Goal: Task Accomplishment & Management: Complete application form

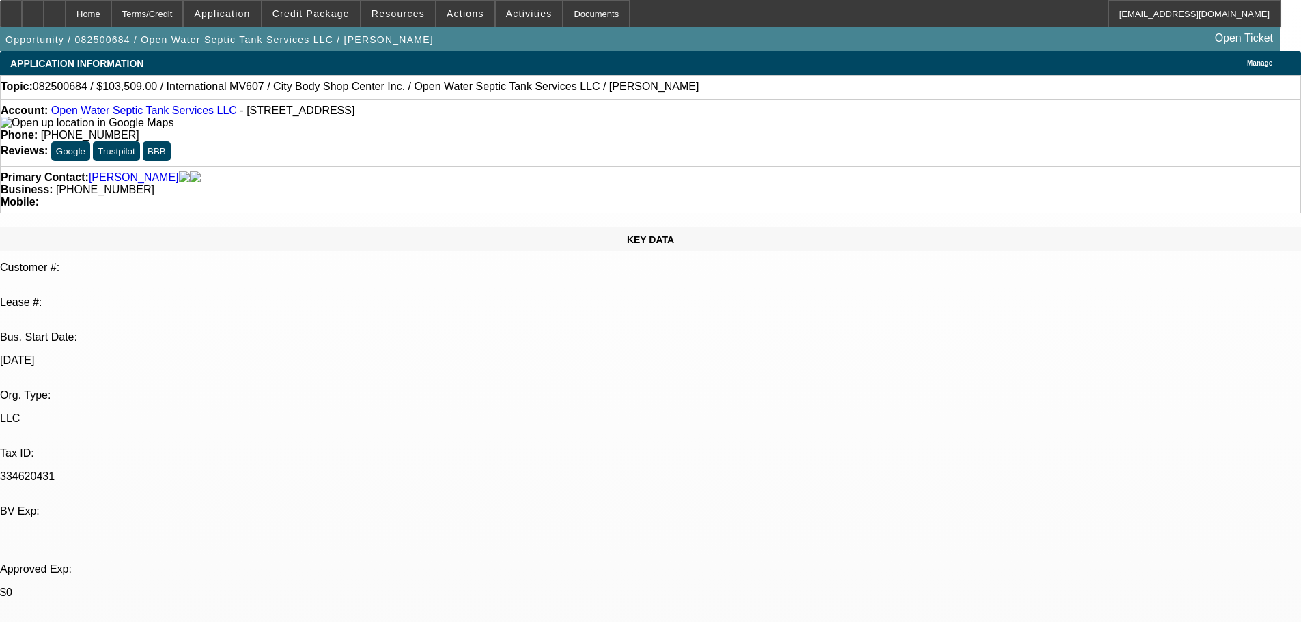
select select "0.1"
select select "2"
select select "0"
select select "1"
select select "2"
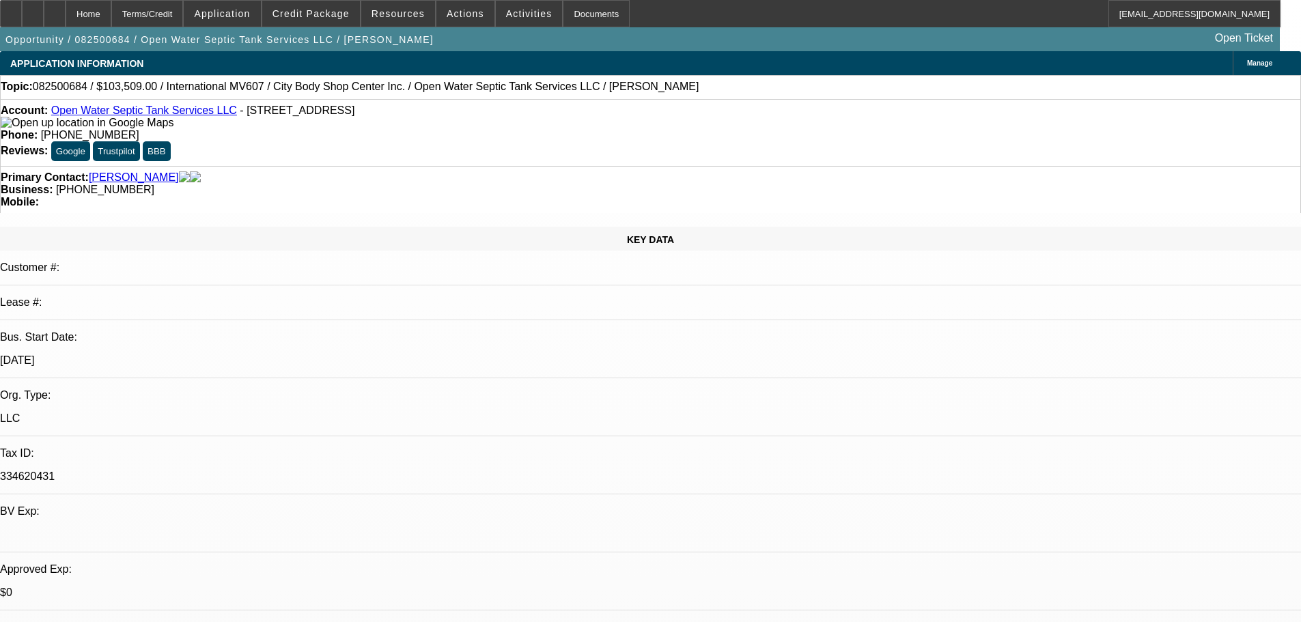
select select "6"
click at [336, 14] on span "Credit Package" at bounding box center [310, 13] width 77 height 11
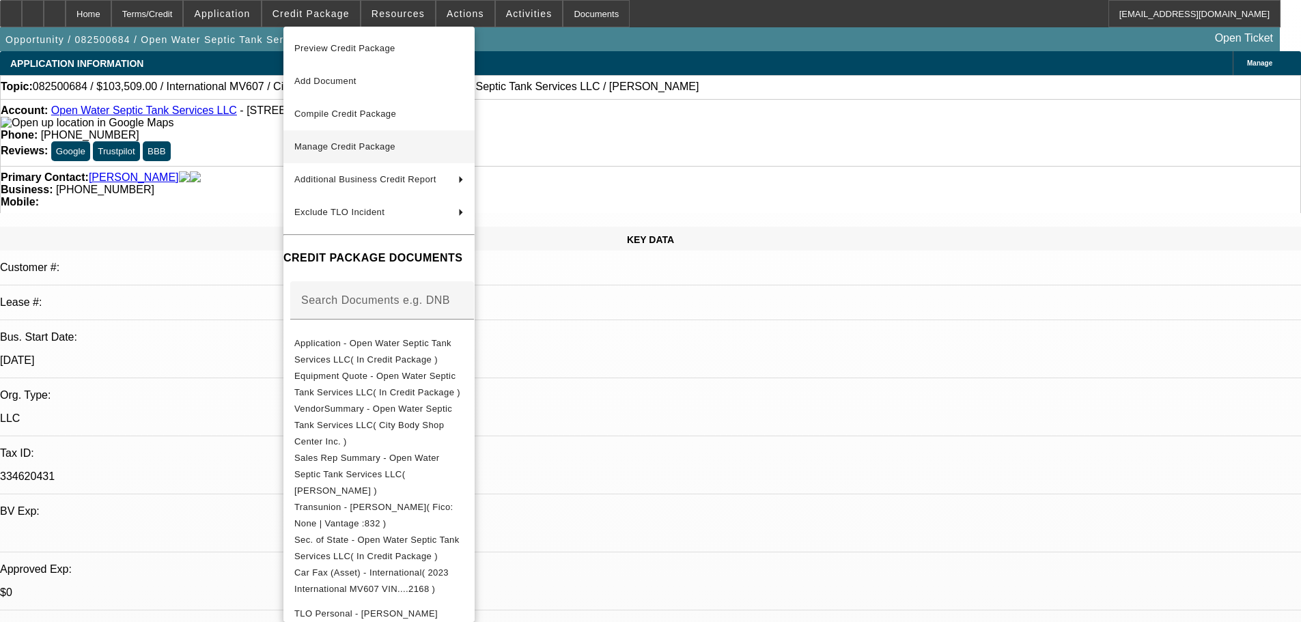
click at [341, 145] on span "Manage Credit Package" at bounding box center [344, 146] width 101 height 10
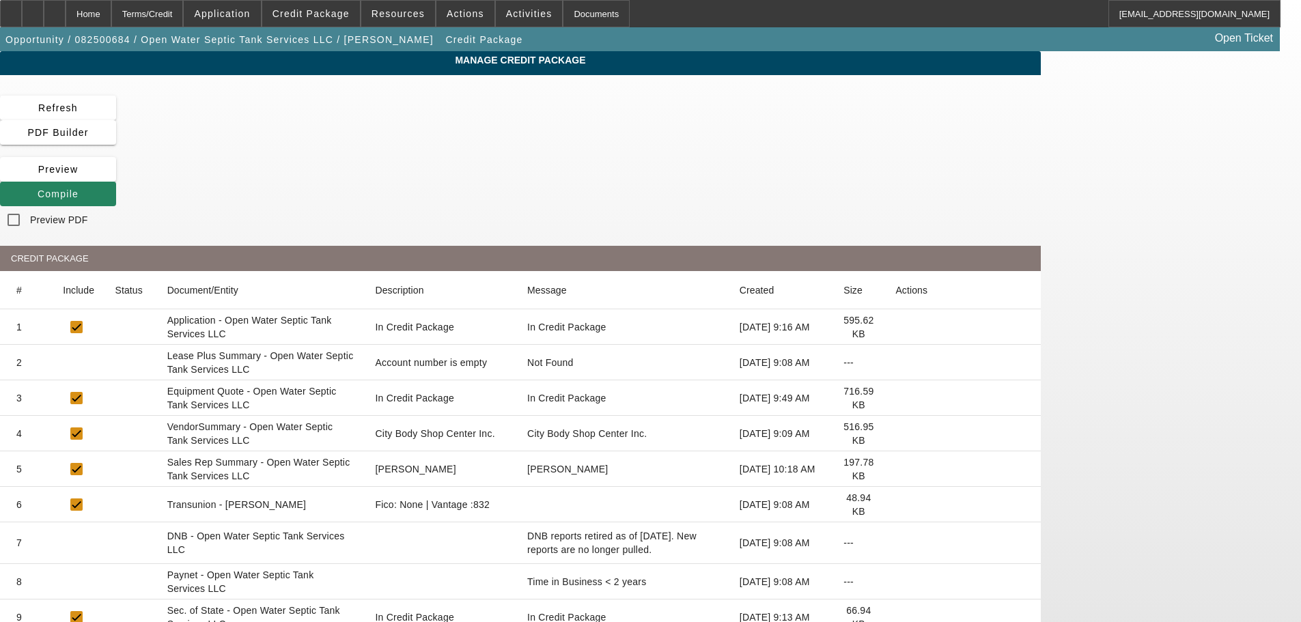
click at [895, 363] on icon at bounding box center [895, 363] width 0 height 0
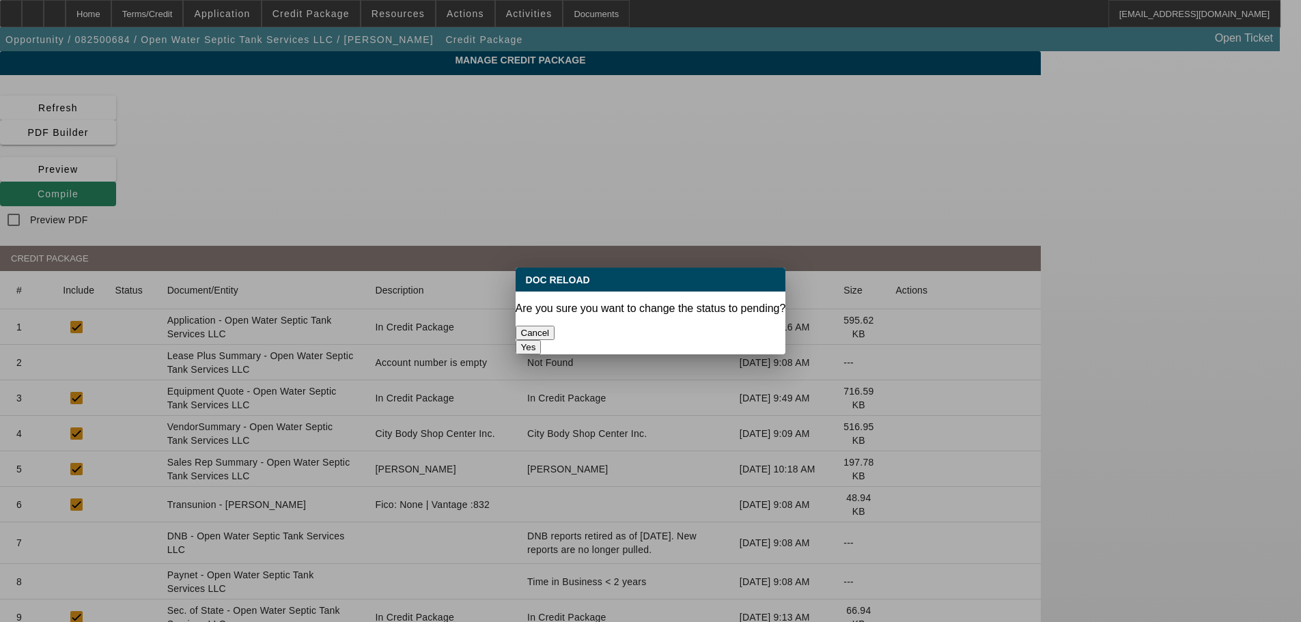
click at [542, 340] on button "Yes" at bounding box center [529, 347] width 26 height 14
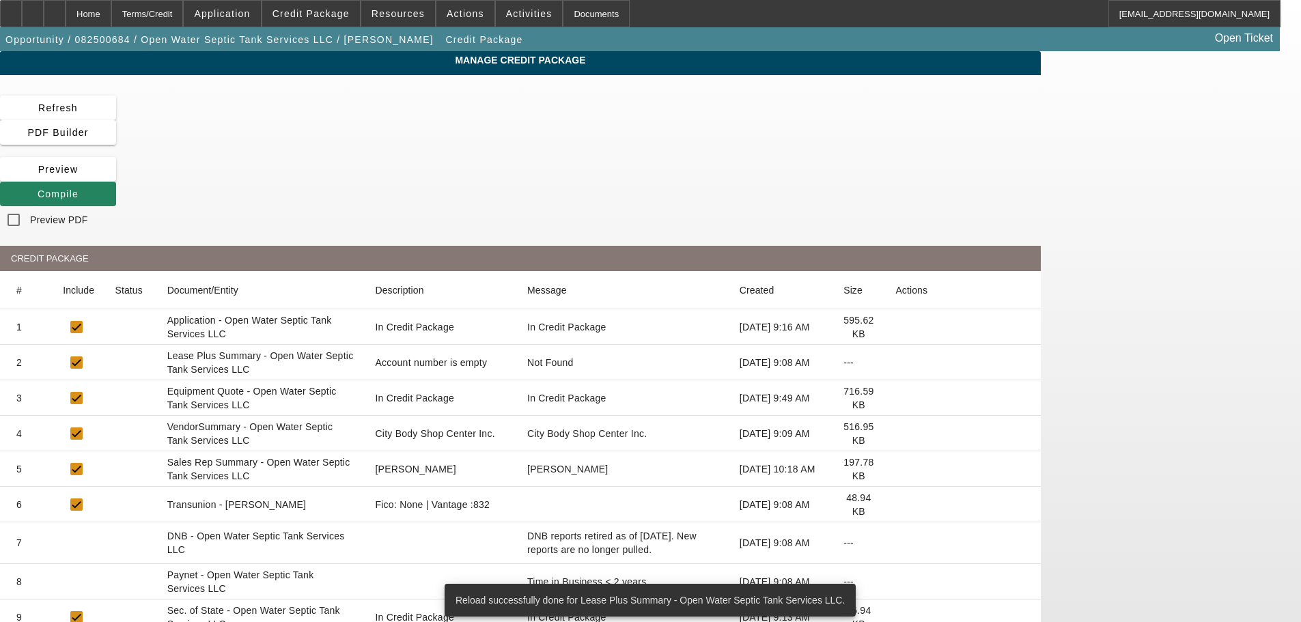
click at [895, 434] on icon at bounding box center [895, 434] width 0 height 0
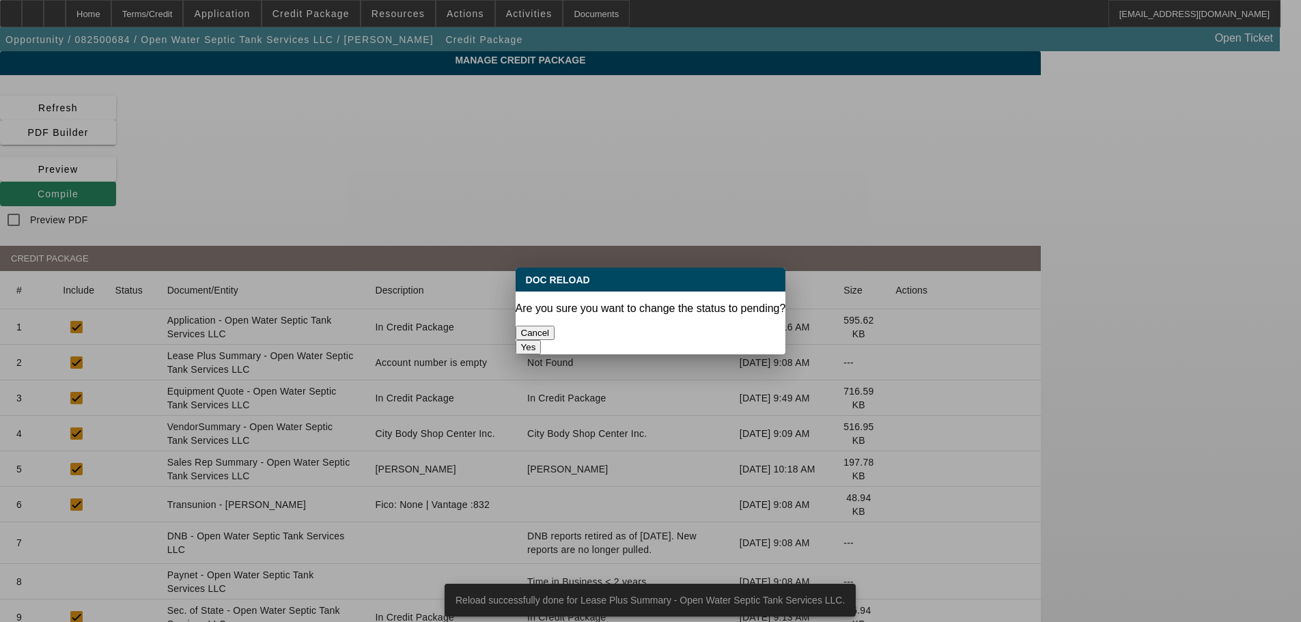
click at [542, 340] on button "Yes" at bounding box center [529, 347] width 26 height 14
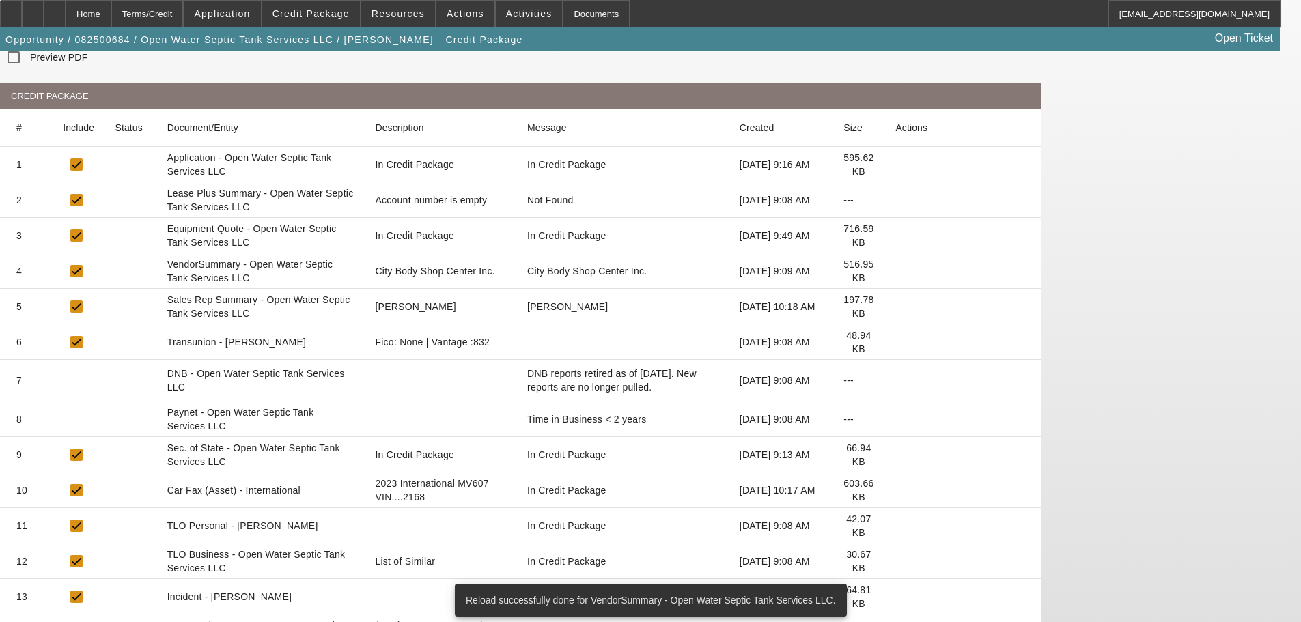
scroll to position [186, 0]
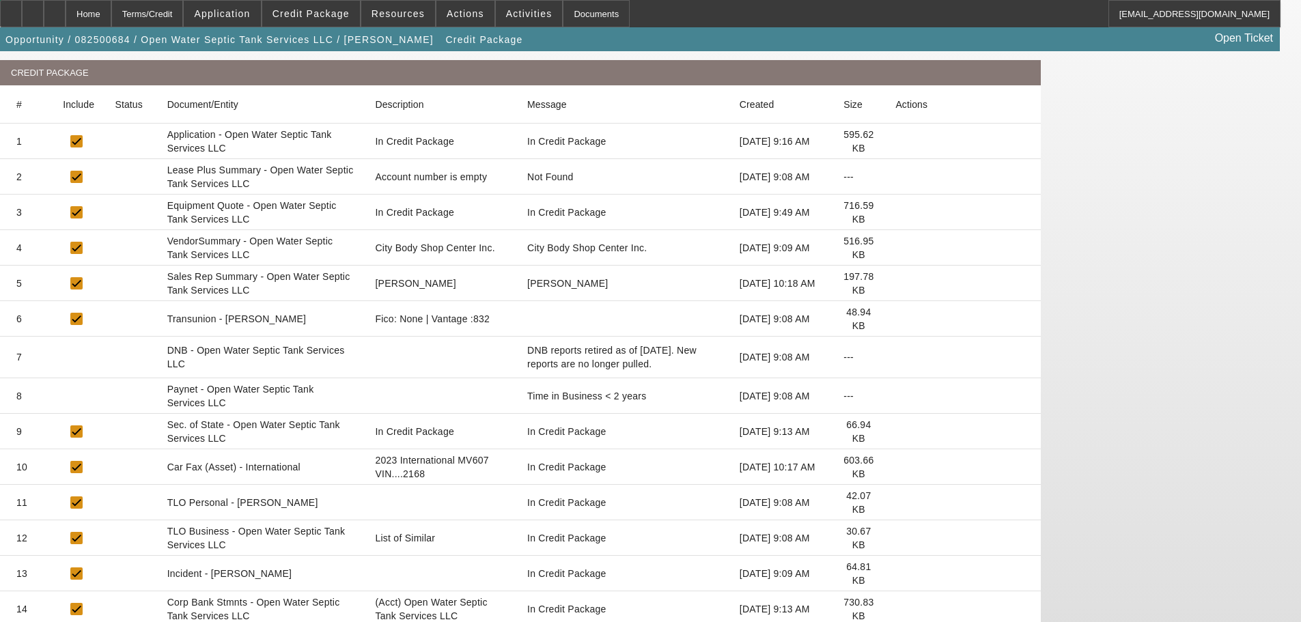
click at [895, 538] on icon at bounding box center [895, 538] width 0 height 0
click at [895, 432] on icon at bounding box center [895, 432] width 0 height 0
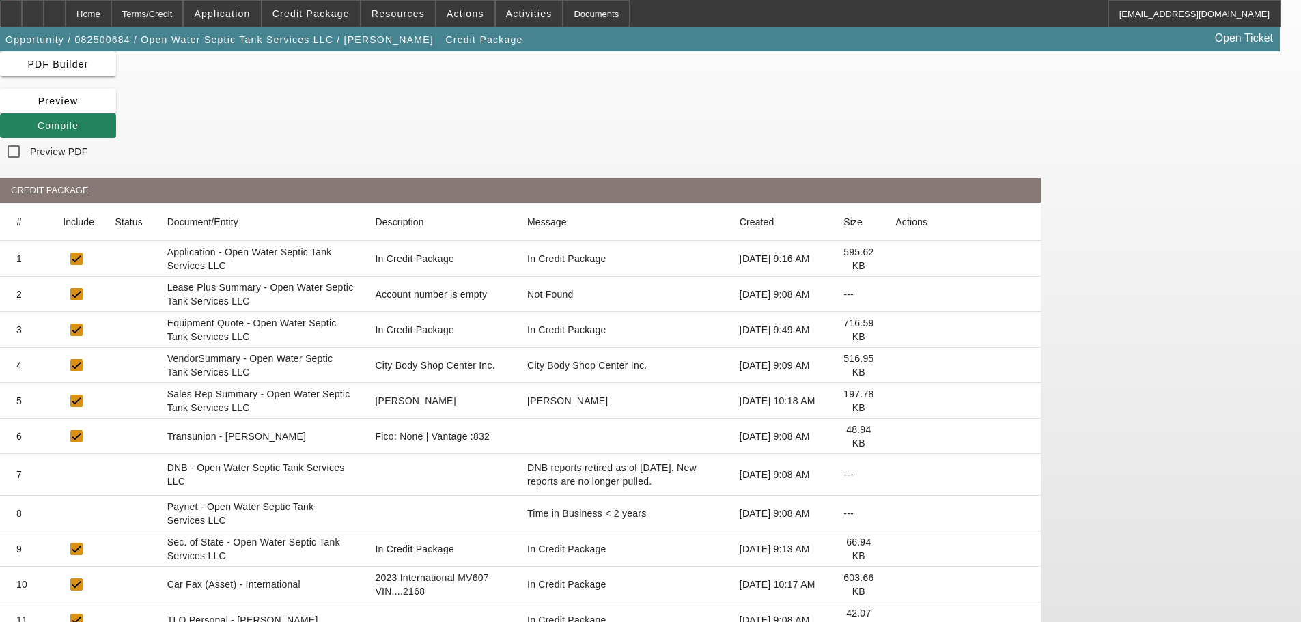
scroll to position [0, 0]
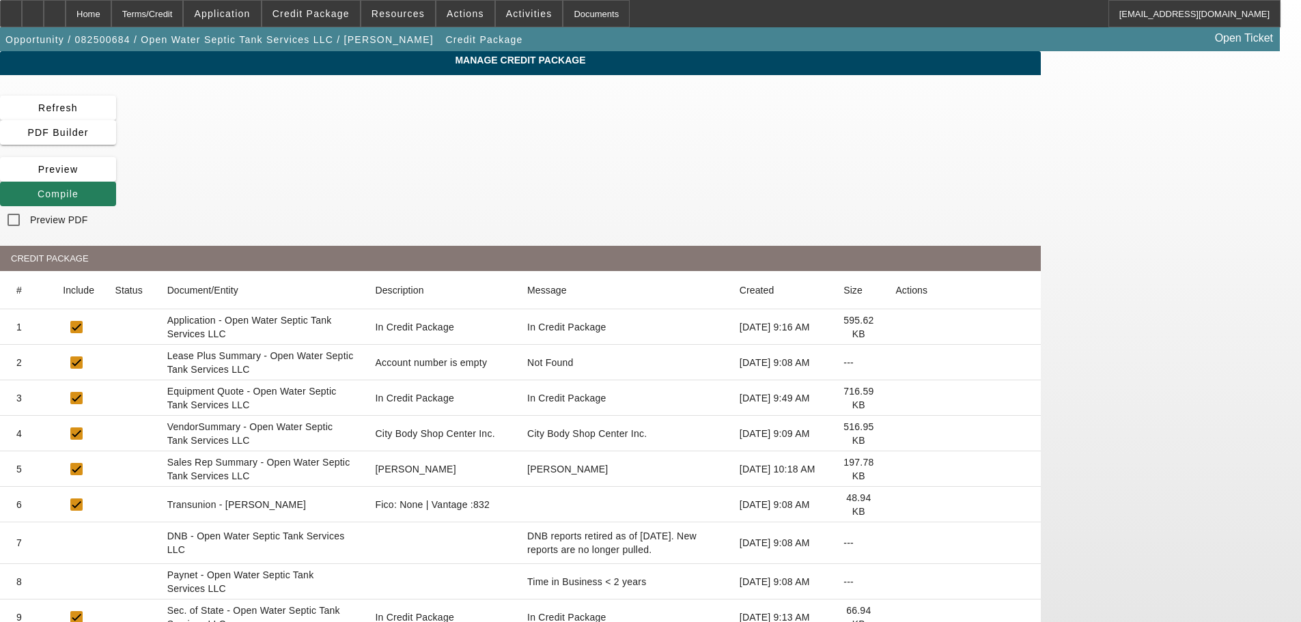
click at [38, 188] on icon at bounding box center [38, 193] width 0 height 11
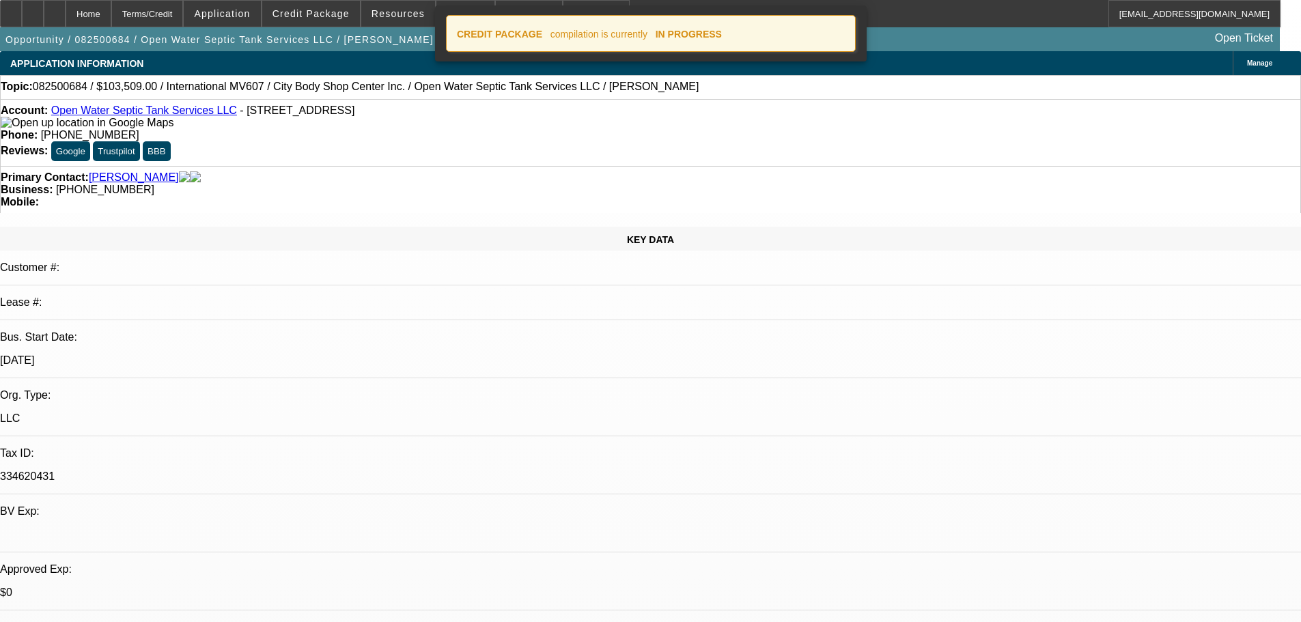
select select "0.1"
select select "2"
select select "0"
select select "6"
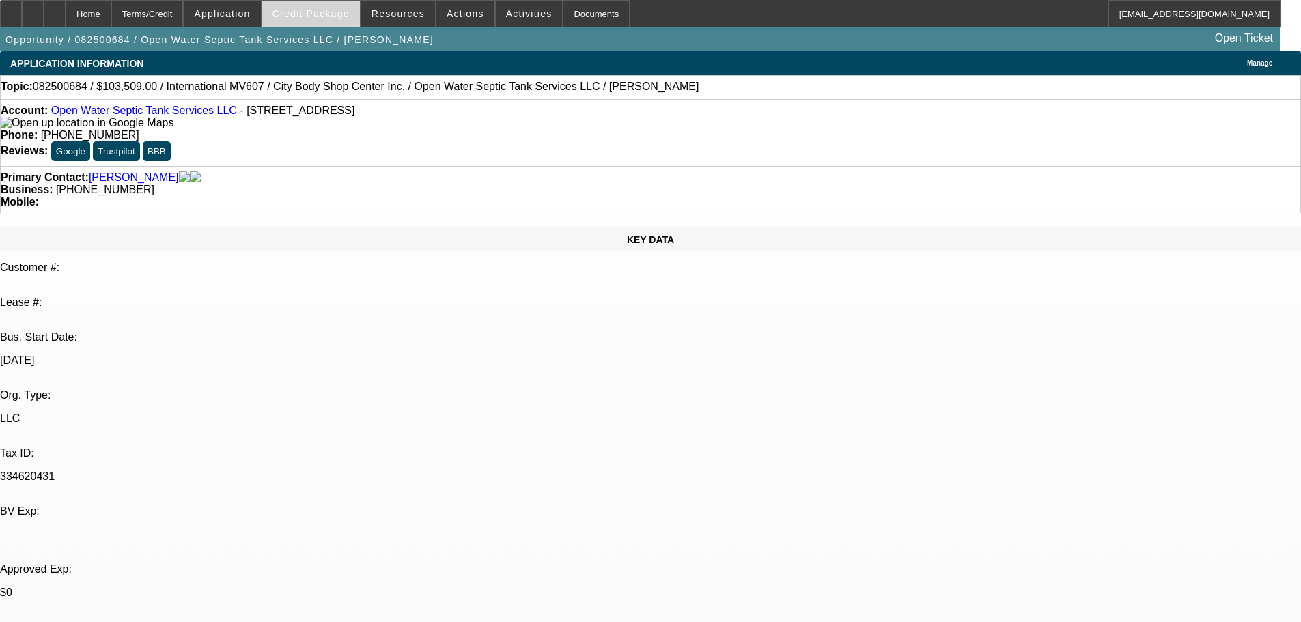
click at [318, 16] on span "Credit Package" at bounding box center [310, 13] width 77 height 11
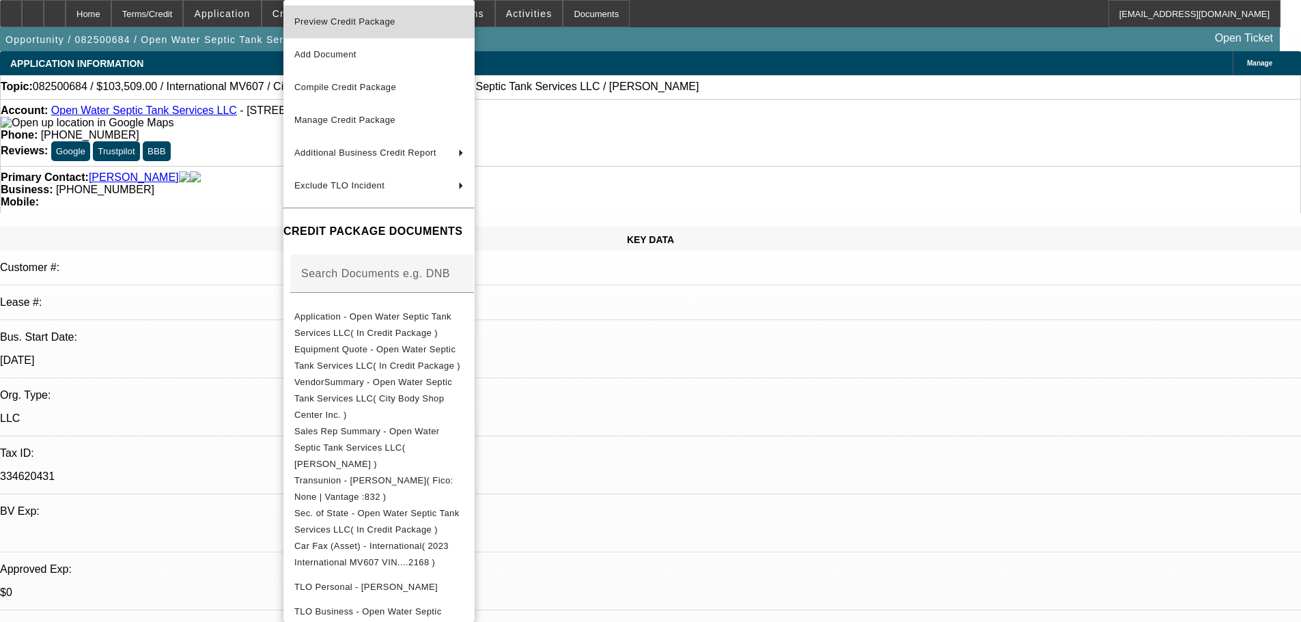
click at [320, 17] on span "Preview Credit Package" at bounding box center [344, 21] width 101 height 10
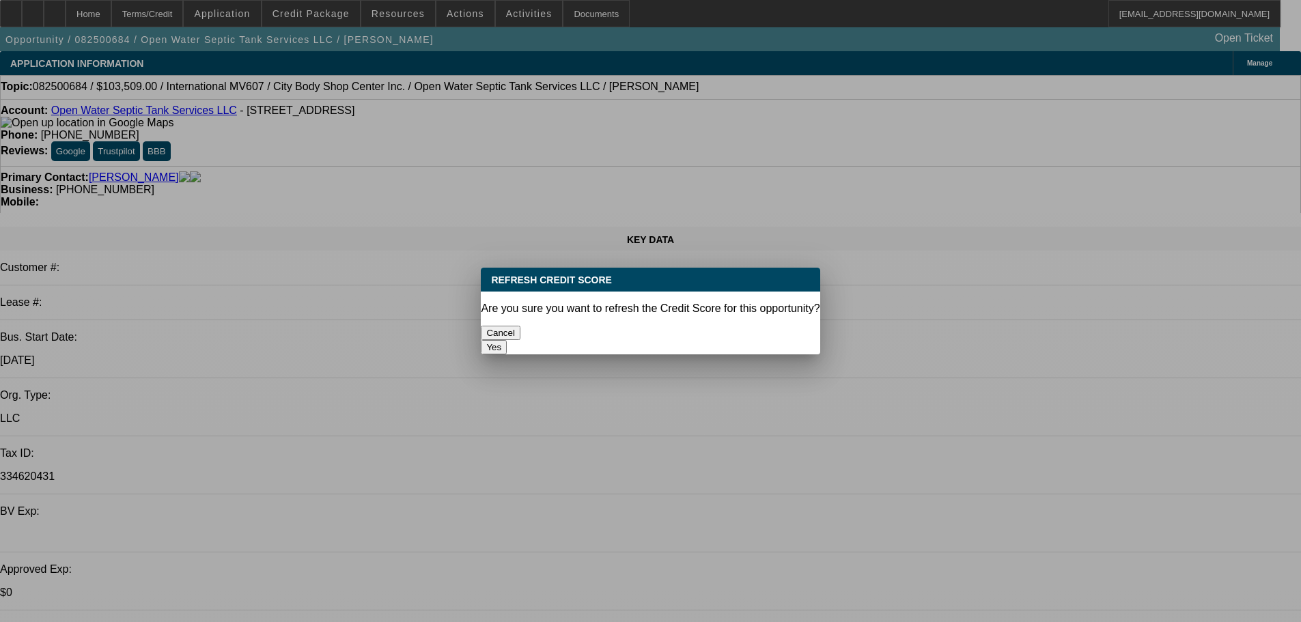
click at [507, 340] on button "Yes" at bounding box center [494, 347] width 26 height 14
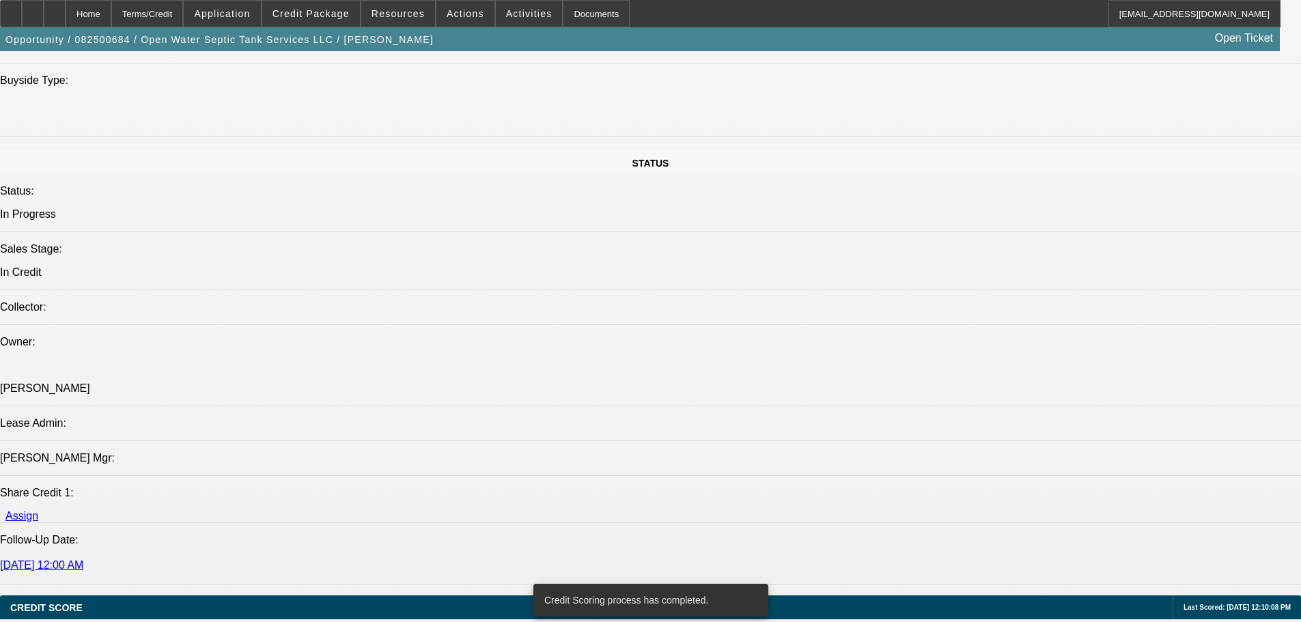
scroll to position [1360, 0]
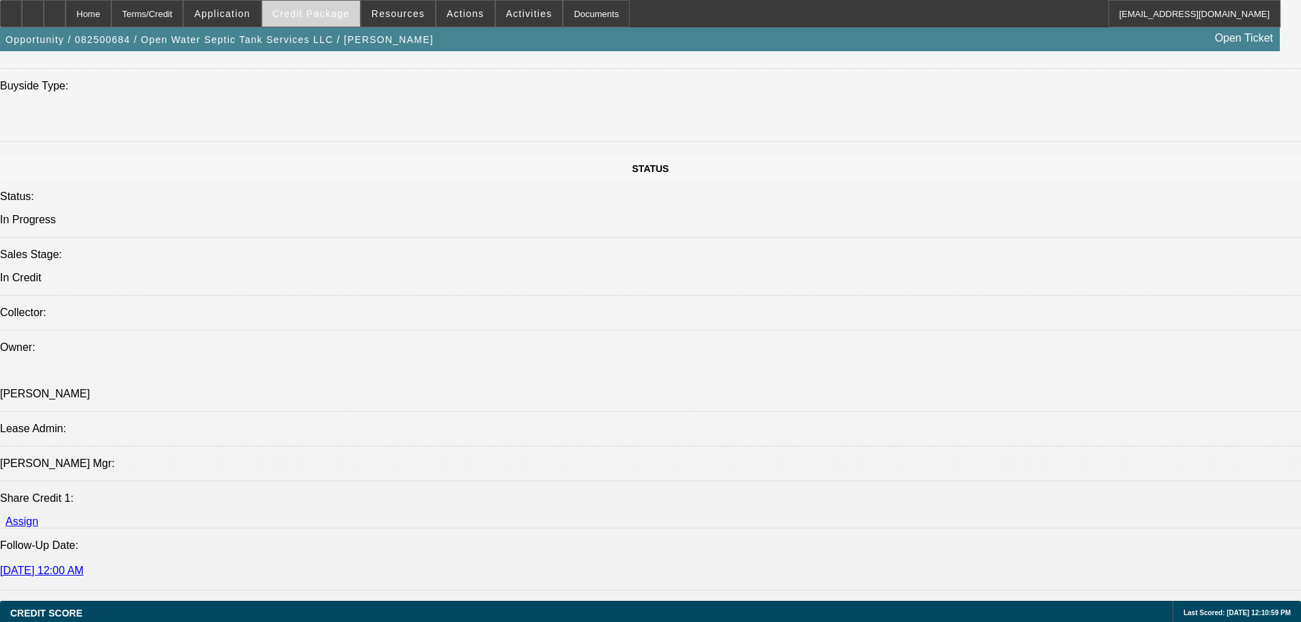
click at [341, 9] on span "Credit Package" at bounding box center [310, 13] width 77 height 11
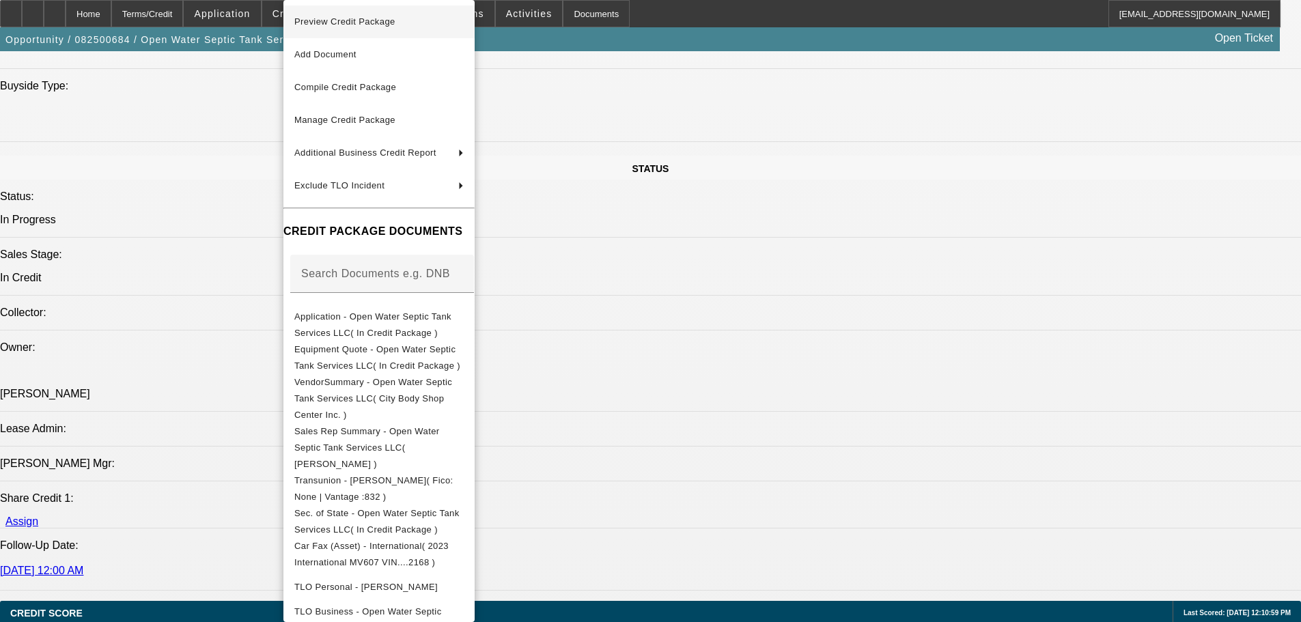
click at [361, 25] on span "Preview Credit Package" at bounding box center [344, 21] width 101 height 10
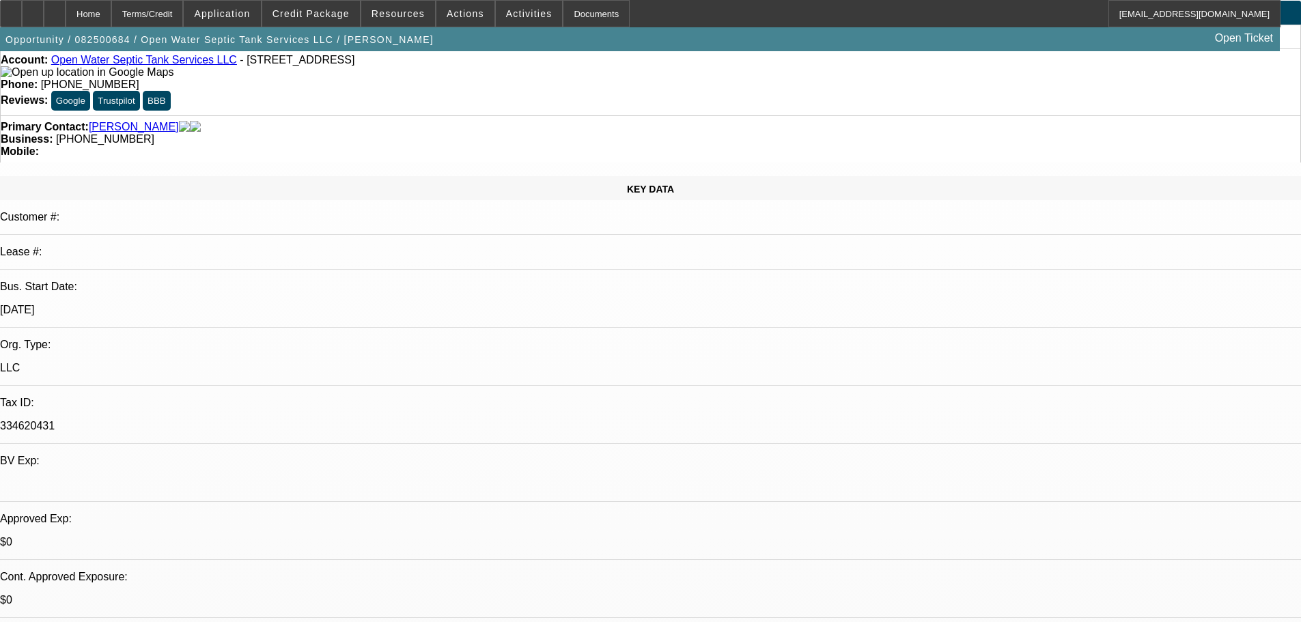
scroll to position [0, 0]
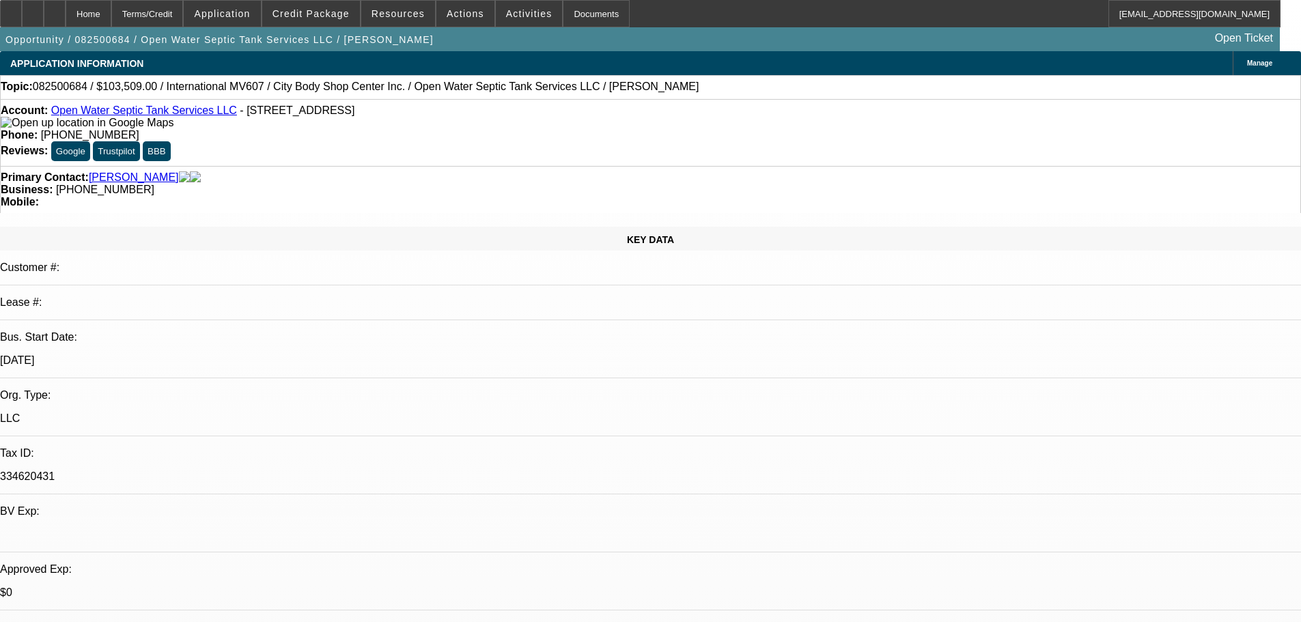
click at [126, 112] on link "Open Water Septic Tank Services LLC" at bounding box center [144, 110] width 186 height 12
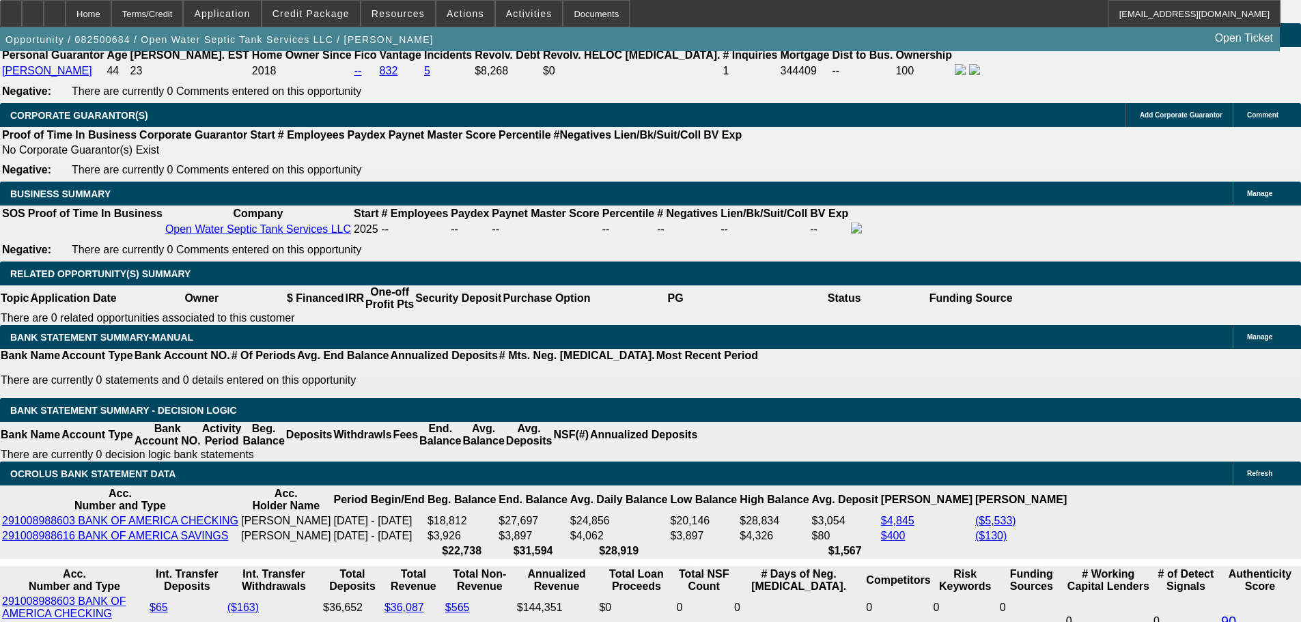
scroll to position [2254, 0]
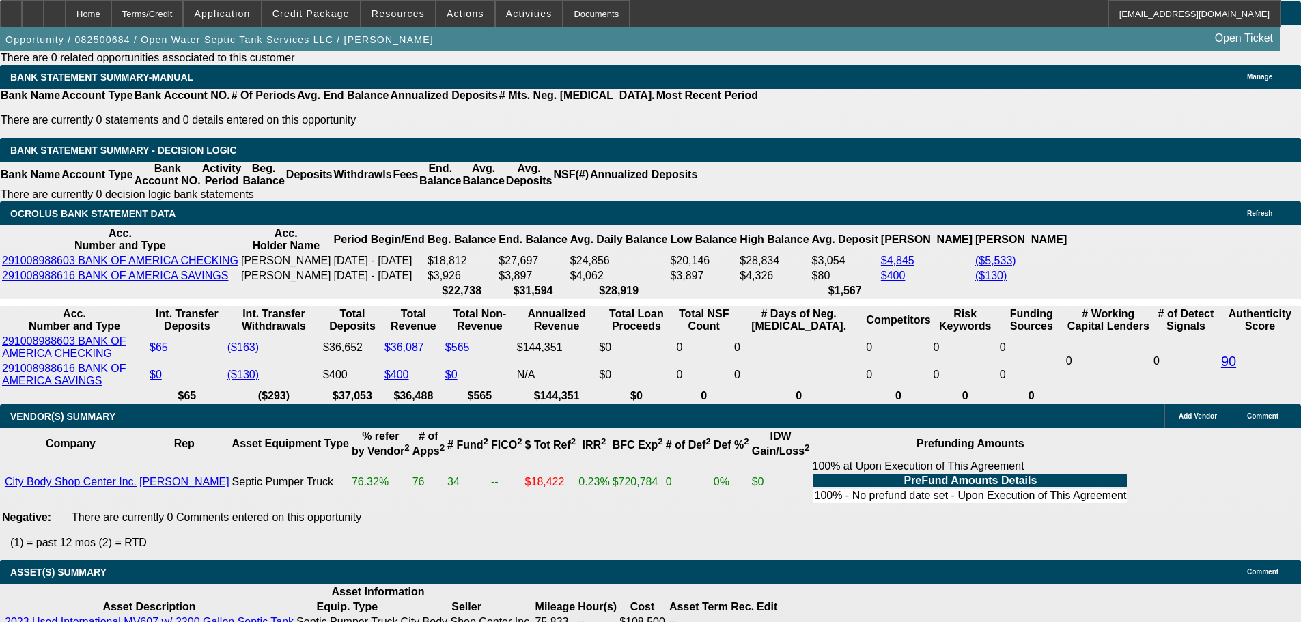
drag, startPoint x: 1053, startPoint y: 279, endPoint x: 1056, endPoint y: 290, distance: 11.4
paste textarea "STARTUP; LITTLE EXPERIENCE IN SEPTIC WORK; WILL BE HIRING A DRIVER, SO MIGHT NO…"
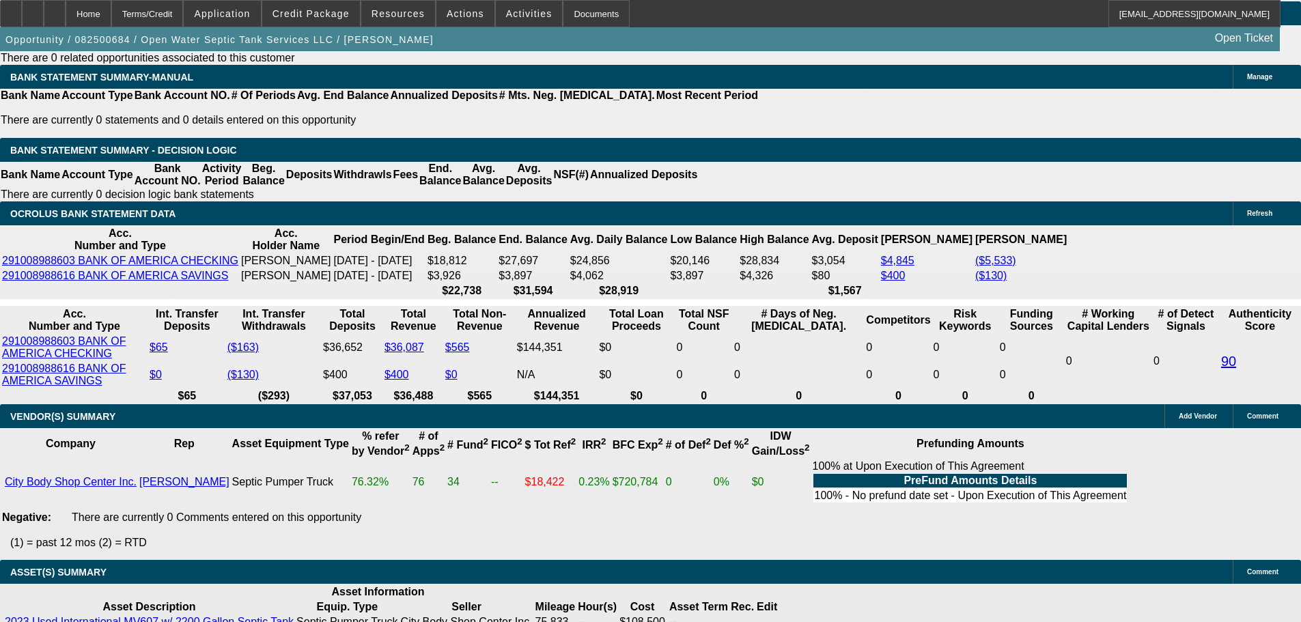
type textarea "STARTUP; LITTLE EXPERIENCE IN SEPTIC WORK; WILL BE HIRING A DRIVER, SO MIGHT NO…"
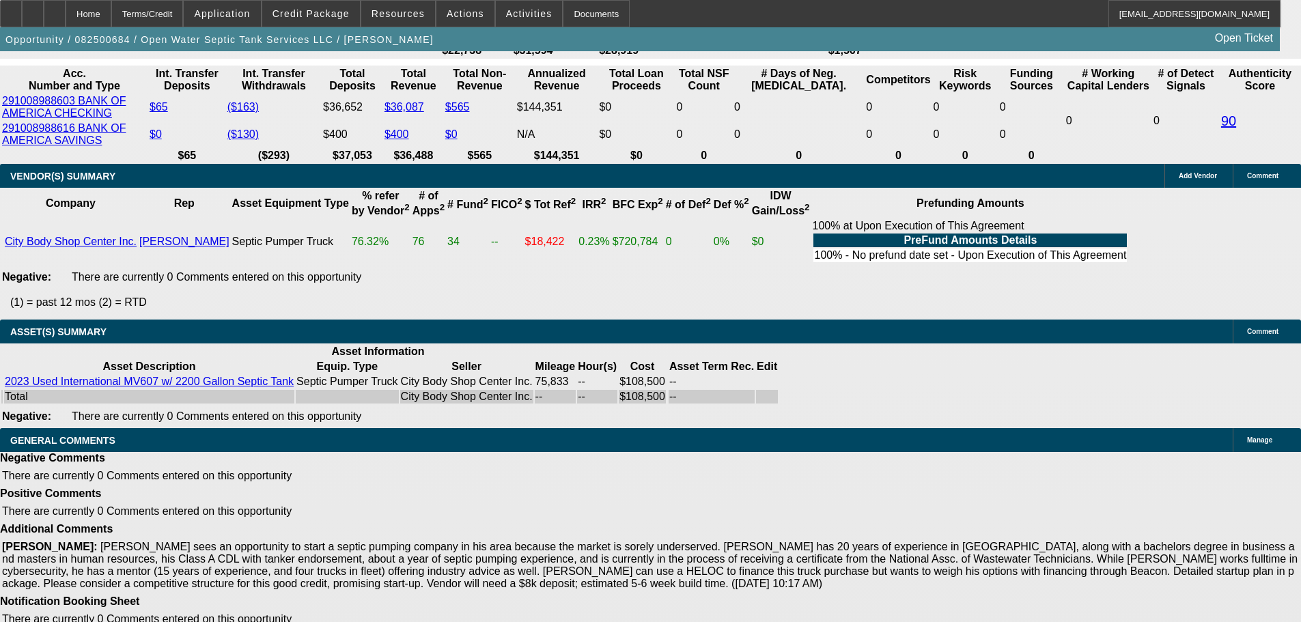
scroll to position [2569, 0]
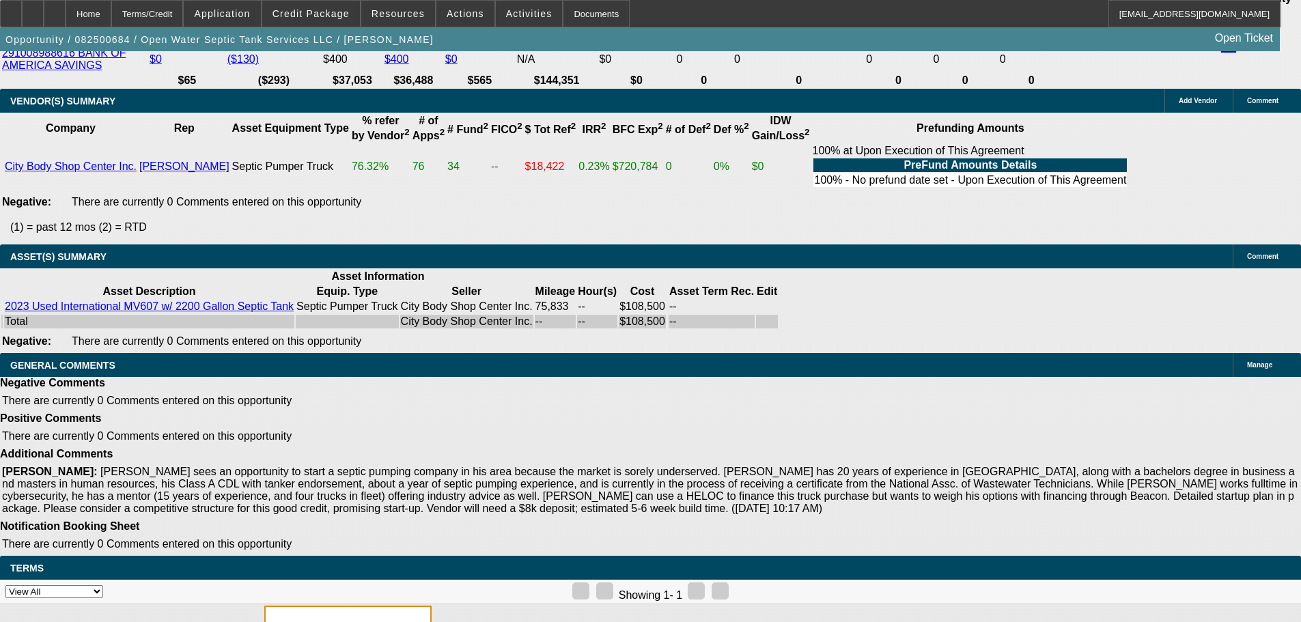
select select "5"
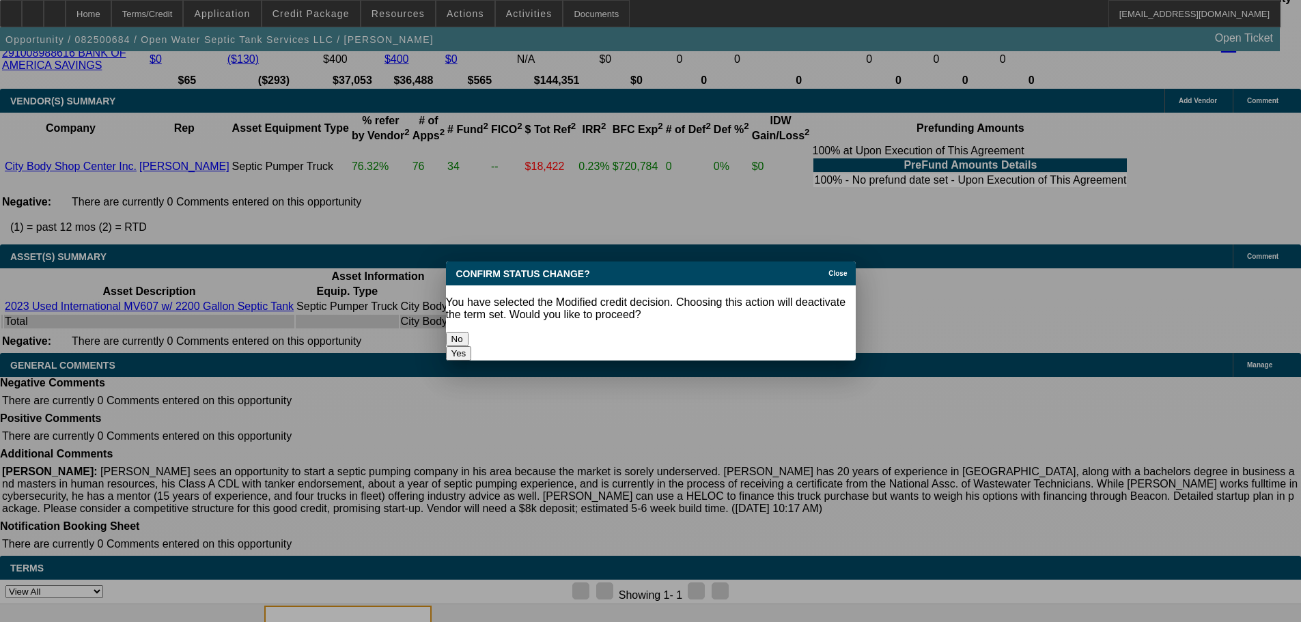
scroll to position [0, 0]
click at [472, 346] on button "Yes" at bounding box center [459, 353] width 26 height 14
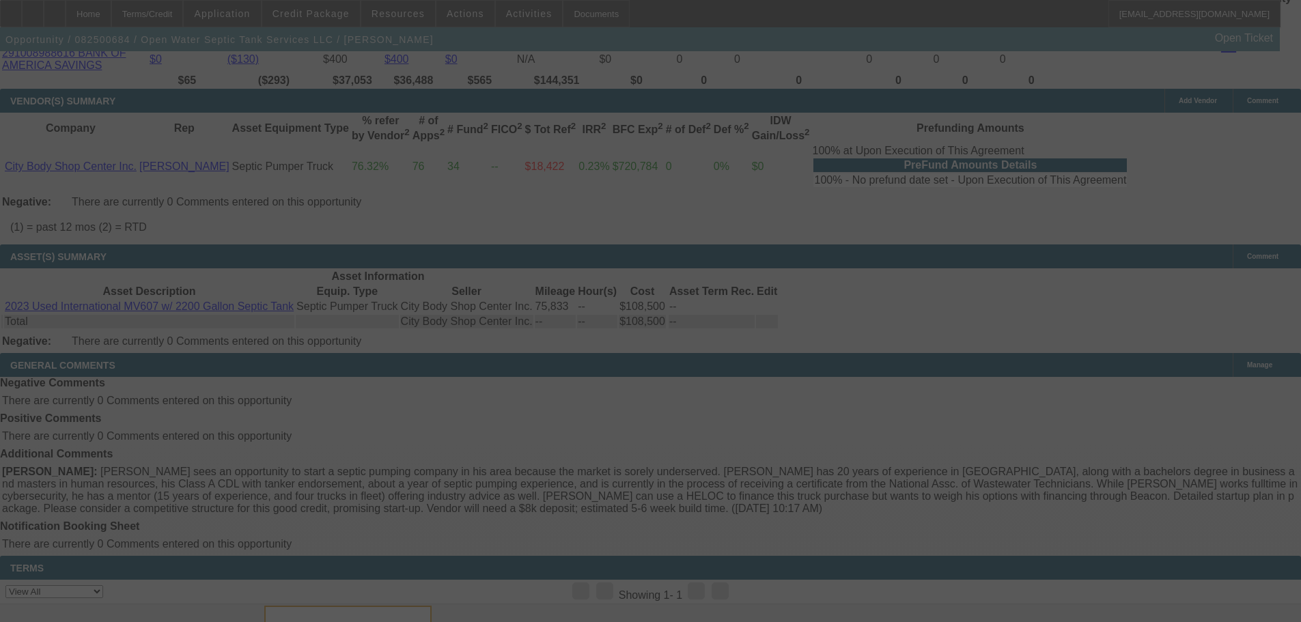
scroll to position [2540, 0]
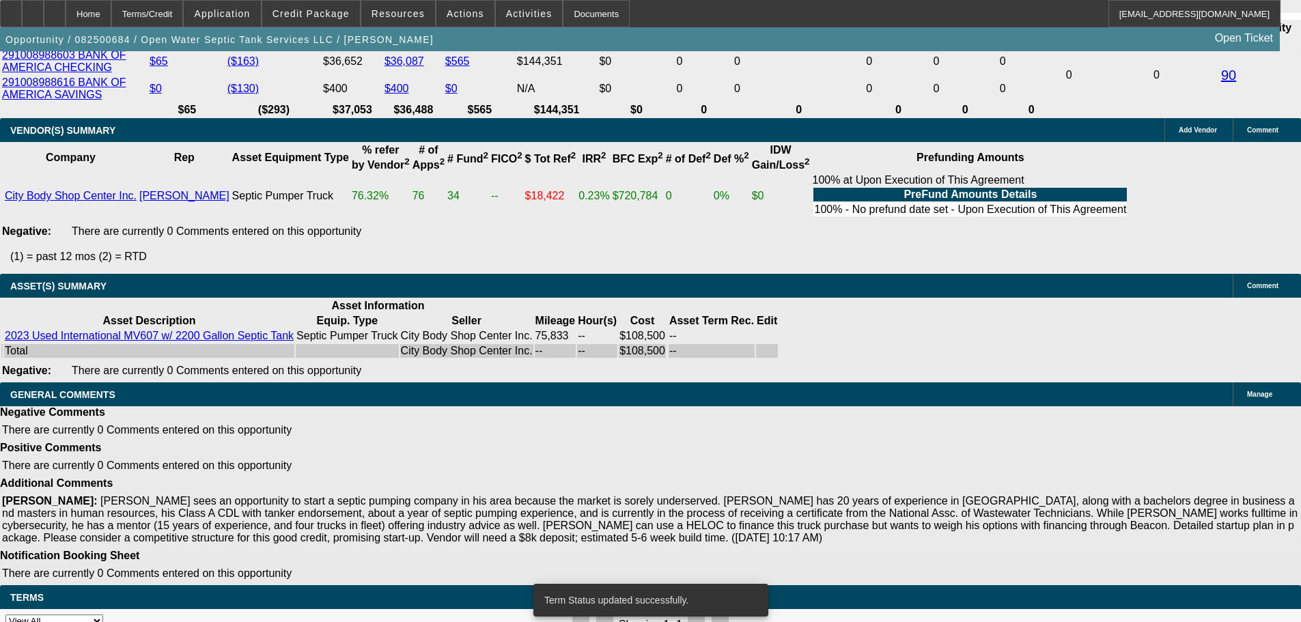
select select "0.1"
select select "2"
select select "0"
select select "6"
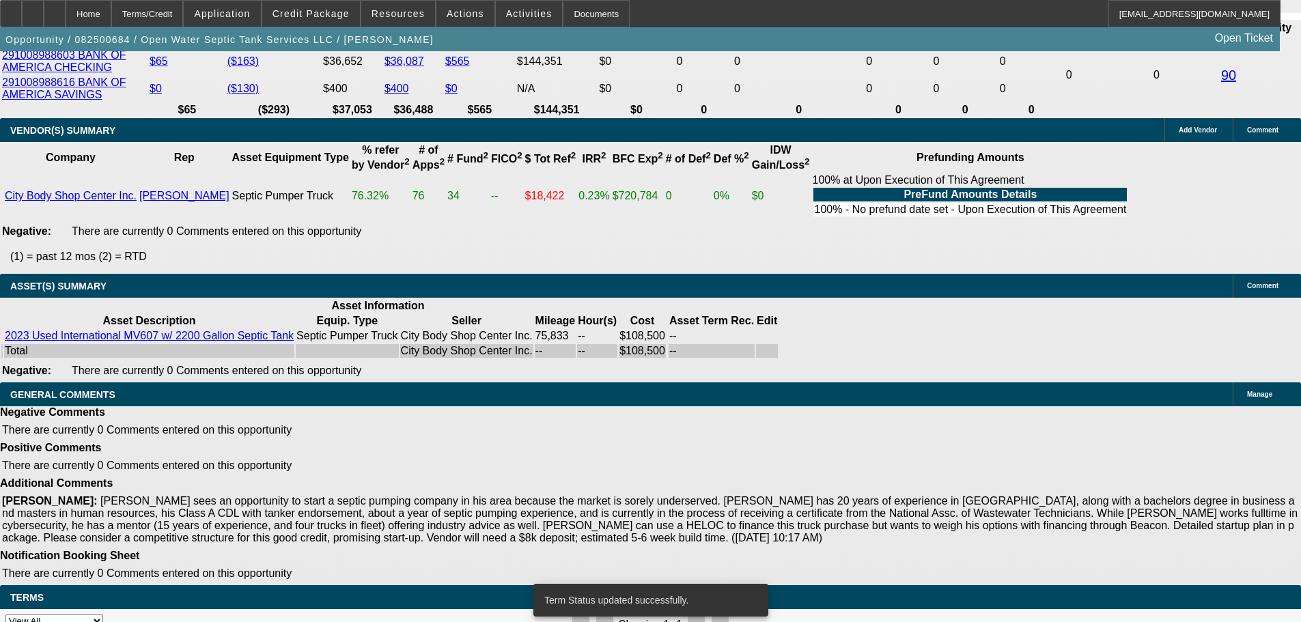
select select "0.1"
select select "2"
select select "0"
select select "6"
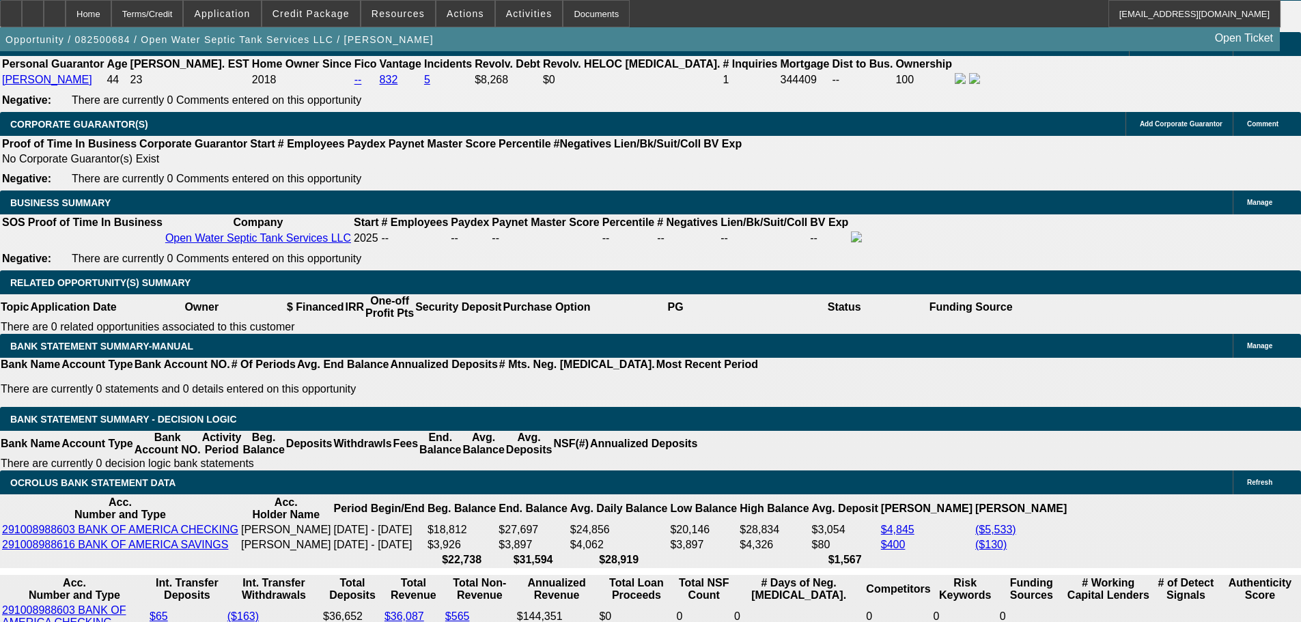
scroll to position [2159, 0]
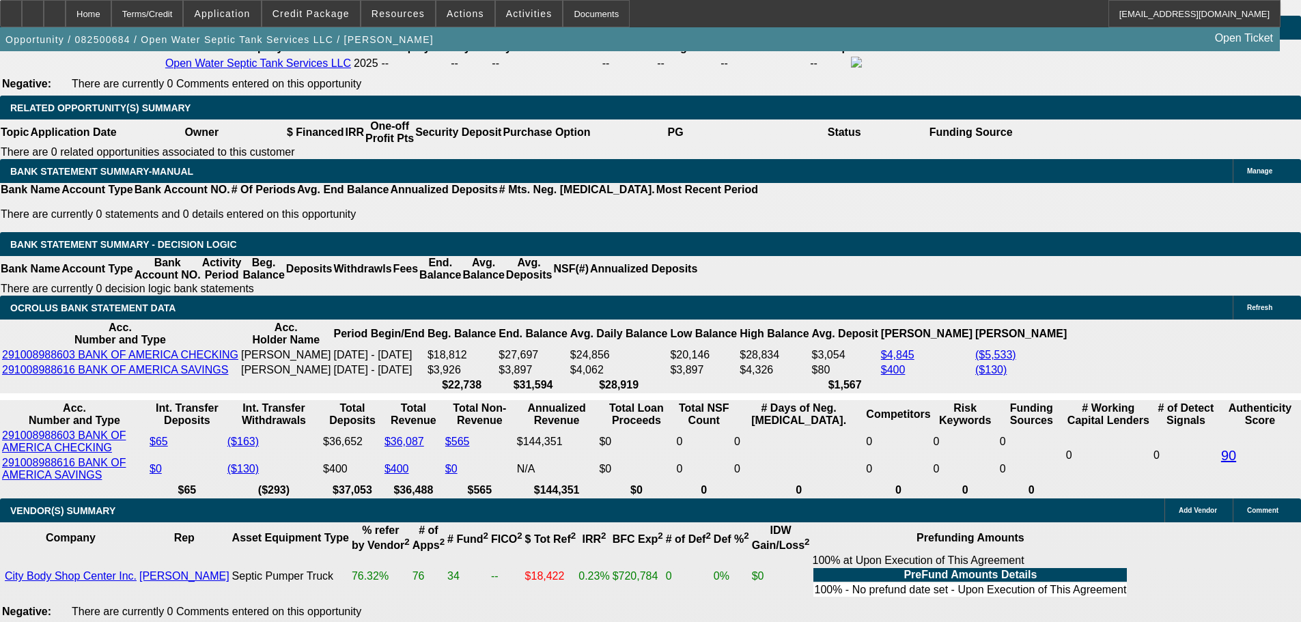
drag, startPoint x: 286, startPoint y: 341, endPoint x: 415, endPoint y: 335, distance: 128.6
type input "UNKNOWN"
type input "165"
type input "$3,922.16"
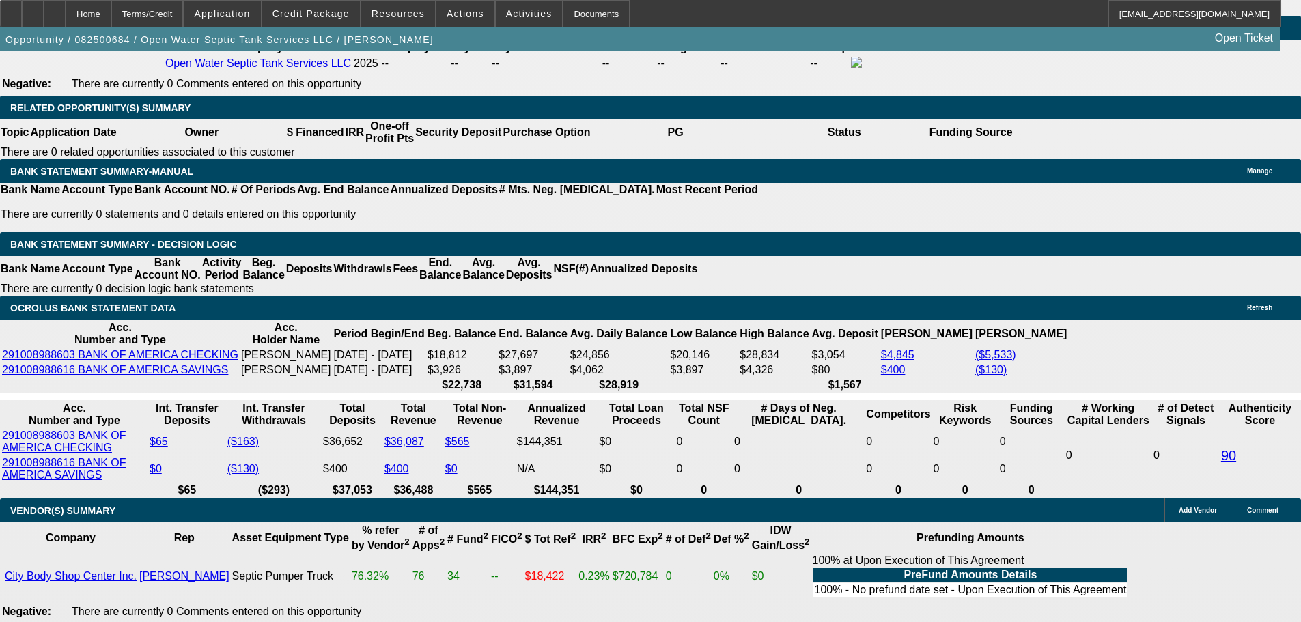
type input "$1,961.08"
type input "$5,402.42"
type input "$2,701.21"
type input "$28,492.10"
type input "$14,246.05"
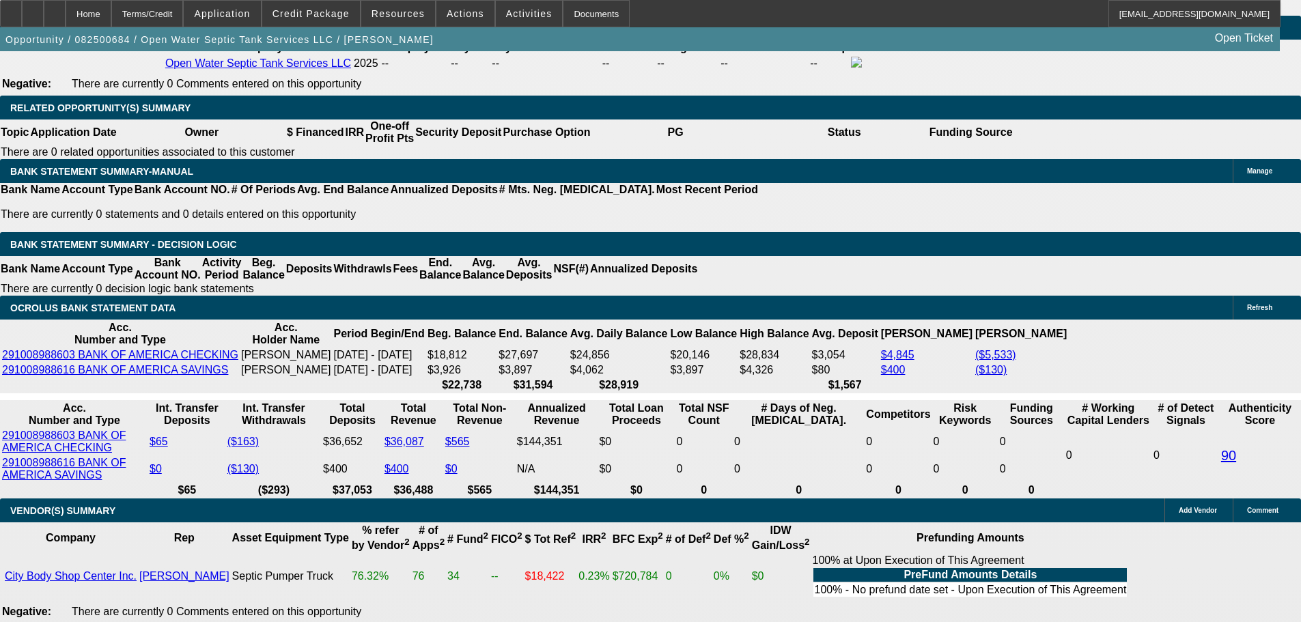
type input "16"
type input "$5,402.42"
type input "$2,701.21"
type input "16"
drag, startPoint x: 204, startPoint y: 340, endPoint x: 421, endPoint y: 327, distance: 216.9
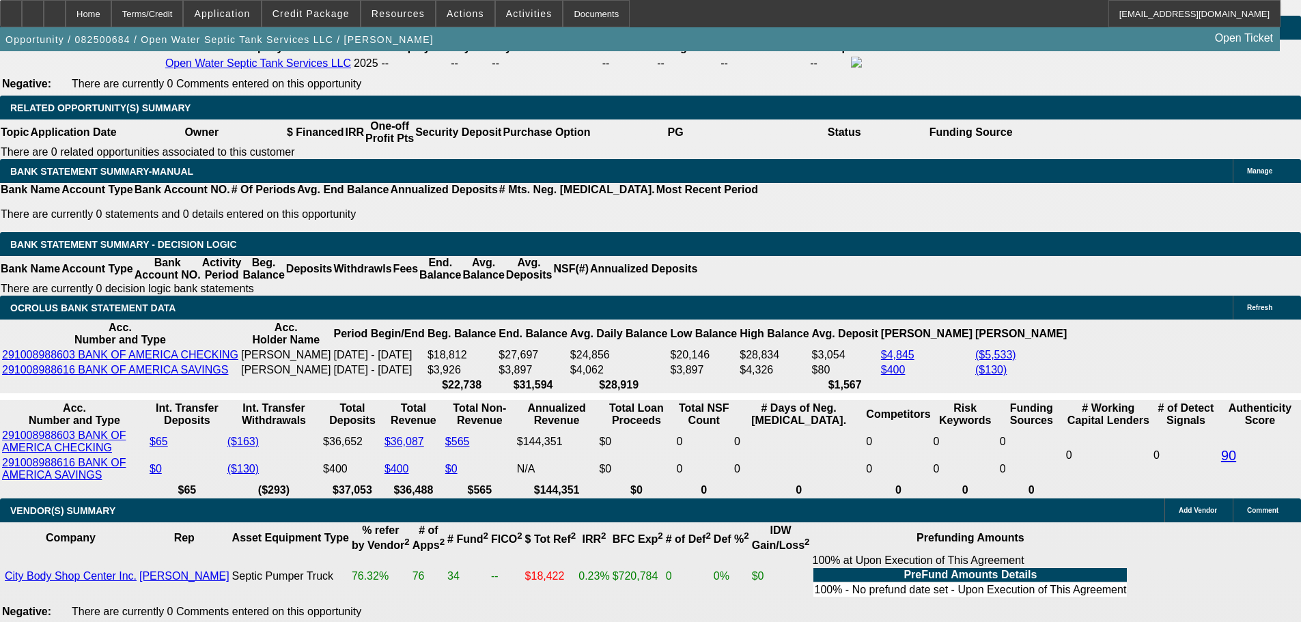
type input "2"
type input "$4.00"
type input "2695"
type input "$5,390.00"
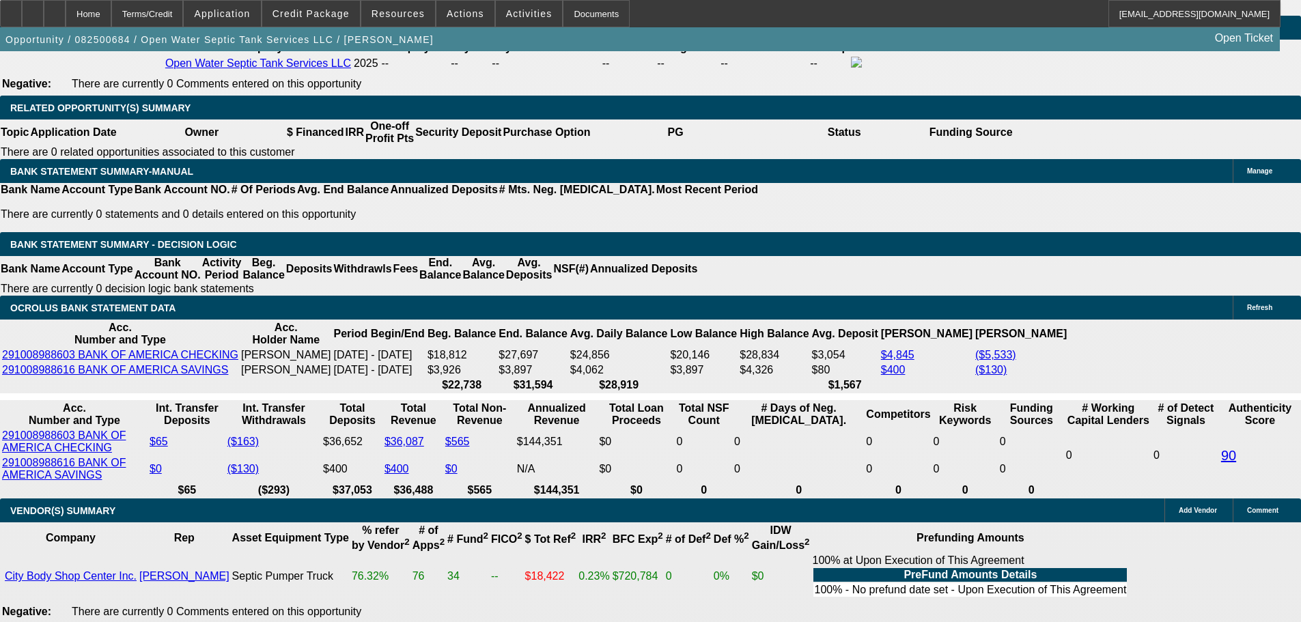
type input "15.9"
type input "$2,695.00"
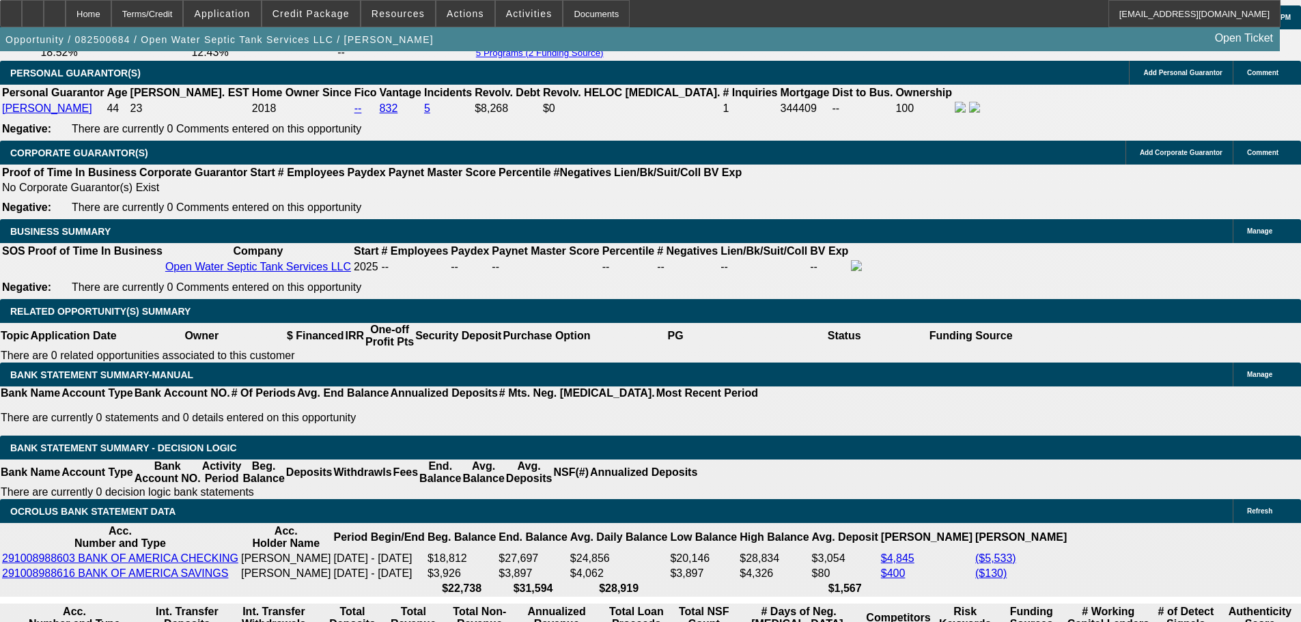
scroll to position [1954, 0]
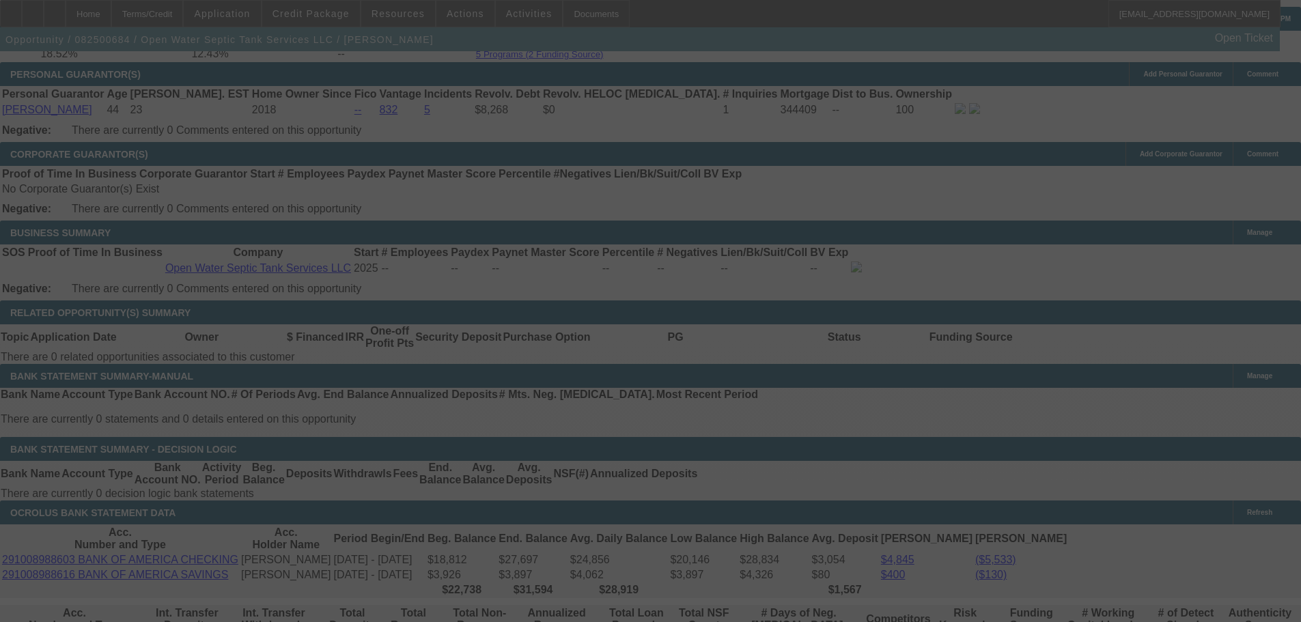
select select "0.1"
select select "2"
select select "0"
select select "6"
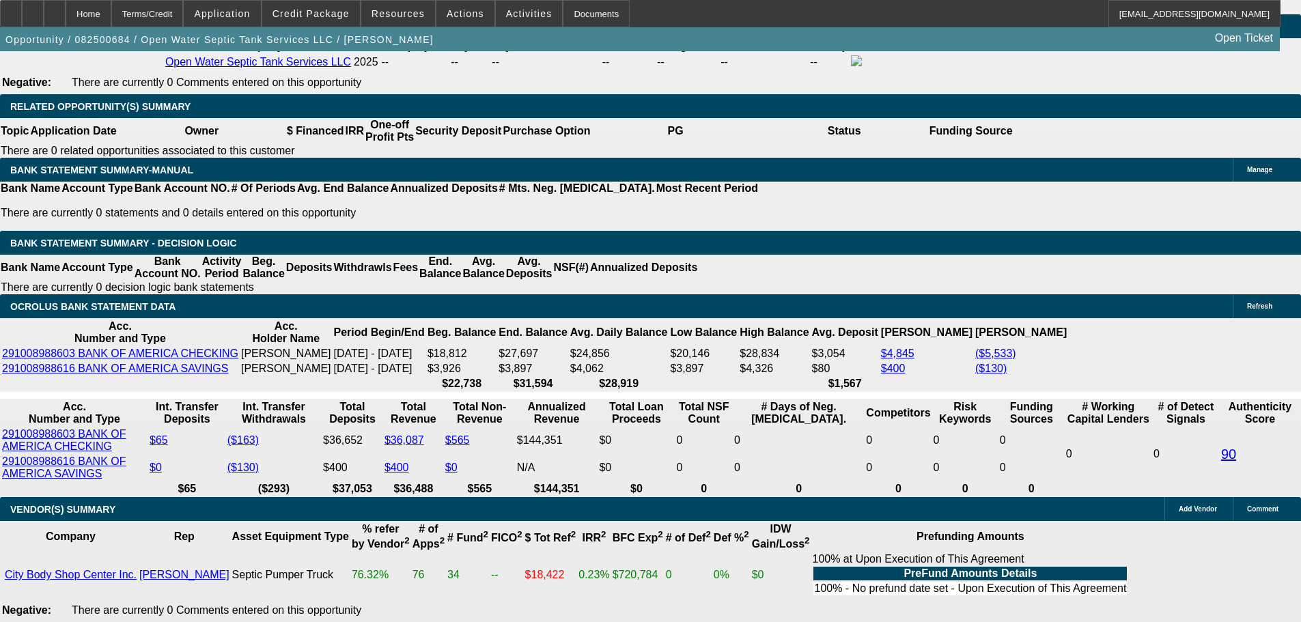
scroll to position [2159, 0]
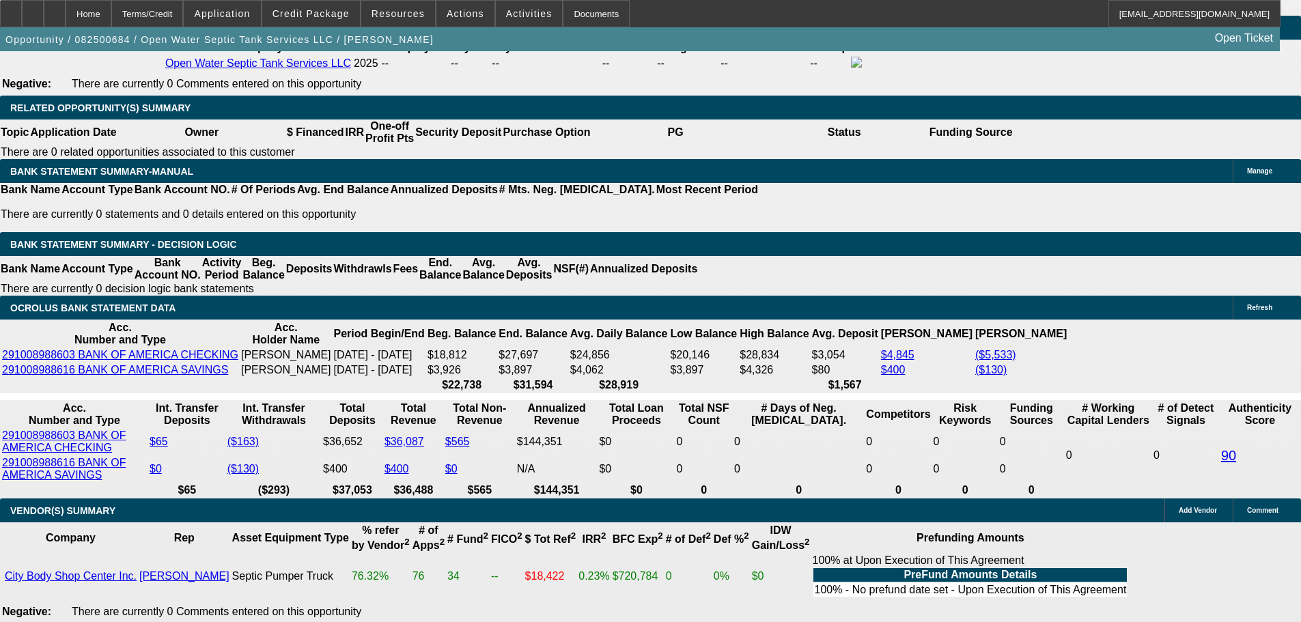
drag, startPoint x: 246, startPoint y: 238, endPoint x: 393, endPoint y: 235, distance: 146.9
type input "$12,510.00"
click at [556, 268] on body "Home Terms/Credit Application Credit Package Resources Actions Activities Docum…" at bounding box center [650, 348] width 1301 height 5014
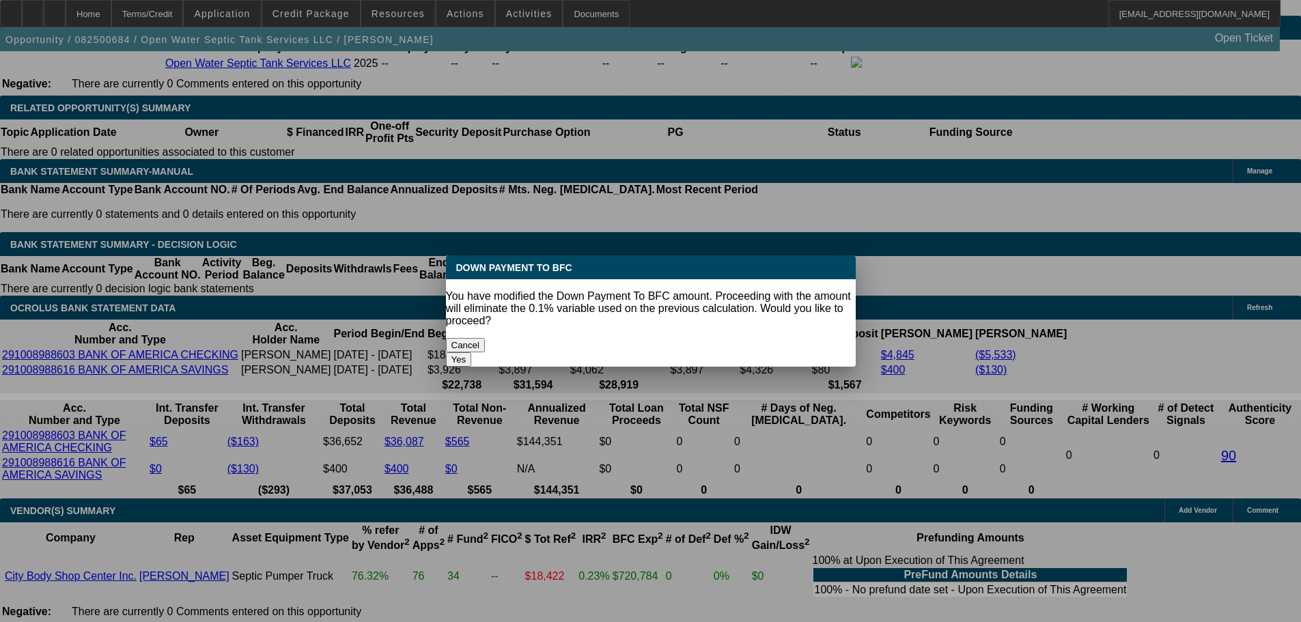
click at [472, 352] on button "Yes" at bounding box center [459, 359] width 26 height 14
select select "0"
type input "UNKNOWN"
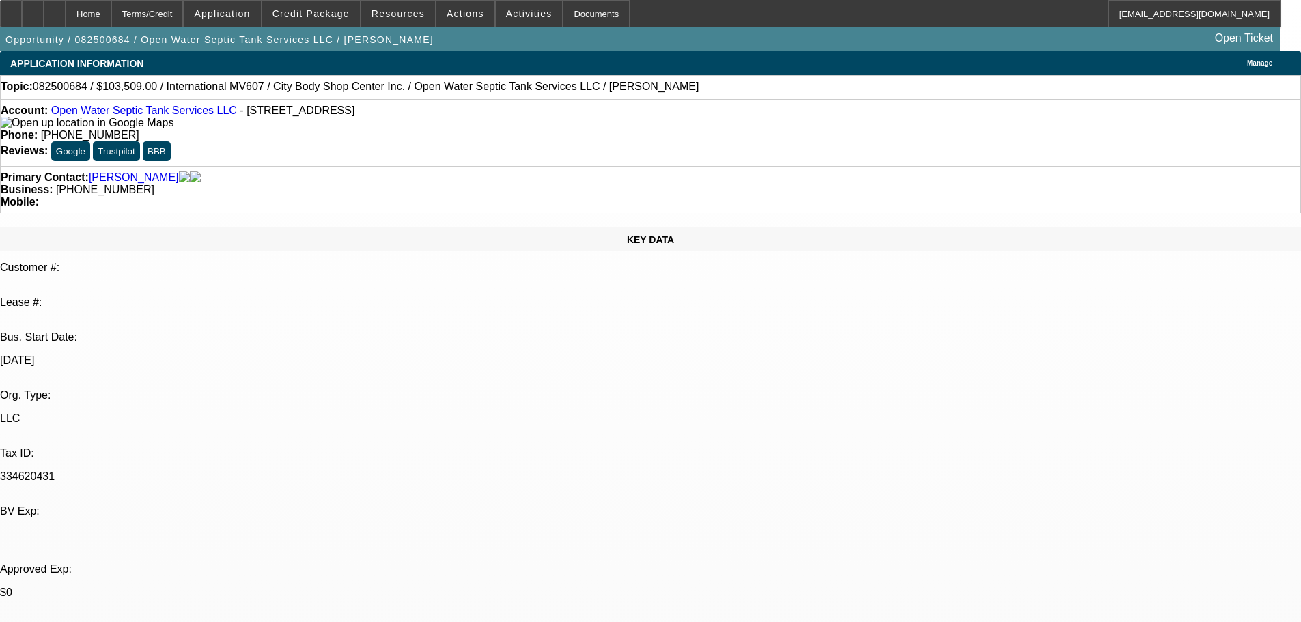
scroll to position [2159, 0]
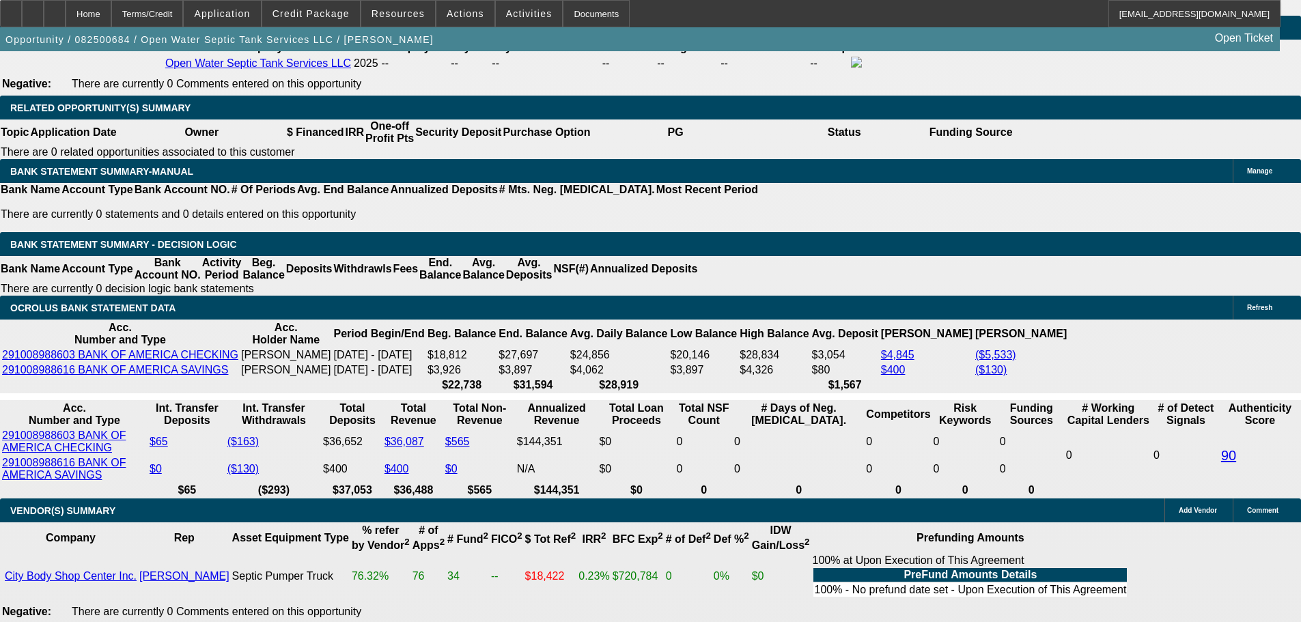
type input "$5,337.46"
drag, startPoint x: 203, startPoint y: 343, endPoint x: 337, endPoint y: 342, distance: 134.5
type input "2"
type input "$4.00"
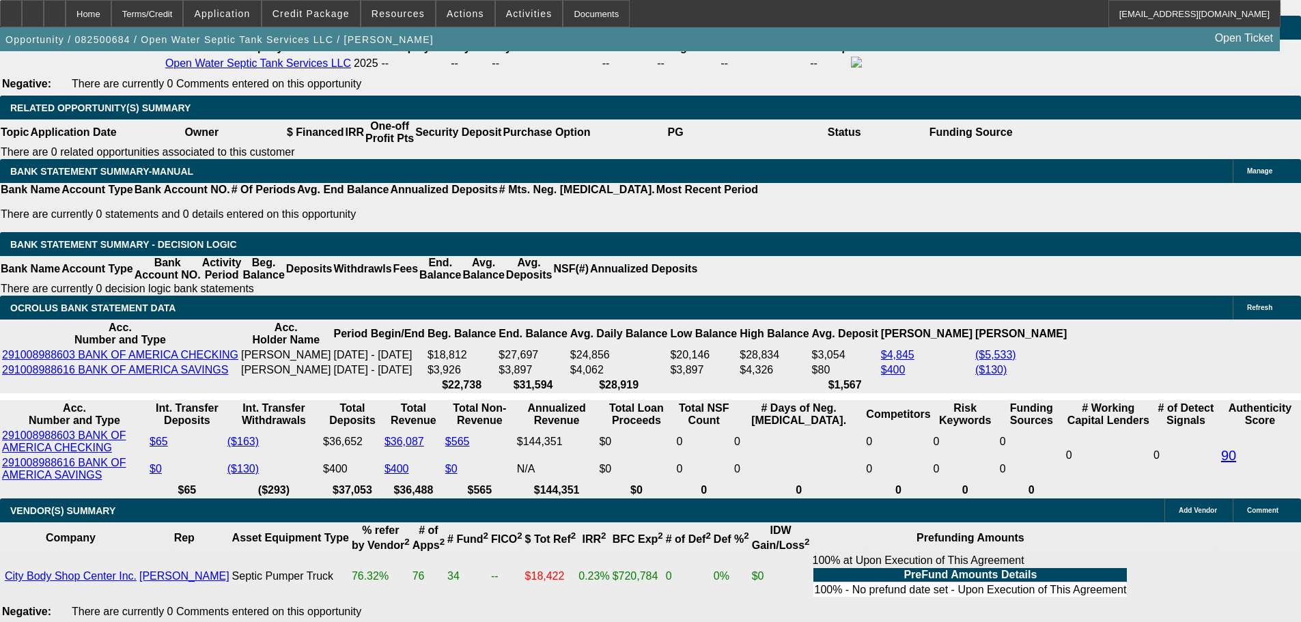
type input "2675"
type input "$5,350.00"
type input "16"
type input "$2,675.00"
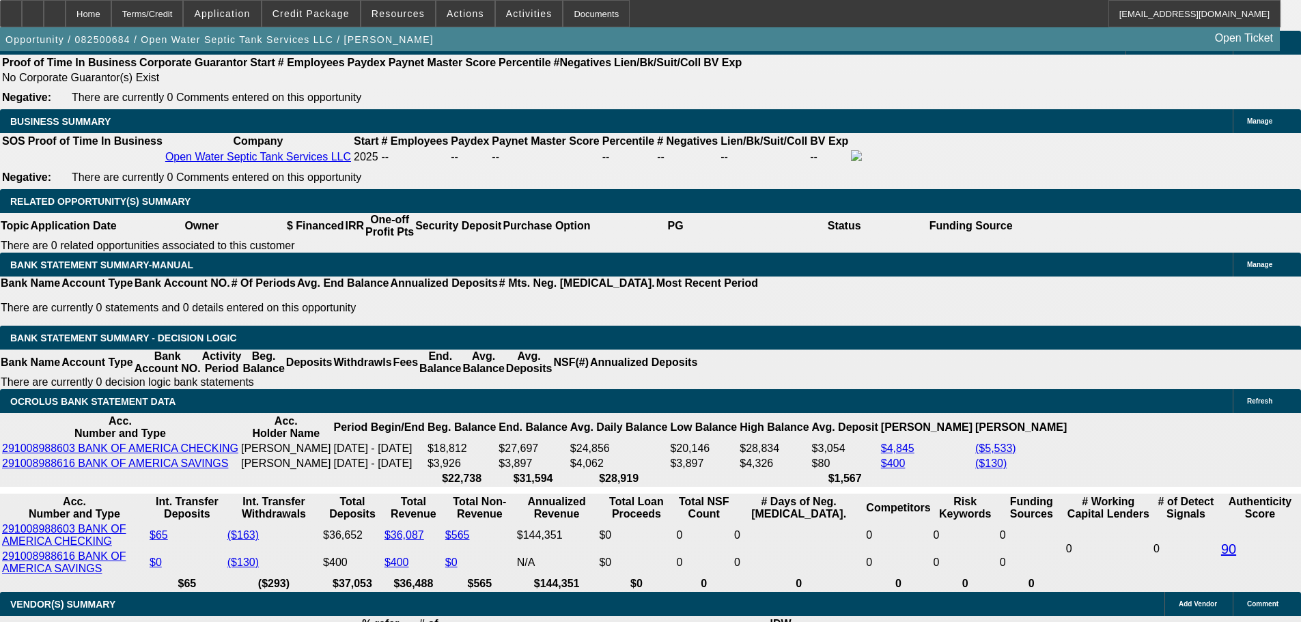
scroll to position [1954, 0]
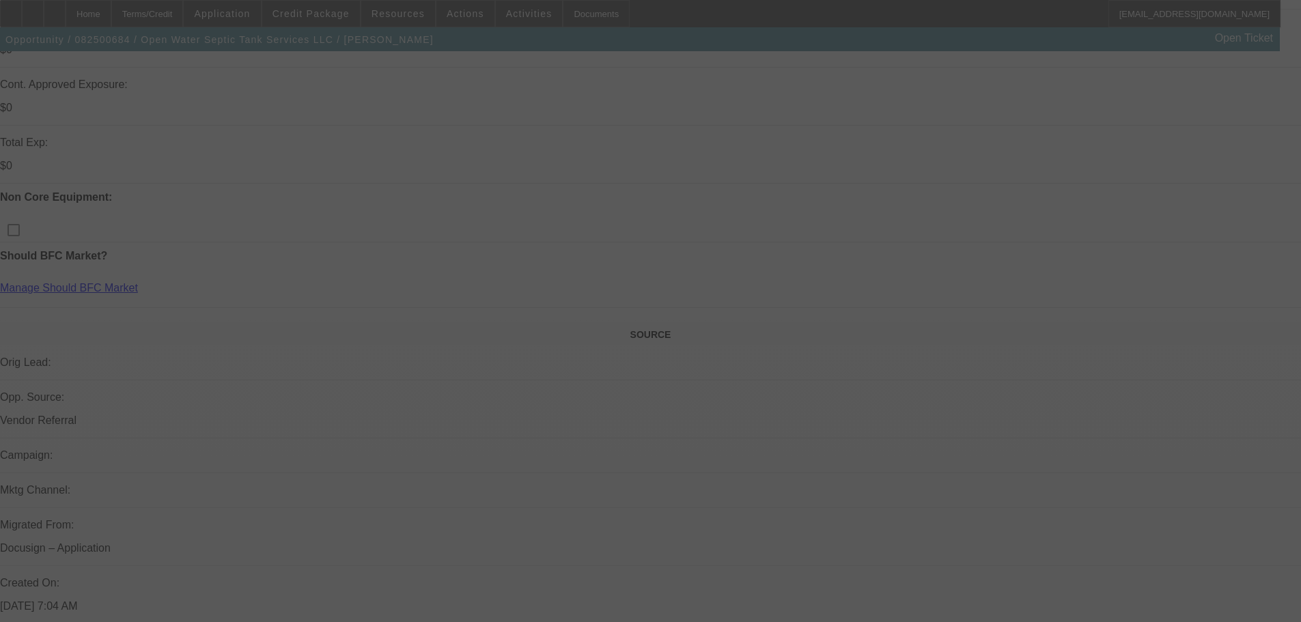
scroll to position [930, 0]
select select "0"
select select "2"
select select "0"
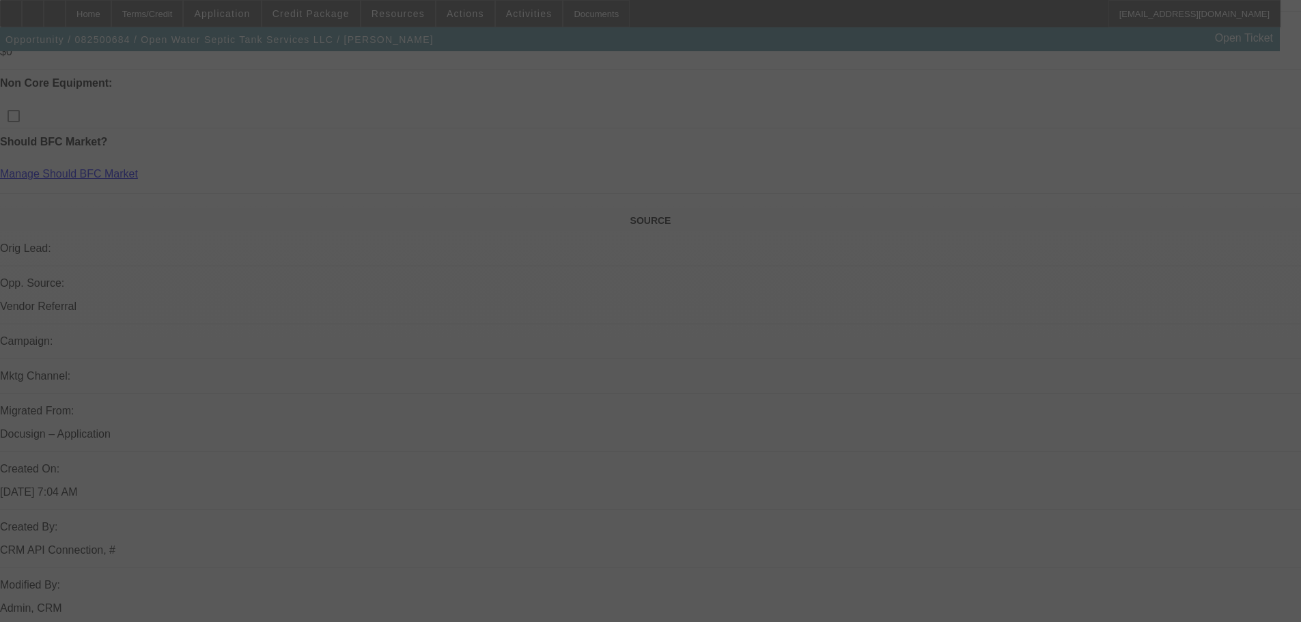
select select "6"
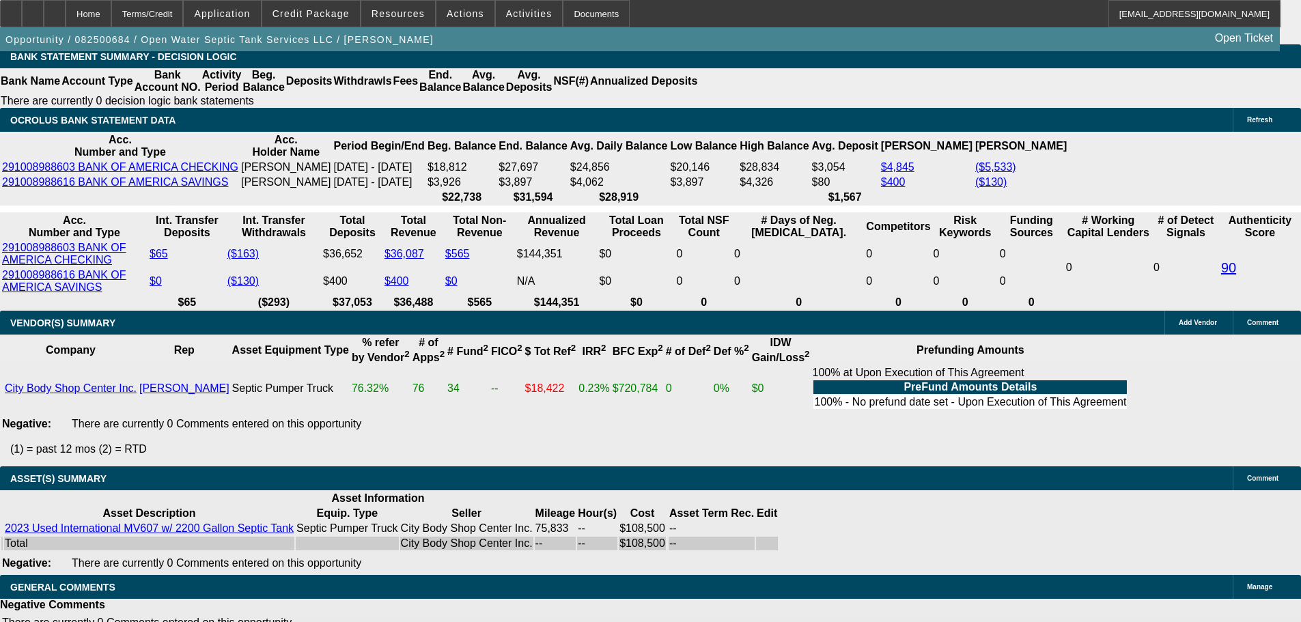
scroll to position [2569, 0]
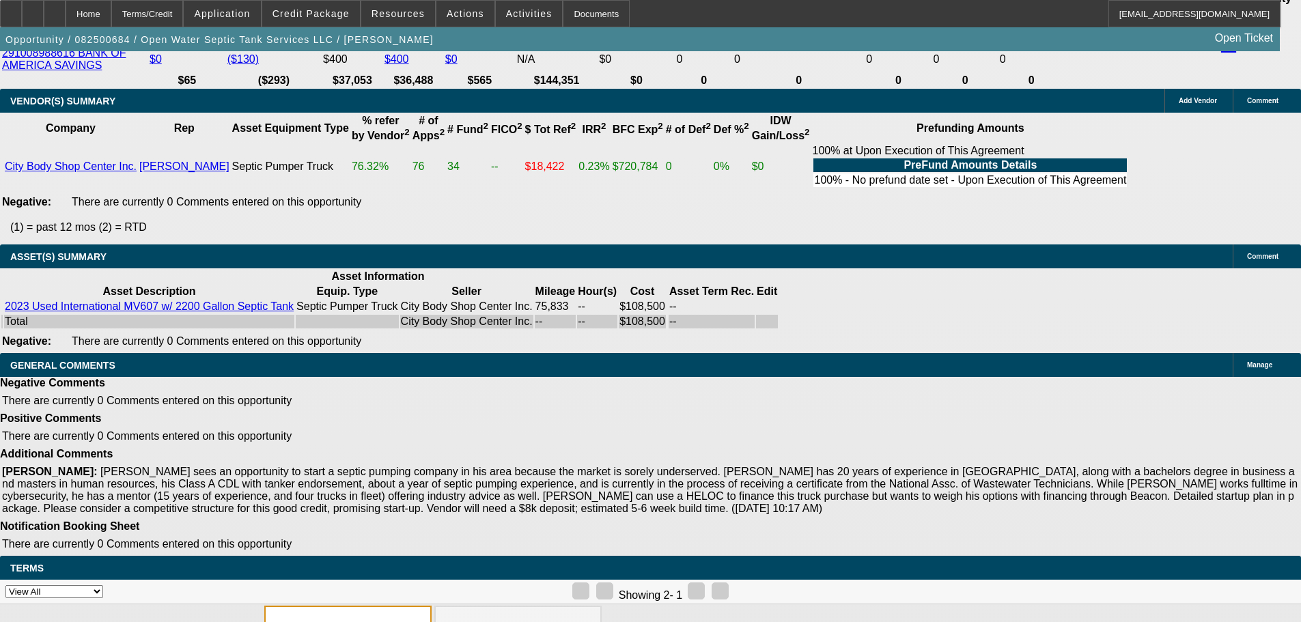
select select "9"
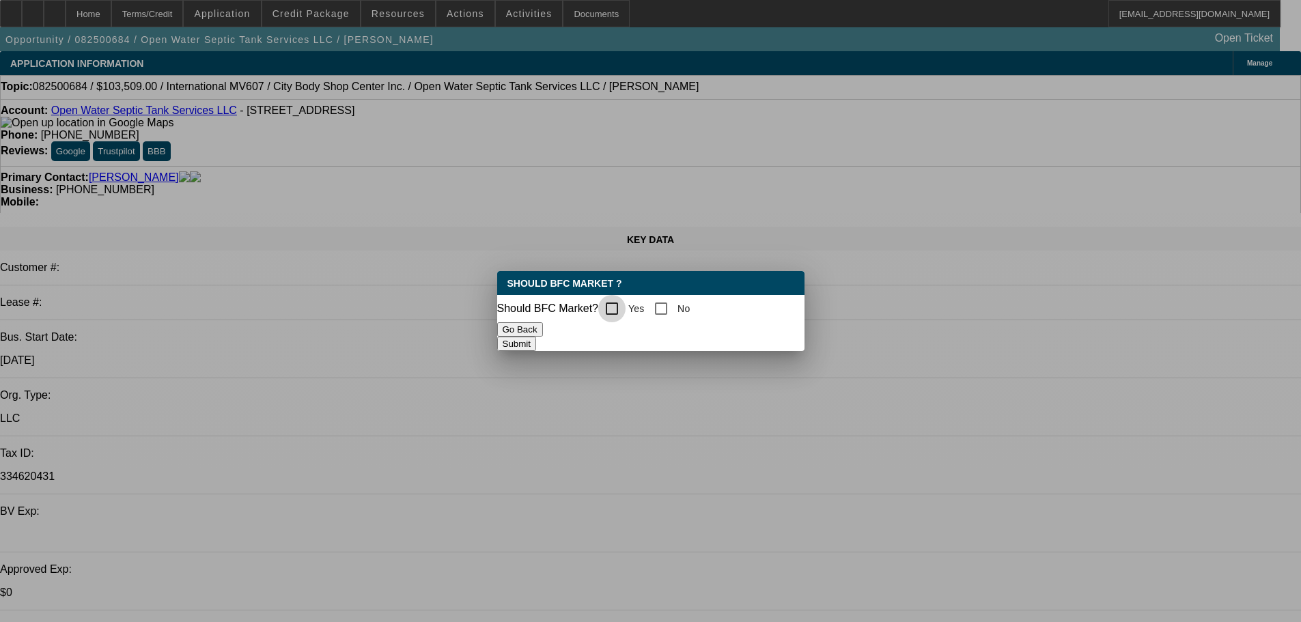
click at [618, 308] on input "Yes" at bounding box center [611, 308] width 27 height 27
checkbox input "true"
click at [536, 339] on button "Submit" at bounding box center [516, 344] width 39 height 14
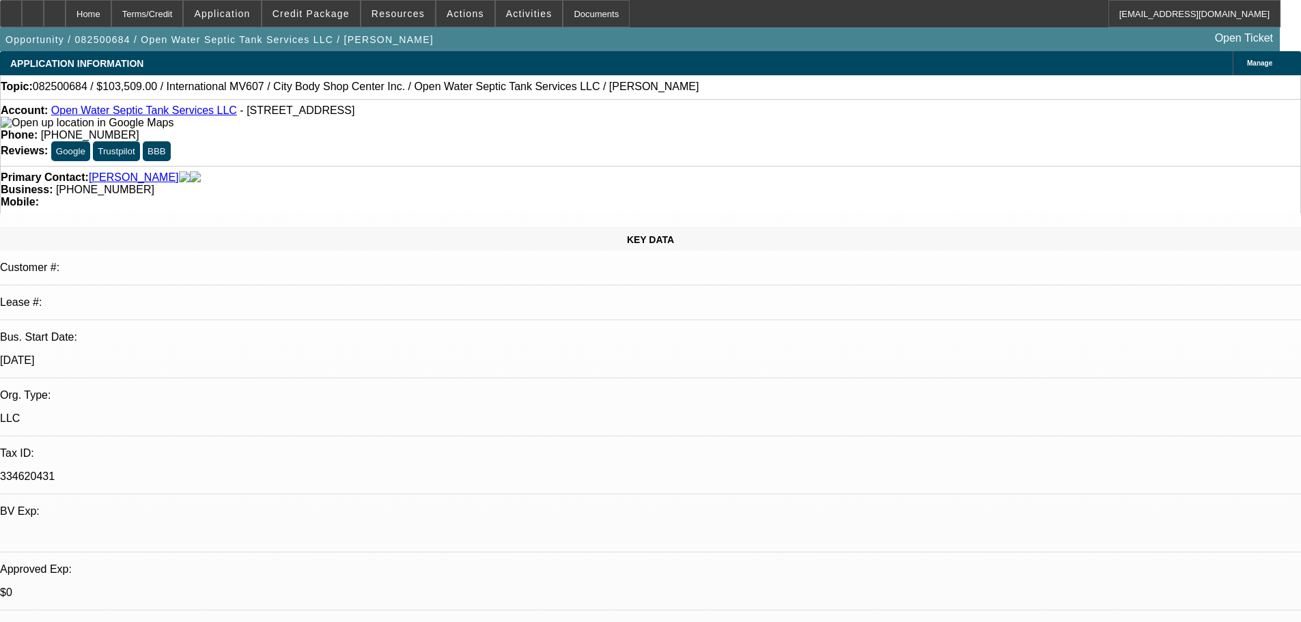
click at [952, 188] on mat-option "ACH" at bounding box center [946, 190] width 117 height 33
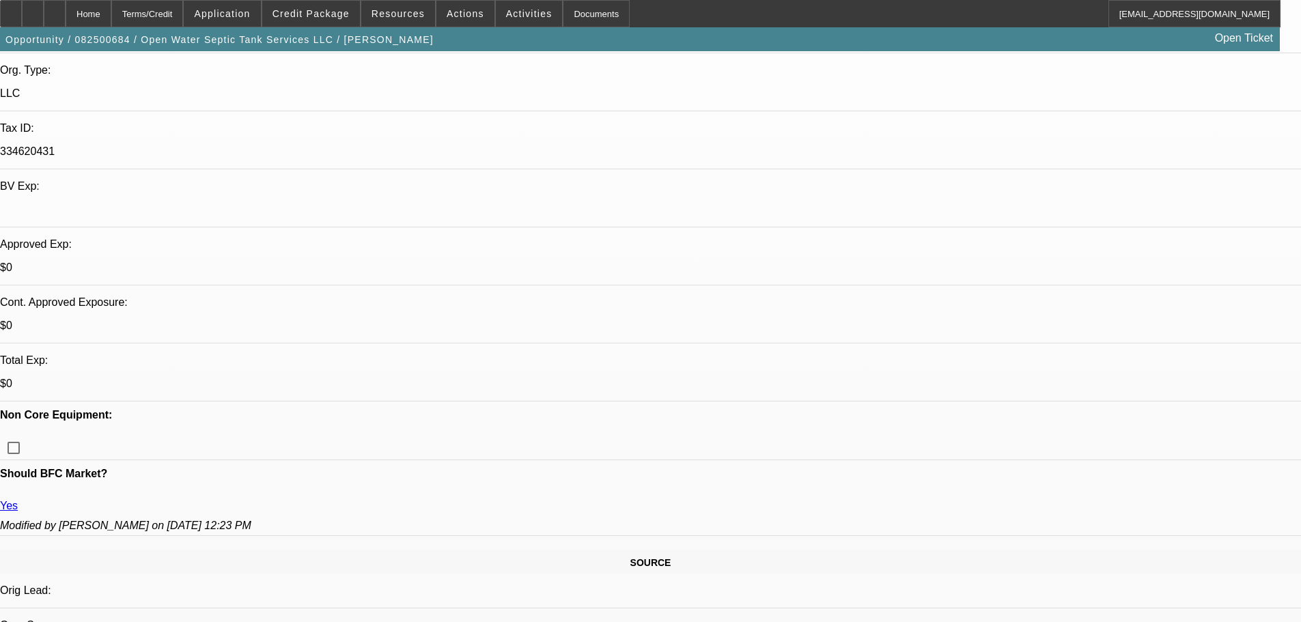
scroll to position [341, 0]
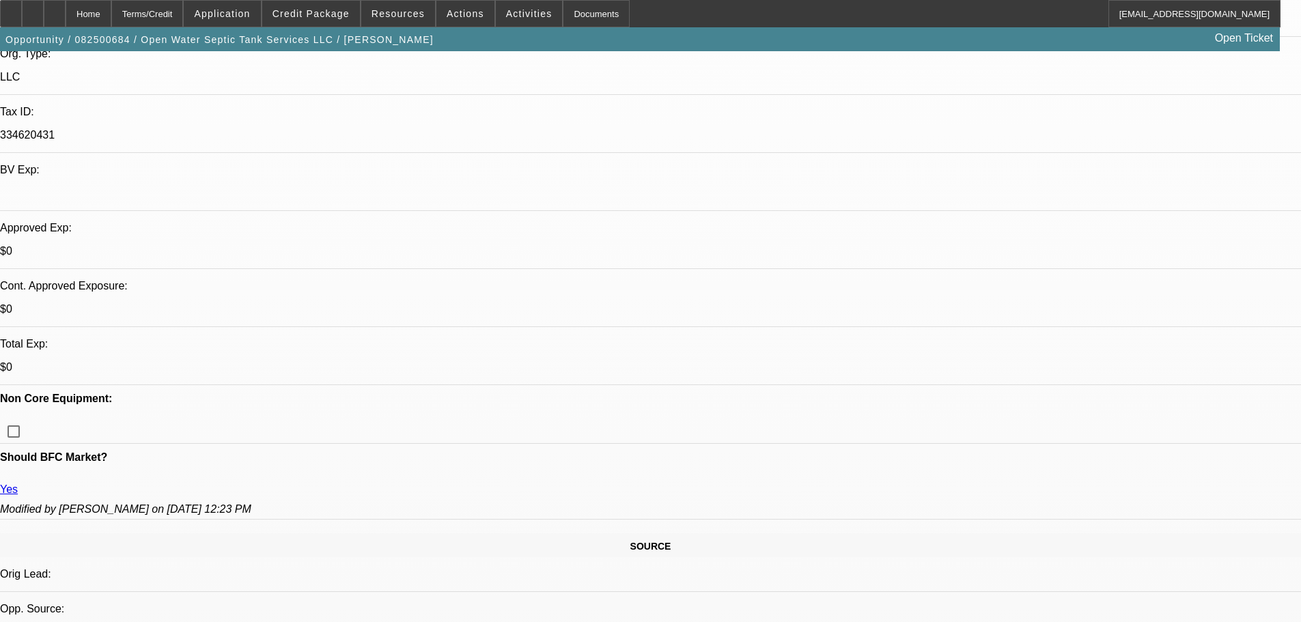
paste textarea "APPROVED, GPS REQUIRED."
type textarea "APPROVED, GPS REQUIRED."
paste textarea "APPROVED, GPS REQUIRED. CONTINGENT ON FINDING A DIFFERENT TRUCK, WOULD NOT CONS…"
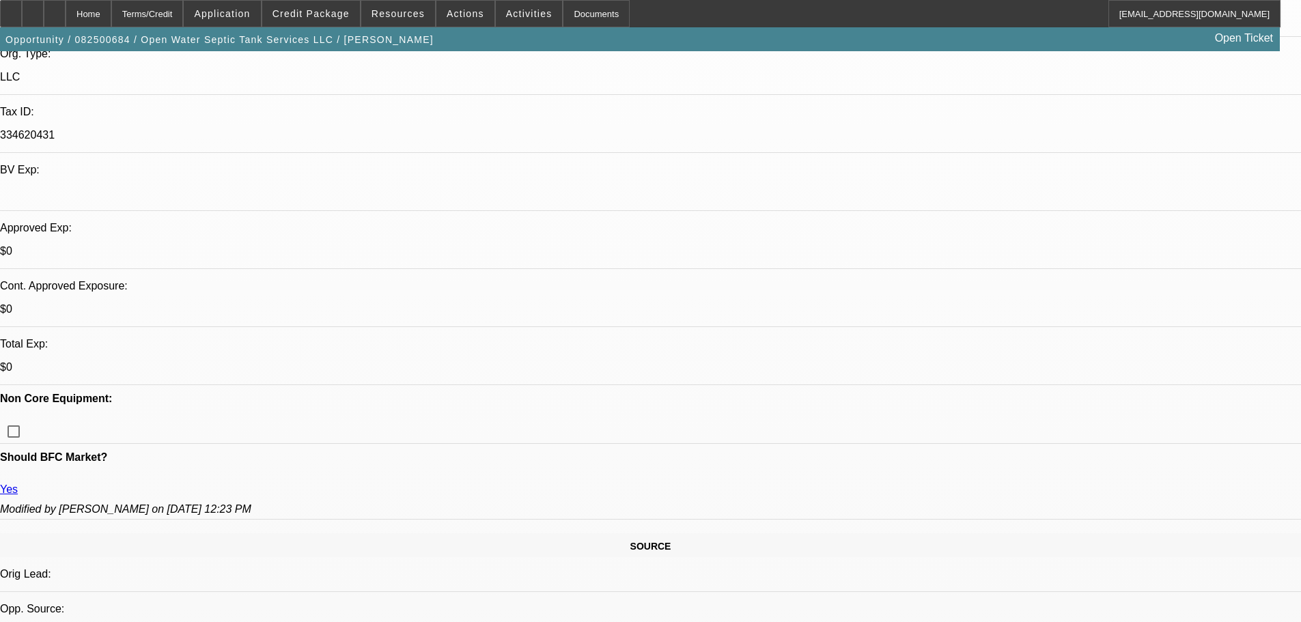
type textarea "APPROVED, GPS REQUIRED. CONTINGENT ON FINDING A DIFFERENT TRUCK, WOULD NOT CONS…"
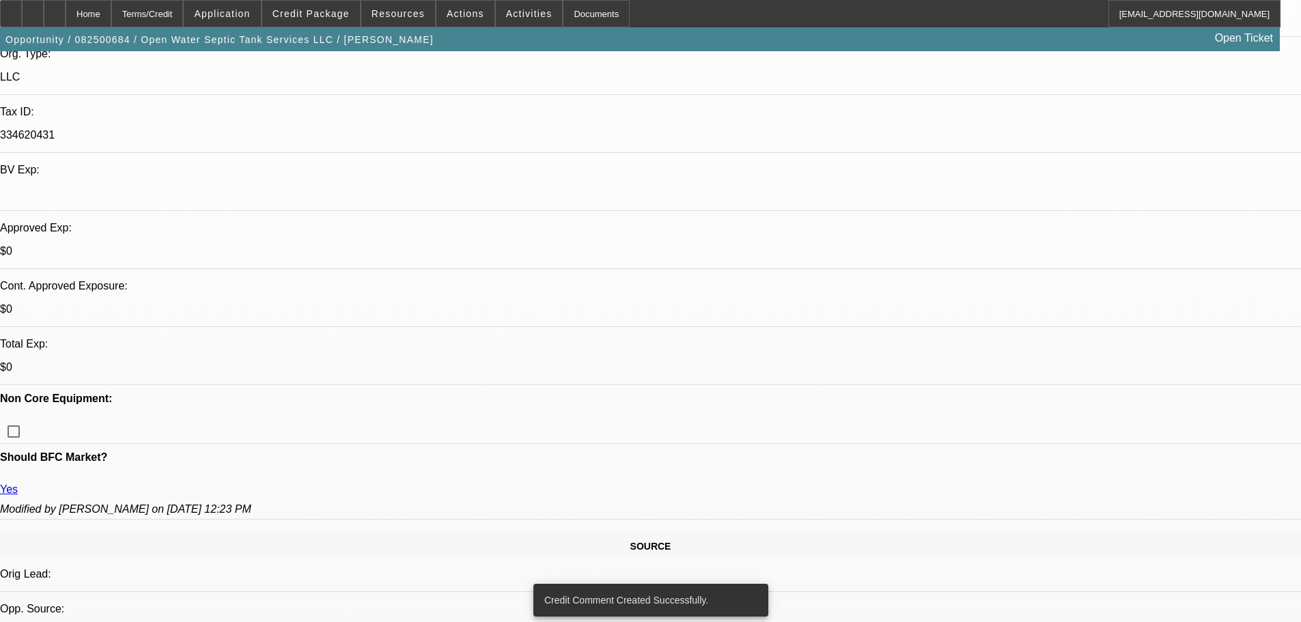
scroll to position [0, 0]
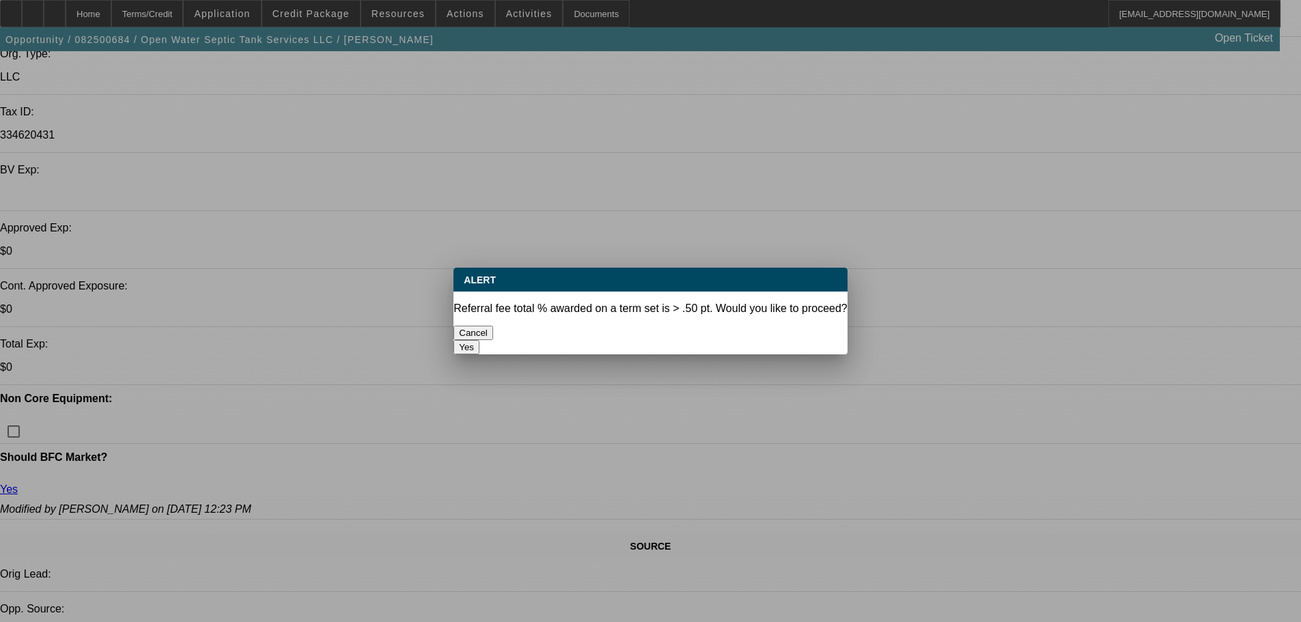
click at [479, 340] on button "Yes" at bounding box center [466, 347] width 26 height 14
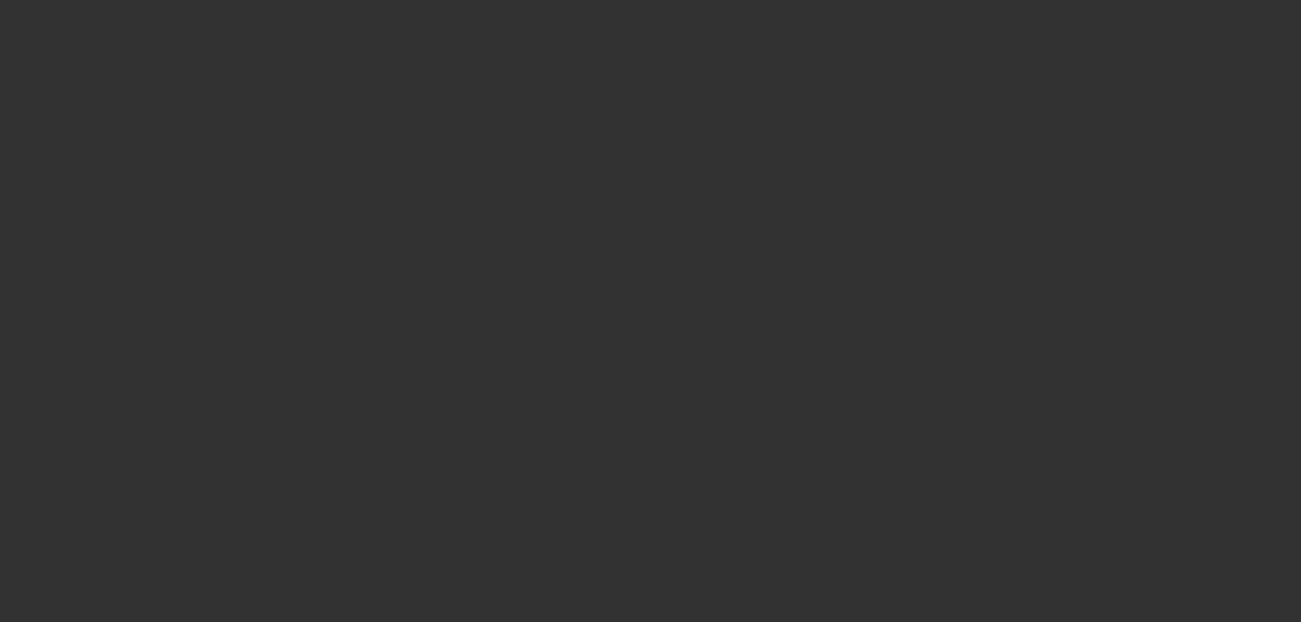
select select "0"
select select "2"
select select "0"
select select "6"
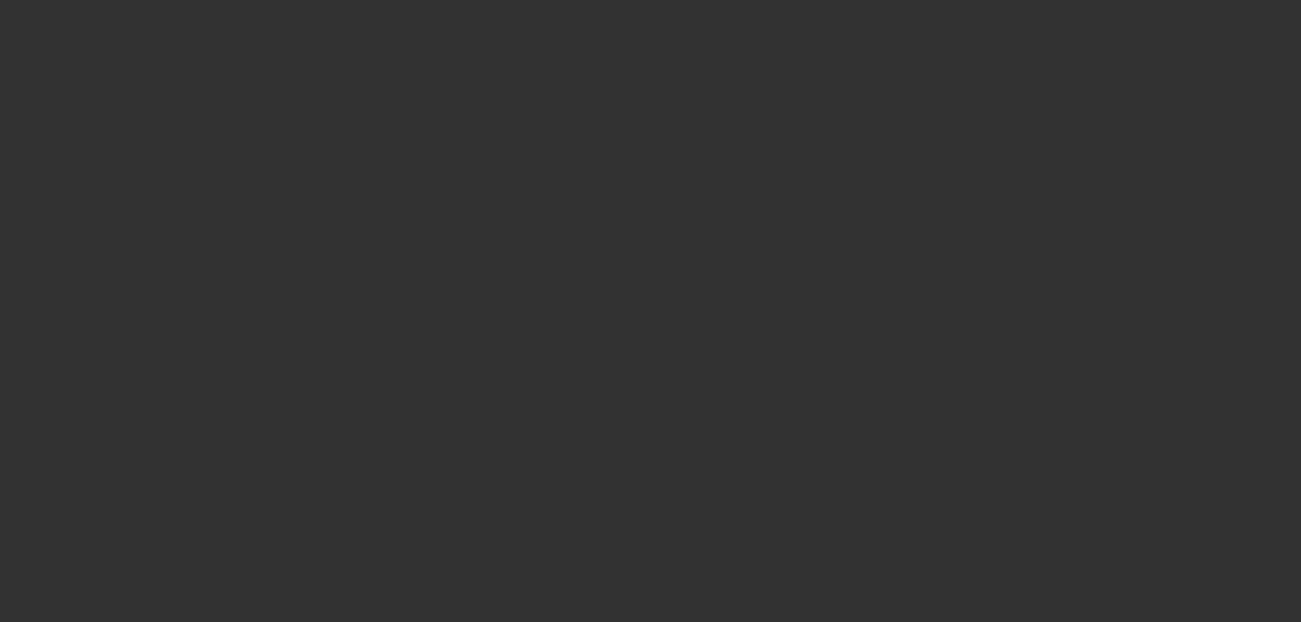
select select "0"
select select "2"
select select "0"
select select "6"
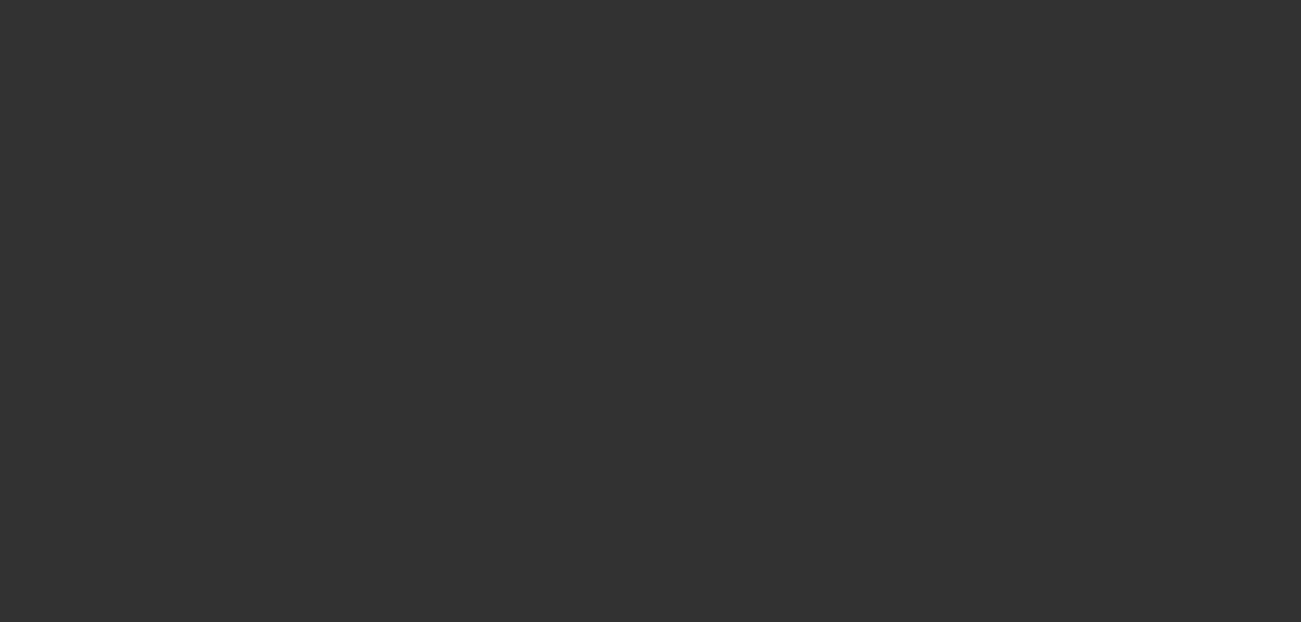
select select "0.1"
select select "2"
select select "0"
select select "6"
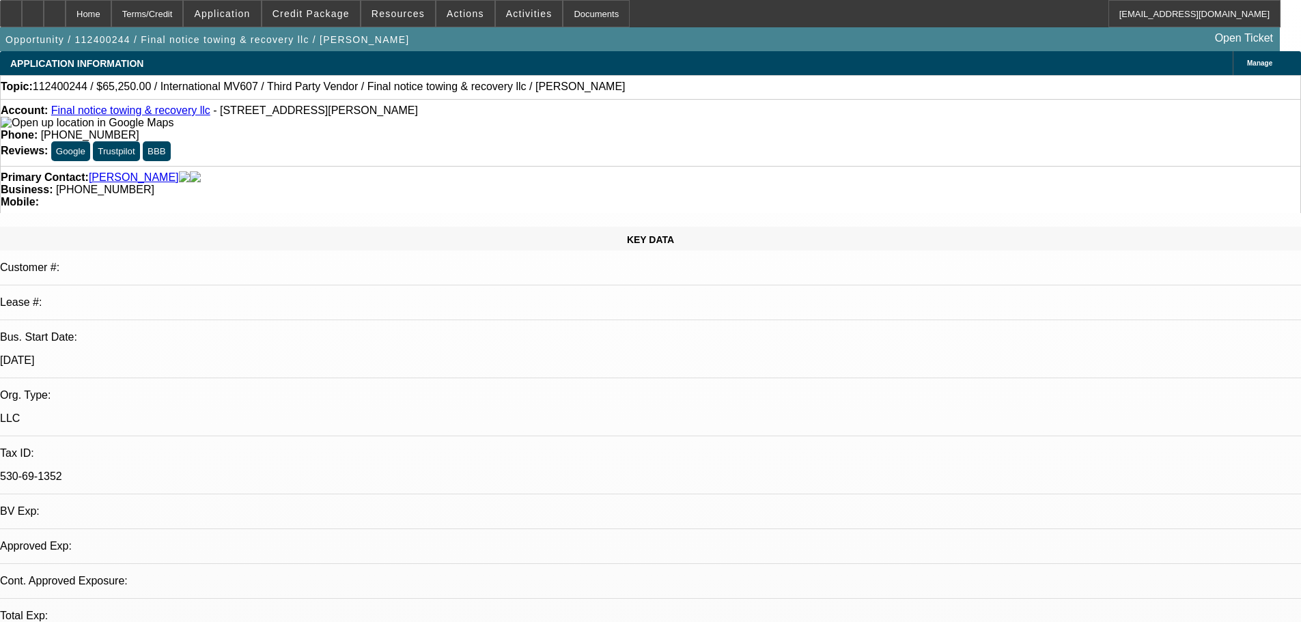
select select "0.1"
select select "0"
select select "0.1"
select select "4"
select select "0"
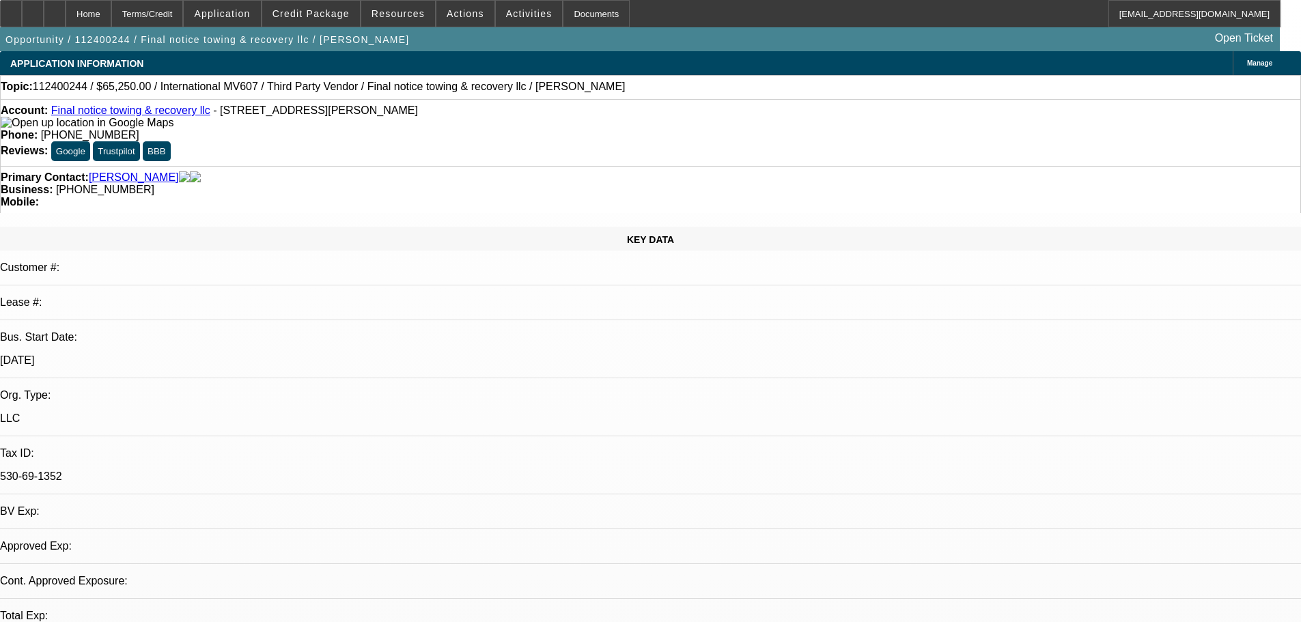
select select "0"
select select "0.1"
select select "4"
click at [333, 22] on span at bounding box center [311, 13] width 98 height 33
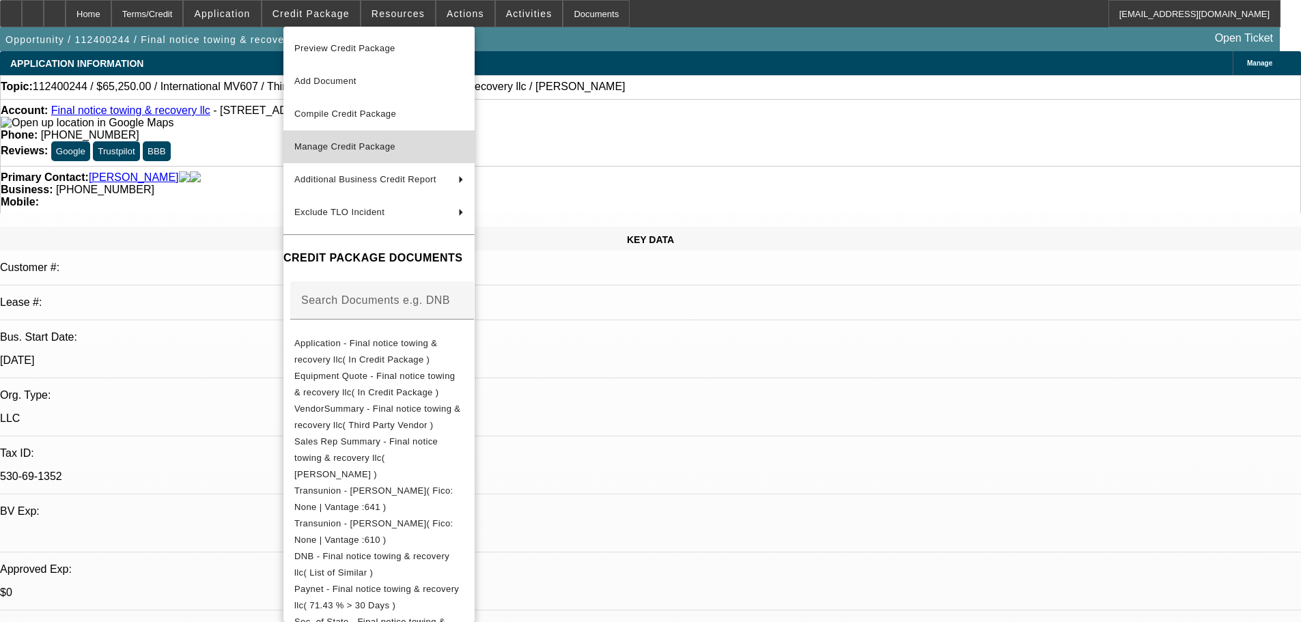
click at [347, 144] on span "Manage Credit Package" at bounding box center [344, 146] width 101 height 10
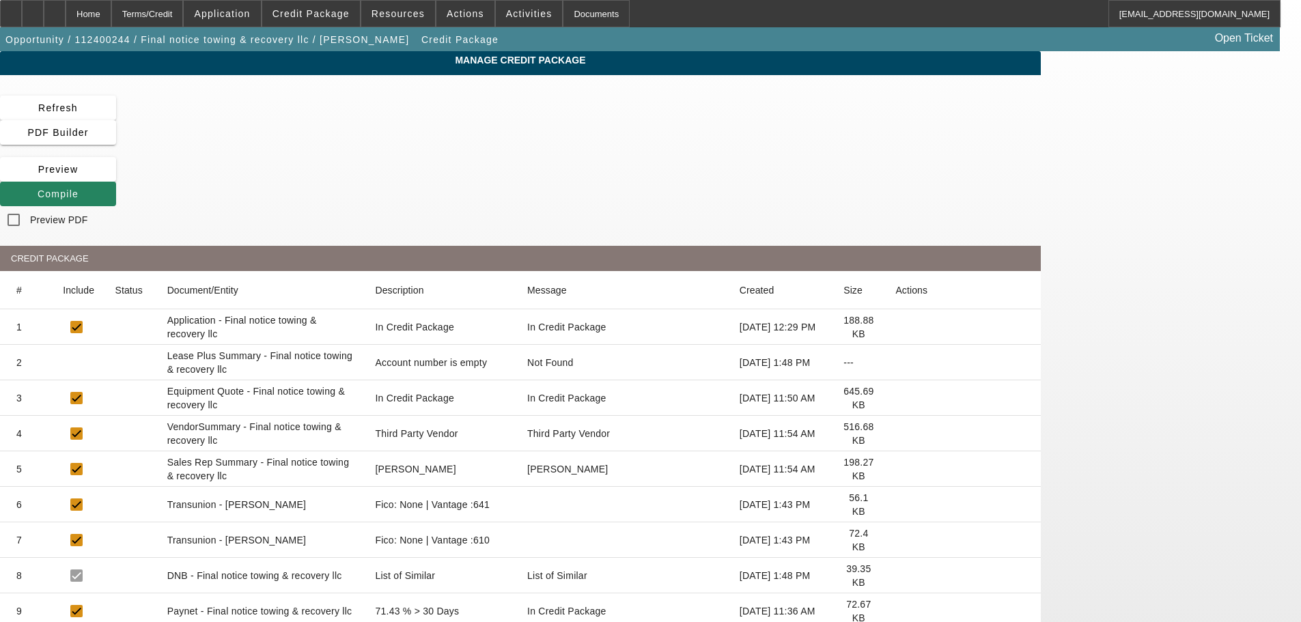
click at [895, 363] on icon at bounding box center [895, 363] width 0 height 0
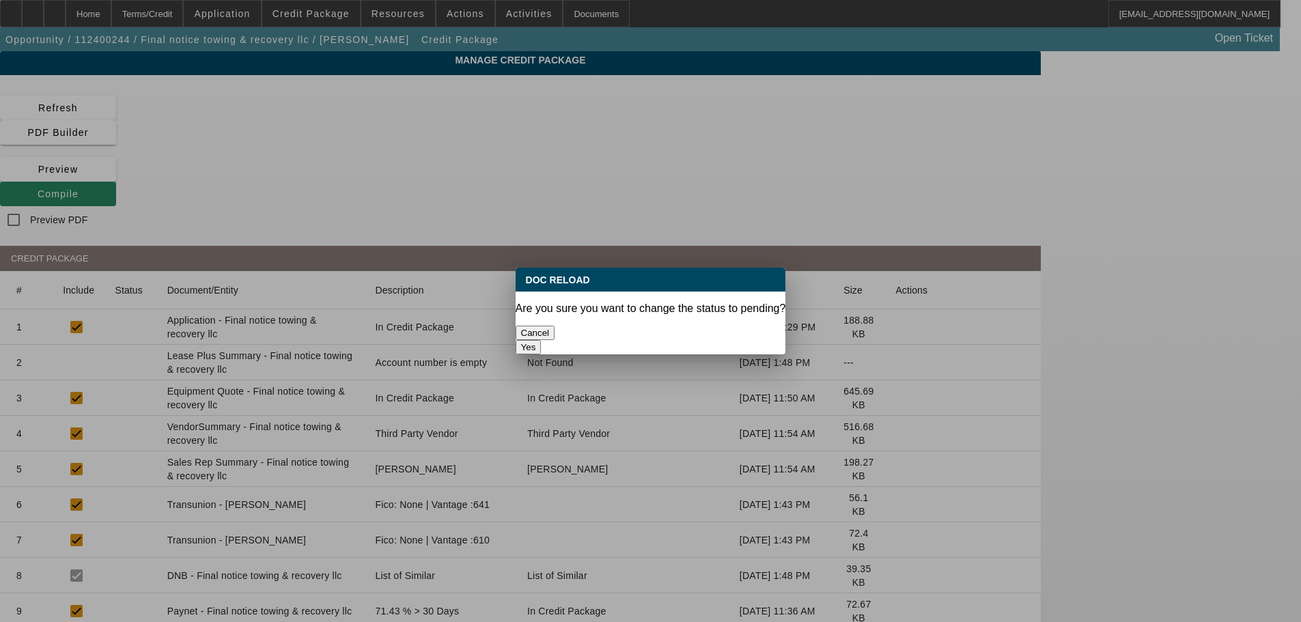
click at [542, 340] on button "Yes" at bounding box center [529, 347] width 26 height 14
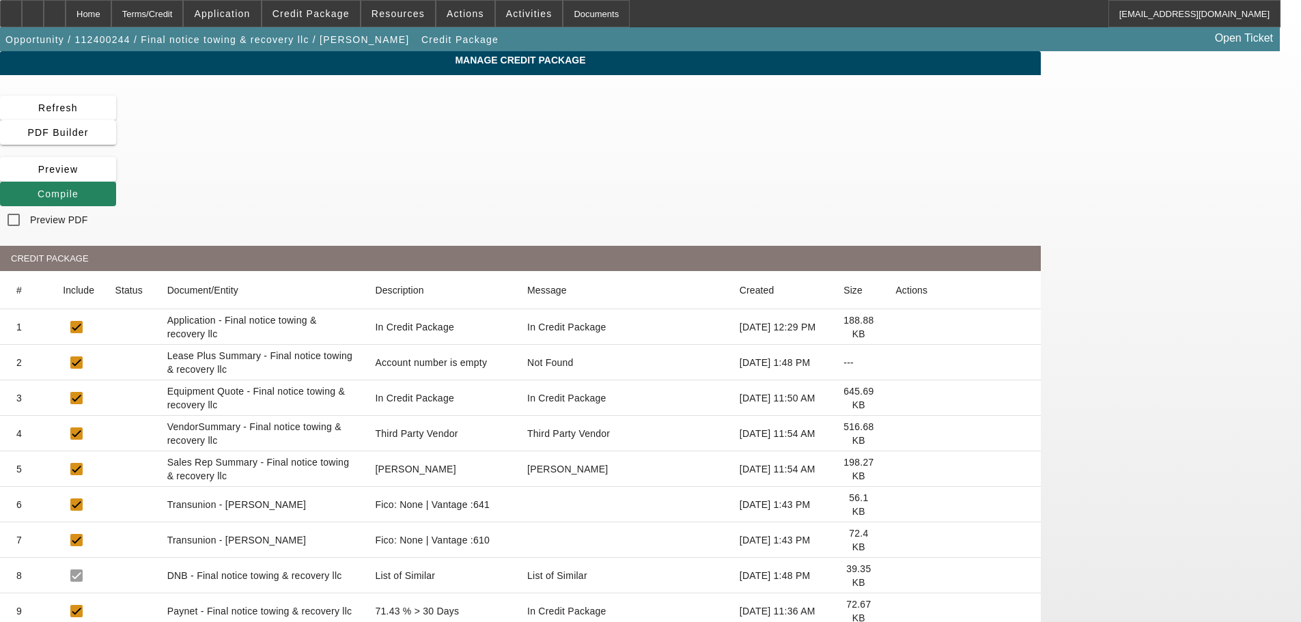
click at [895, 434] on icon at bounding box center [895, 434] width 0 height 0
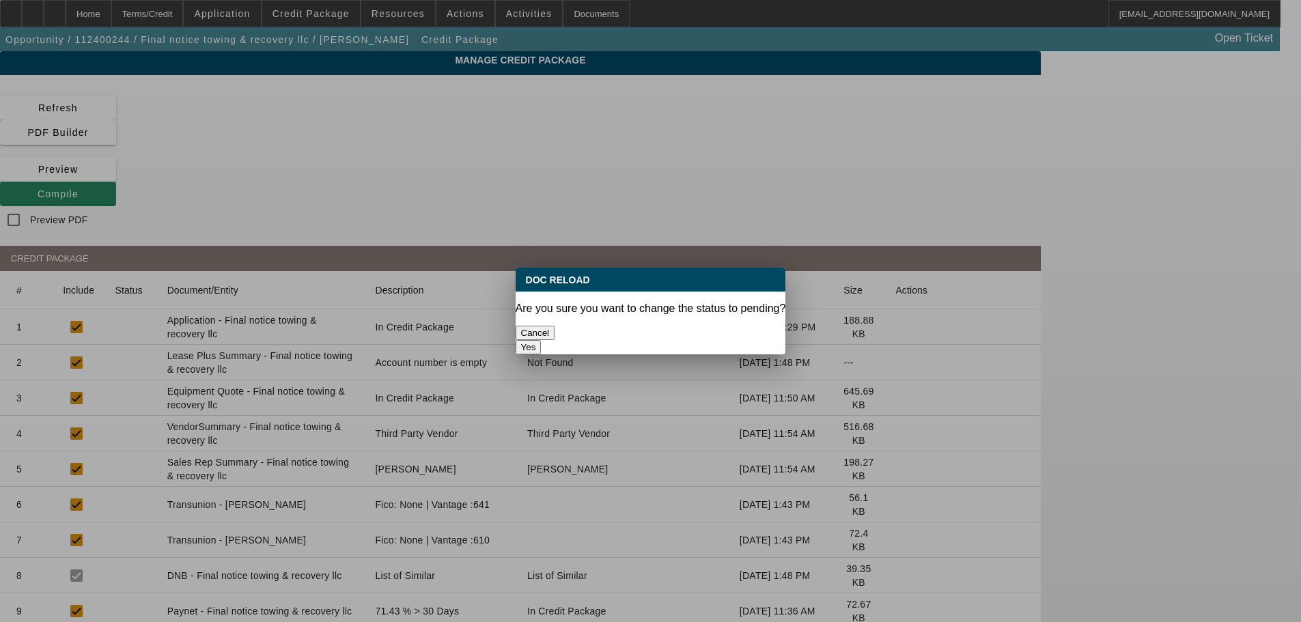
click at [542, 340] on button "Yes" at bounding box center [529, 347] width 26 height 14
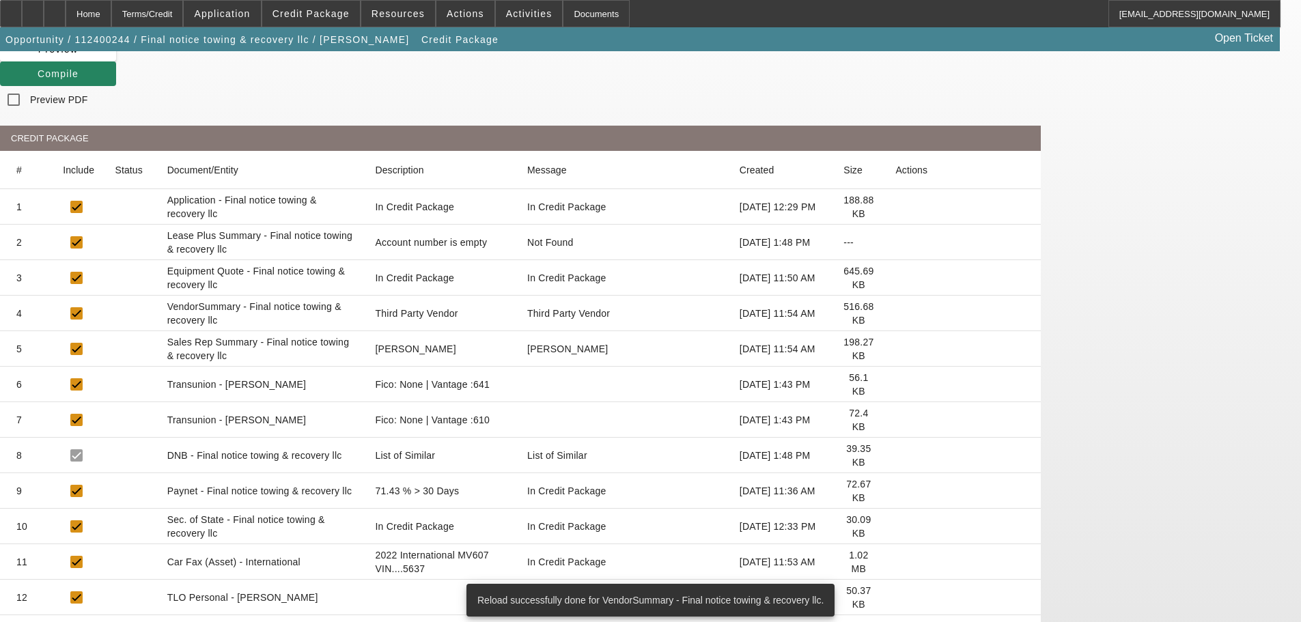
scroll to position [137, 0]
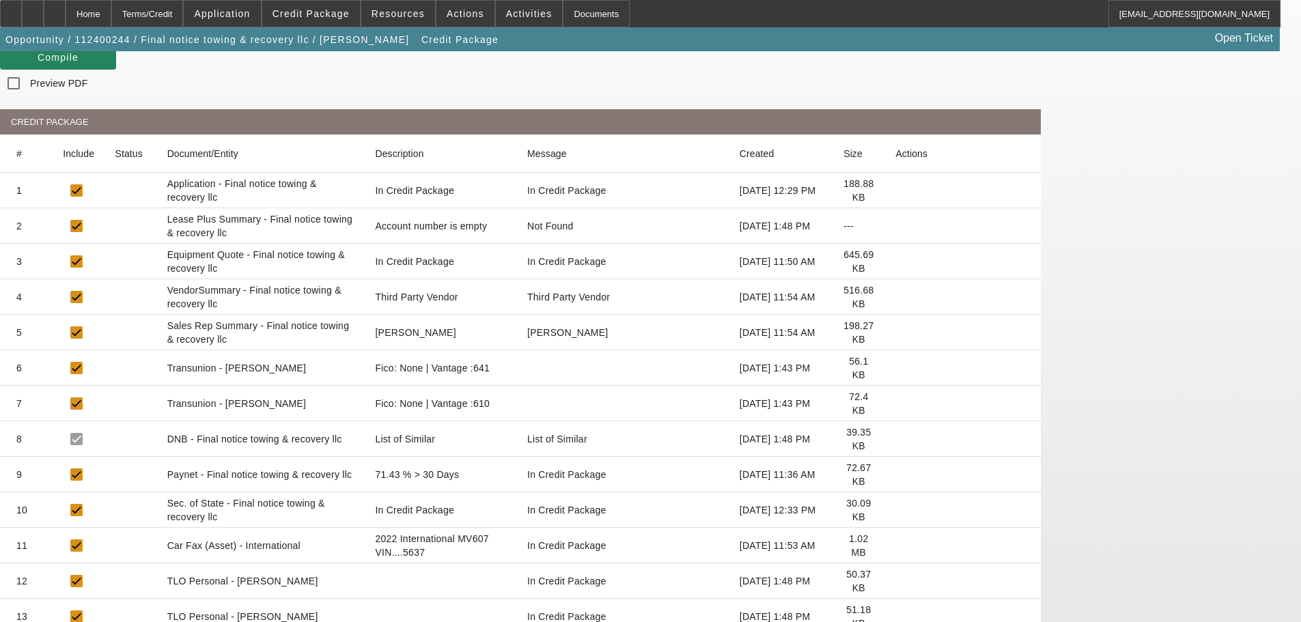
click at [895, 581] on icon at bounding box center [895, 581] width 0 height 0
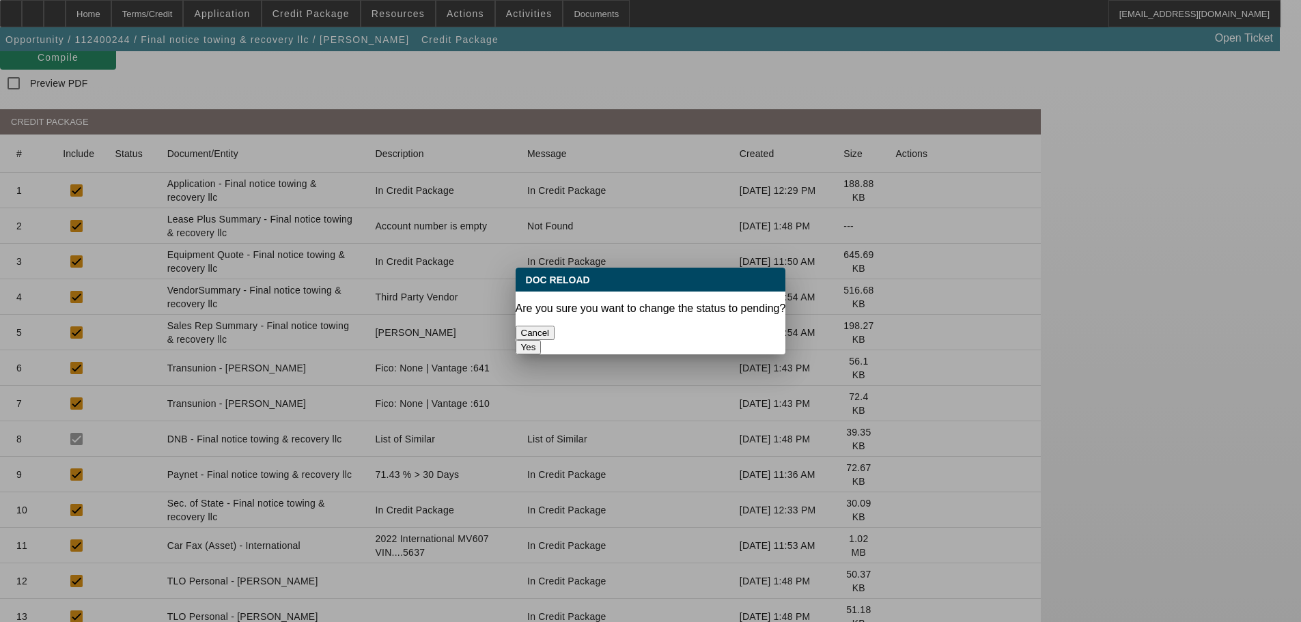
click at [711, 344] on div "Yes" at bounding box center [651, 347] width 270 height 14
click at [542, 340] on button "Yes" at bounding box center [529, 347] width 26 height 14
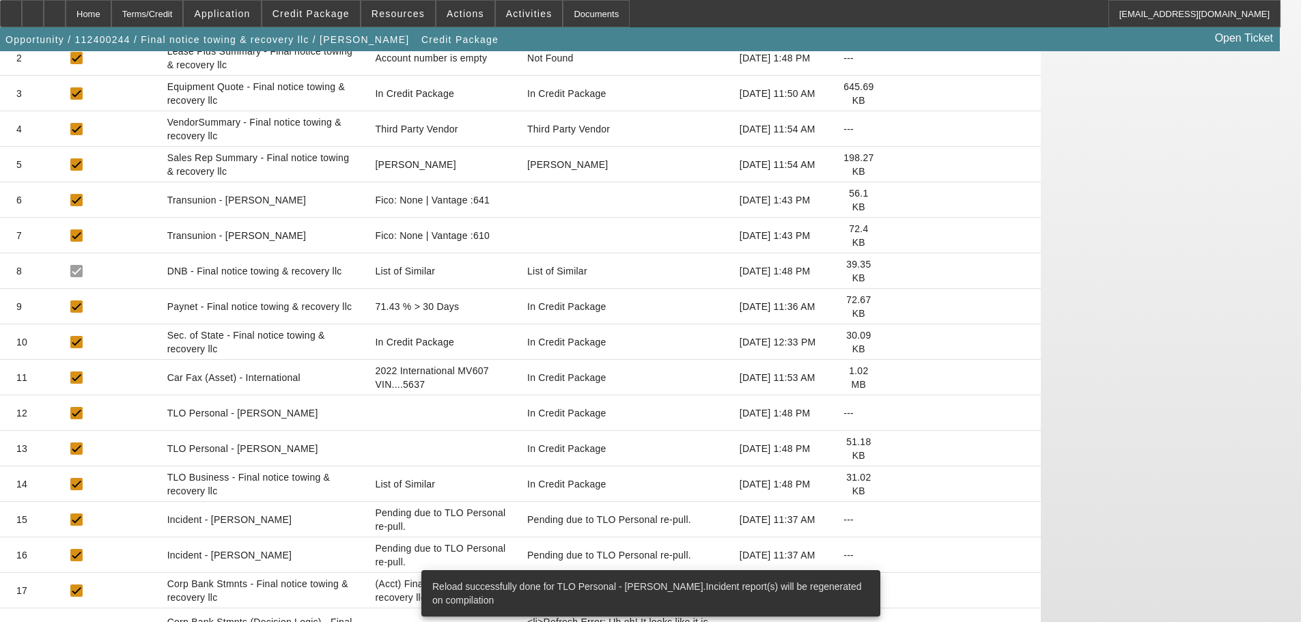
scroll to position [273, 0]
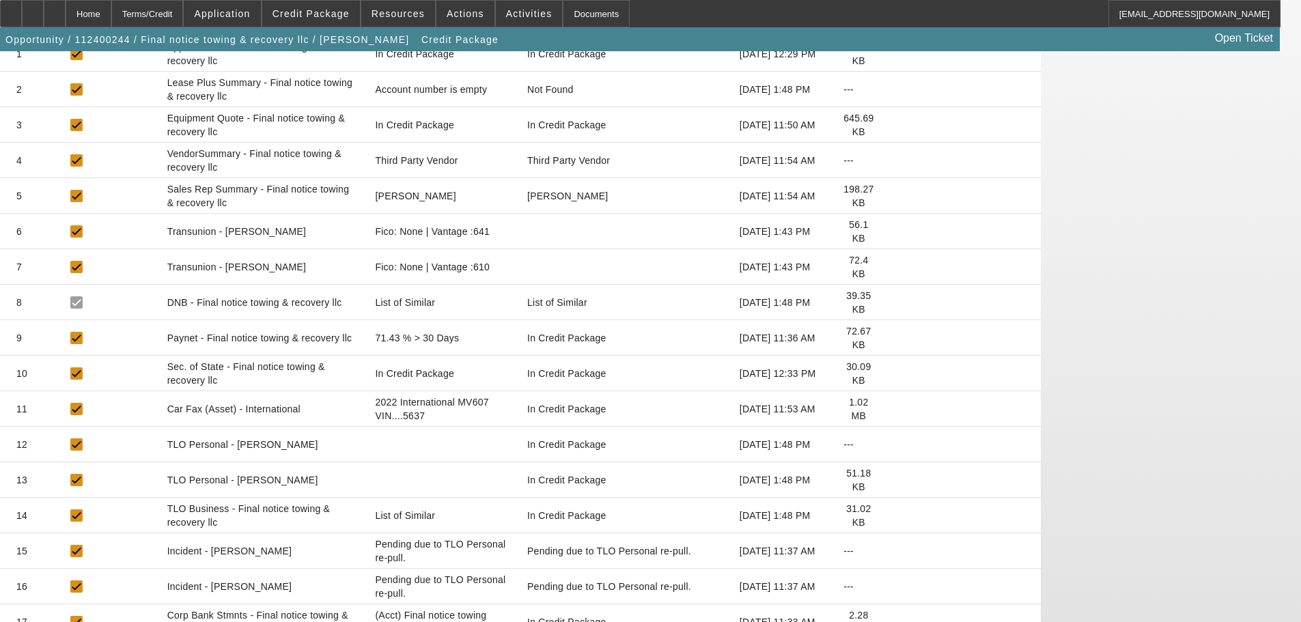
click at [895, 480] on icon at bounding box center [895, 480] width 0 height 0
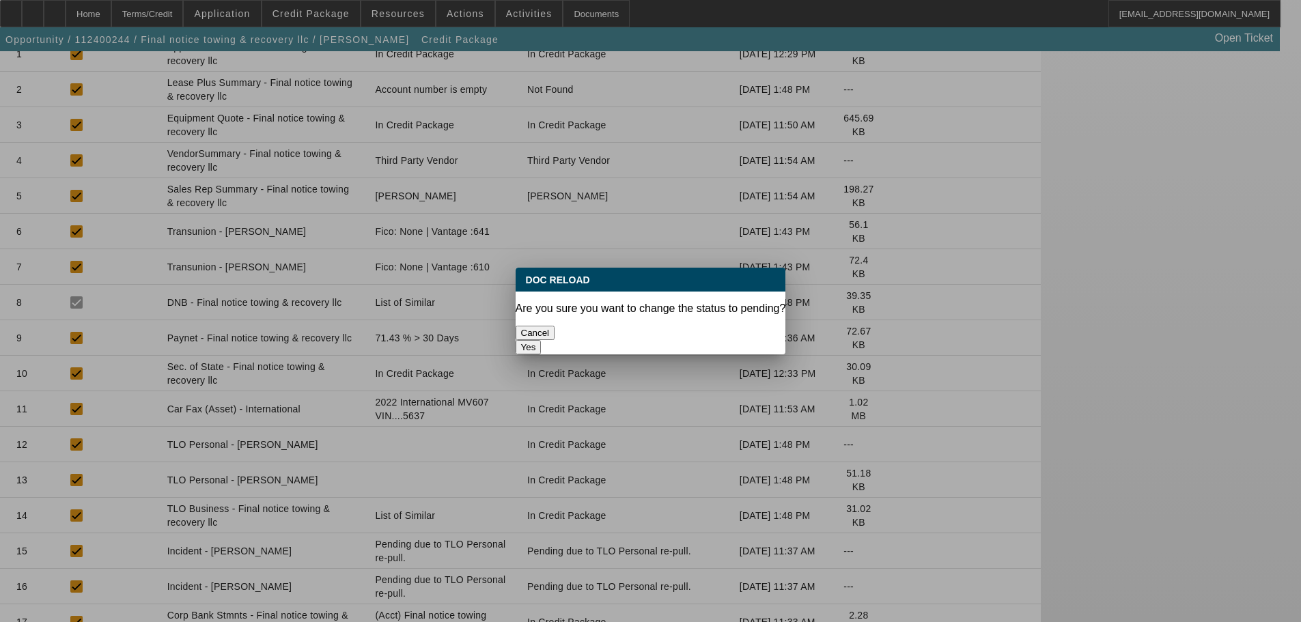
click at [542, 340] on button "Yes" at bounding box center [529, 347] width 26 height 14
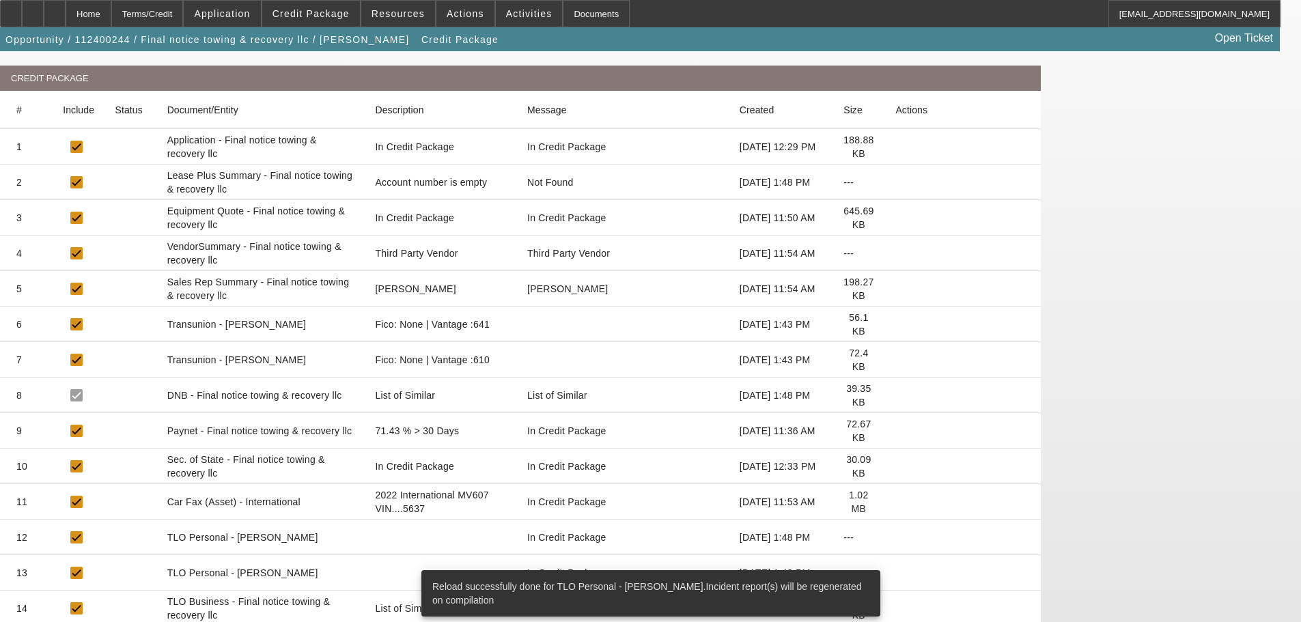
scroll to position [205, 0]
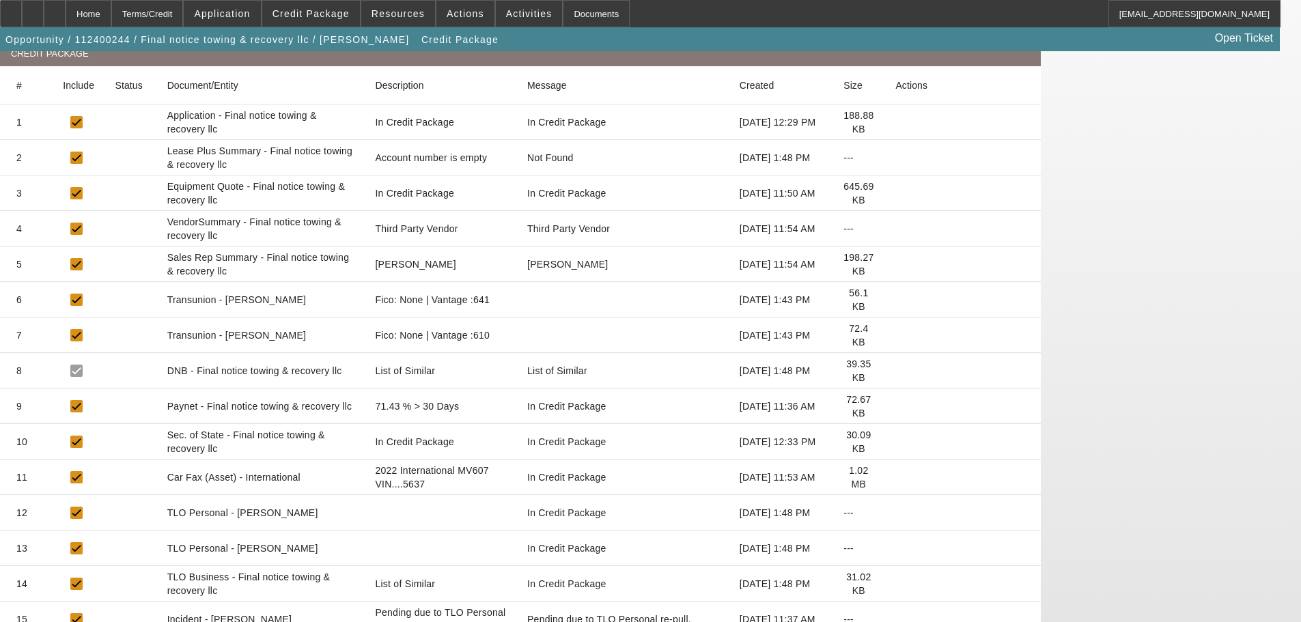
click at [895, 584] on icon at bounding box center [895, 584] width 0 height 0
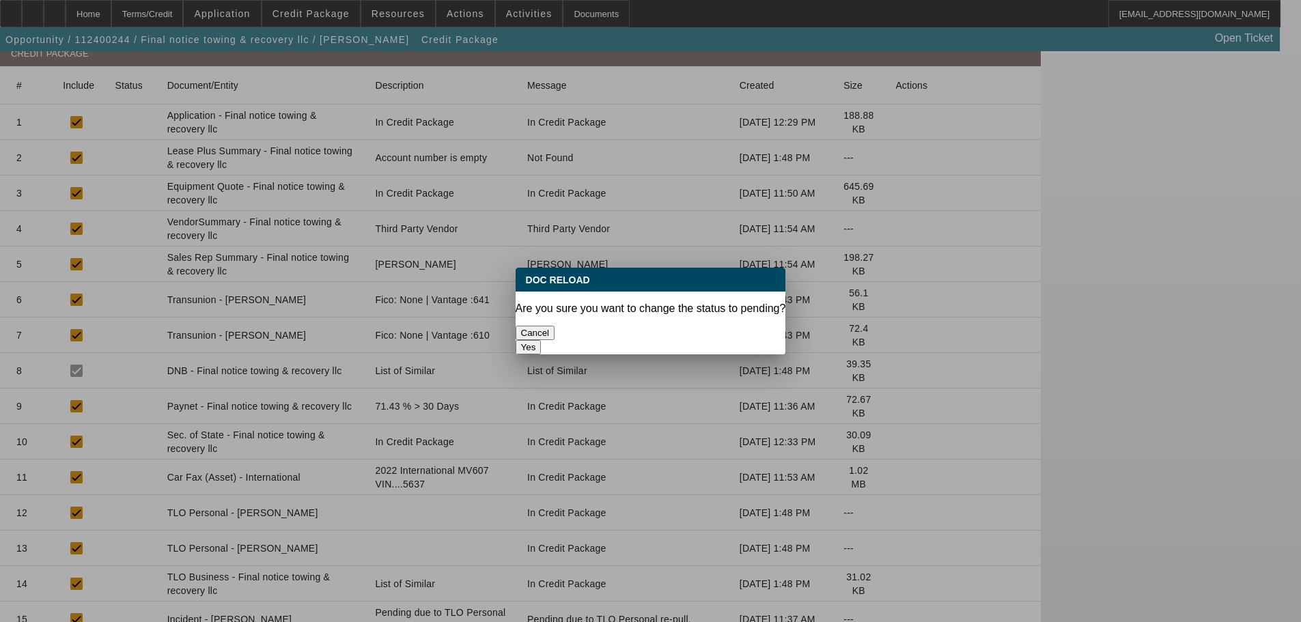
click at [542, 340] on button "Yes" at bounding box center [529, 347] width 26 height 14
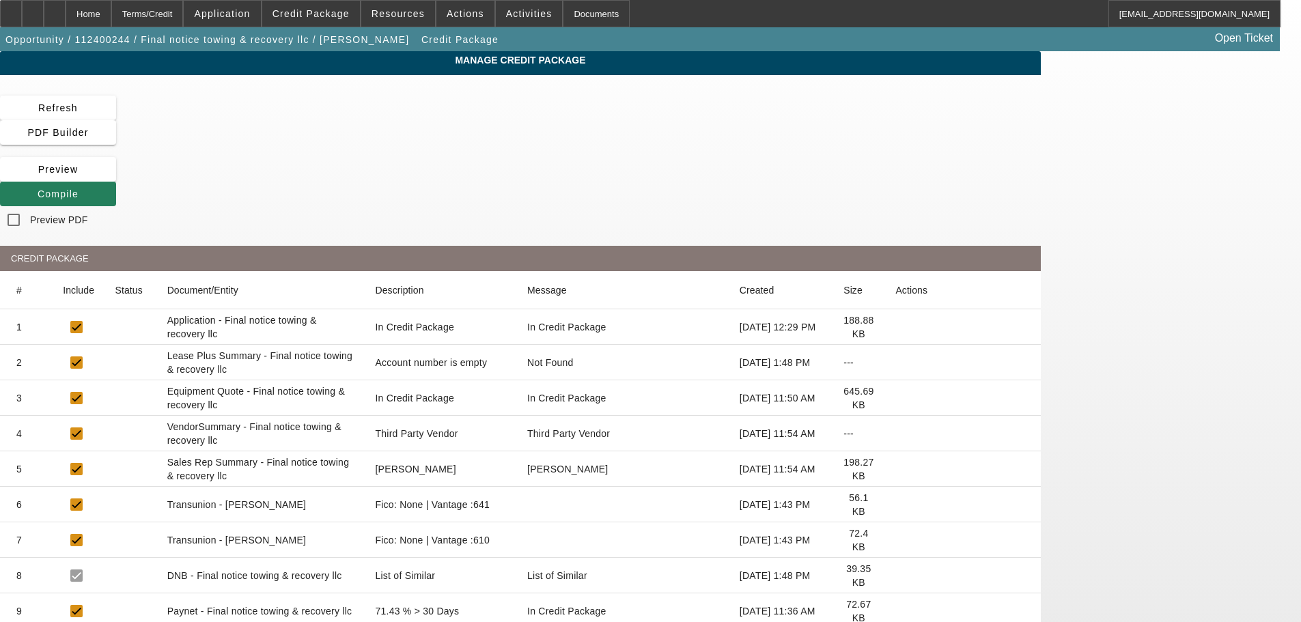
click at [116, 178] on span at bounding box center [58, 194] width 116 height 33
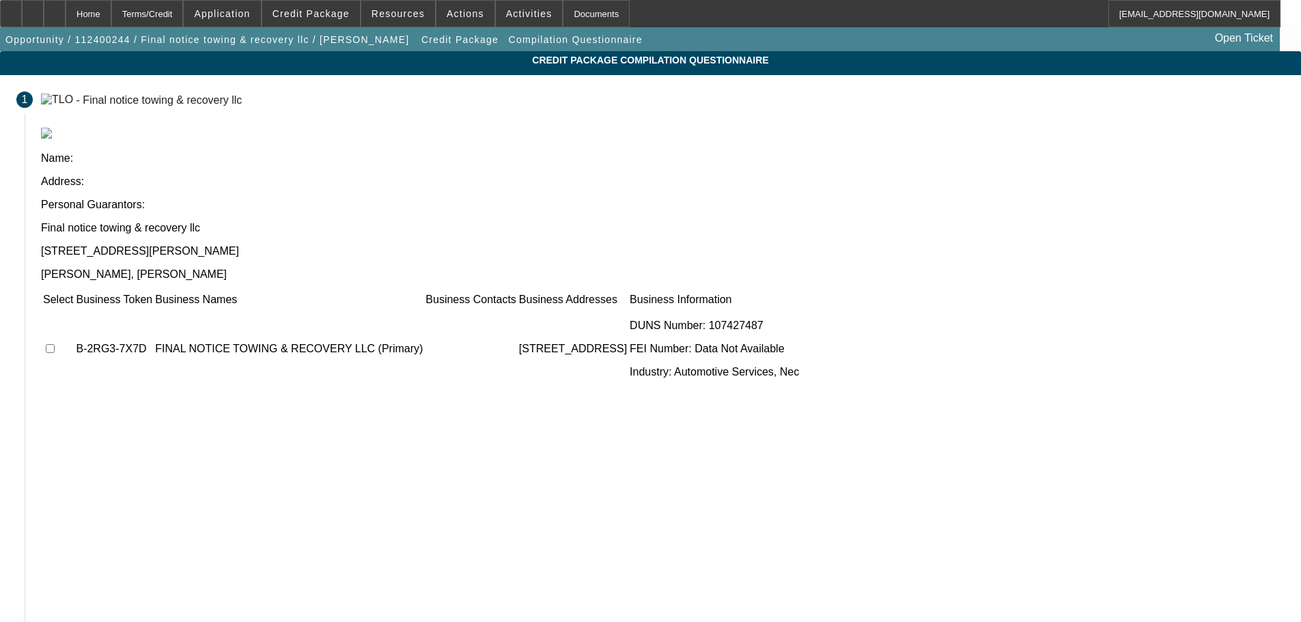
click at [55, 344] on input "checkbox" at bounding box center [50, 348] width 9 height 9
checkbox input "true"
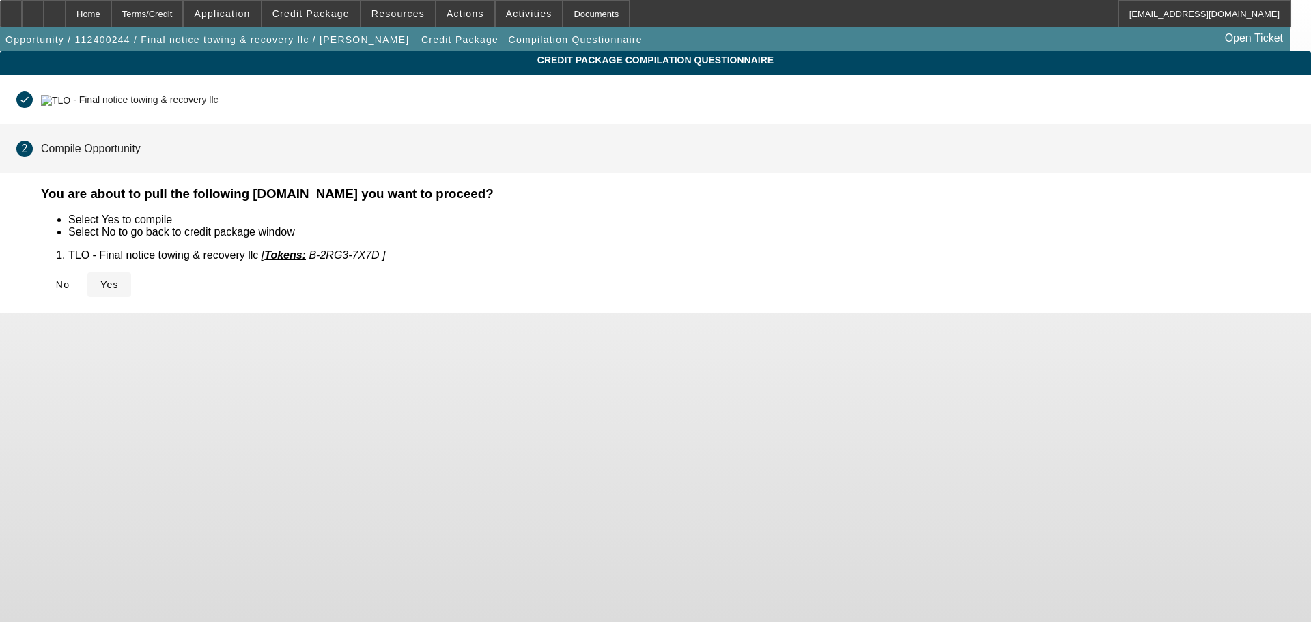
click at [119, 280] on span "Yes" at bounding box center [109, 284] width 18 height 11
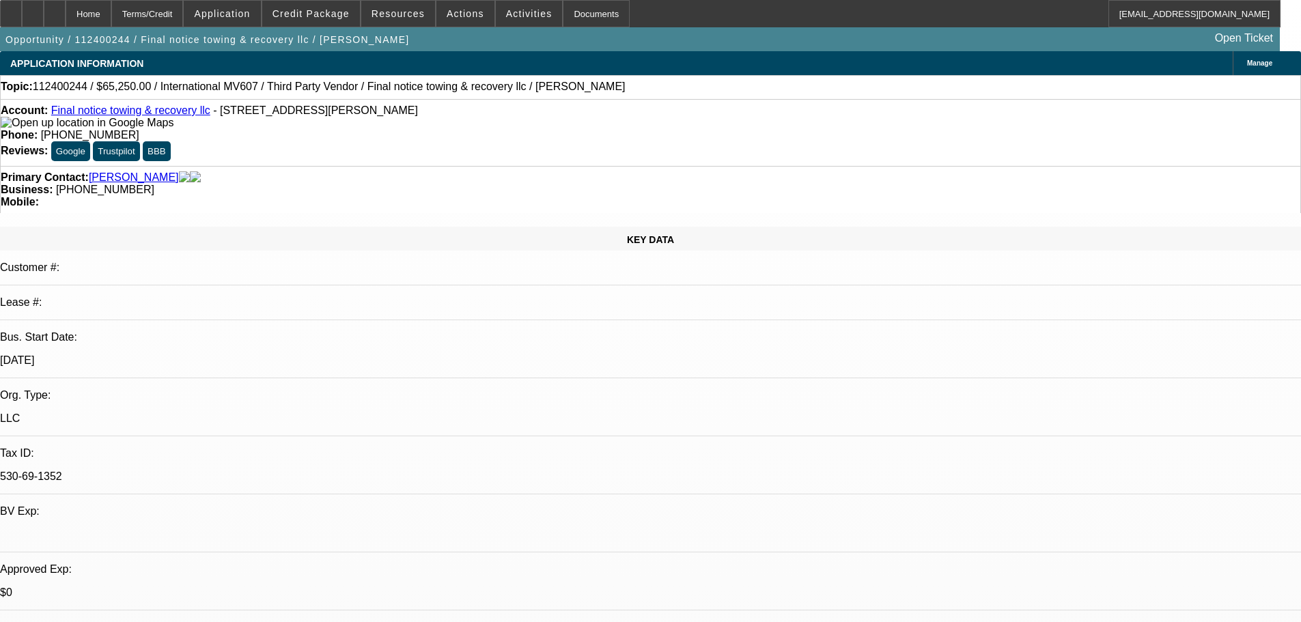
select select "0.1"
select select "0"
select select "0.1"
select select "4"
select select "0"
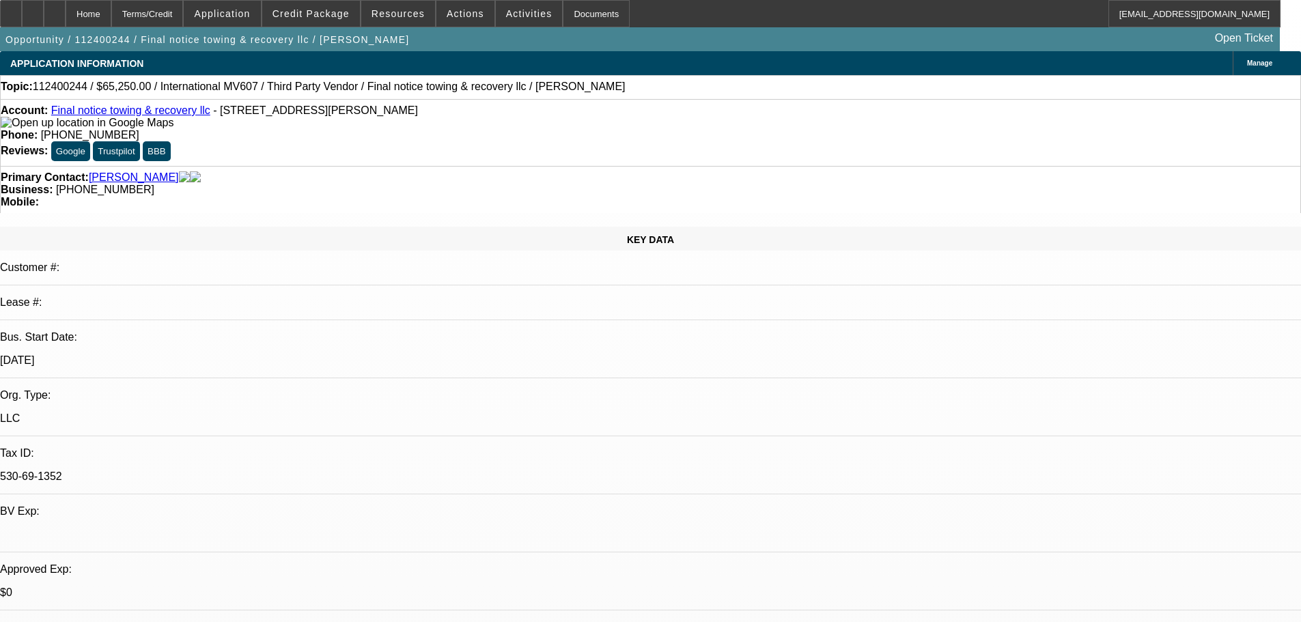
select select "0"
select select "0.1"
select select "4"
click at [309, 10] on span "Credit Package" at bounding box center [310, 13] width 77 height 11
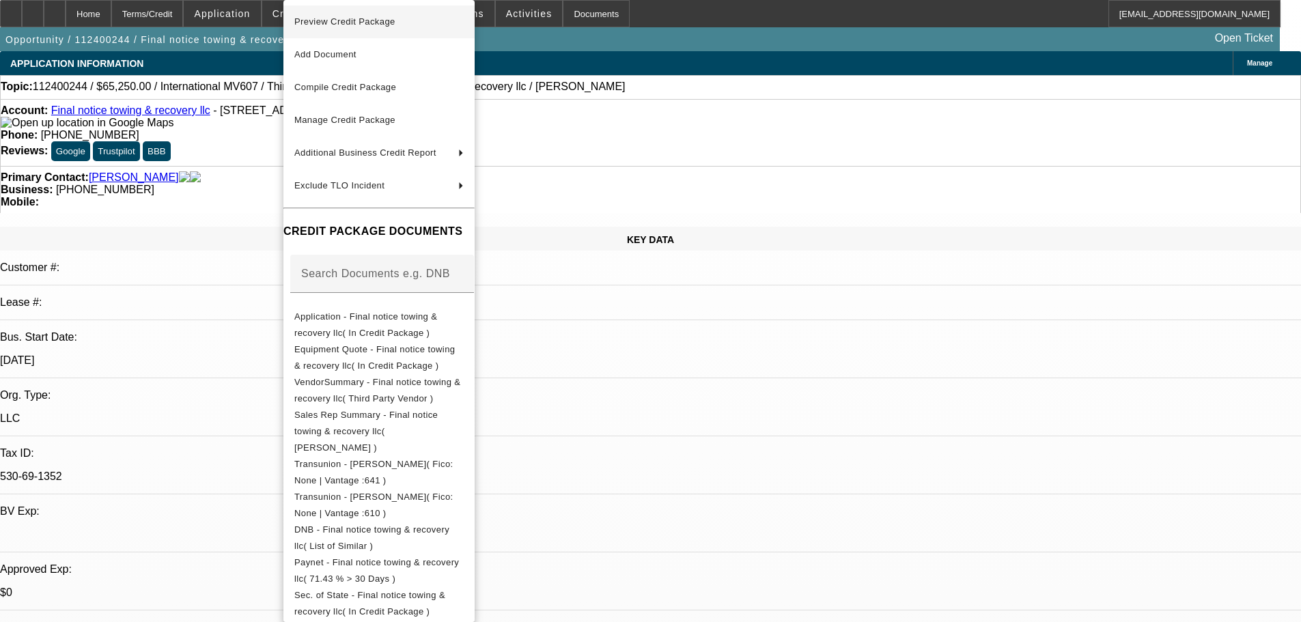
click at [382, 22] on span "Preview Credit Package" at bounding box center [344, 21] width 101 height 10
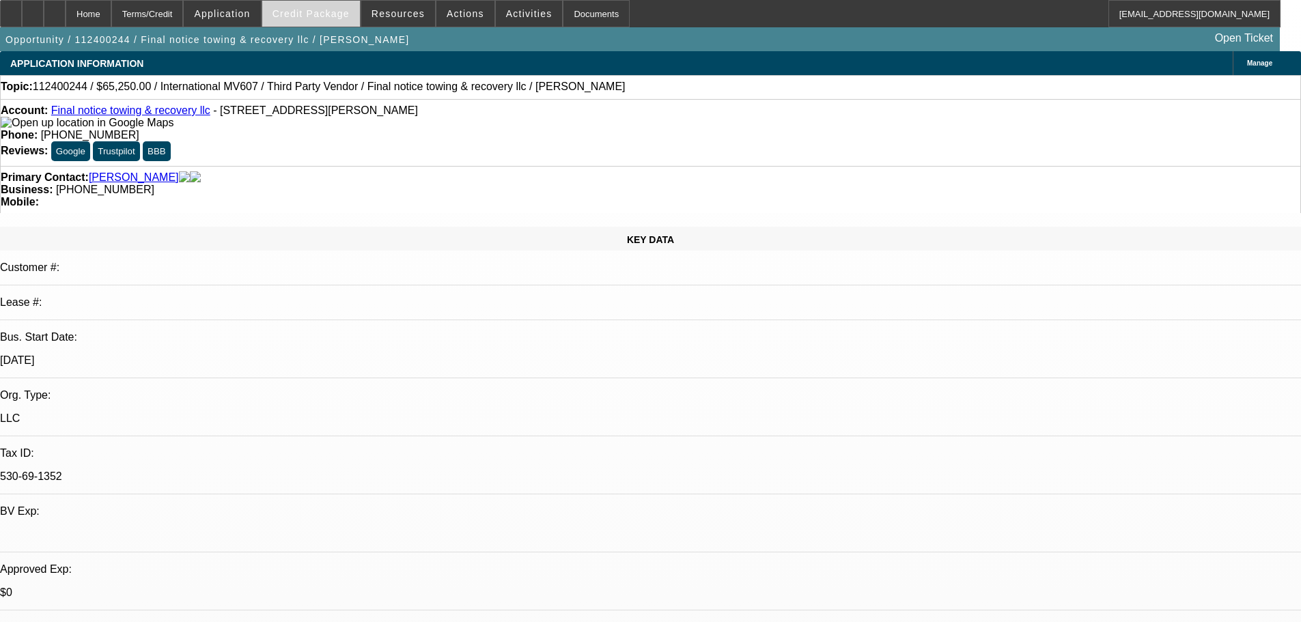
click at [334, 17] on span "Credit Package" at bounding box center [310, 13] width 77 height 11
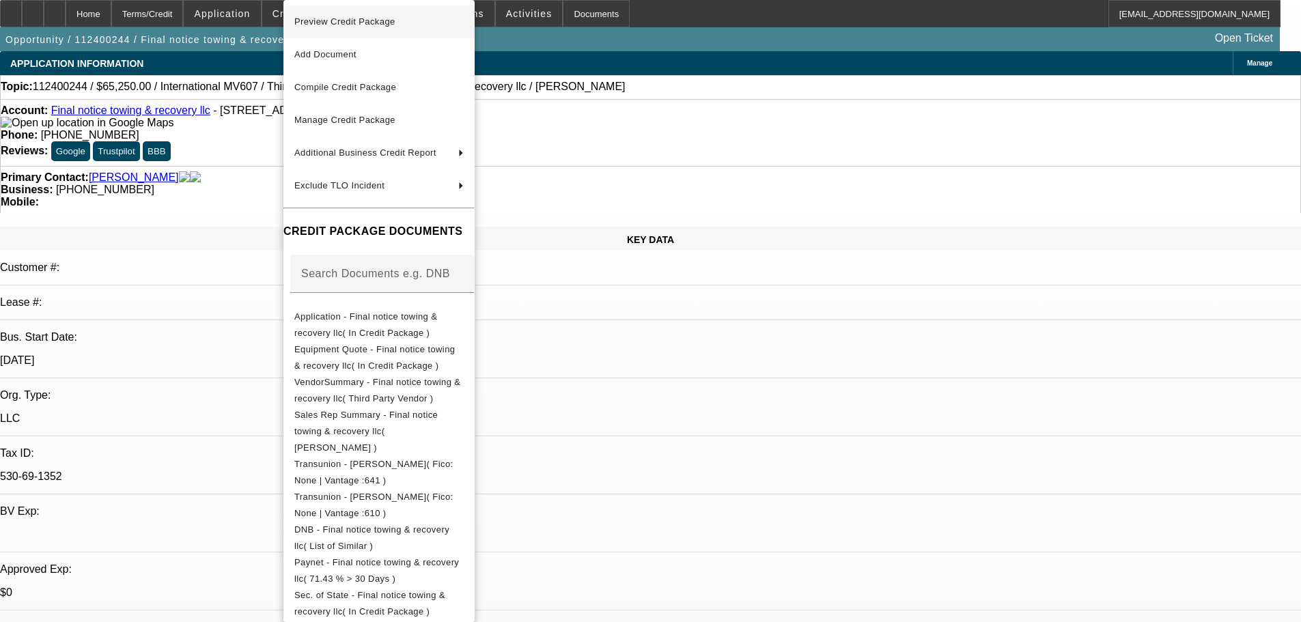
click at [394, 20] on span "Preview Credit Package" at bounding box center [344, 21] width 101 height 10
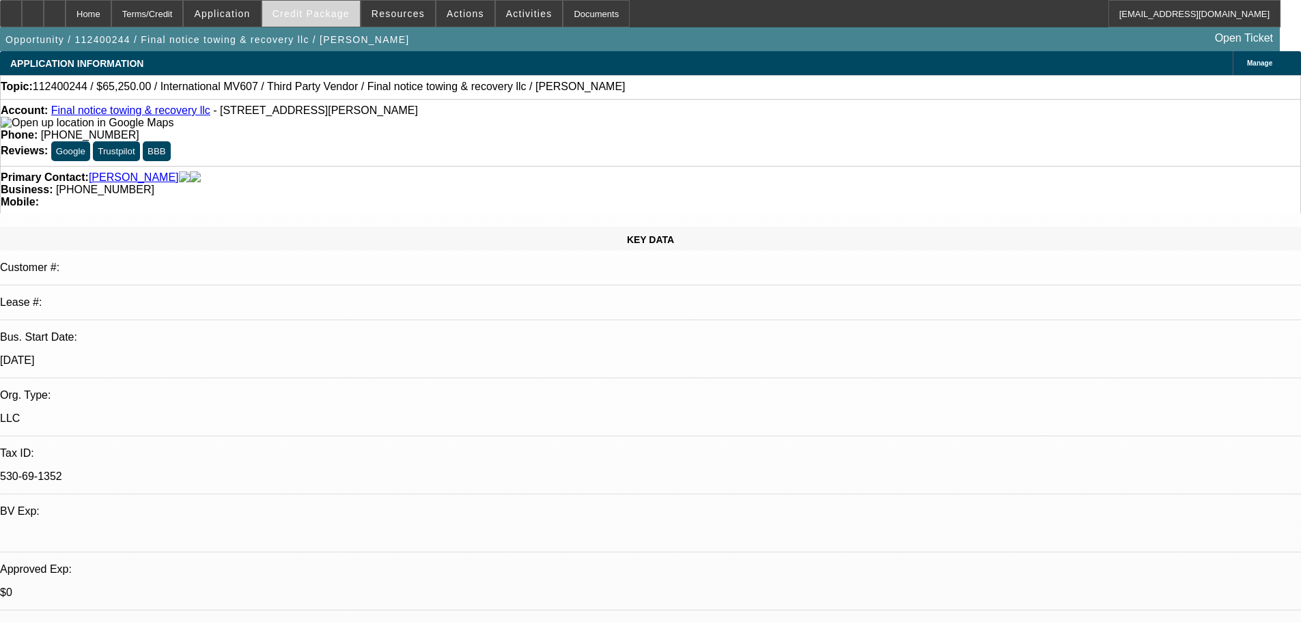
click at [322, 13] on span "Credit Package" at bounding box center [310, 13] width 77 height 11
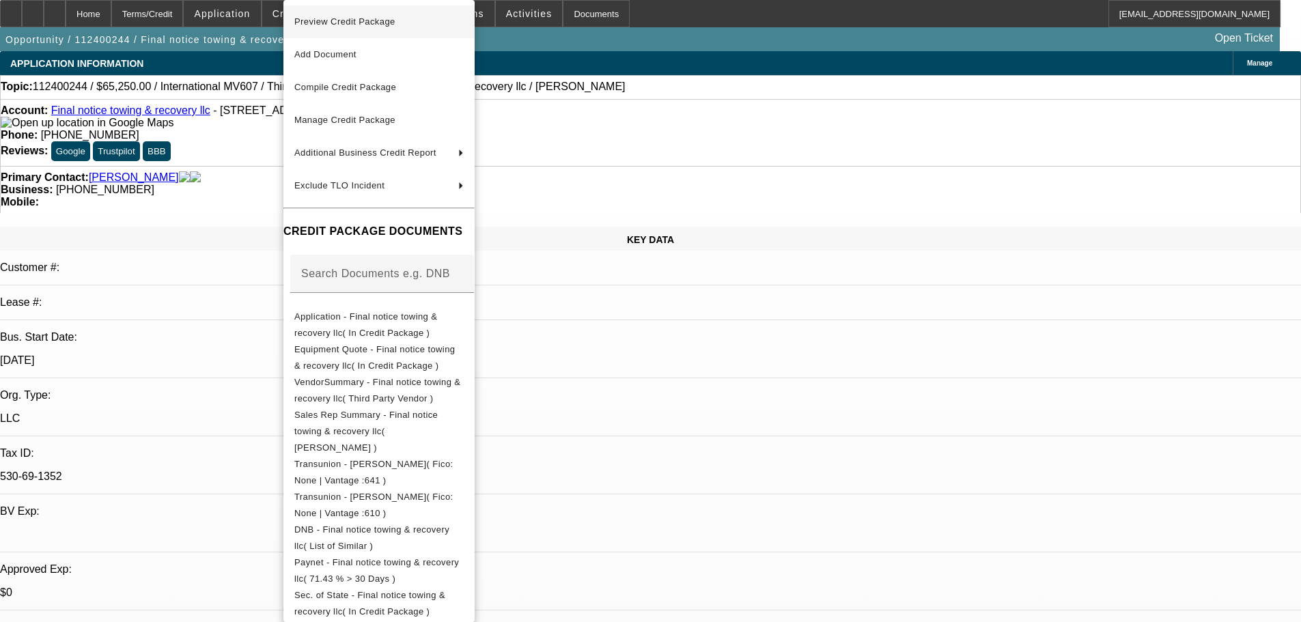
click at [367, 20] on span "Preview Credit Package" at bounding box center [344, 21] width 101 height 10
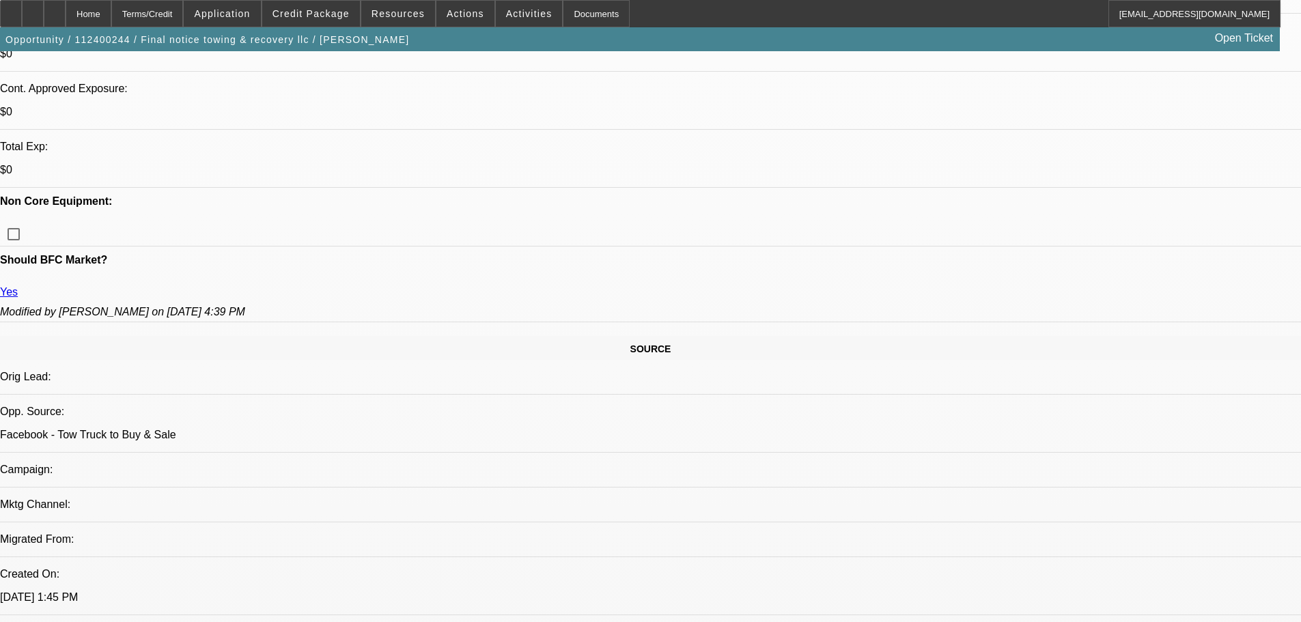
scroll to position [546, 0]
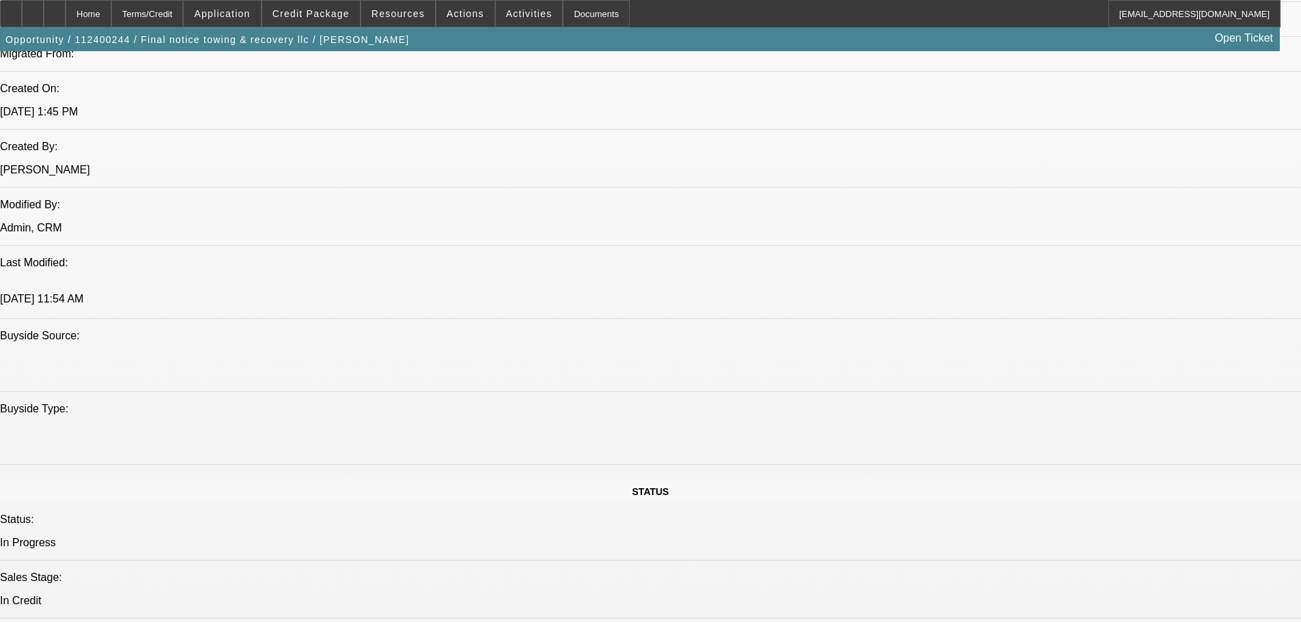
scroll to position [1093, 0]
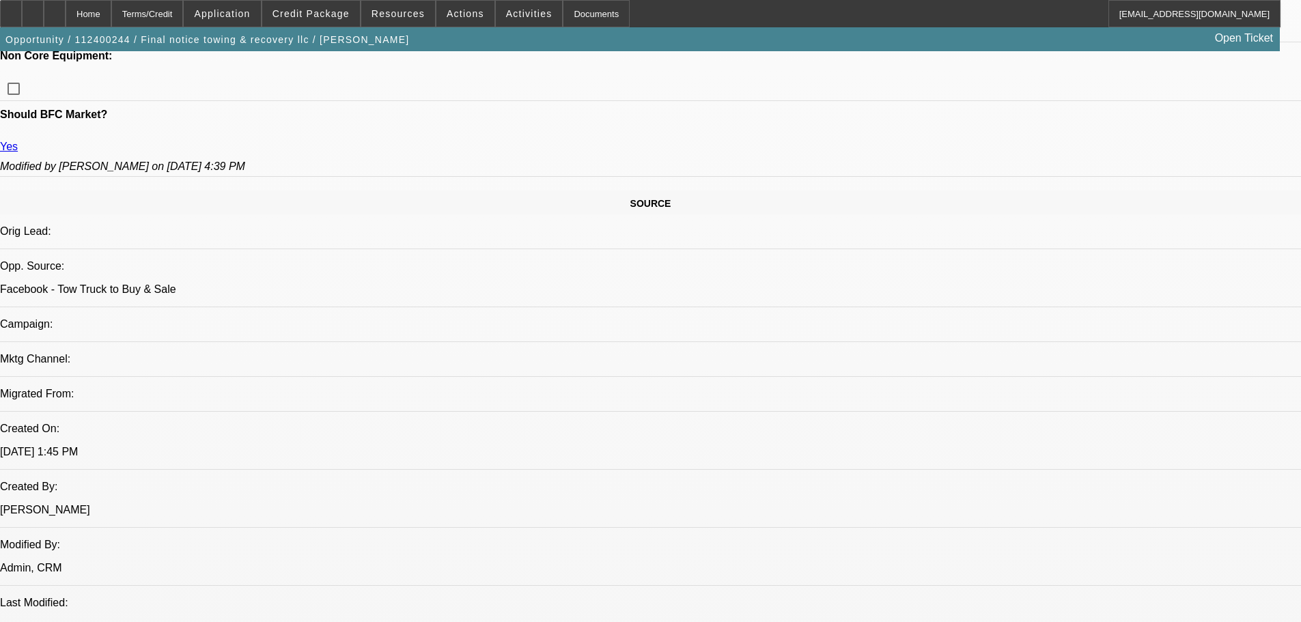
scroll to position [683, 0]
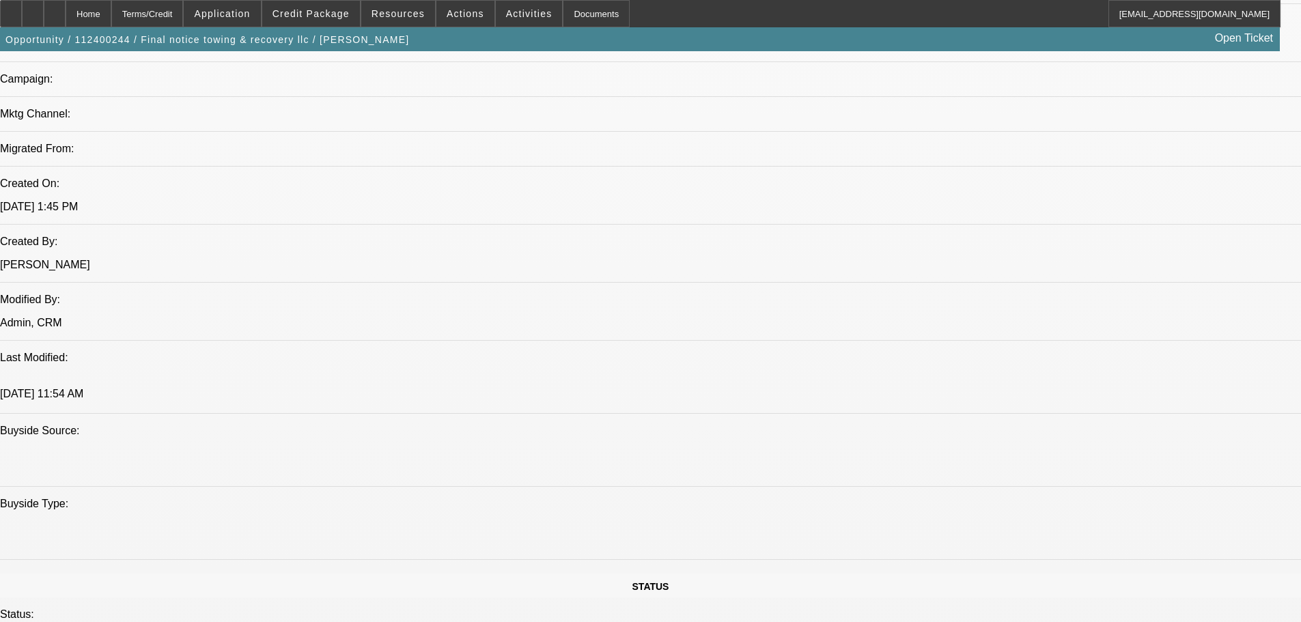
scroll to position [1024, 0]
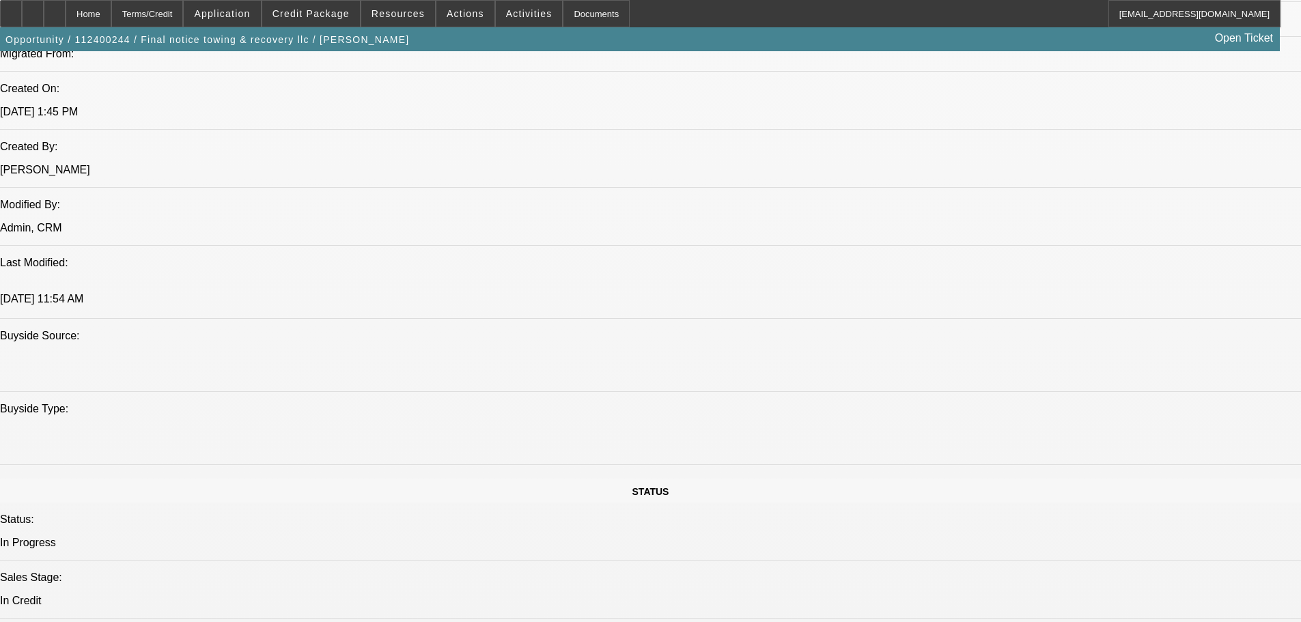
drag, startPoint x: 1010, startPoint y: 294, endPoint x: 1010, endPoint y: 273, distance: 20.5
paste textarea "NEWER TIB; HIGH MILEAGE TRUCK; DECLINED BY FINPAC; JAMES = NON HOMEOWNER; $56K …"
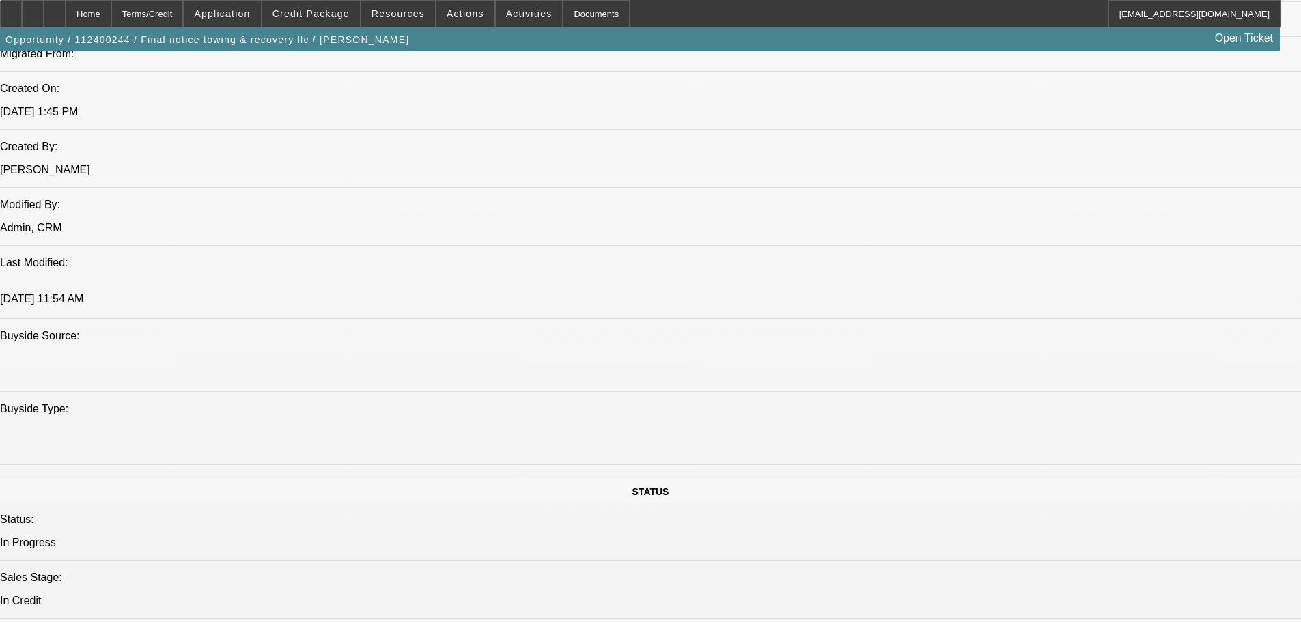
scroll to position [95, 0]
type textarea "NEWER TIB; HIGH MILEAGE TRUCK; DECLINED BY FINPAC; JAMES = NON HOMEOWNER; $56K …"
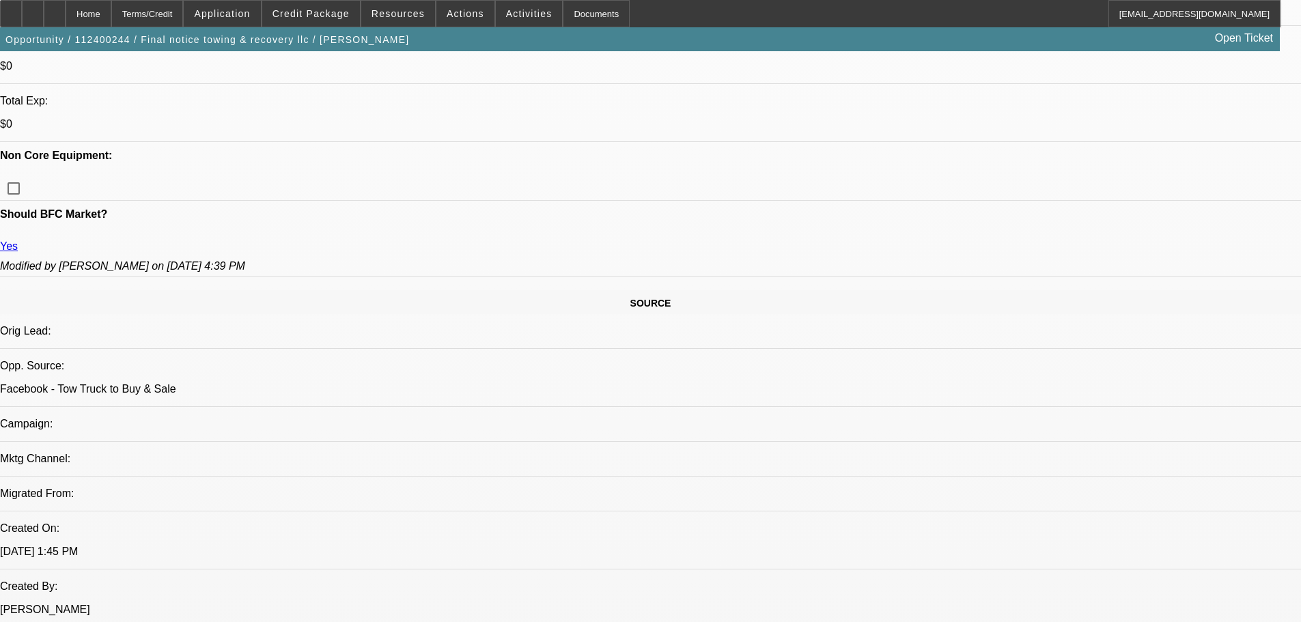
scroll to position [478, 0]
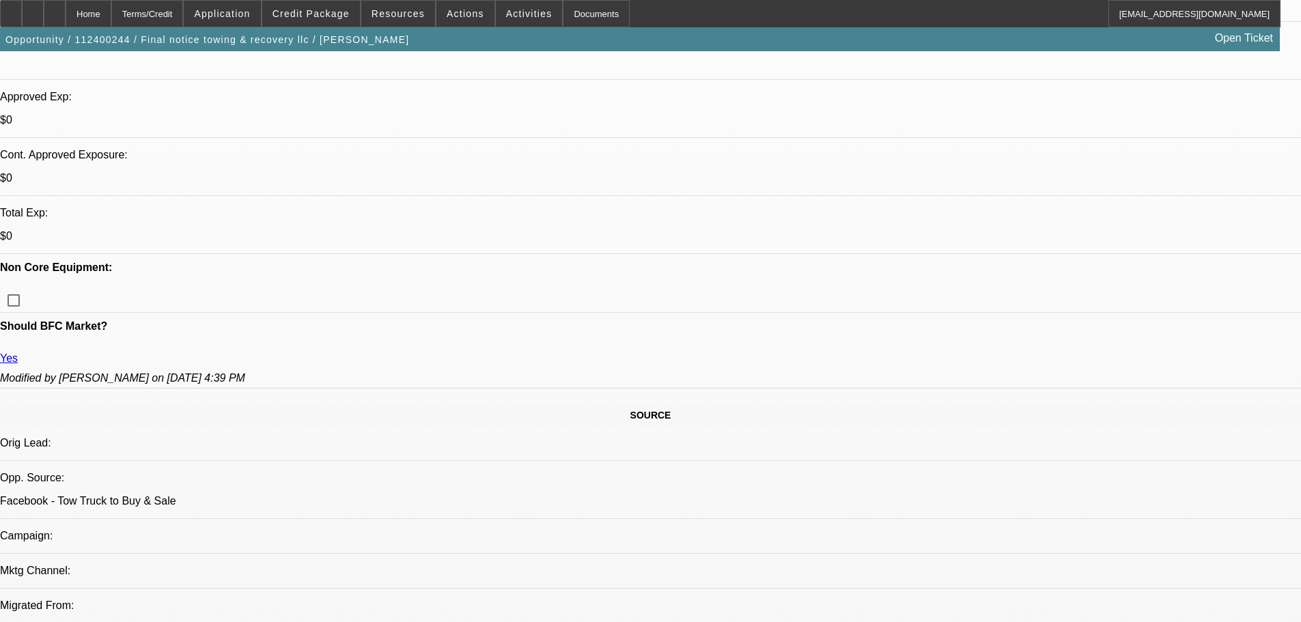
scroll to position [341, 0]
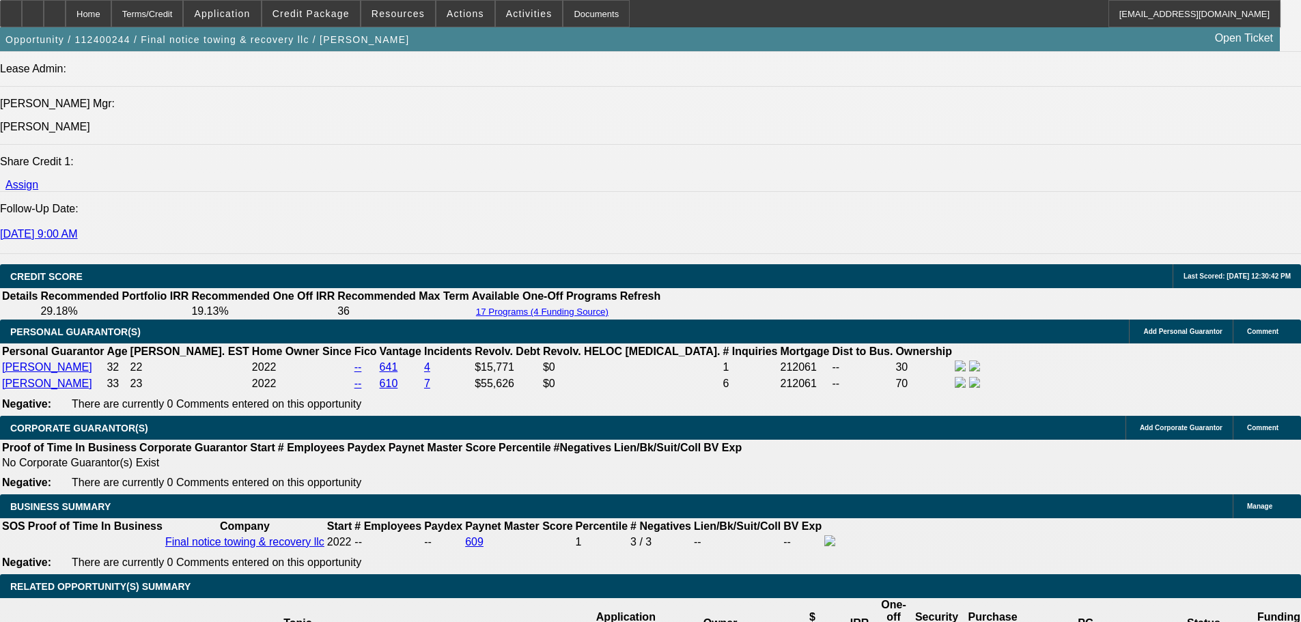
scroll to position [2254, 0]
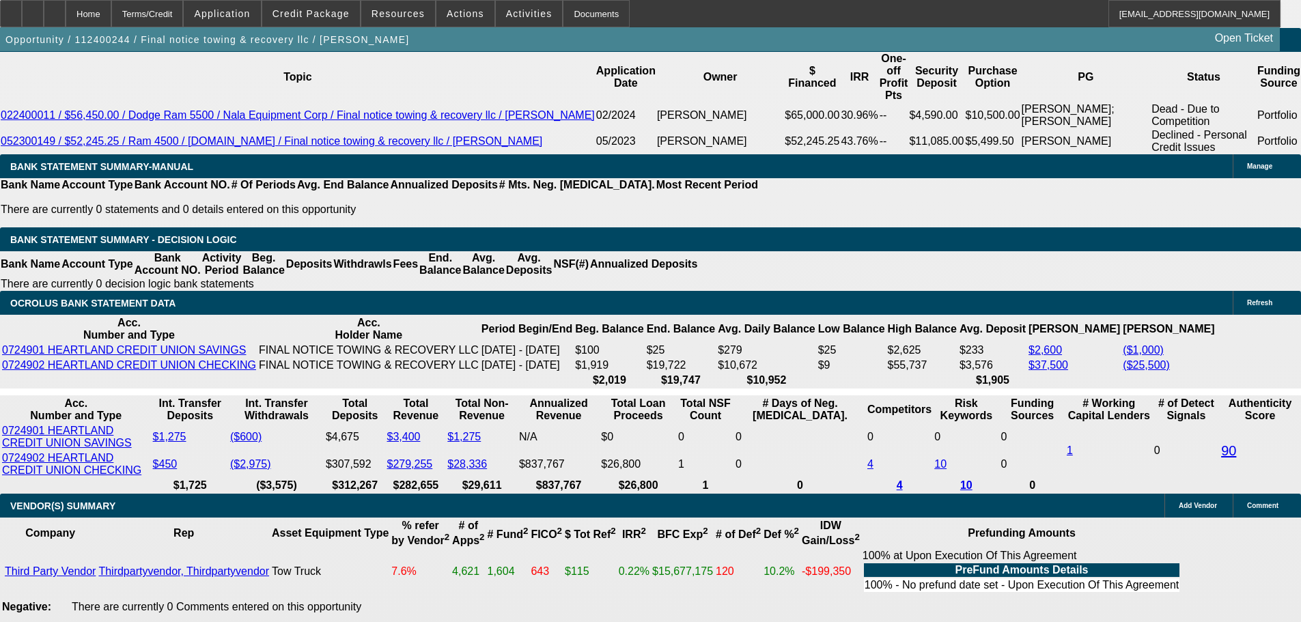
select select "2"
type input "$4,111.54"
type input "UNKNOWN"
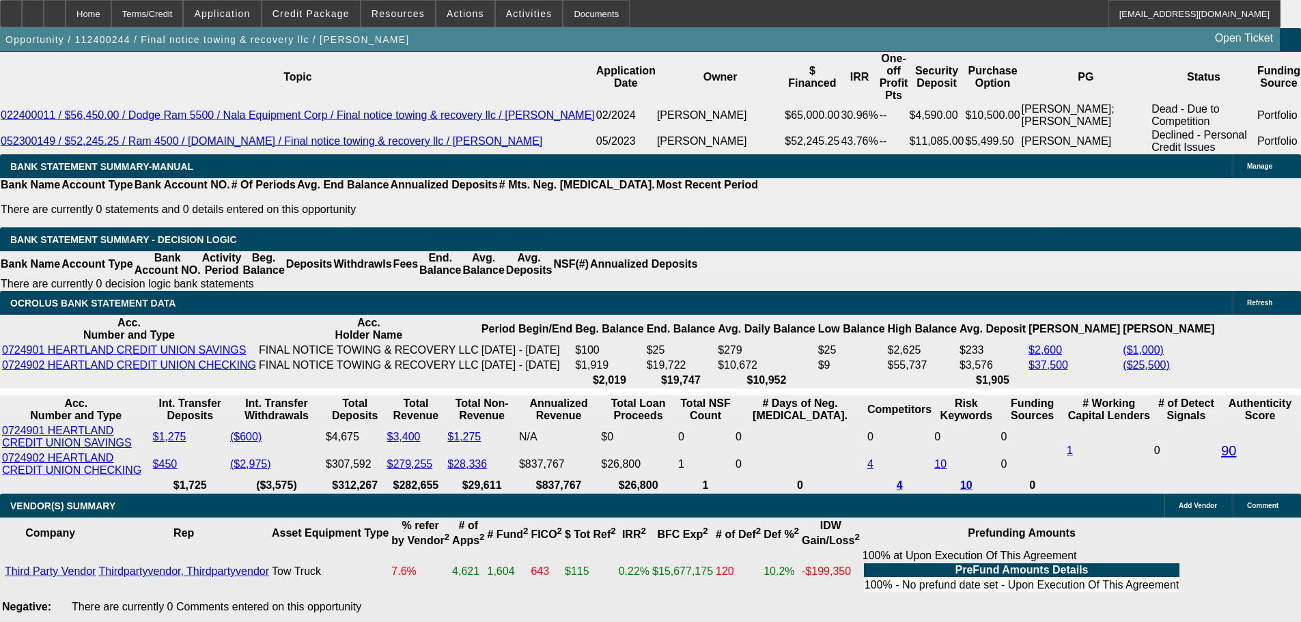
select select "2"
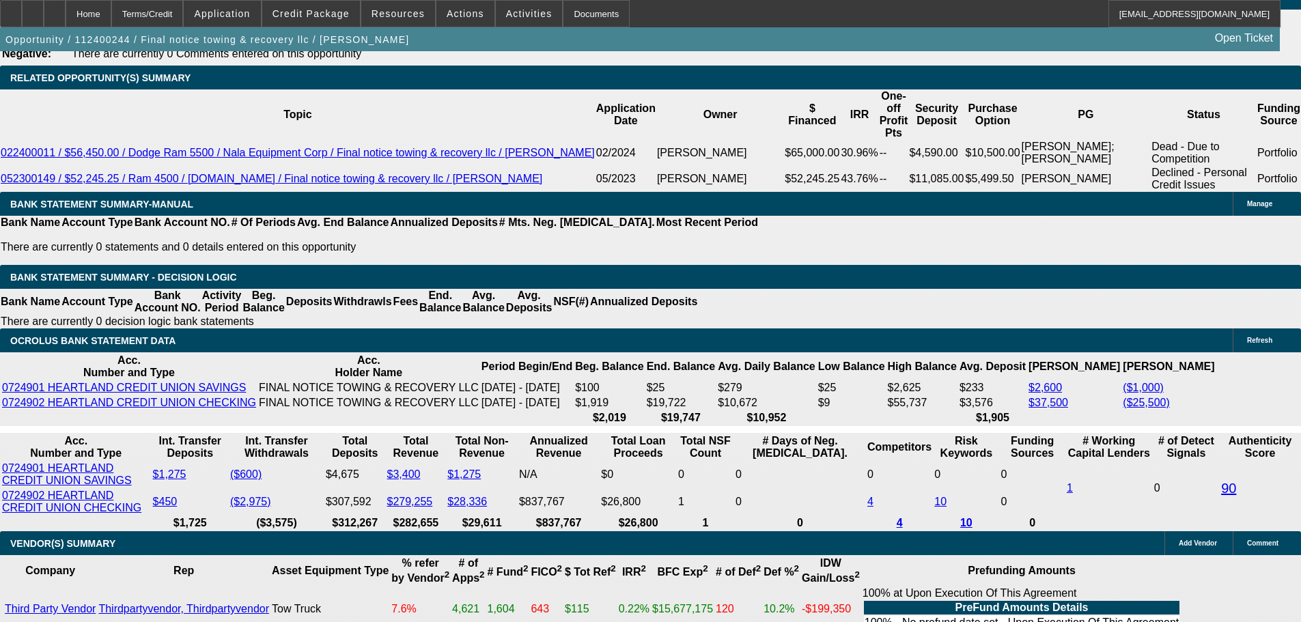
scroll to position [2185, 0]
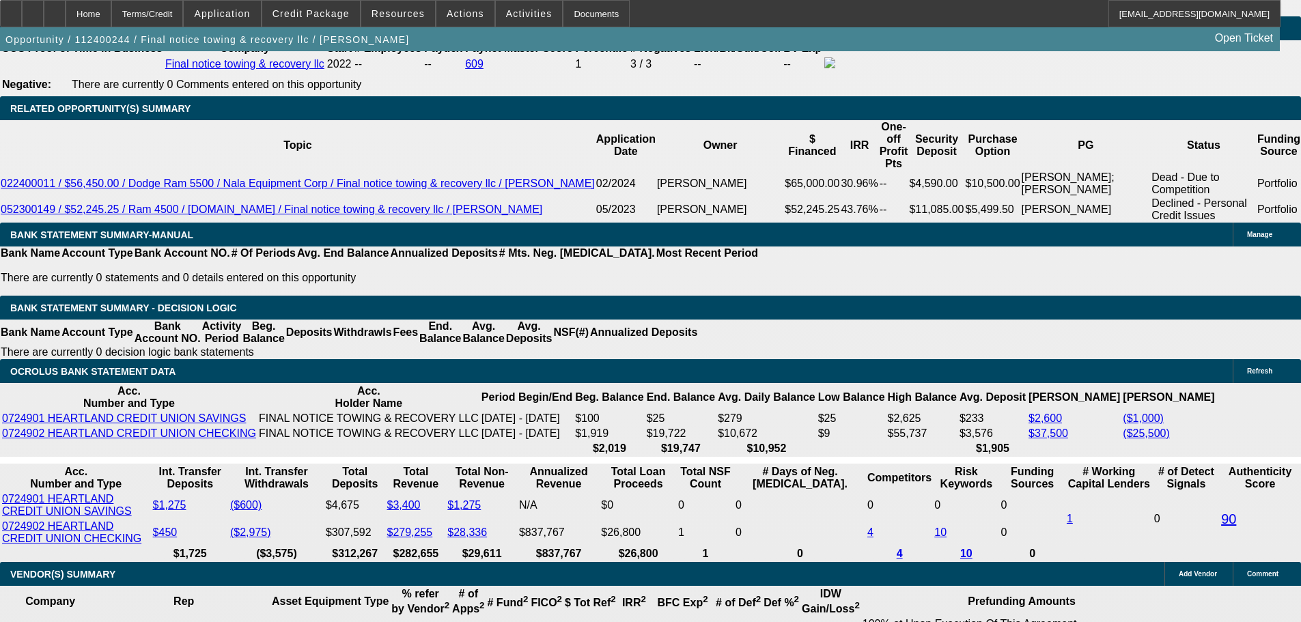
select select "0.15"
type input "$10,875.00"
type input "$1,941.56"
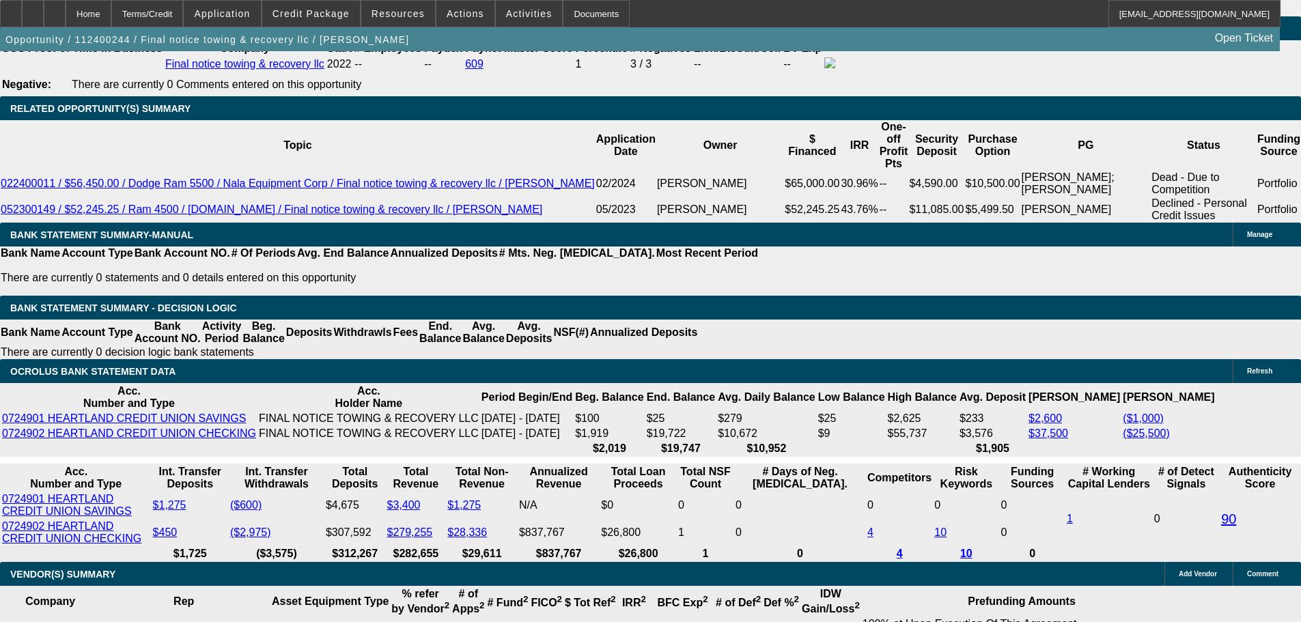
type input "$3,883.12"
drag, startPoint x: 200, startPoint y: 315, endPoint x: 277, endPoint y: 316, distance: 77.2
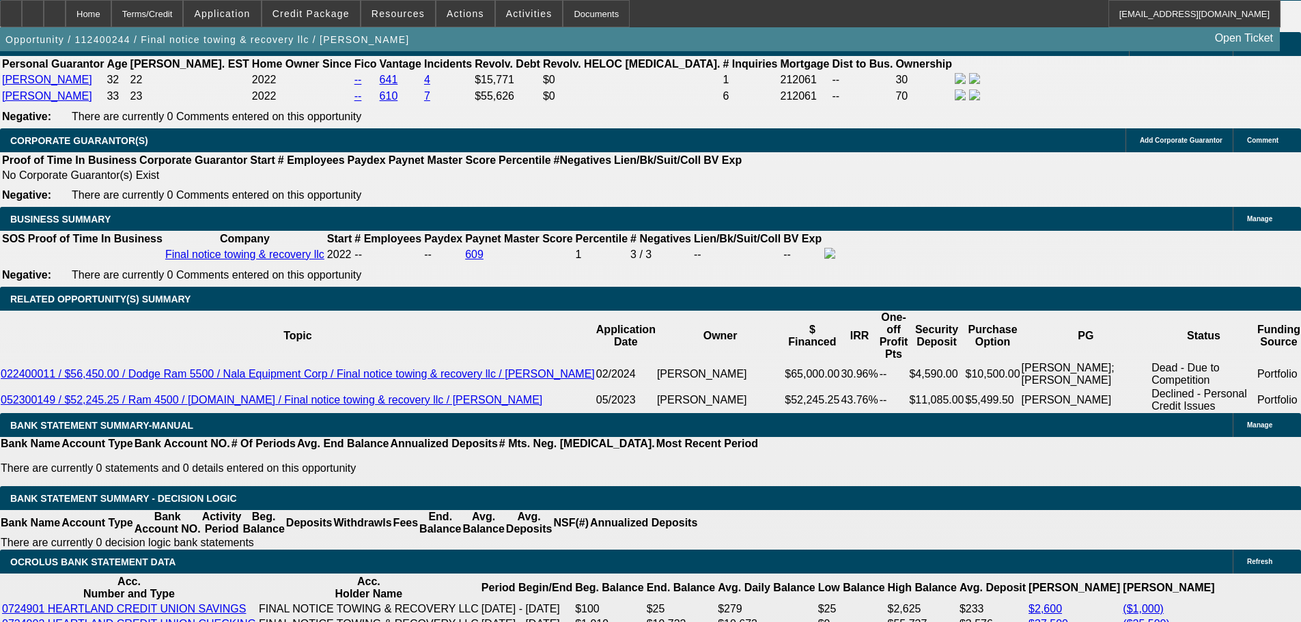
scroll to position [2254, 0]
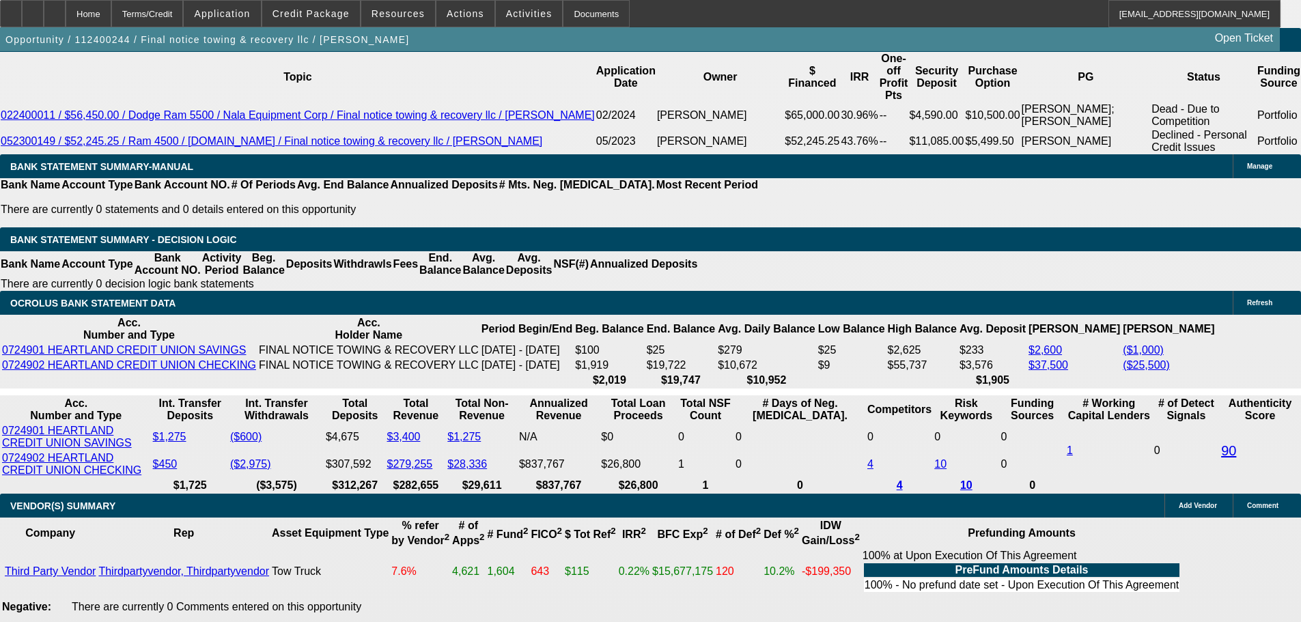
type input "$1,941.56"
drag, startPoint x: 303, startPoint y: 251, endPoint x: 425, endPoint y: 241, distance: 123.3
type input "27"
type input "$1,336.96"
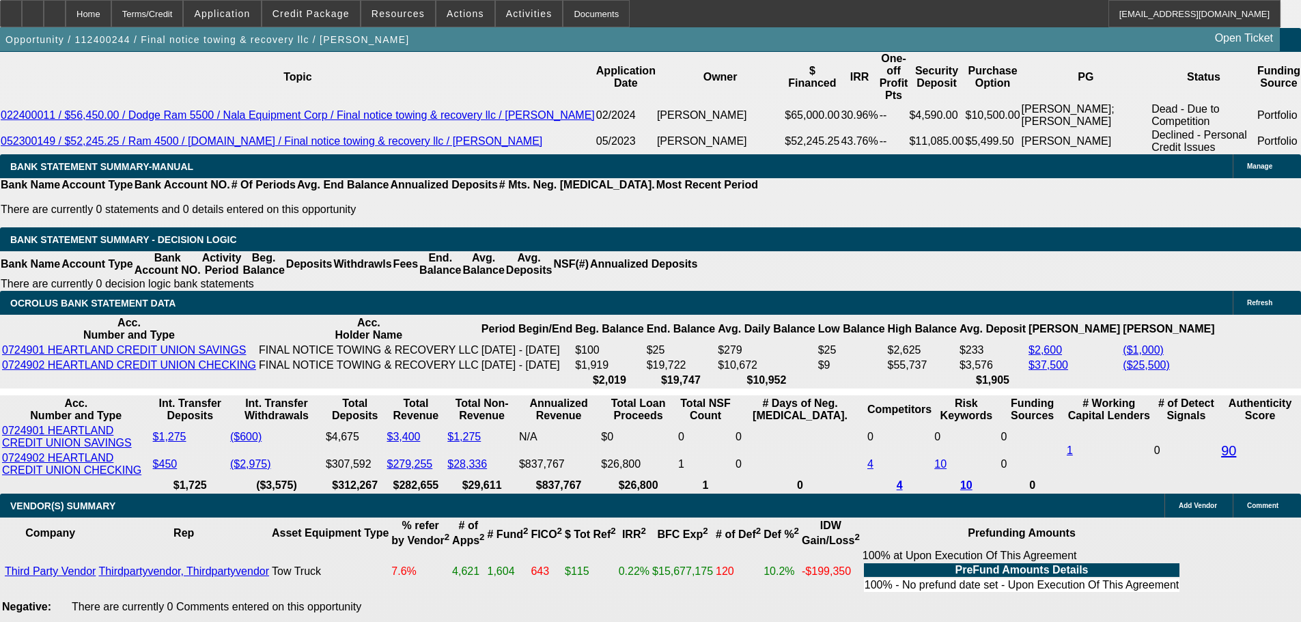
type input "$2,673.92"
type input "$2,112.65"
type input "$4,225.30"
type input "27"
drag, startPoint x: 206, startPoint y: 248, endPoint x: 433, endPoint y: 235, distance: 227.1
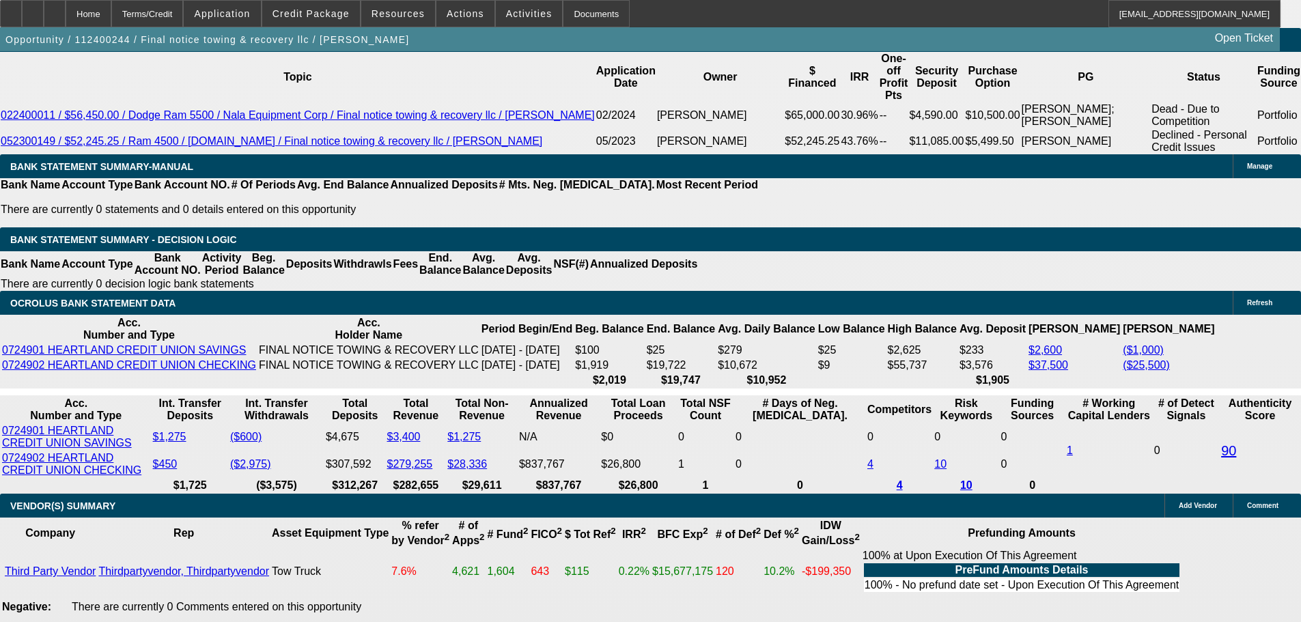
type input "2"
type input "$4.00"
type input "2115"
type input "27.1"
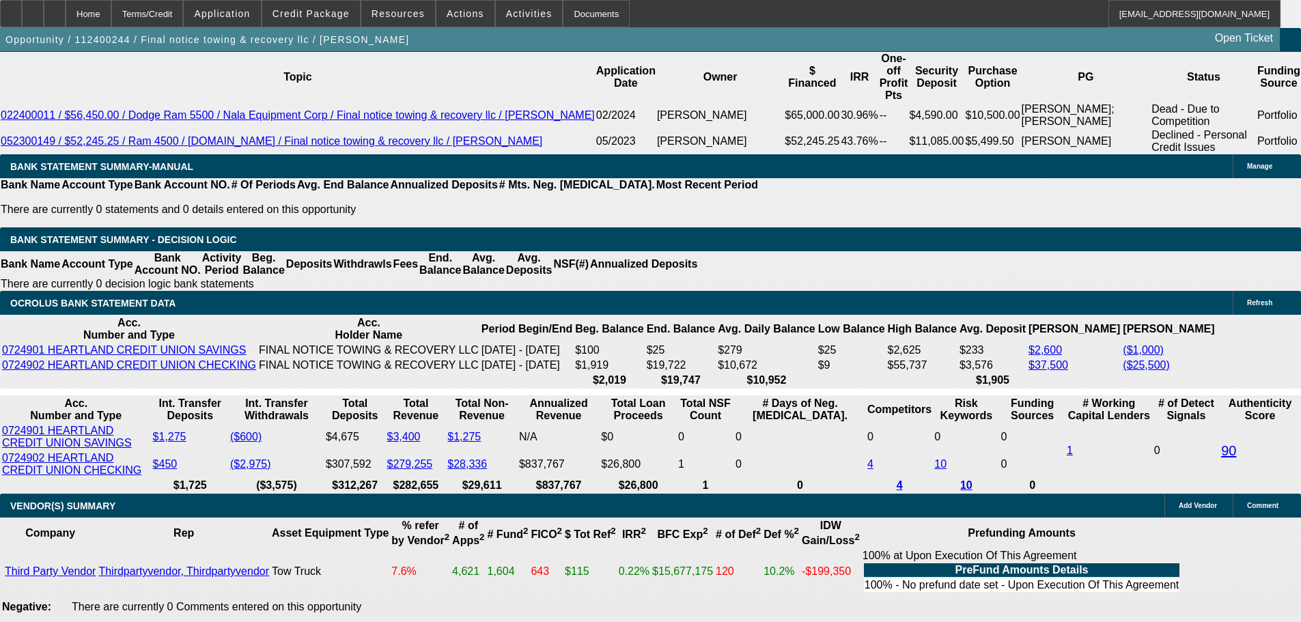
type input "$4,230.00"
type input "$2,115.00"
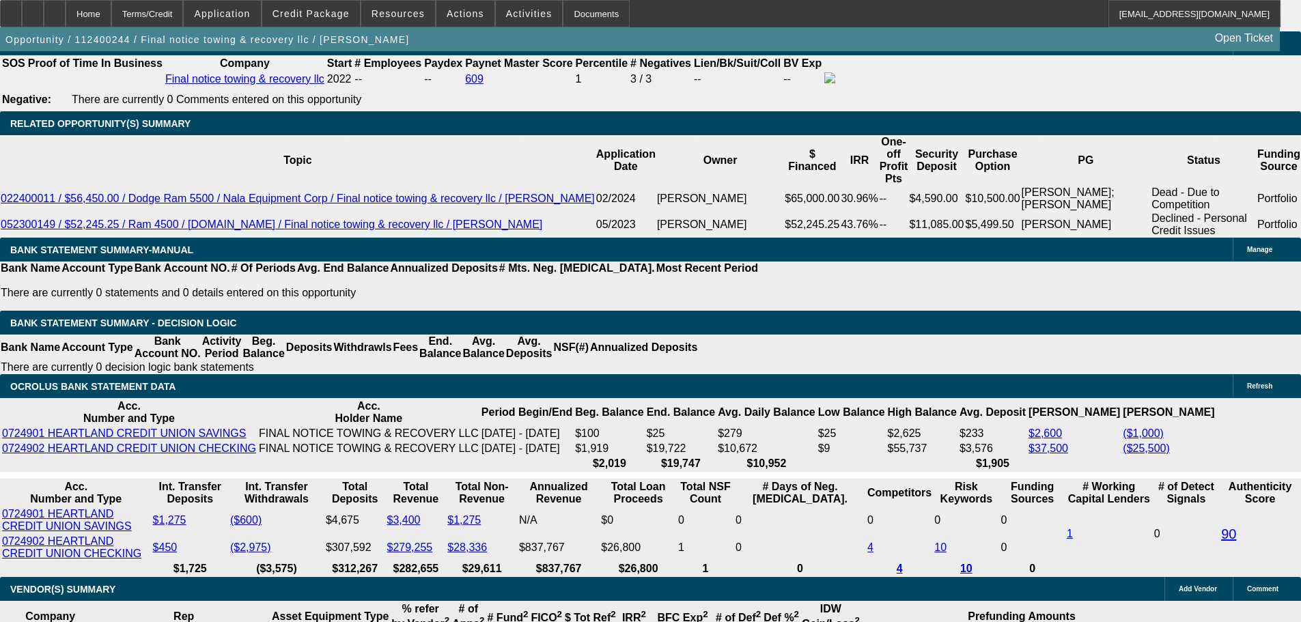
scroll to position [1980, 0]
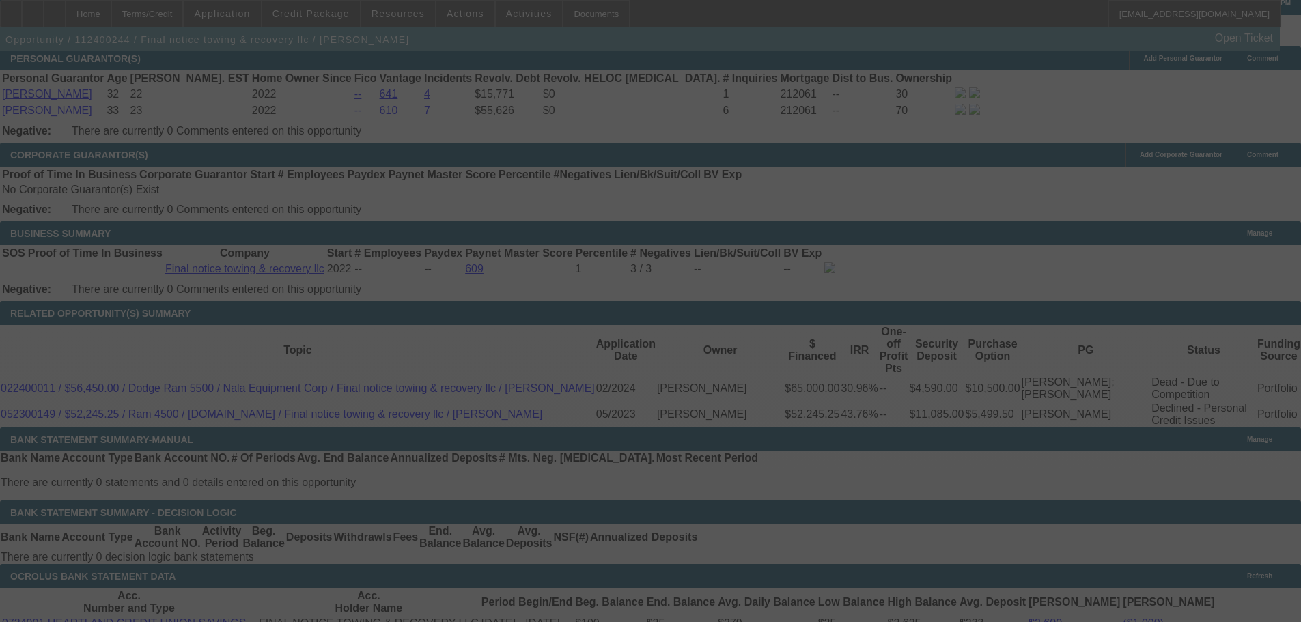
select select "0.15"
select select "2"
select select "0.1"
select select "4"
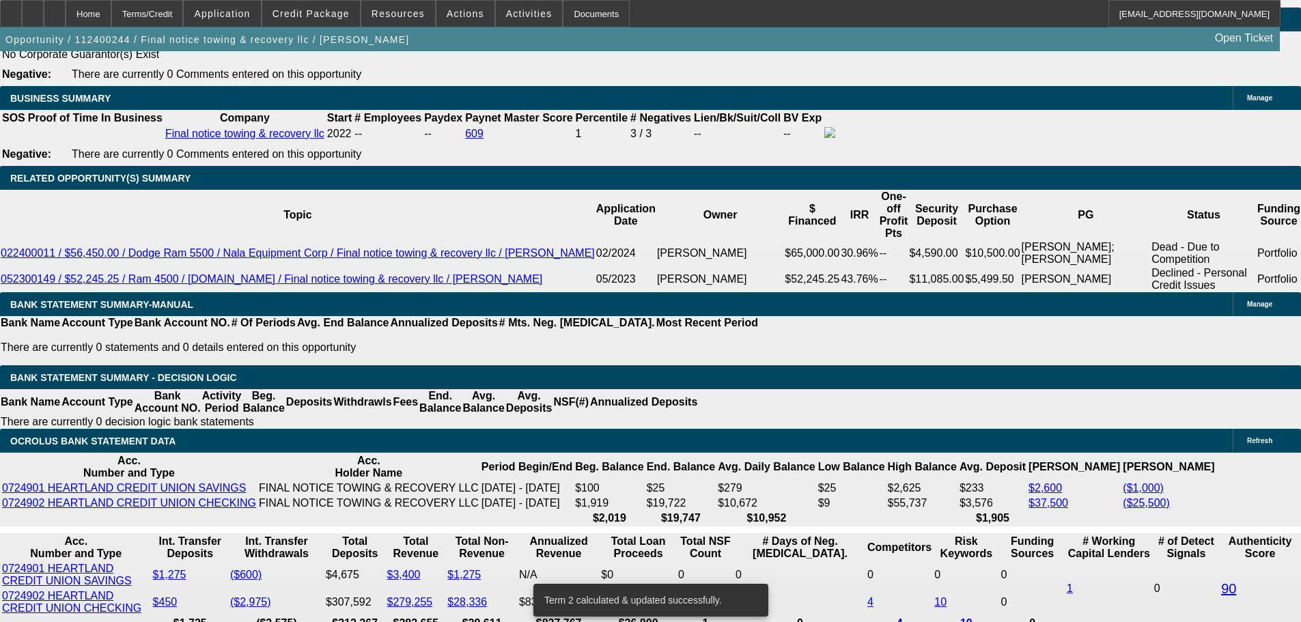
scroll to position [2254, 0]
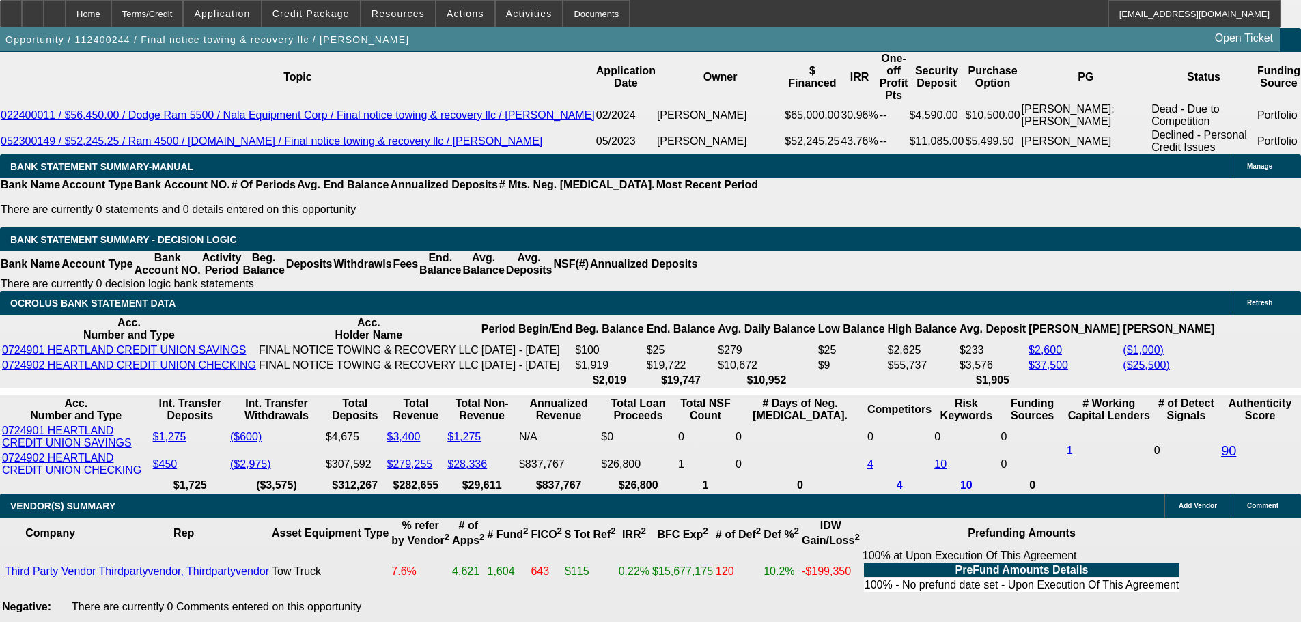
select select "0.2"
type input "$14,500.00"
type input "UNKNOWN"
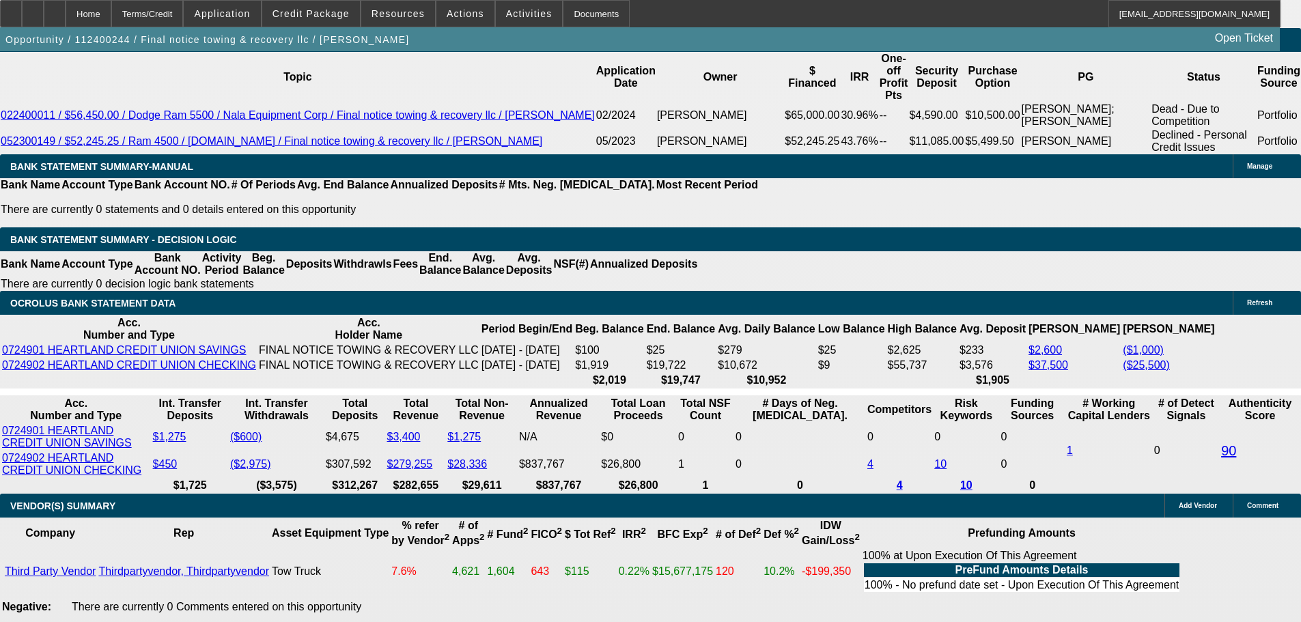
type input "$3,981.16"
drag, startPoint x: 204, startPoint y: 249, endPoint x: 381, endPoint y: 244, distance: 177.0
type input "1"
type input "$2.00"
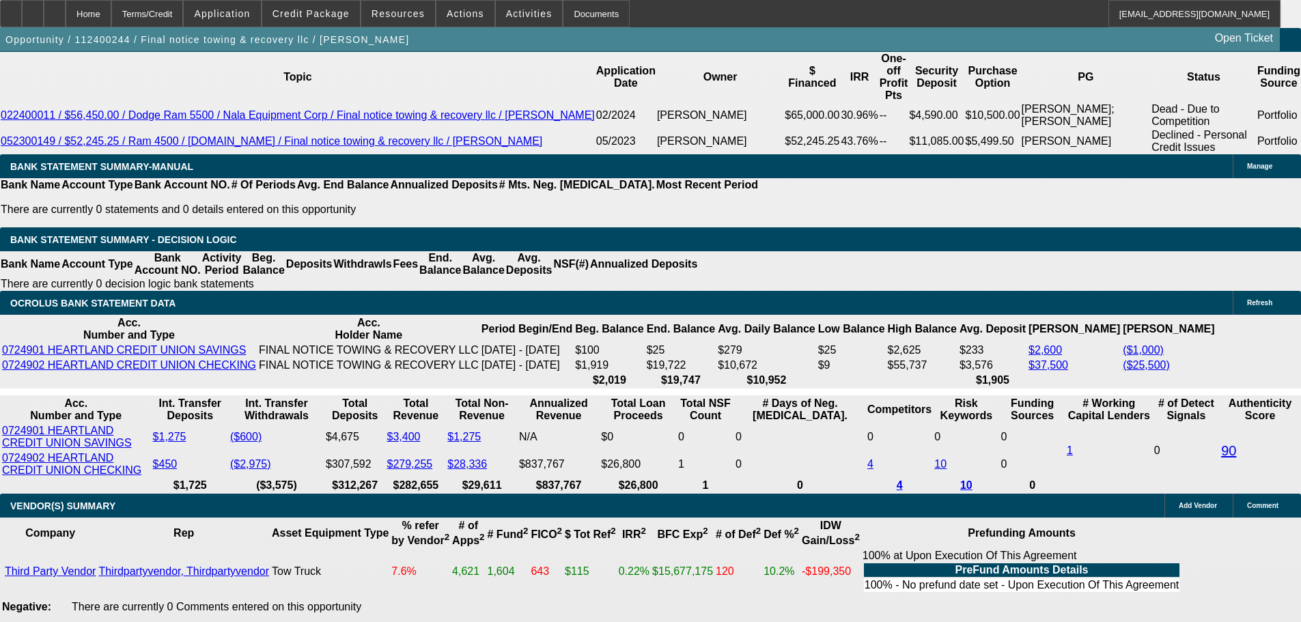
type input "1975"
type input "$3,950.00"
type input "26.6"
type input "$1,975.00"
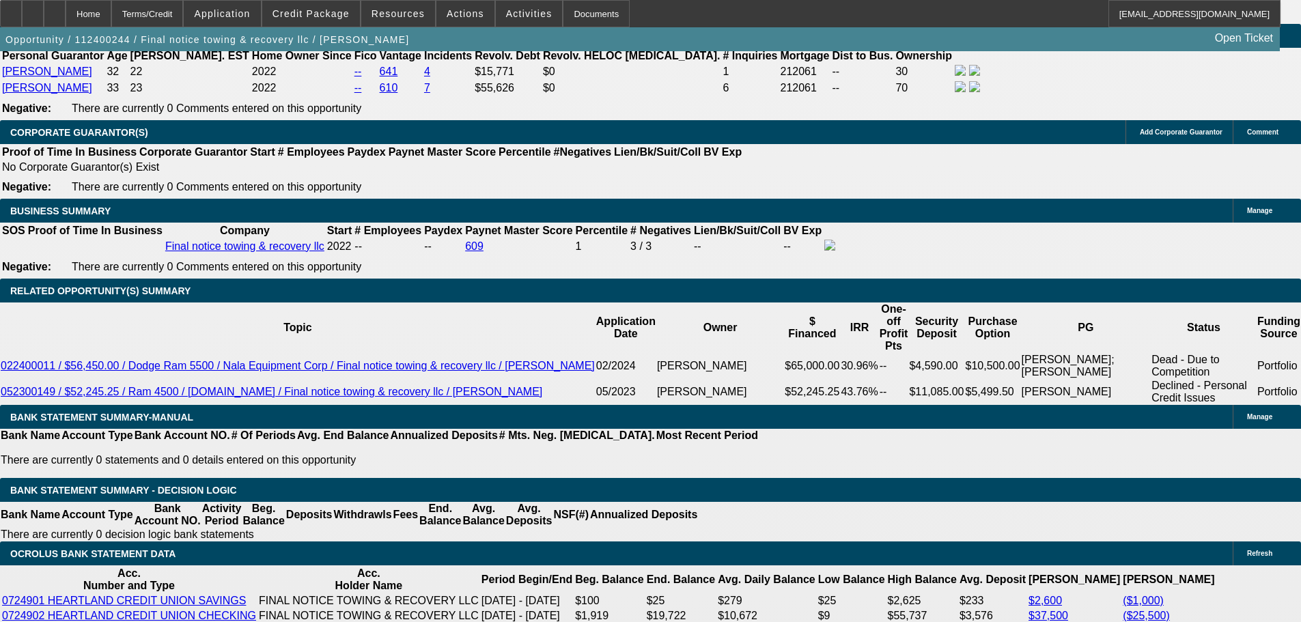
scroll to position [1980, 0]
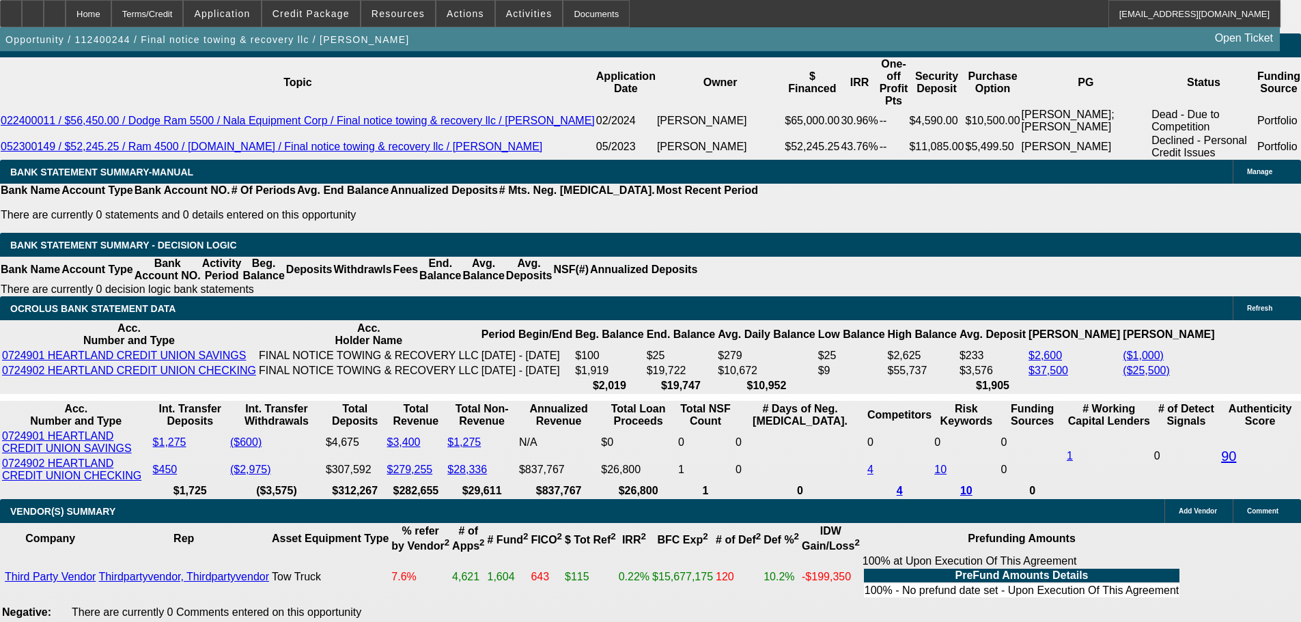
scroll to position [2254, 0]
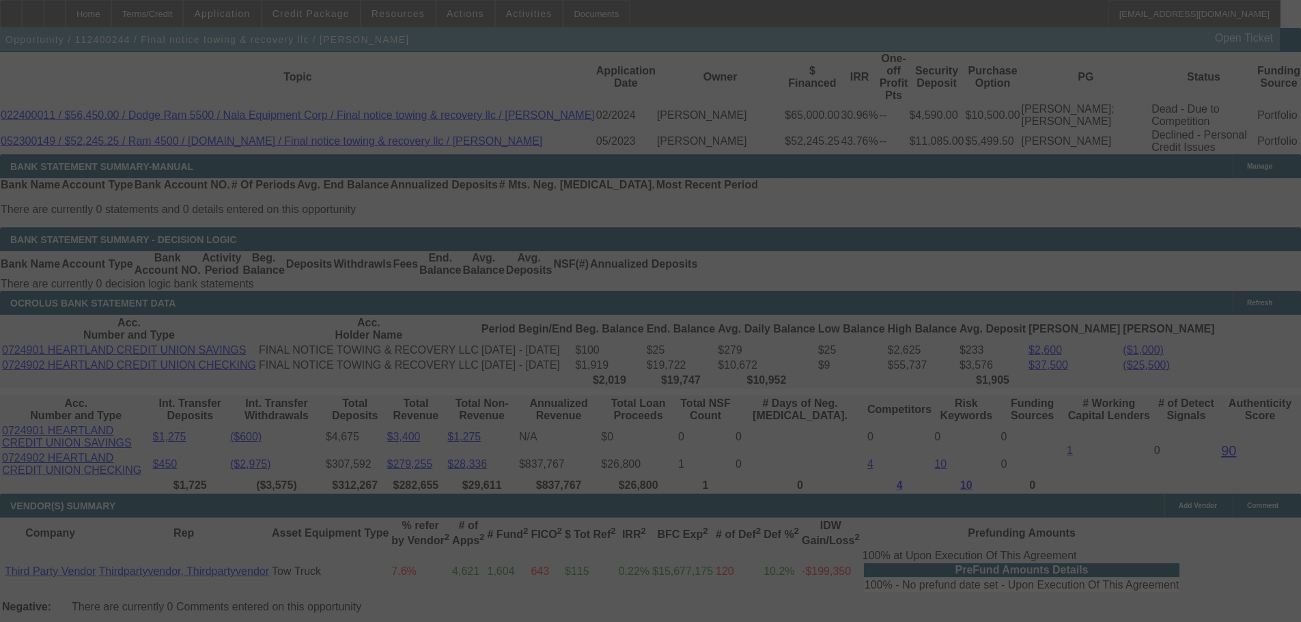
select select "0.2"
select select "2"
select select "0.1"
select select "4"
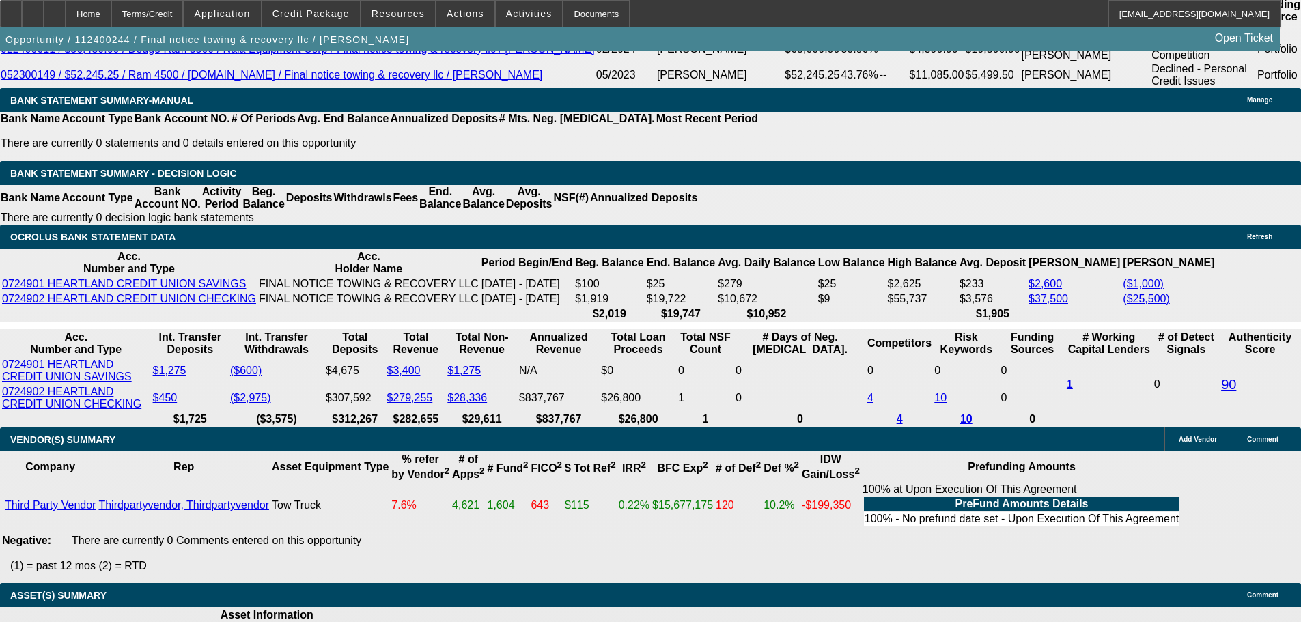
scroll to position [2458, 0]
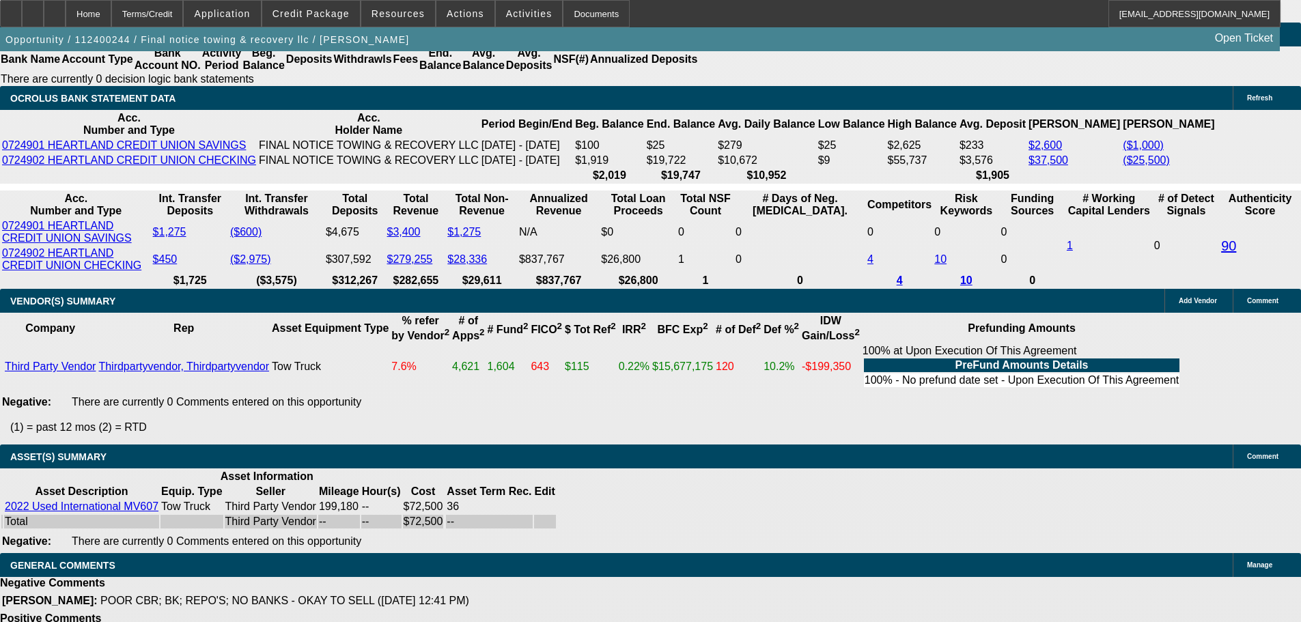
select select "4"
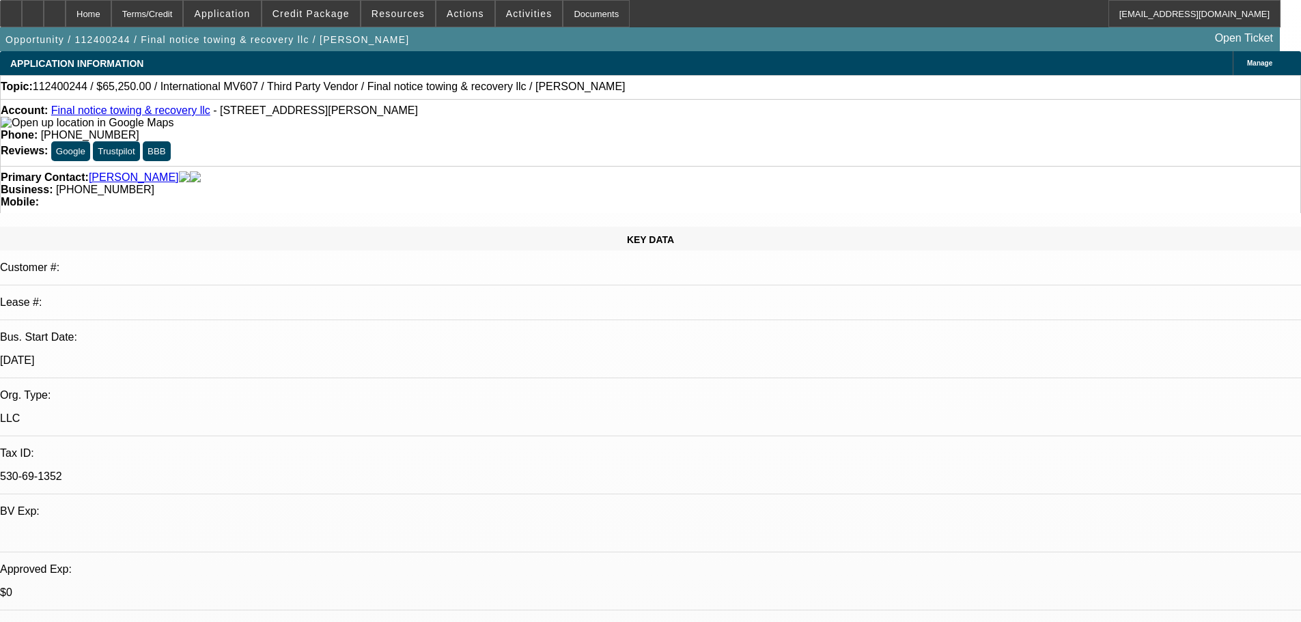
paste textarea "SORRY, WITH SOME OF THE NEW NEGATIVES NOTED, INCLUDING ADDING AROUND $200K MORE…"
type textarea "SORRY, WITH SOME OF THE NEW NEGATIVES NOTED, INCLUDING ADDING AROUND $200K MORE…"
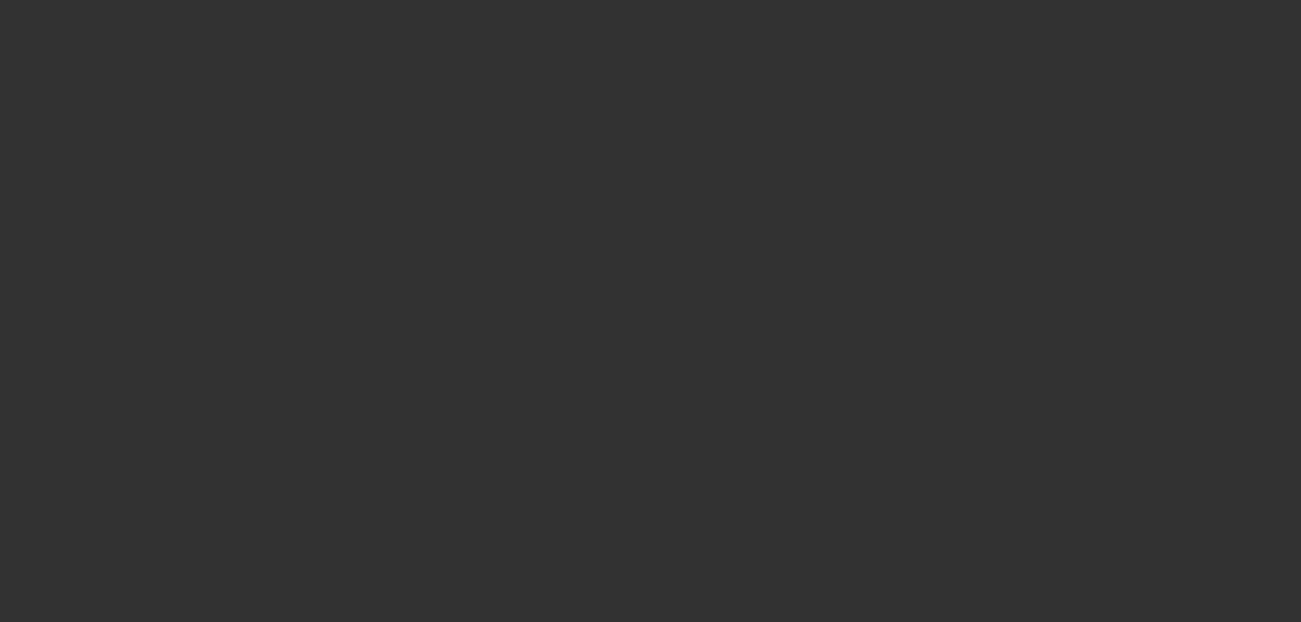
select select "0.2"
select select "2"
select select "0.1"
select select "4"
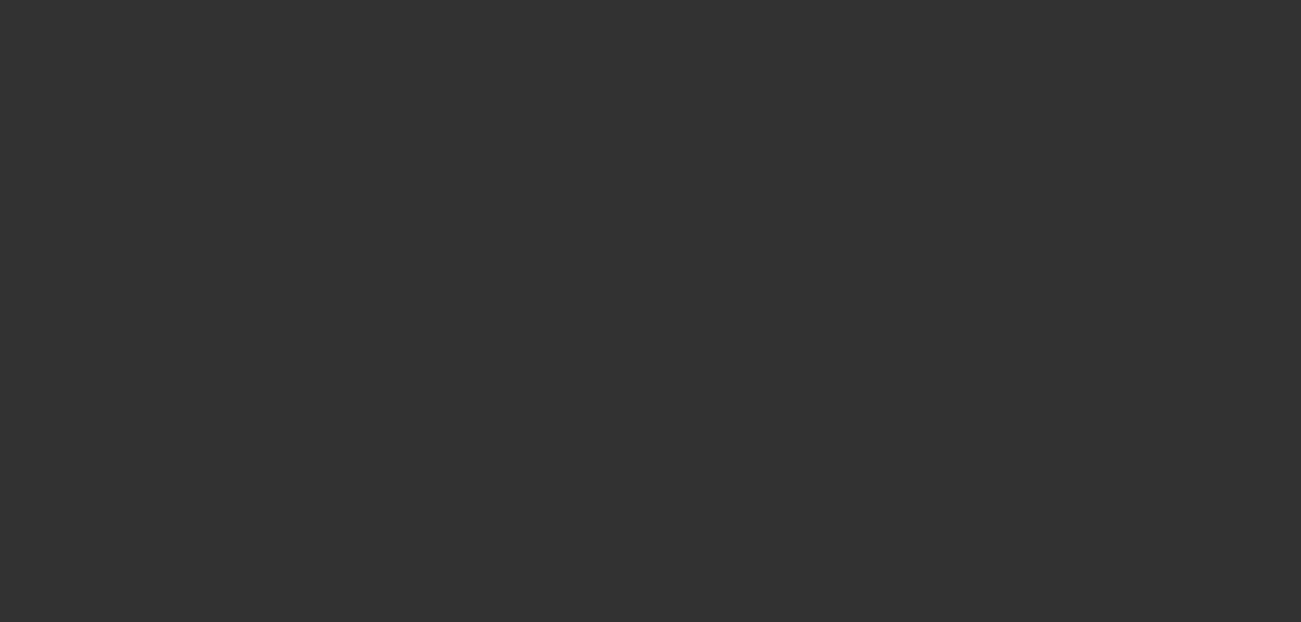
select select "0"
select select "0.1"
select select "4"
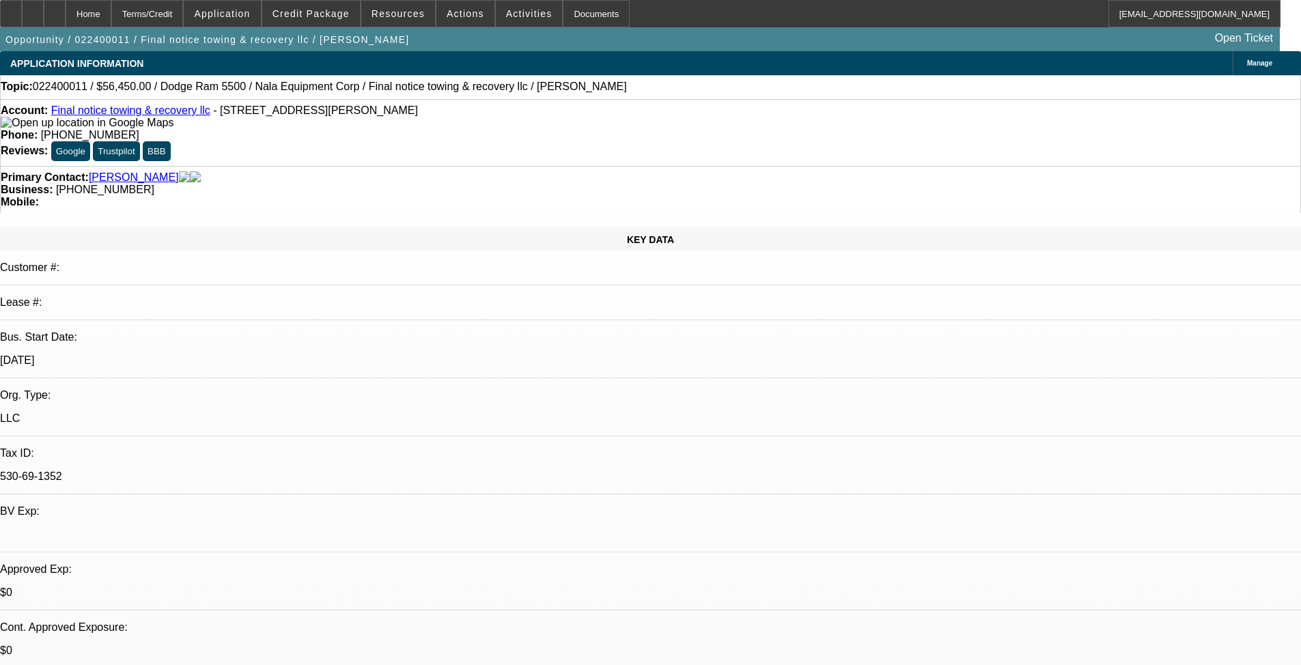
select select "0"
select select "2"
select select "0.1"
select select "4"
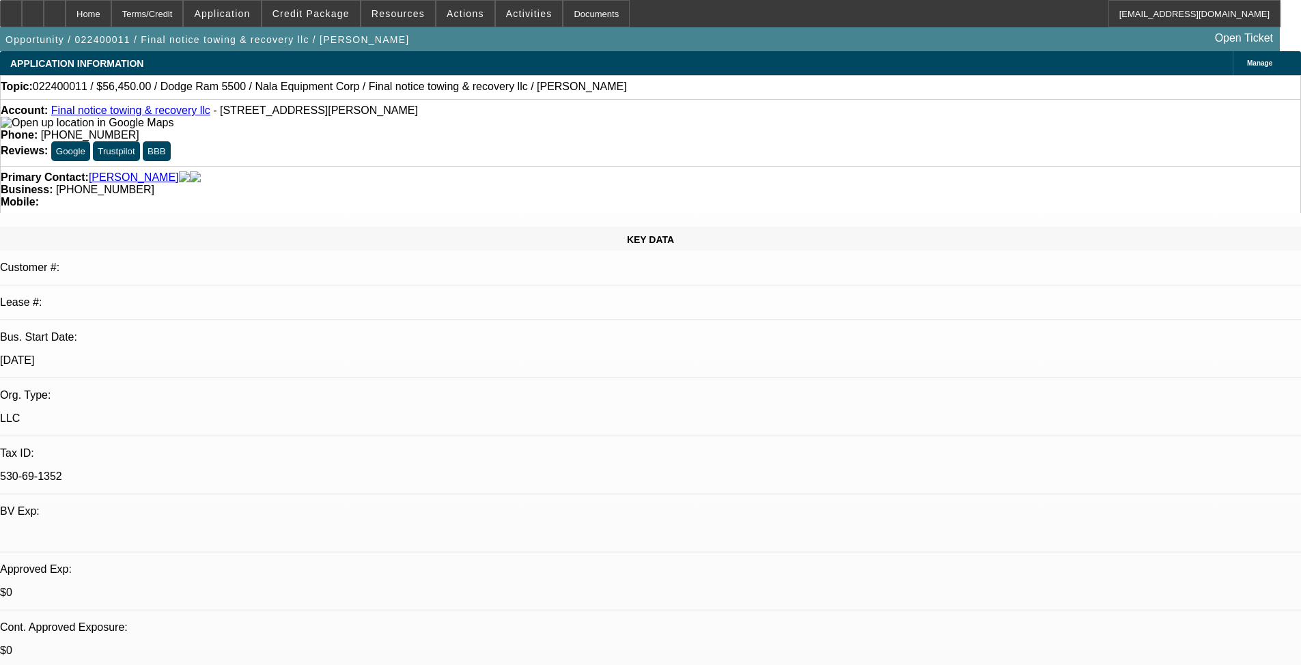
select select "0"
select select "2"
select select "0.1"
select select "4"
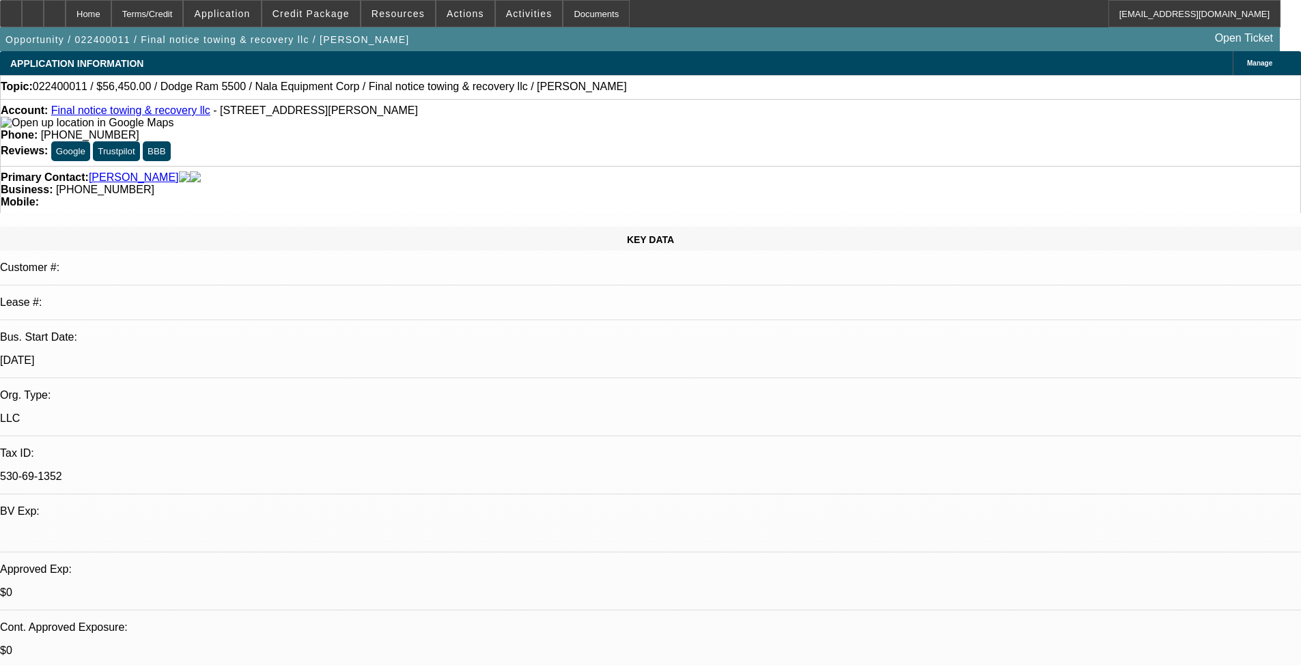
select select "0"
select select "2"
select select "0.1"
select select "4"
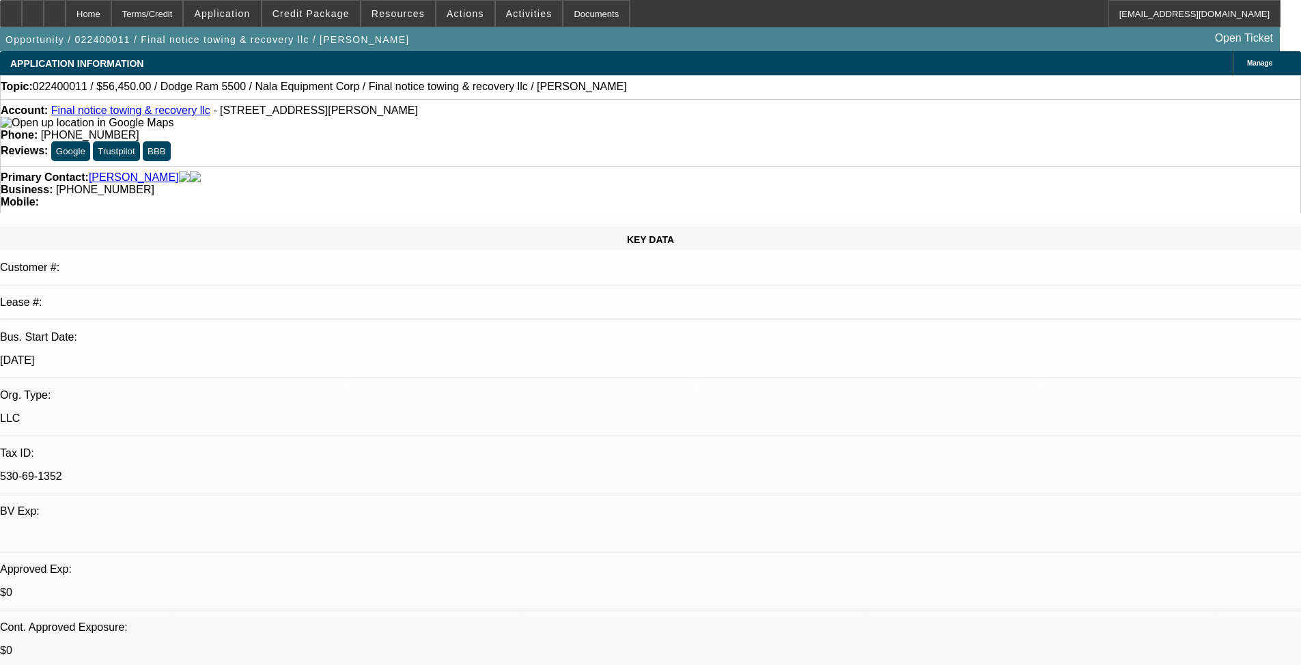
select select "0"
select select "2"
select select "0.1"
select select "4"
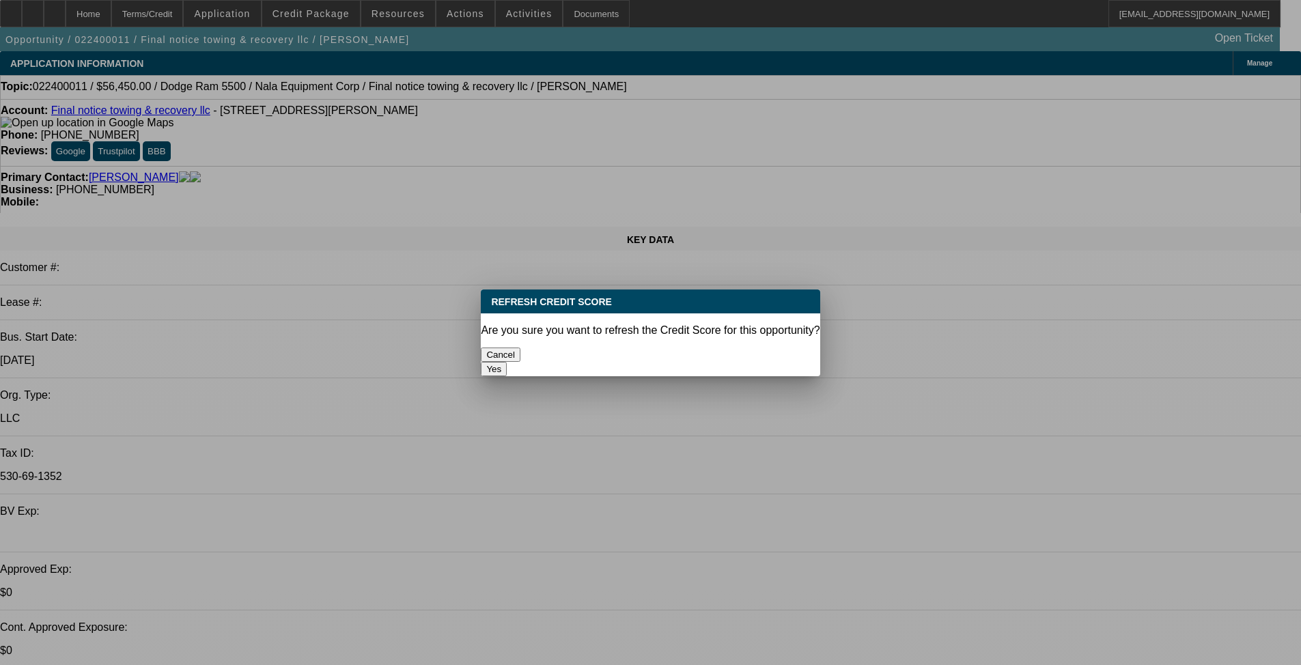
click at [507, 362] on button "Yes" at bounding box center [494, 369] width 26 height 14
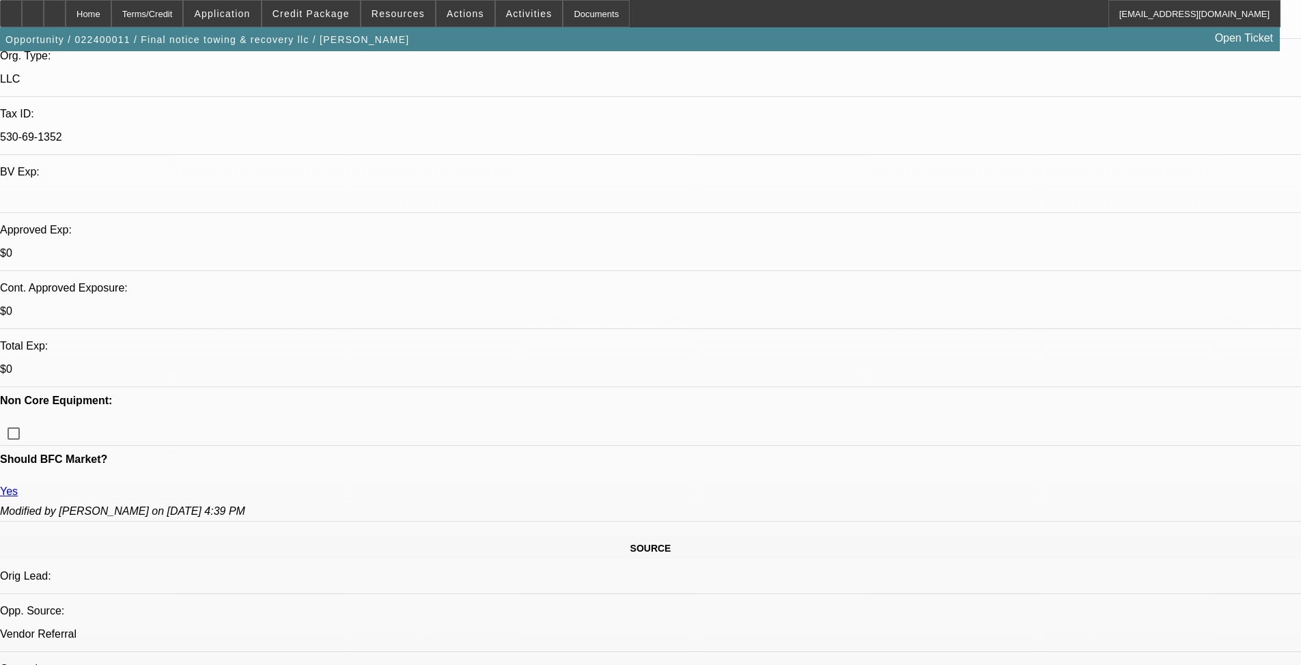
scroll to position [38, 0]
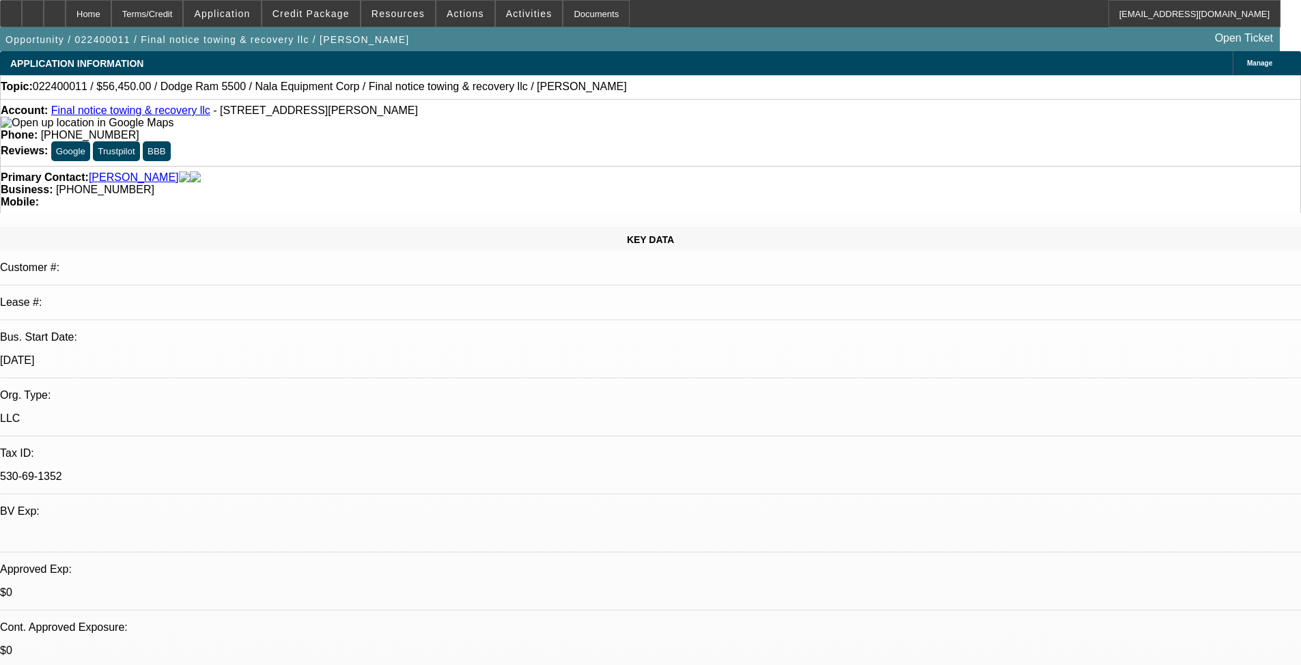
select select "0"
select select "2"
select select "0.1"
select select "4"
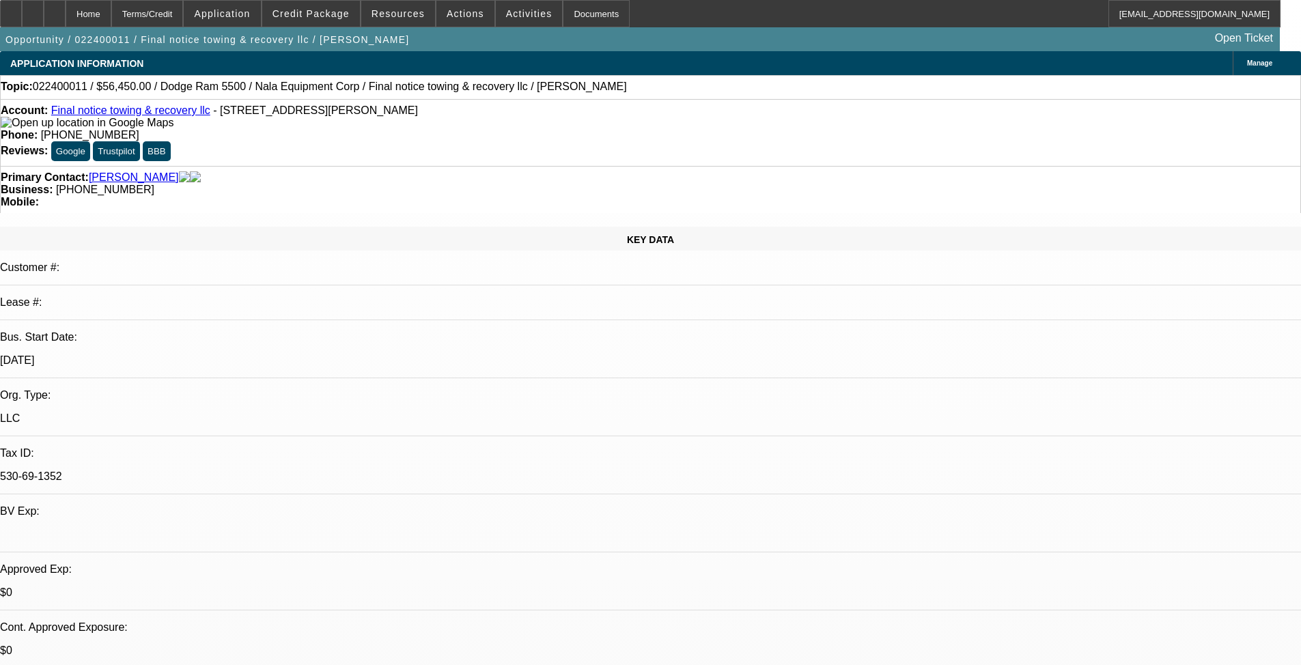
select select "0"
select select "2"
select select "0.1"
select select "4"
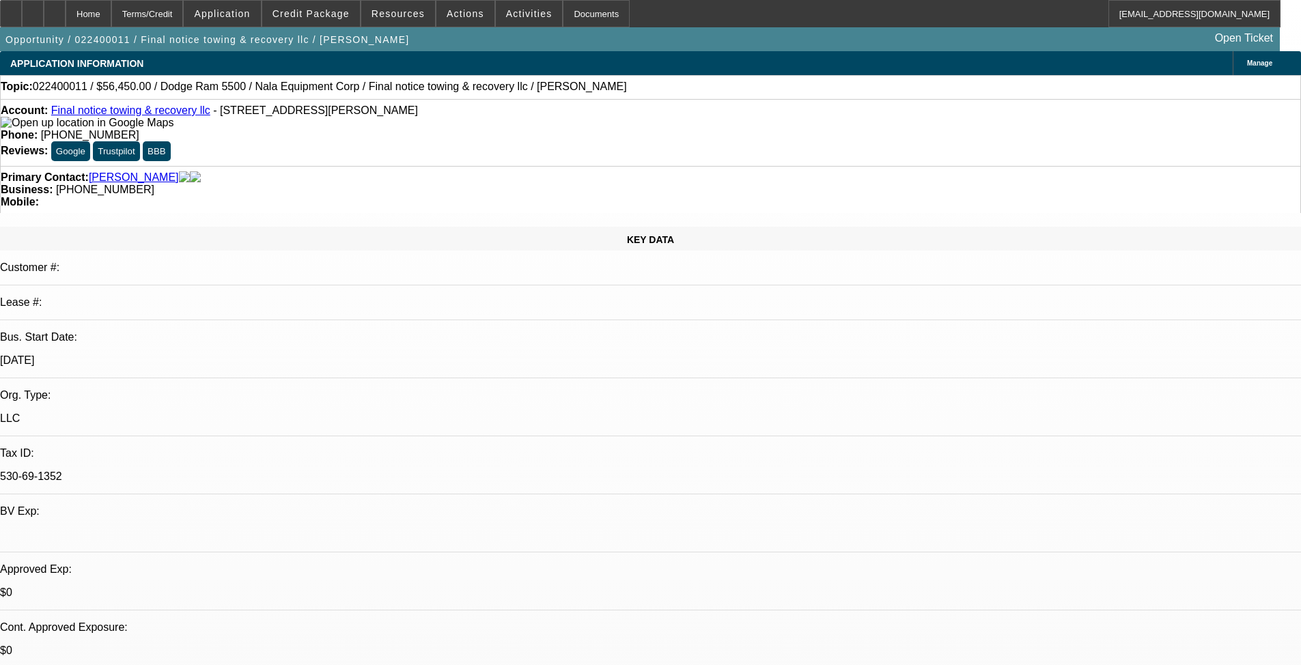
select select "0"
select select "2"
select select "0.1"
select select "4"
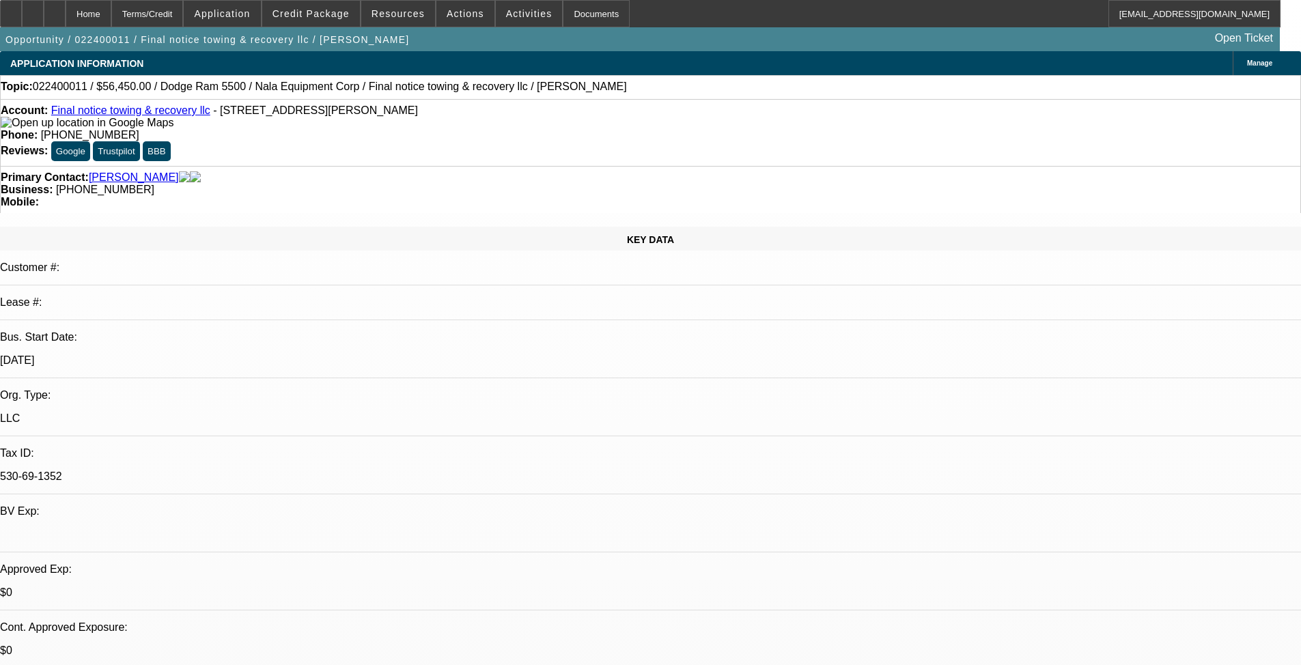
select select "0"
select select "2"
select select "0.1"
select select "4"
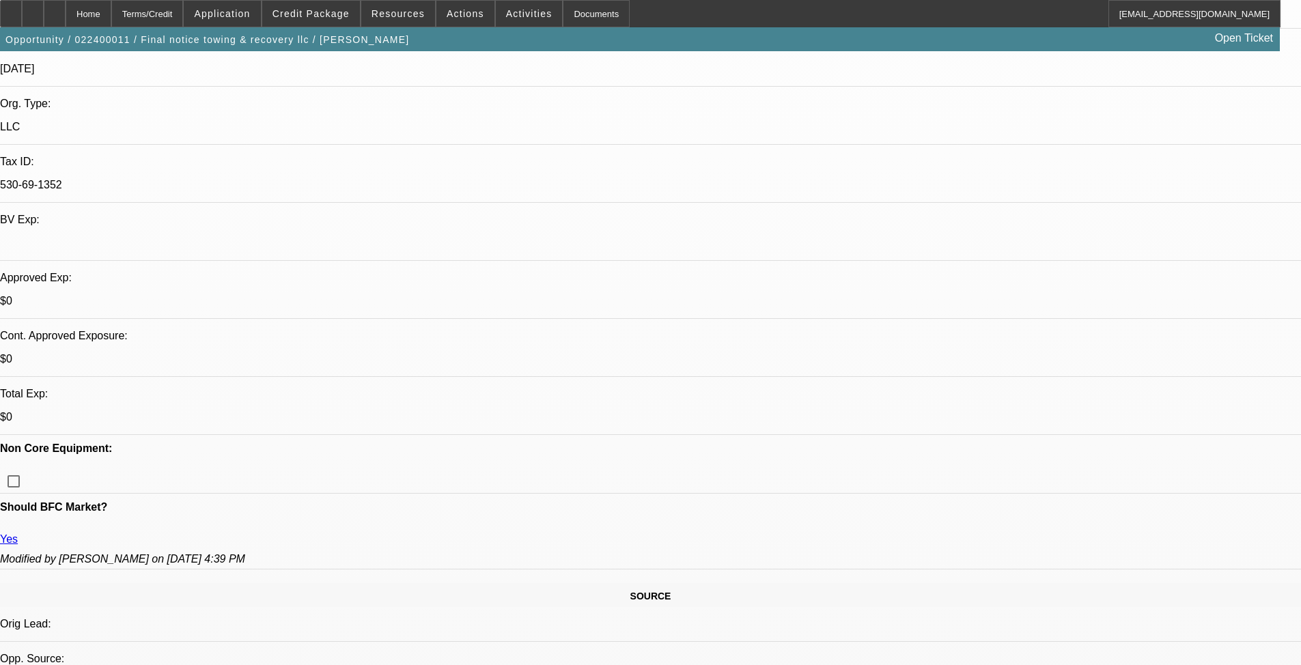
scroll to position [68, 0]
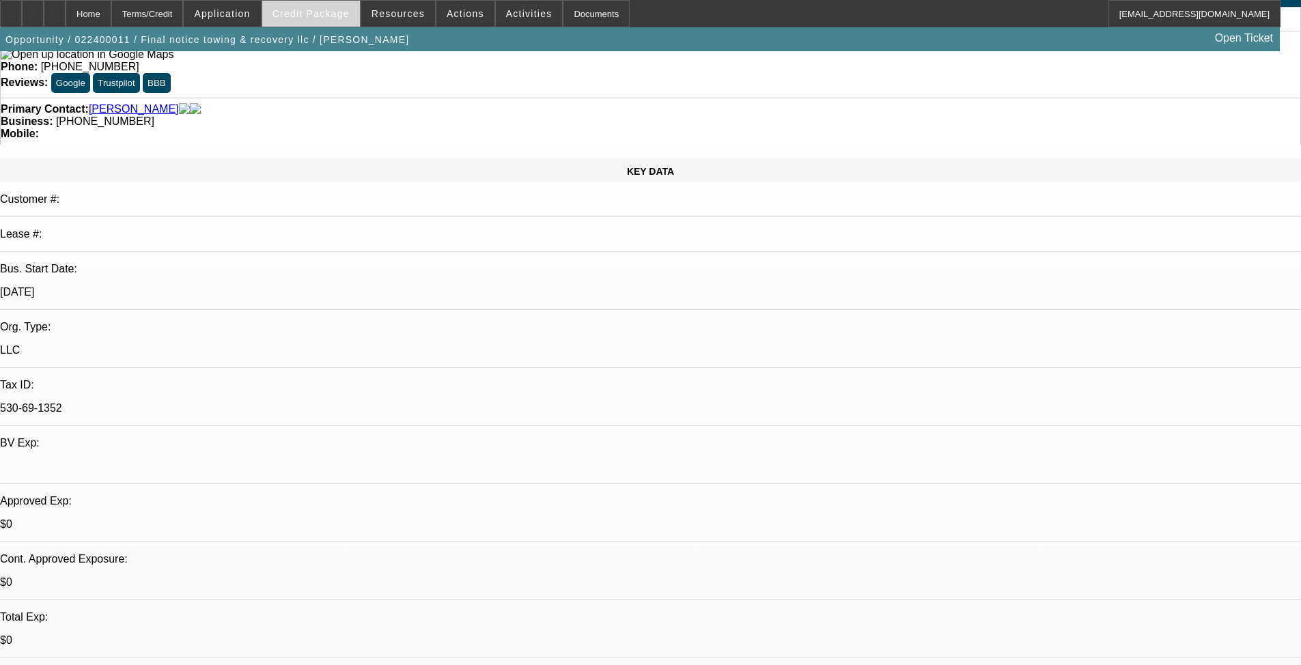
click at [346, 16] on span "Credit Package" at bounding box center [310, 13] width 77 height 11
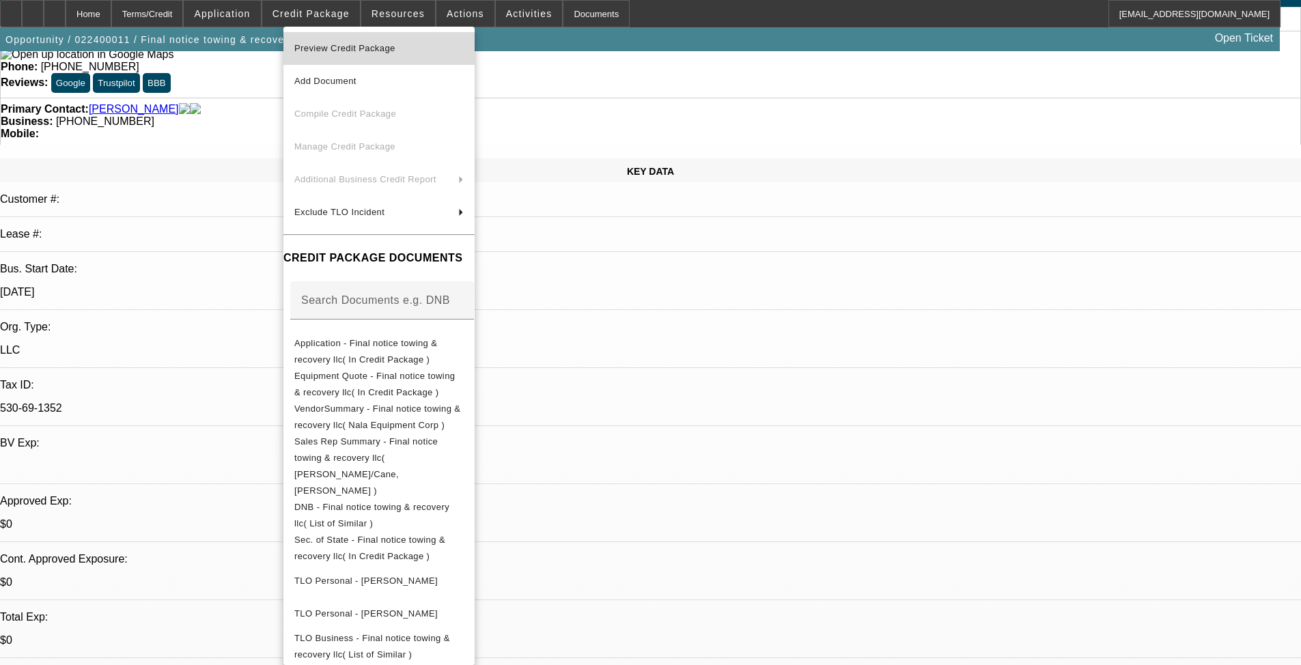
click at [367, 48] on span "Preview Credit Package" at bounding box center [344, 48] width 101 height 10
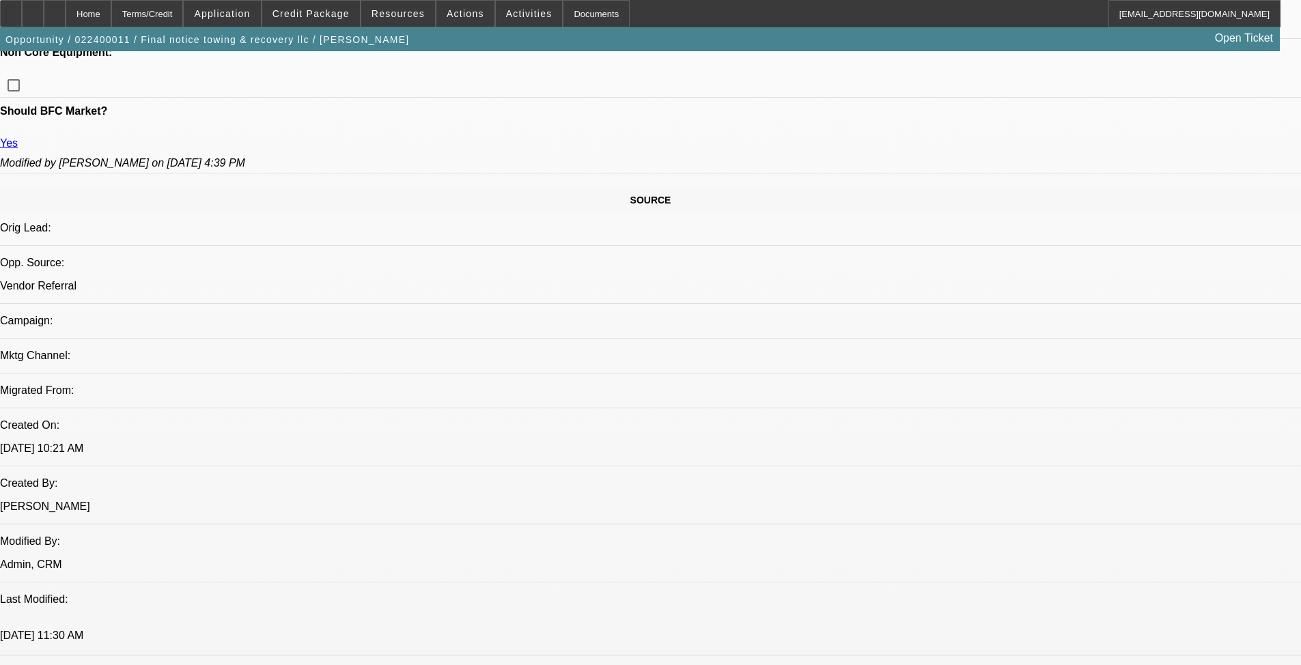
scroll to position [410, 0]
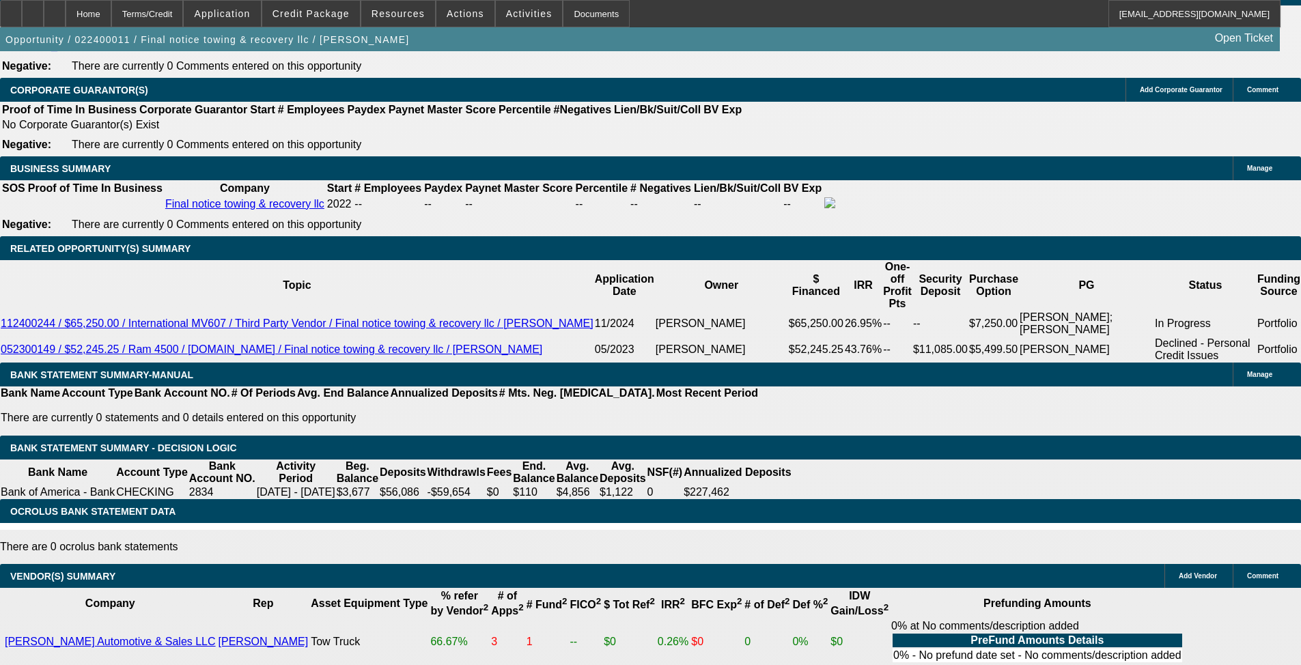
scroll to position [2049, 0]
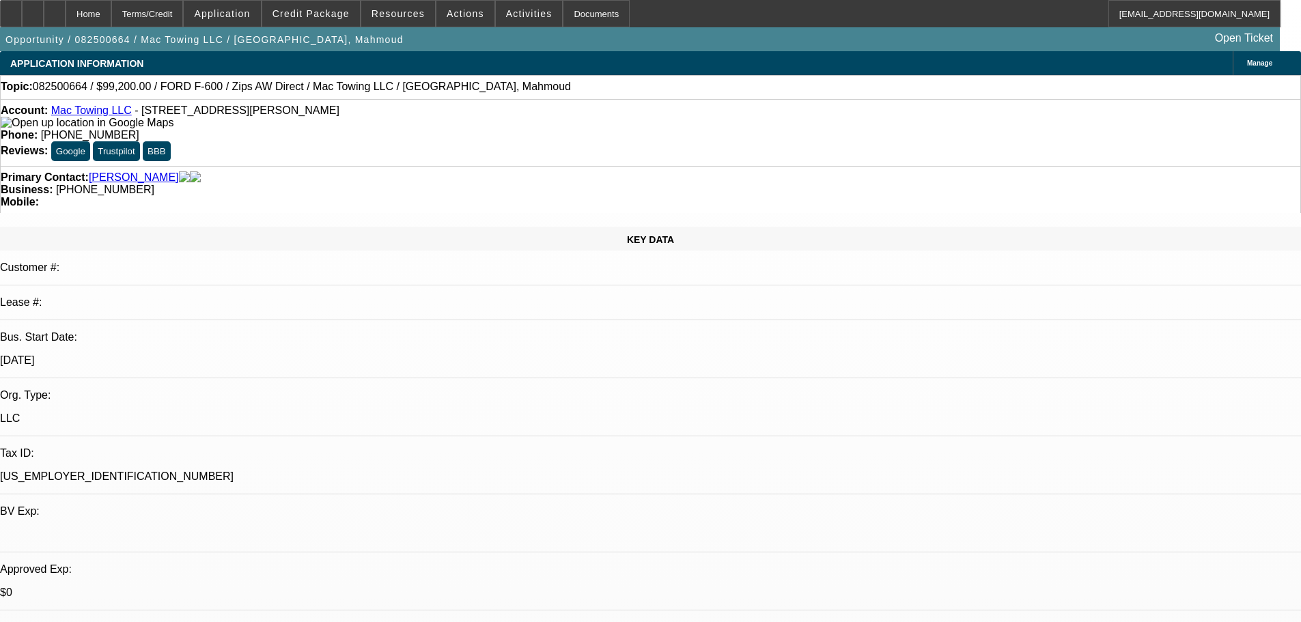
select select "0.2"
select select "2"
select select "0.1"
select select "4"
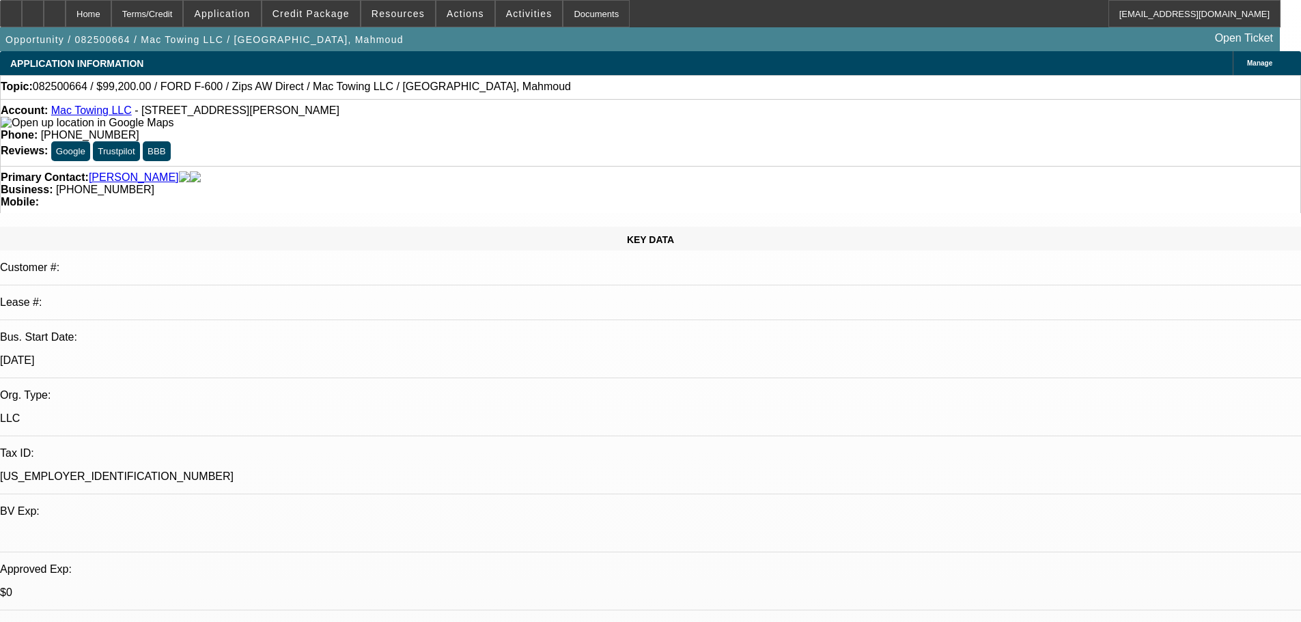
select select "0.2"
select select "2"
select select "0.1"
select select "4"
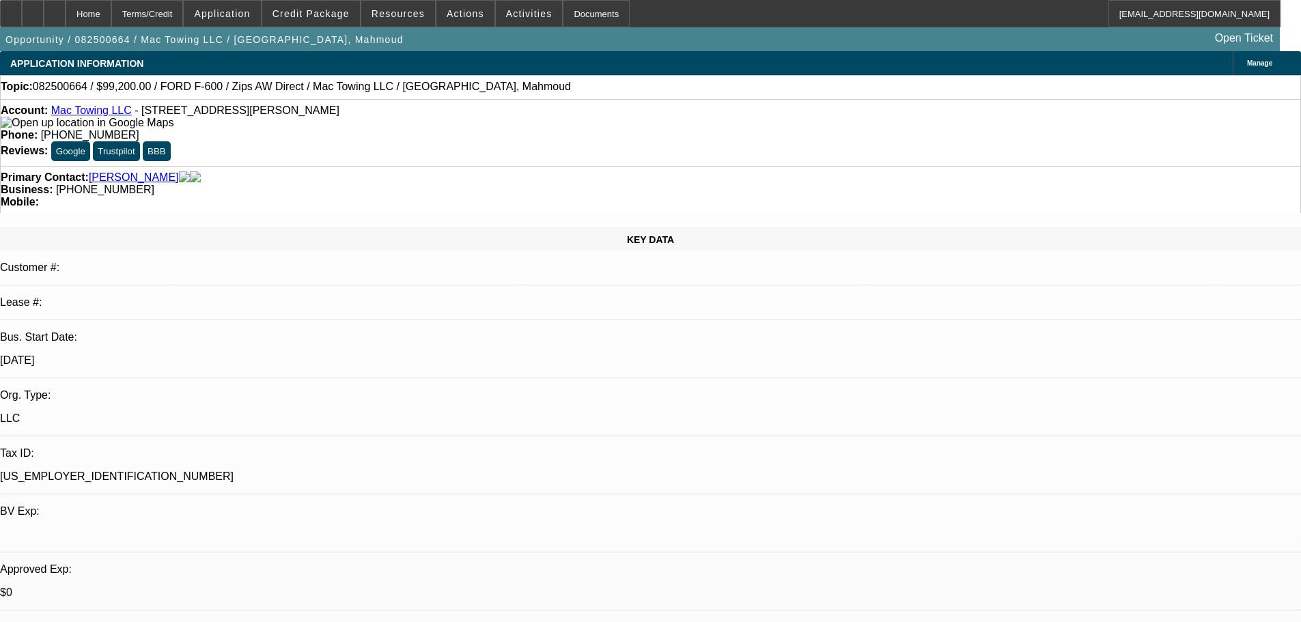
select select "0"
select select "2"
select select "0.1"
select select "4"
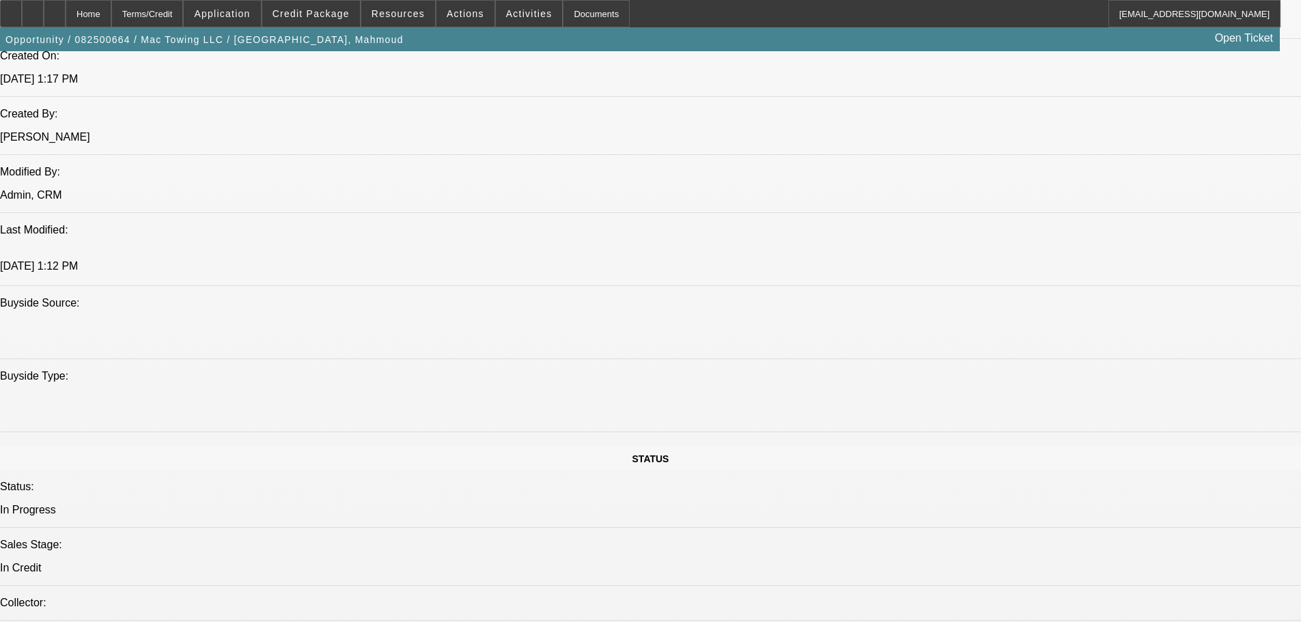
scroll to position [1093, 0]
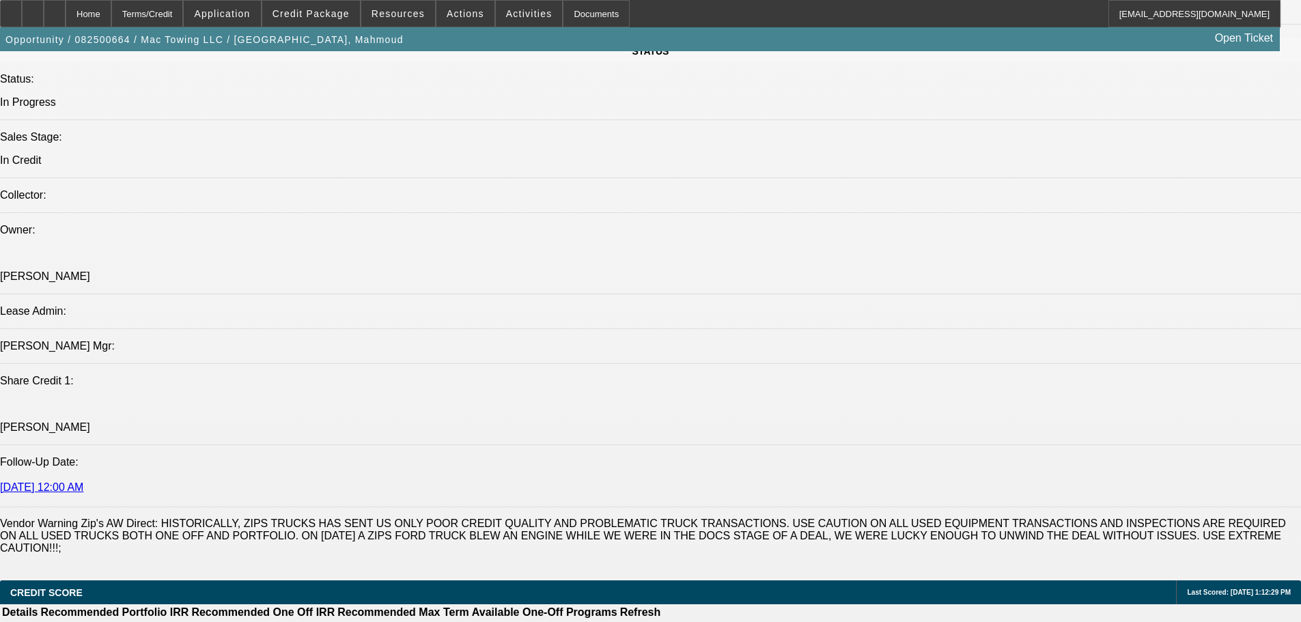
scroll to position [1434, 0]
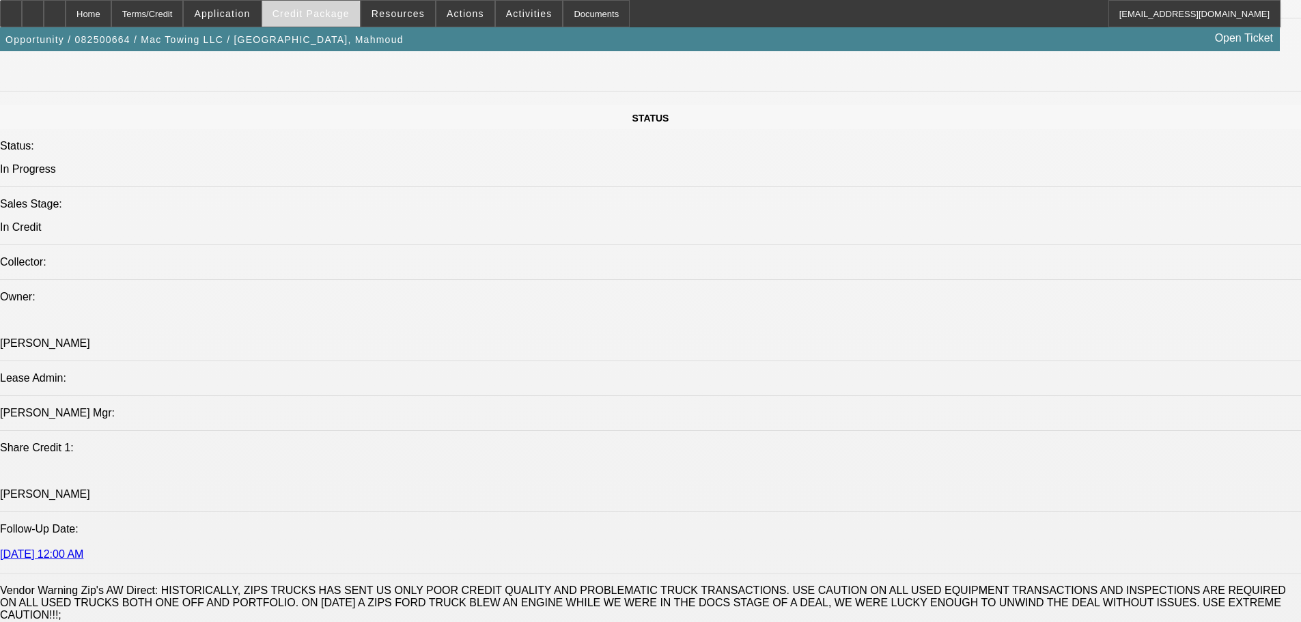
click at [315, 18] on span "Credit Package" at bounding box center [310, 13] width 77 height 11
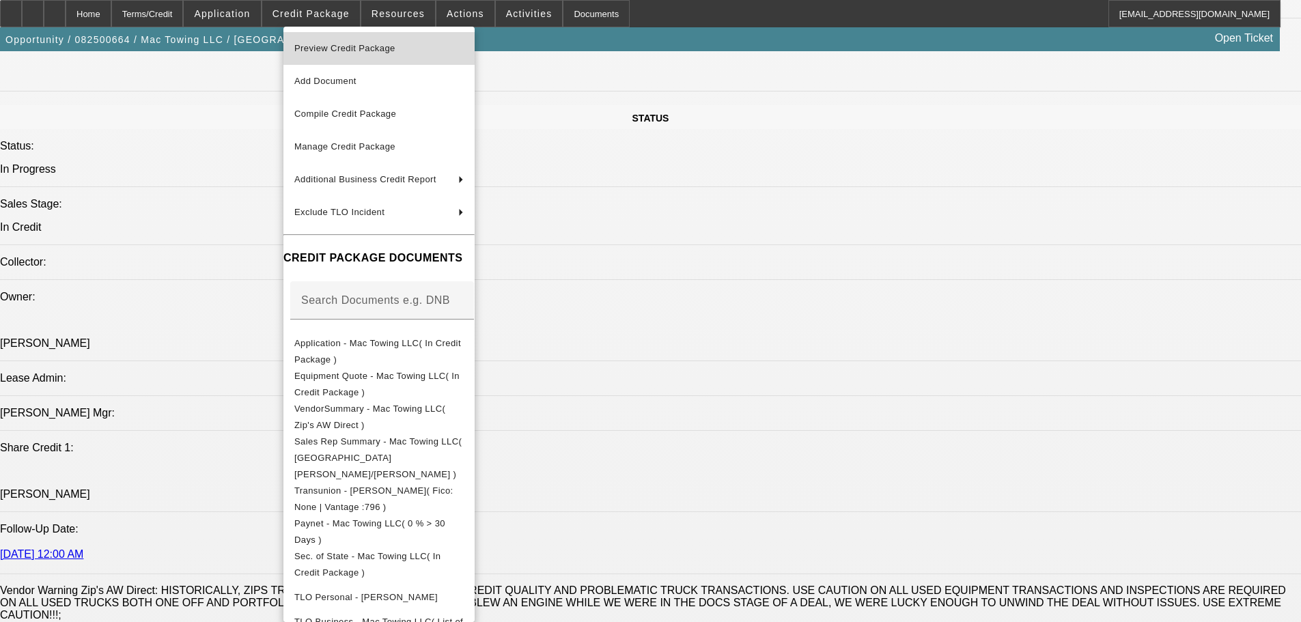
click at [322, 48] on span "Preview Credit Package" at bounding box center [344, 48] width 101 height 10
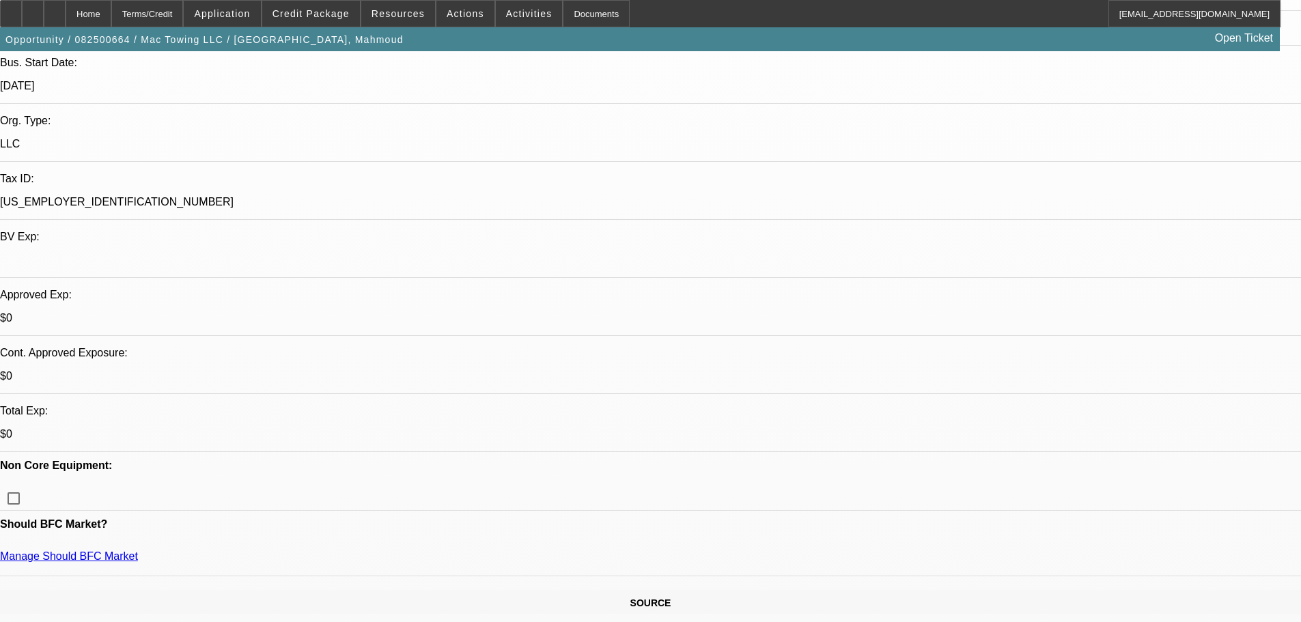
scroll to position [273, 0]
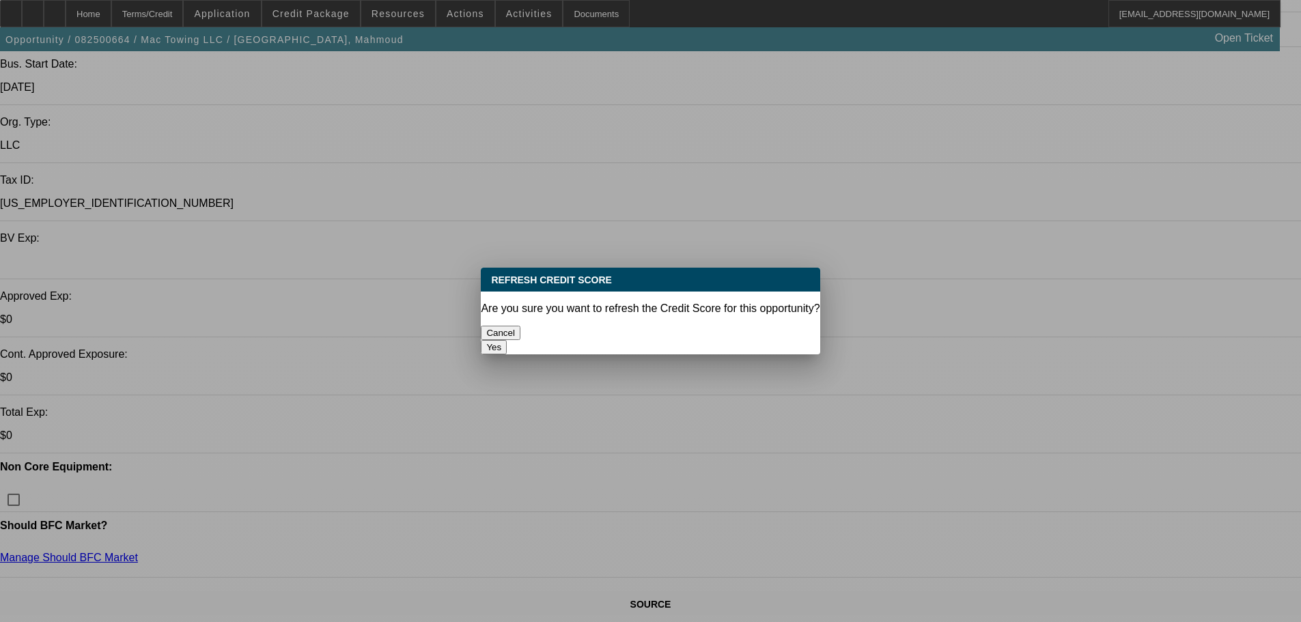
click at [507, 340] on button "Yes" at bounding box center [494, 347] width 26 height 14
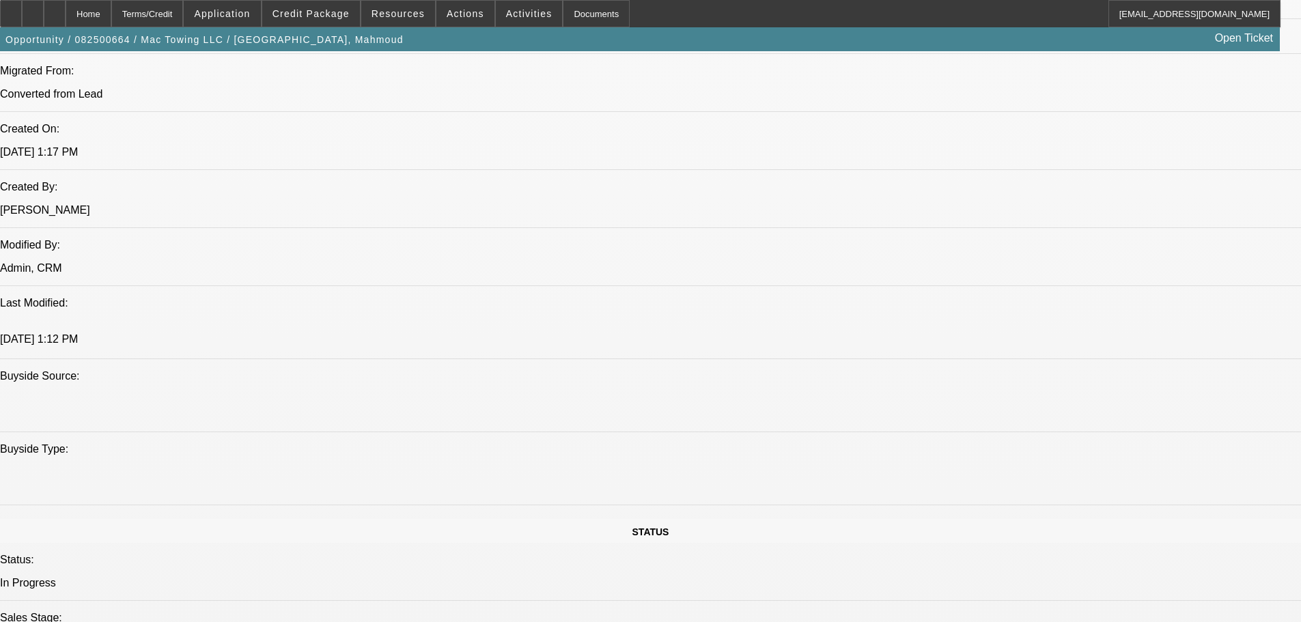
scroll to position [1024, 0]
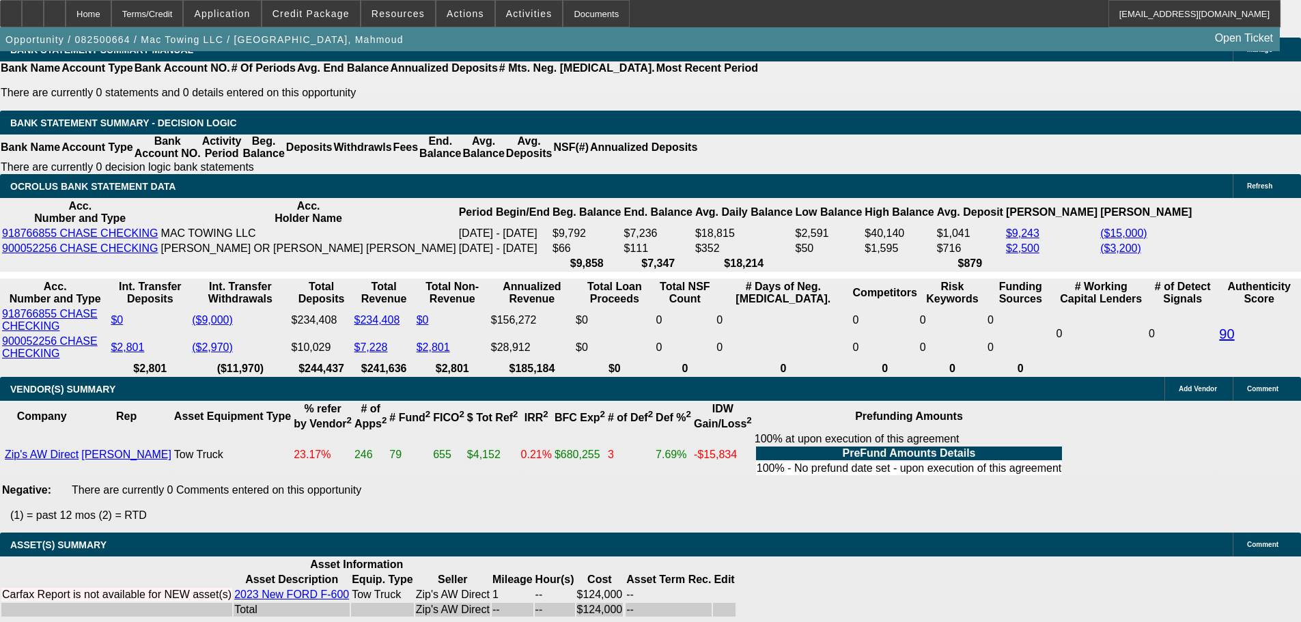
scroll to position [2473, 0]
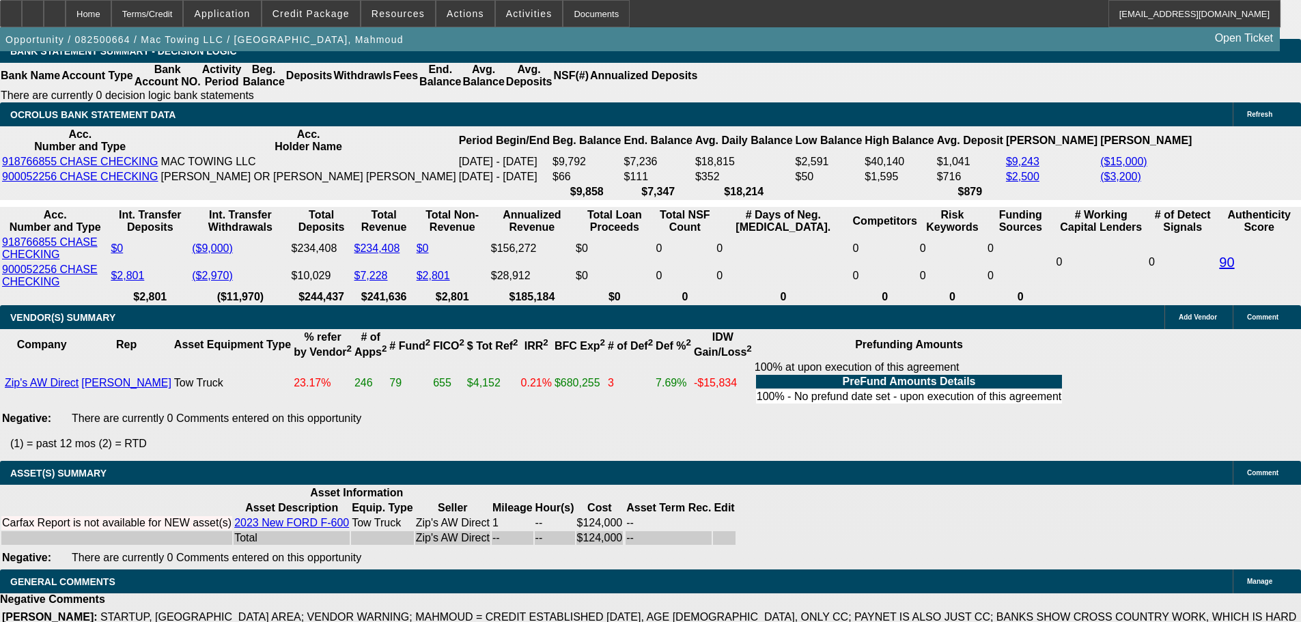
select select "3"
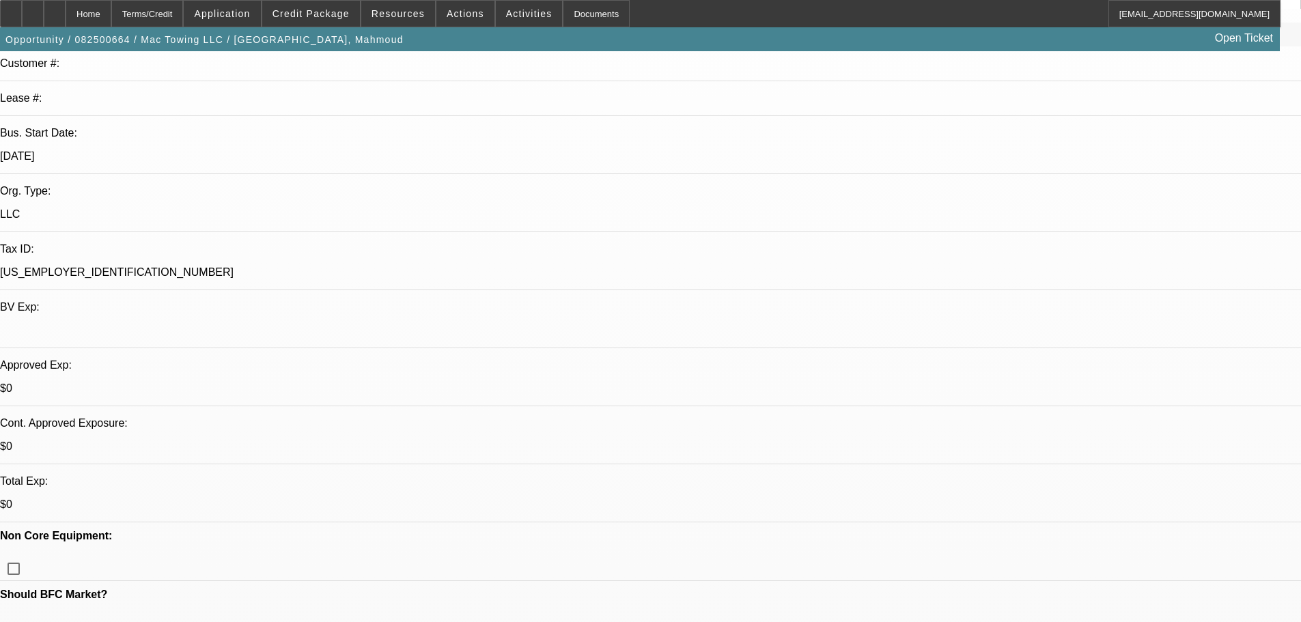
scroll to position [205, 0]
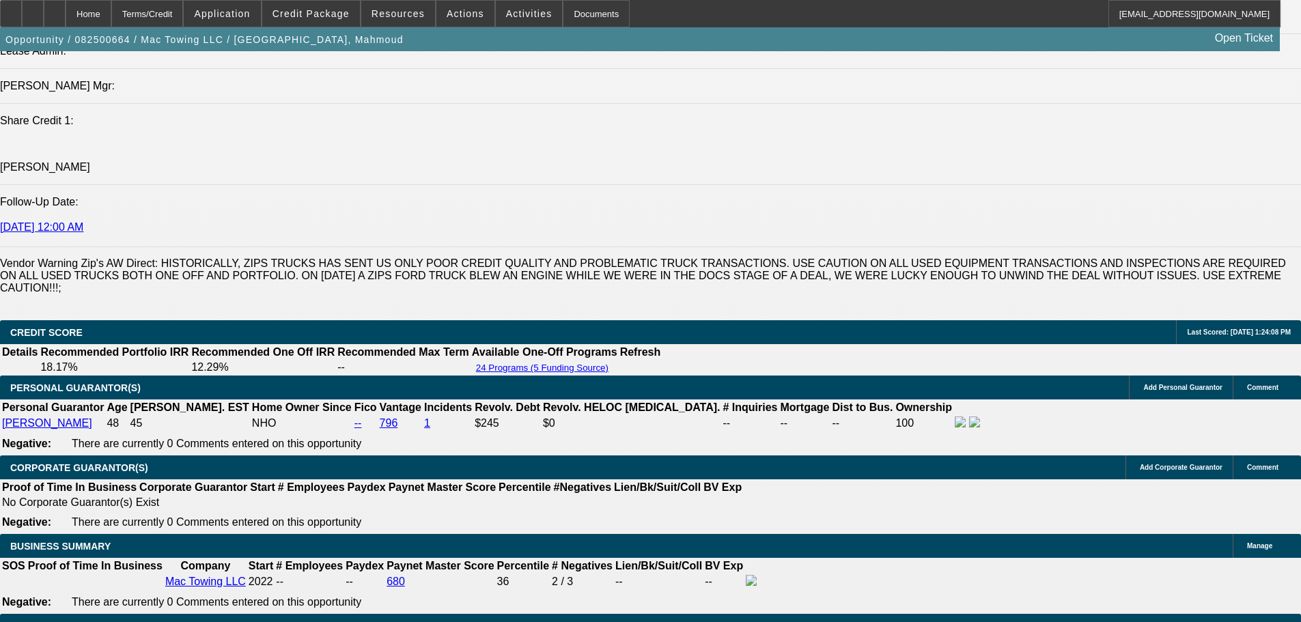
scroll to position [2049, 0]
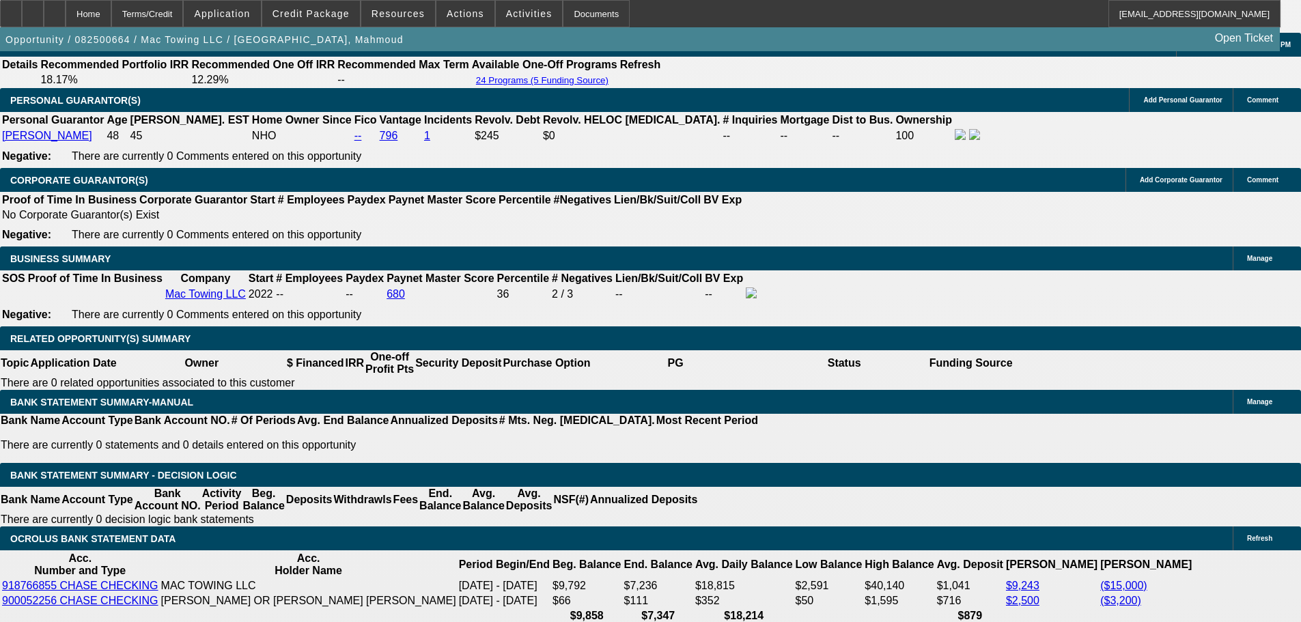
type textarea "OK WILL APPROVE WITH THE STRONGER STRUCTURE ON THIS DEAL. GPS REQUIRED AND TO B…"
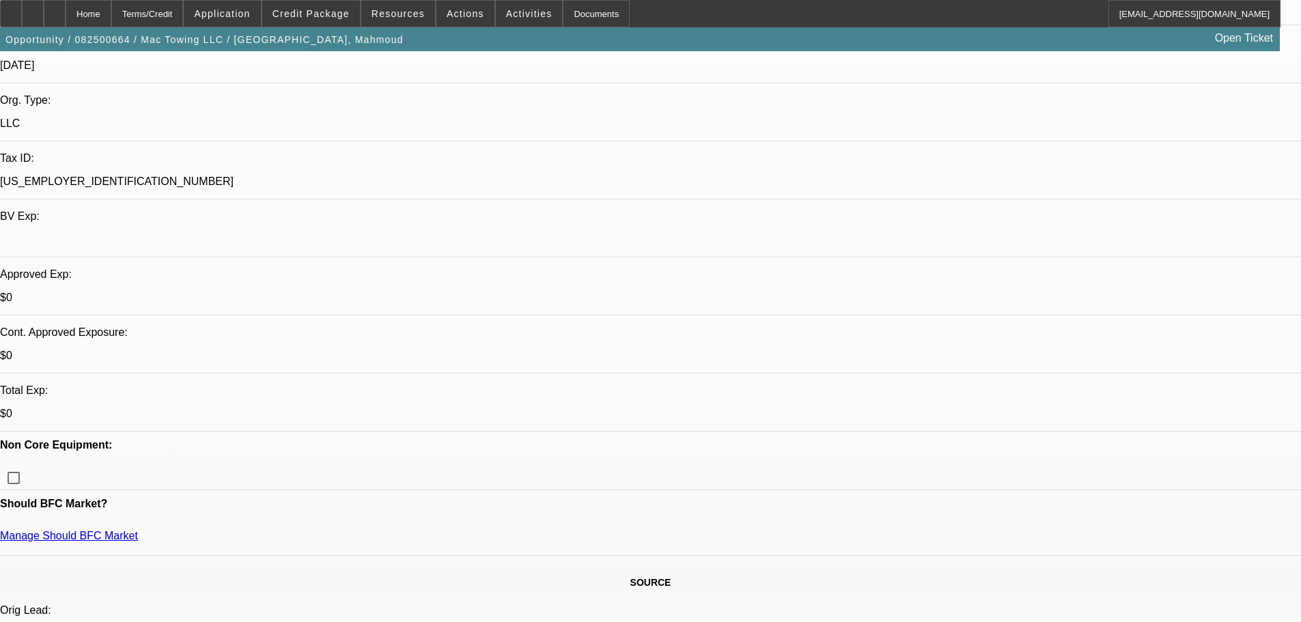
scroll to position [478, 0]
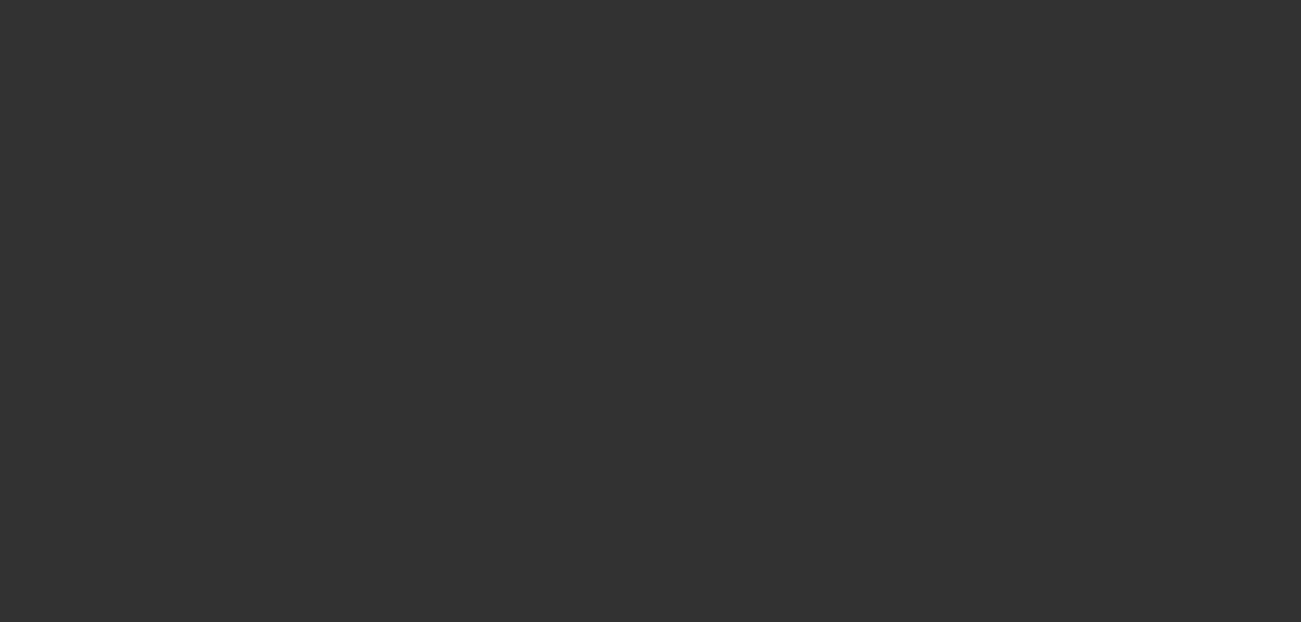
scroll to position [0, 0]
select select "0.2"
select select "2"
select select "0.1"
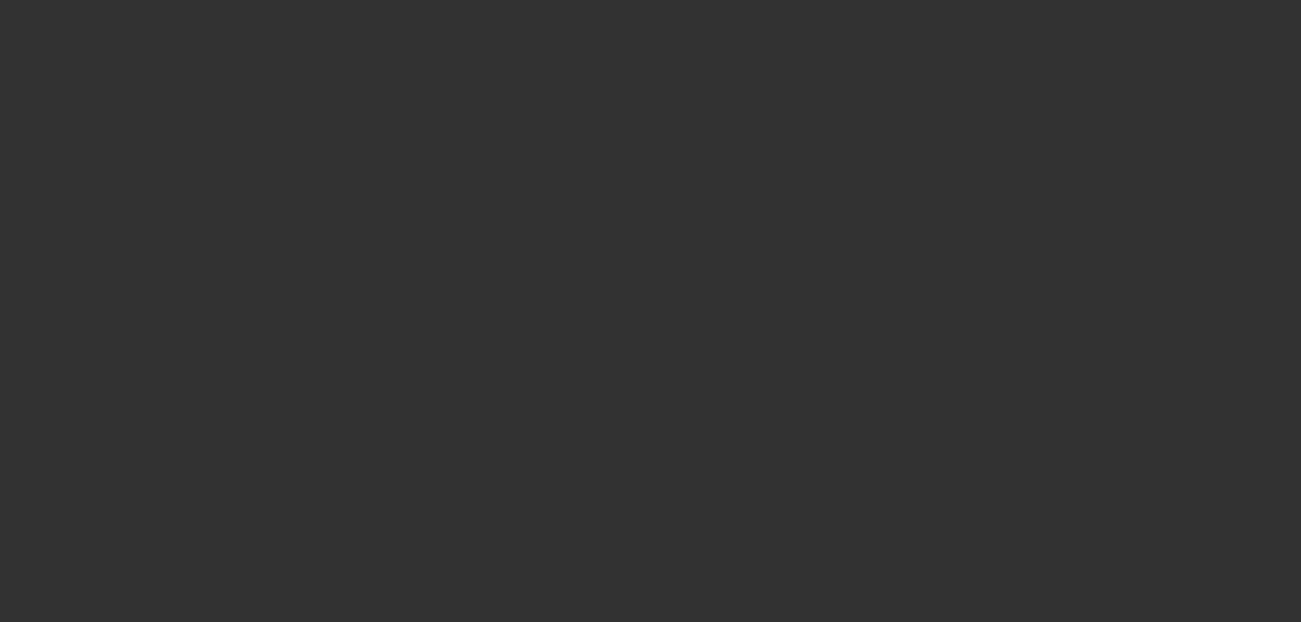
select select "4"
select select "0.2"
select select "2"
select select "0.1"
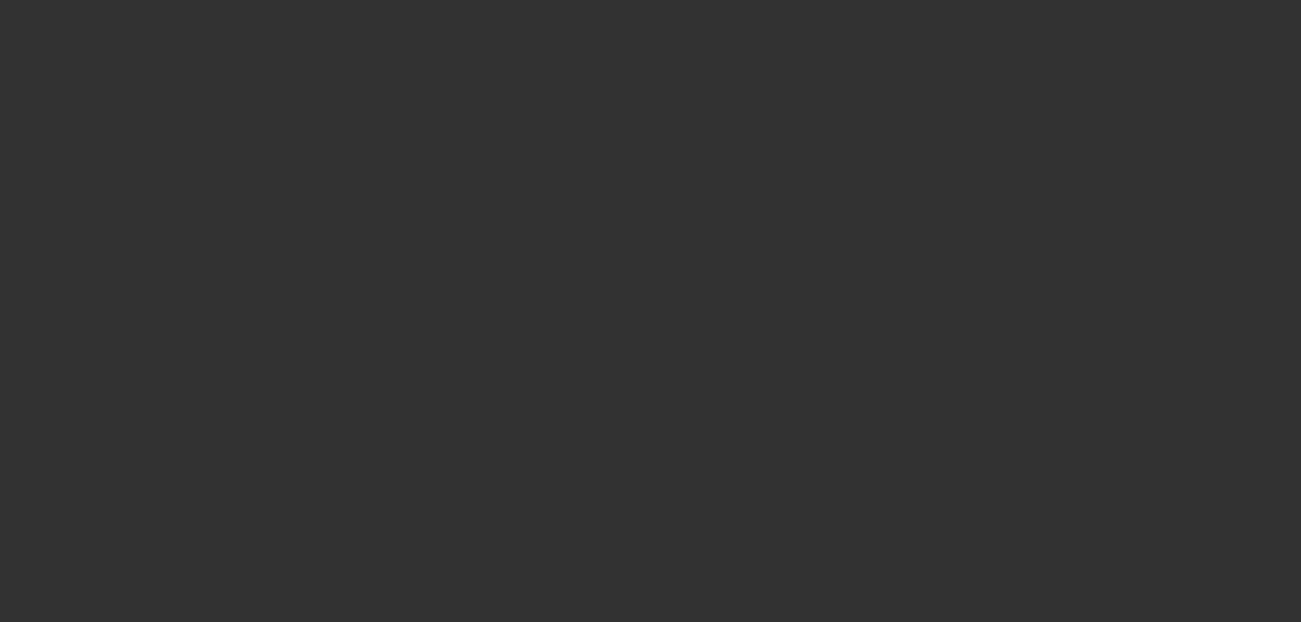
select select "4"
select select "0"
select select "2"
select select "0.1"
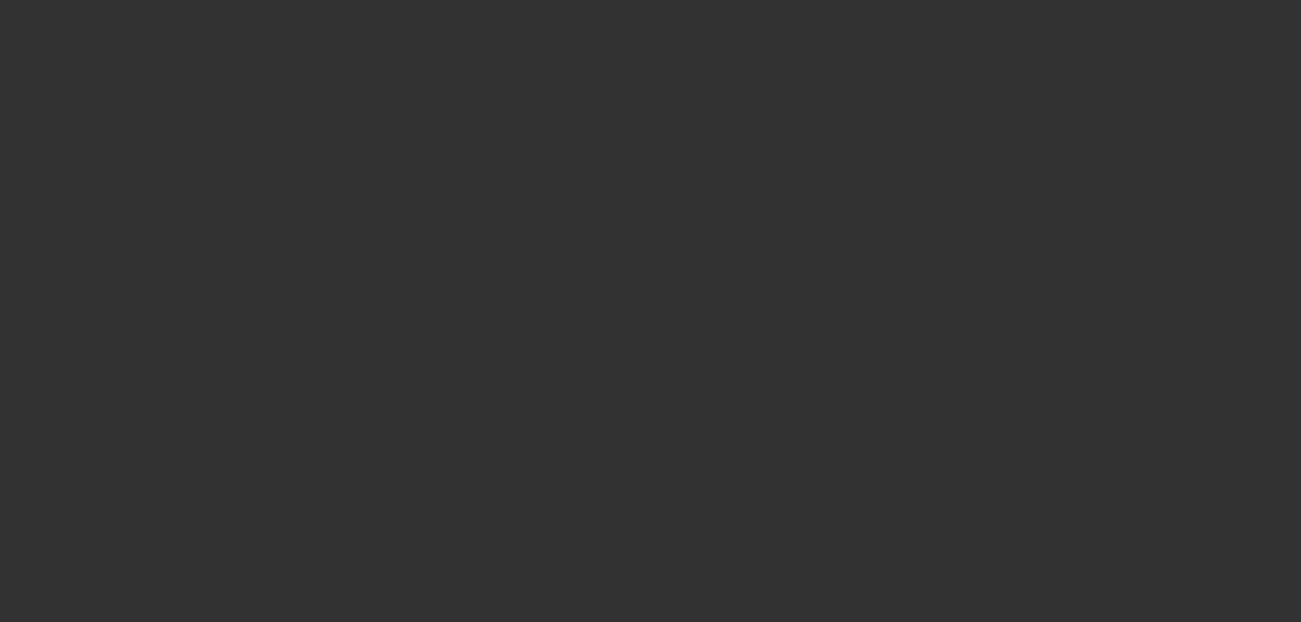
select select "4"
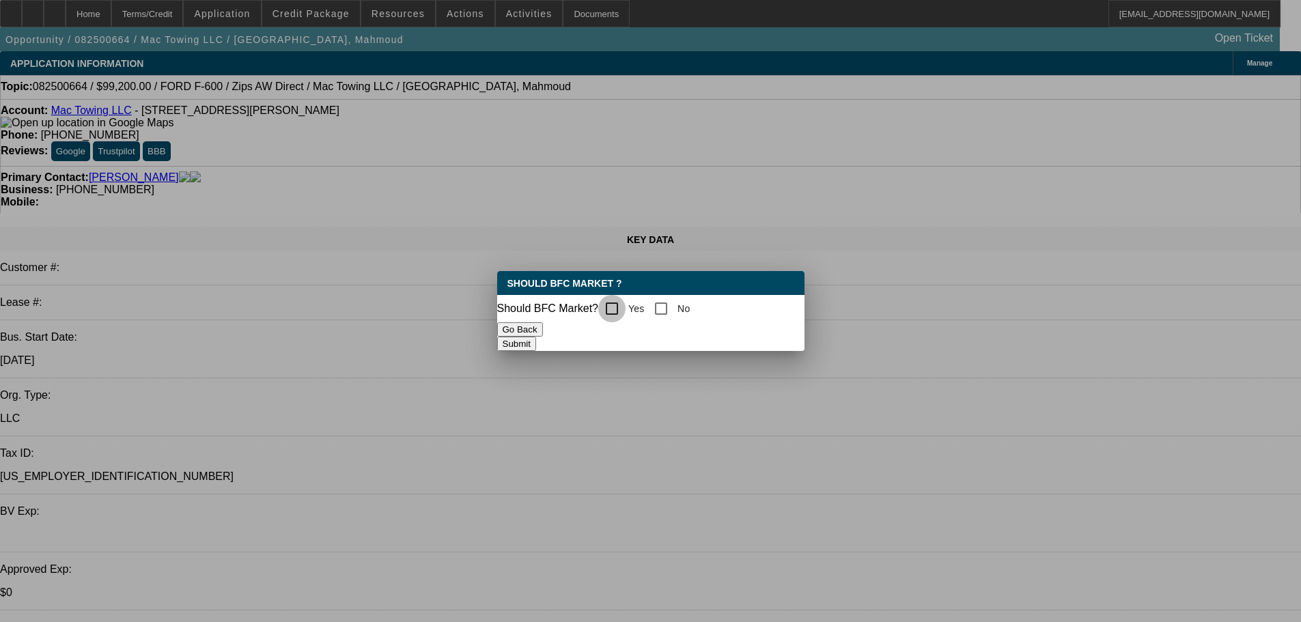
click at [626, 303] on input "Yes" at bounding box center [611, 308] width 27 height 27
checkbox input "true"
click at [536, 341] on button "Submit" at bounding box center [516, 344] width 39 height 14
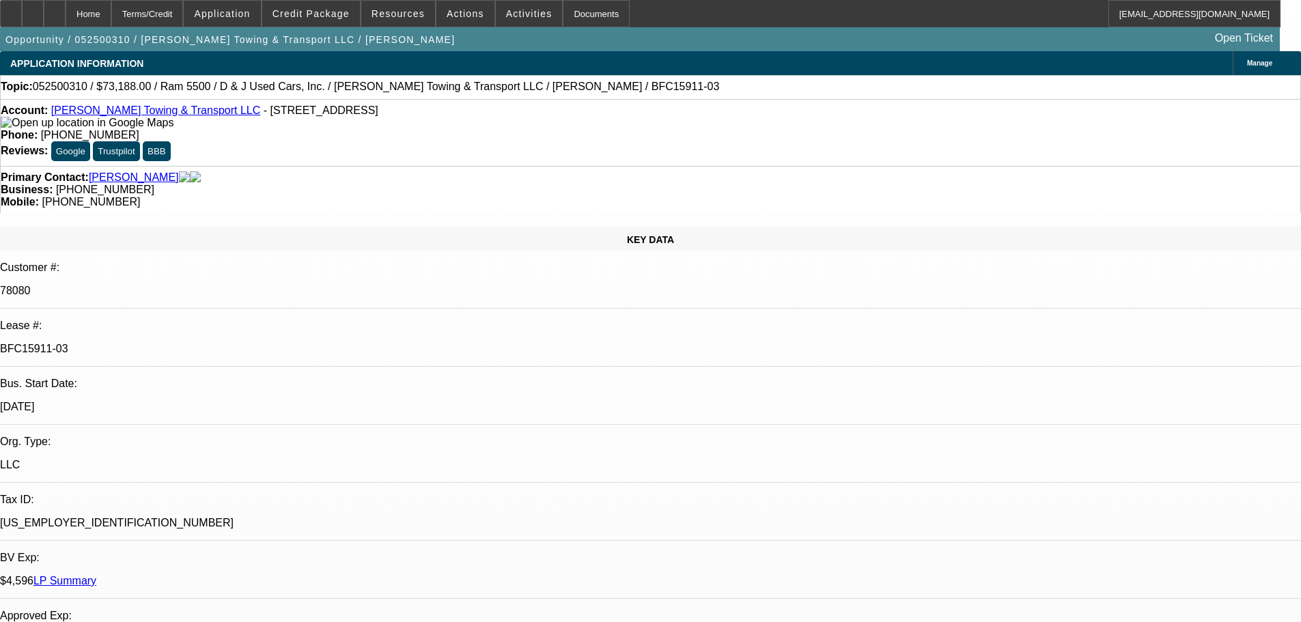
select select "0"
select select "6"
select select "0"
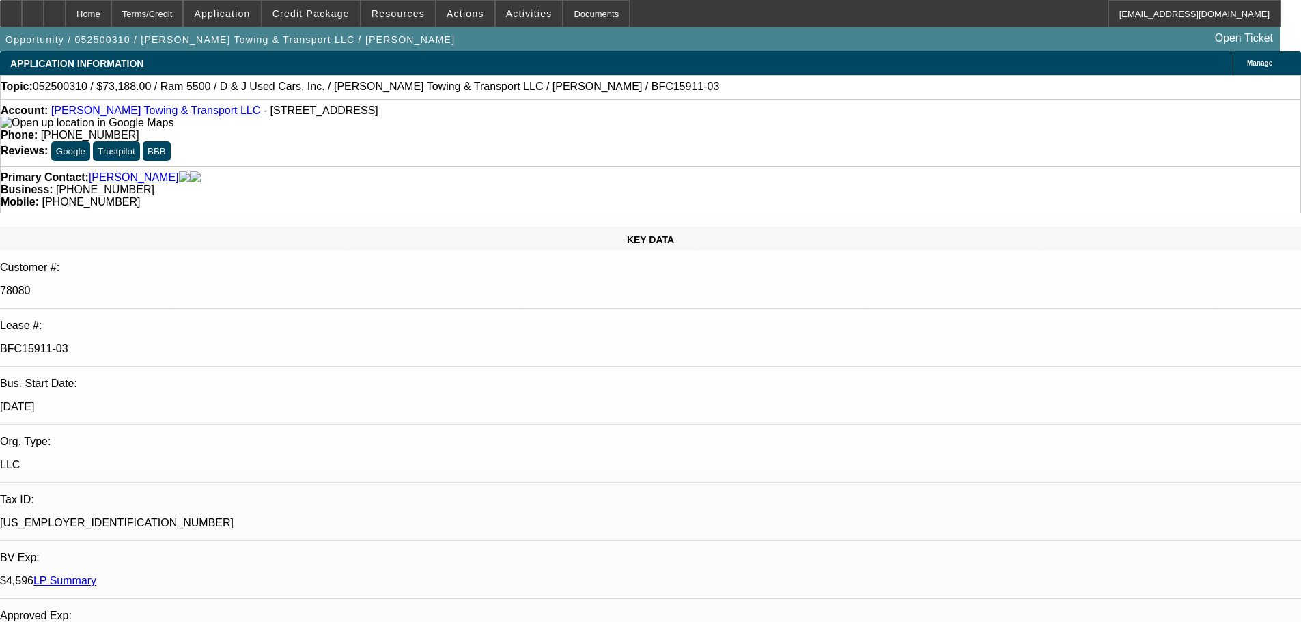
select select "0"
select select "6"
select select "0"
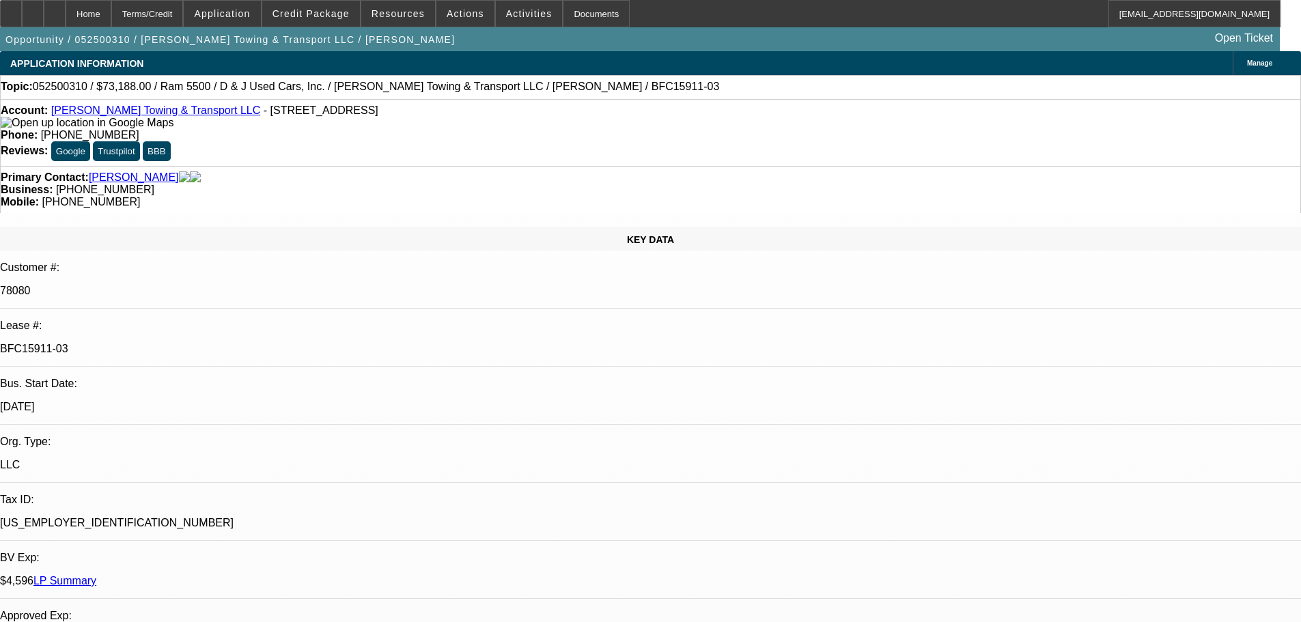
select select "0"
select select "6"
select select "0"
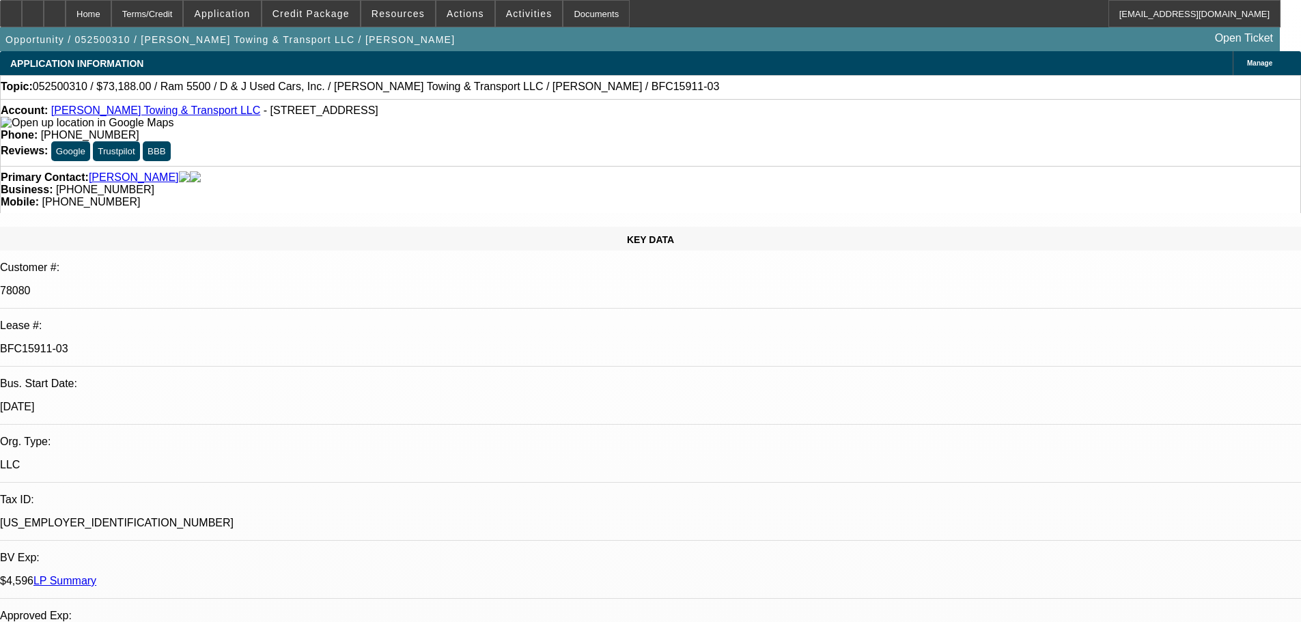
select select "6"
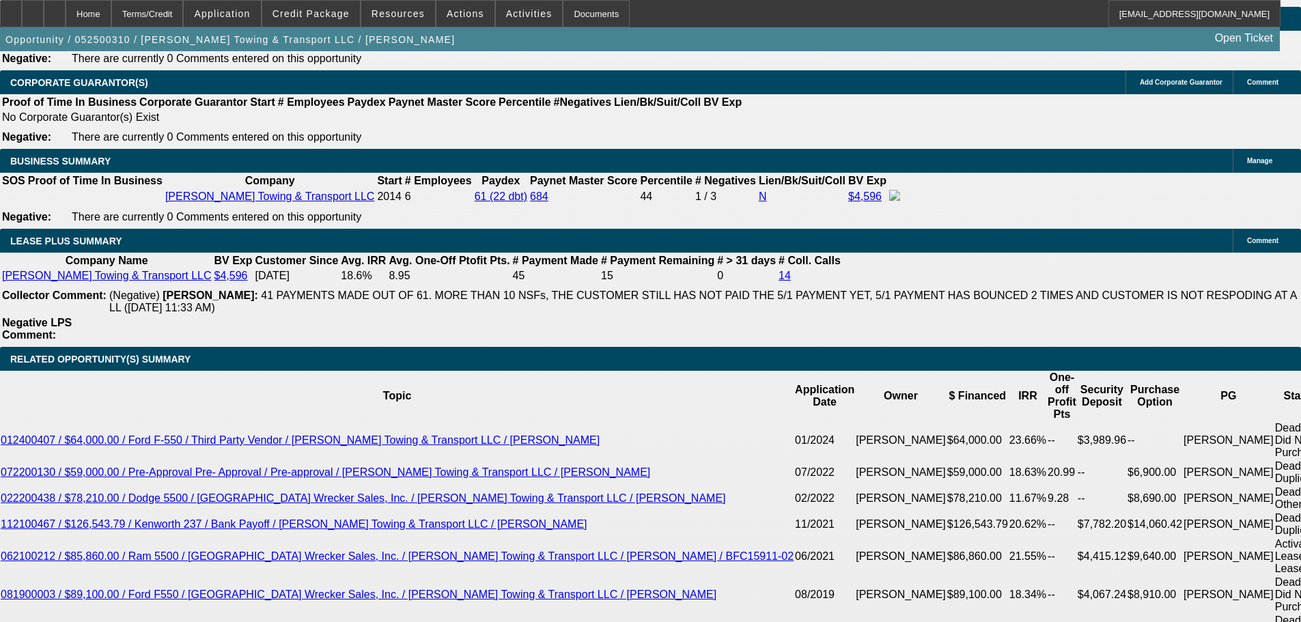
scroll to position [2322, 0]
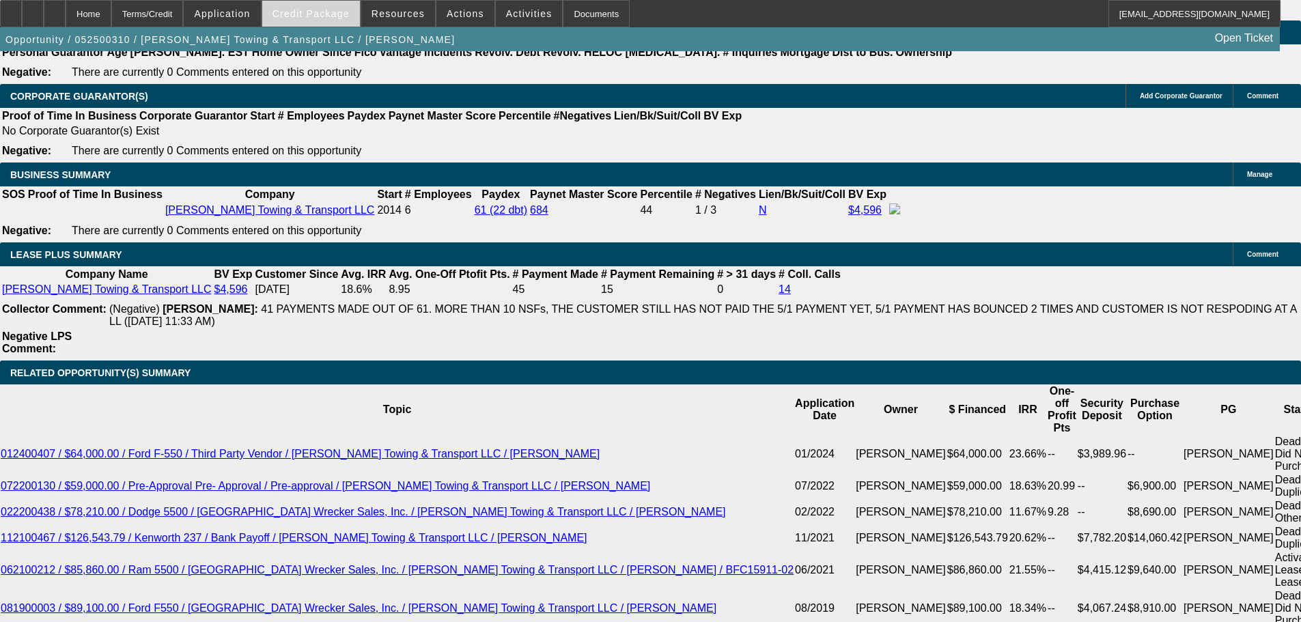
click at [339, 18] on span "Credit Package" at bounding box center [310, 13] width 77 height 11
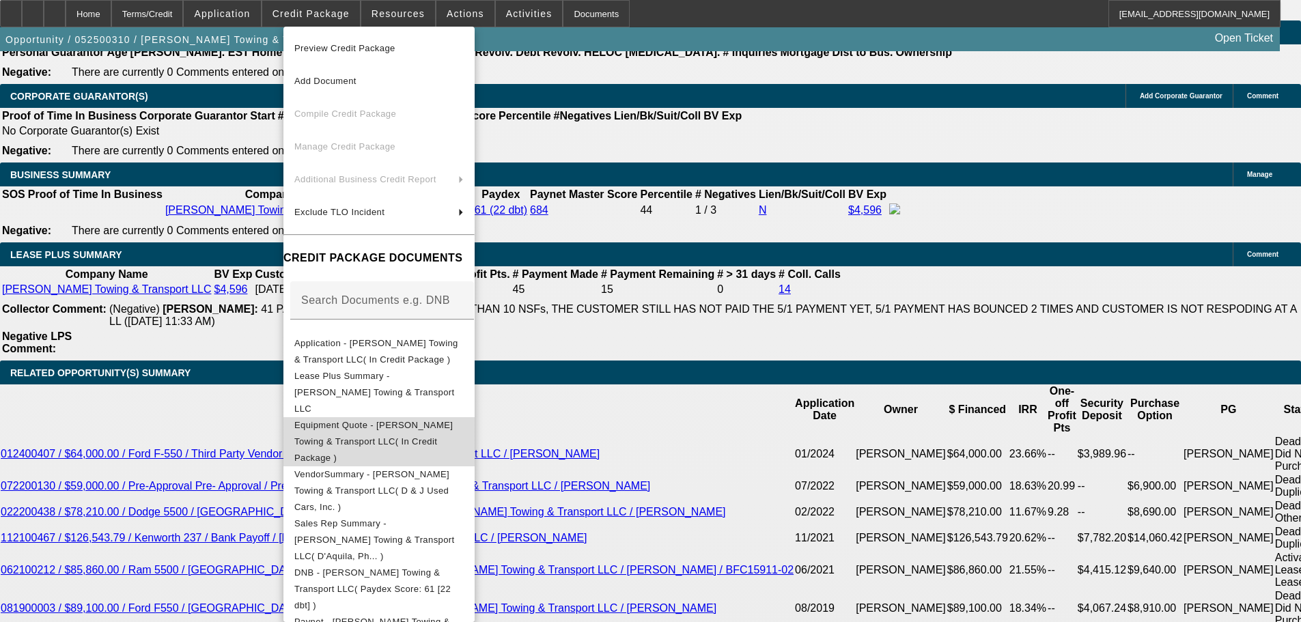
click at [382, 420] on span "Equipment Quote - [PERSON_NAME] Towing & Transport LLC( In Credit Package )" at bounding box center [373, 441] width 158 height 43
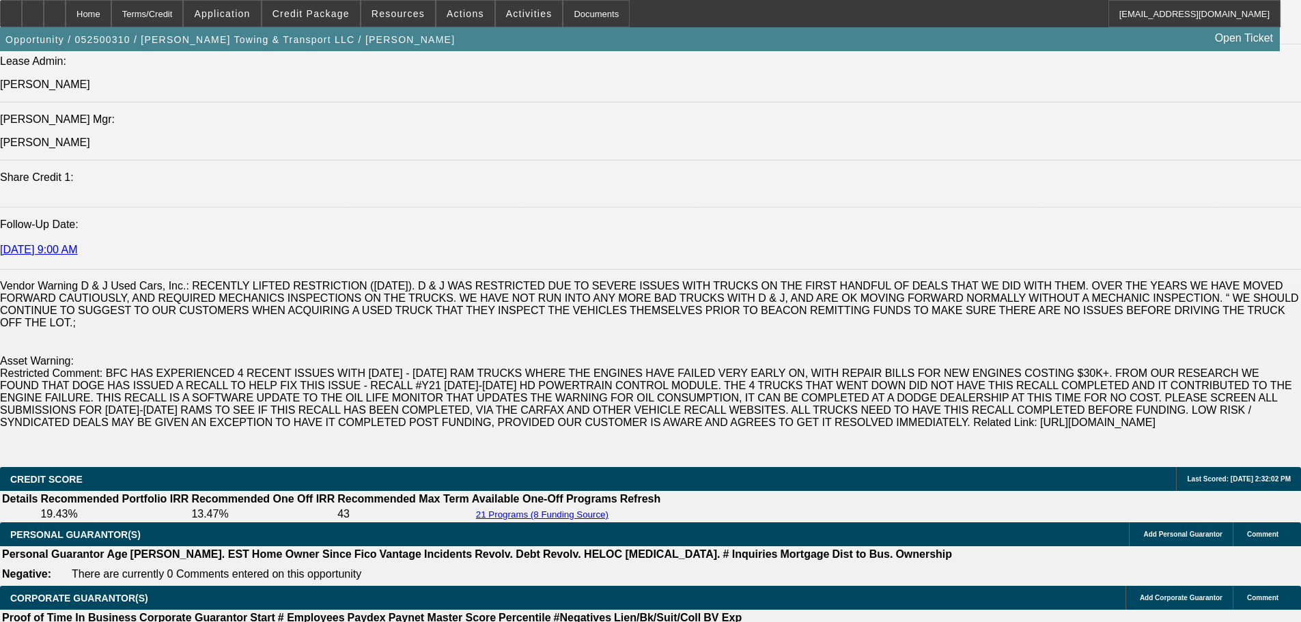
scroll to position [1622, 0]
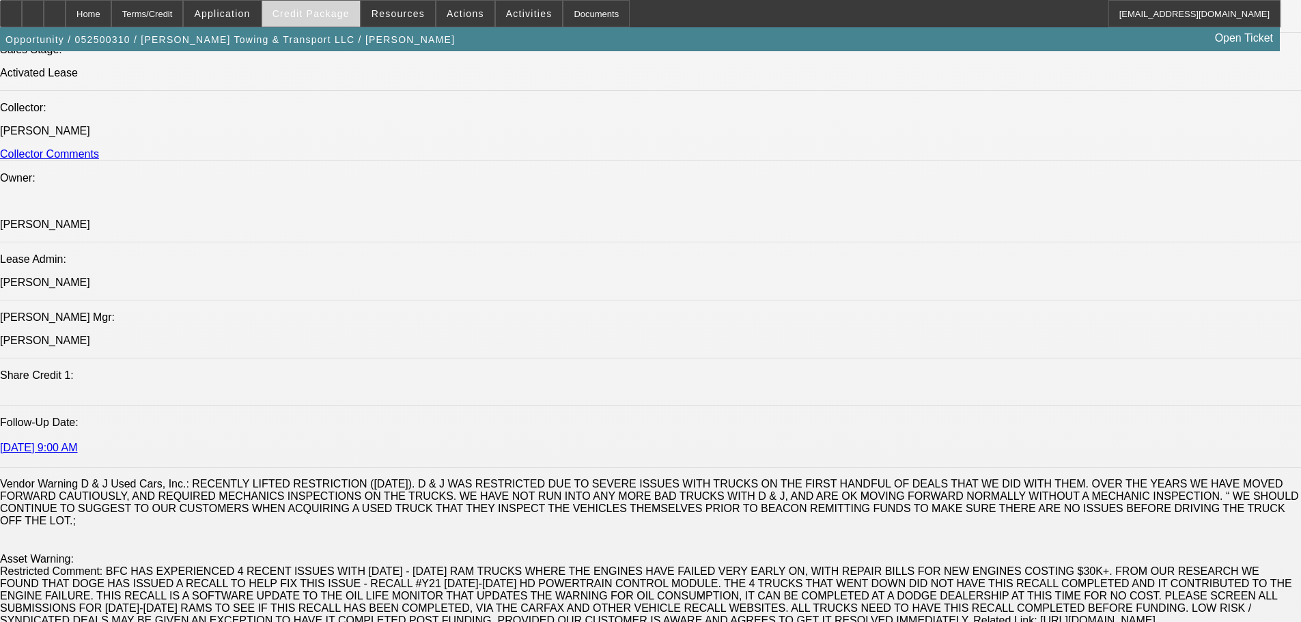
click at [302, 16] on span "Credit Package" at bounding box center [310, 13] width 77 height 11
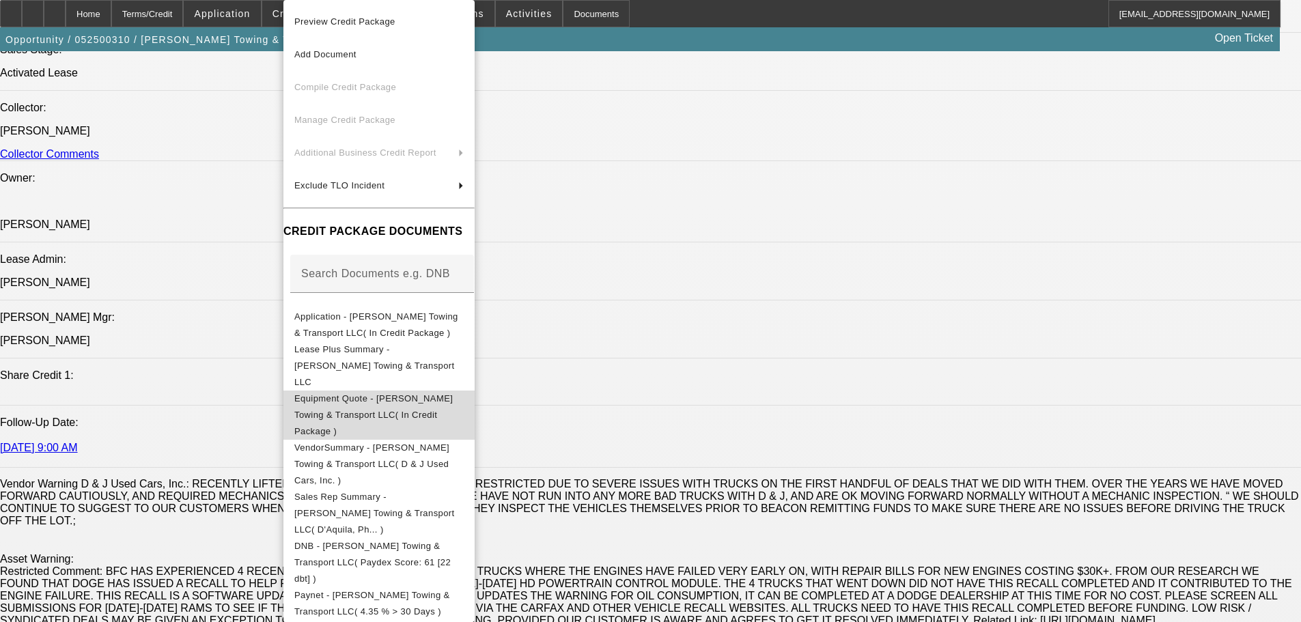
click at [355, 391] on span "Equipment Quote - [PERSON_NAME] Towing & Transport LLC( In Credit Package )" at bounding box center [378, 415] width 169 height 49
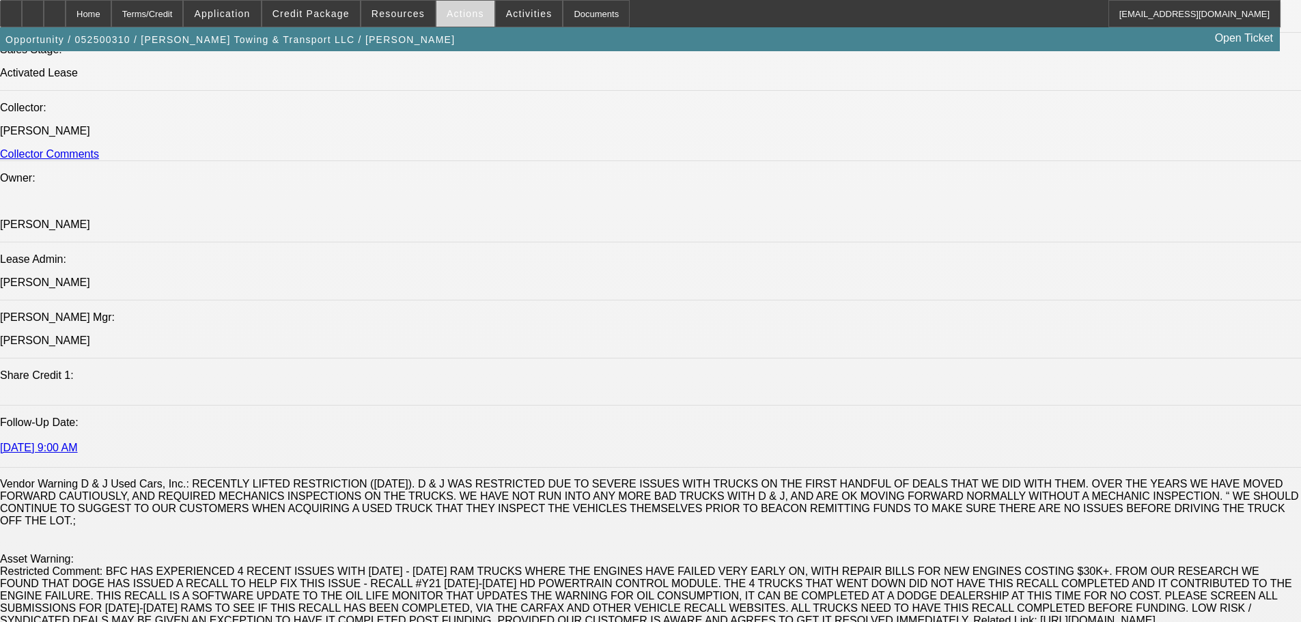
click at [452, 17] on span "Actions" at bounding box center [466, 13] width 38 height 11
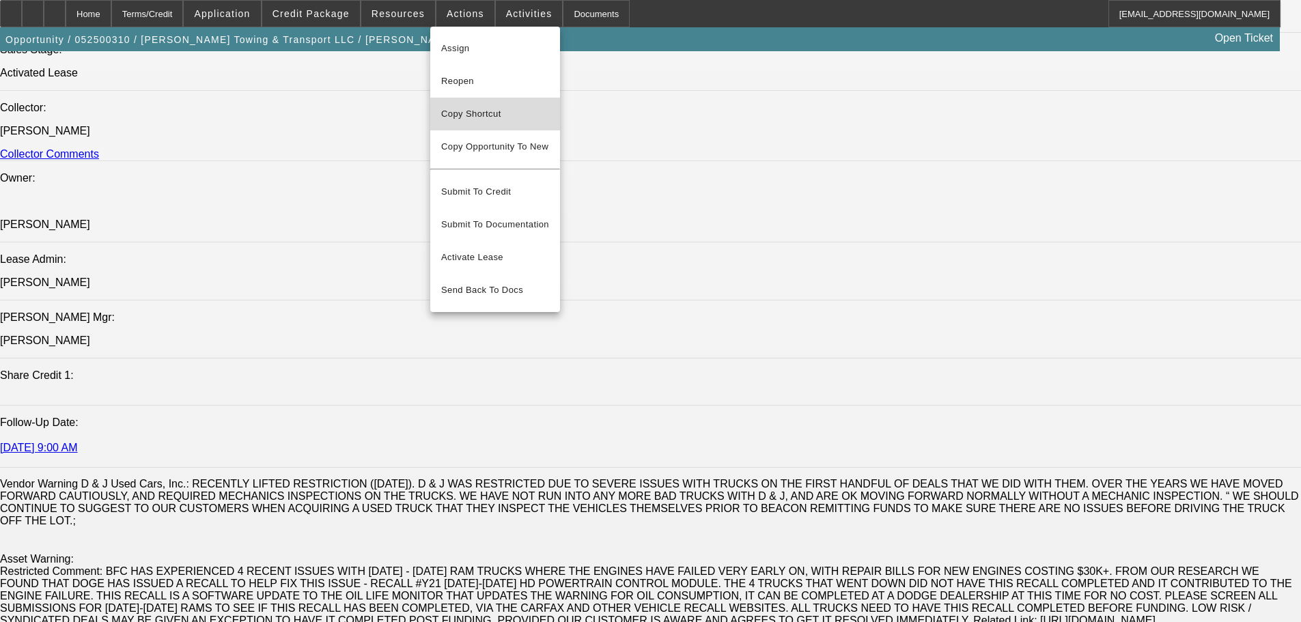
click at [471, 112] on span "Copy Shortcut" at bounding box center [495, 114] width 108 height 16
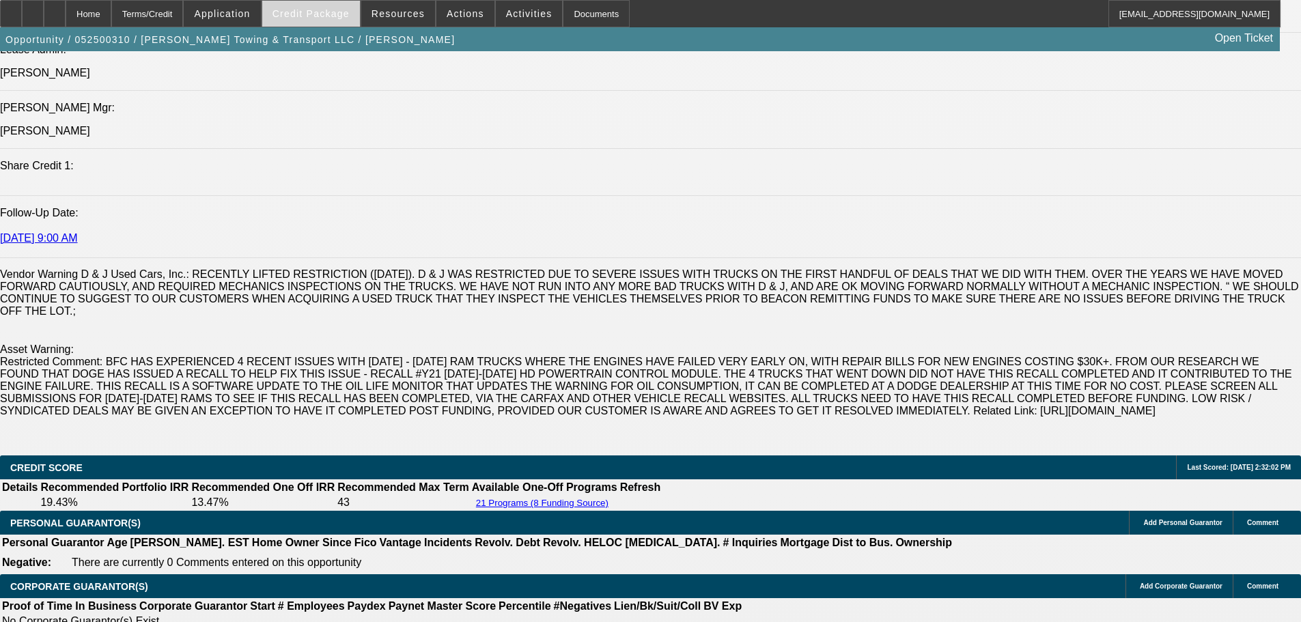
scroll to position [1827, 0]
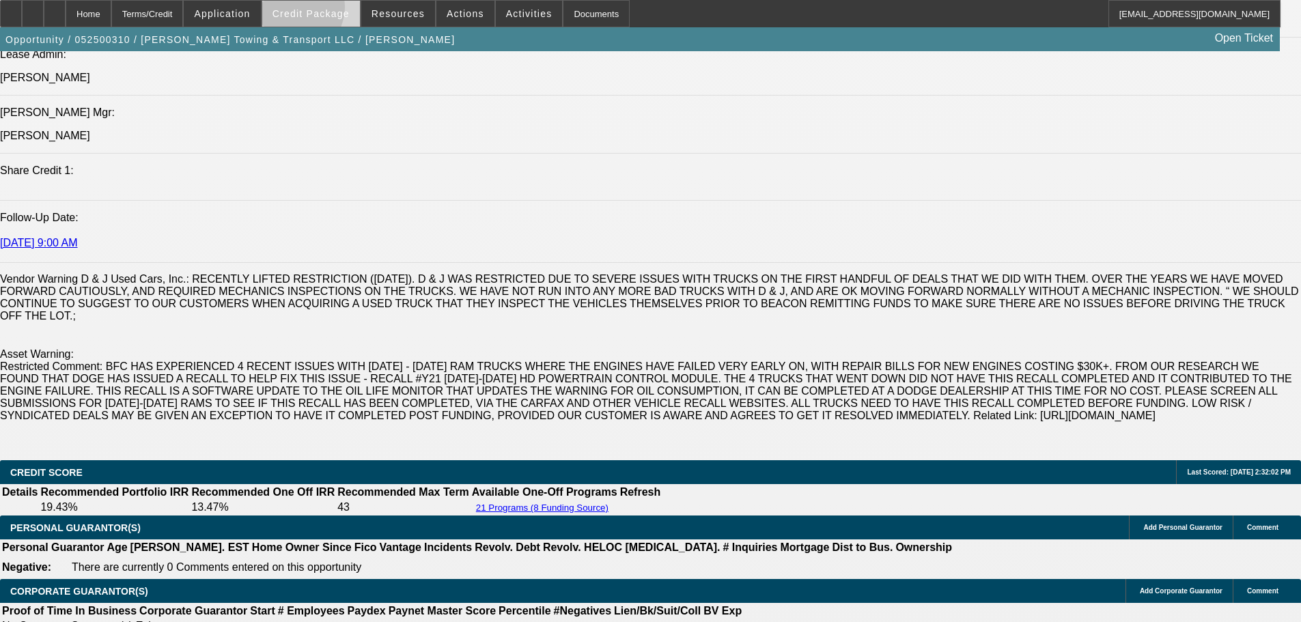
click at [316, 10] on span "Credit Package" at bounding box center [310, 13] width 77 height 11
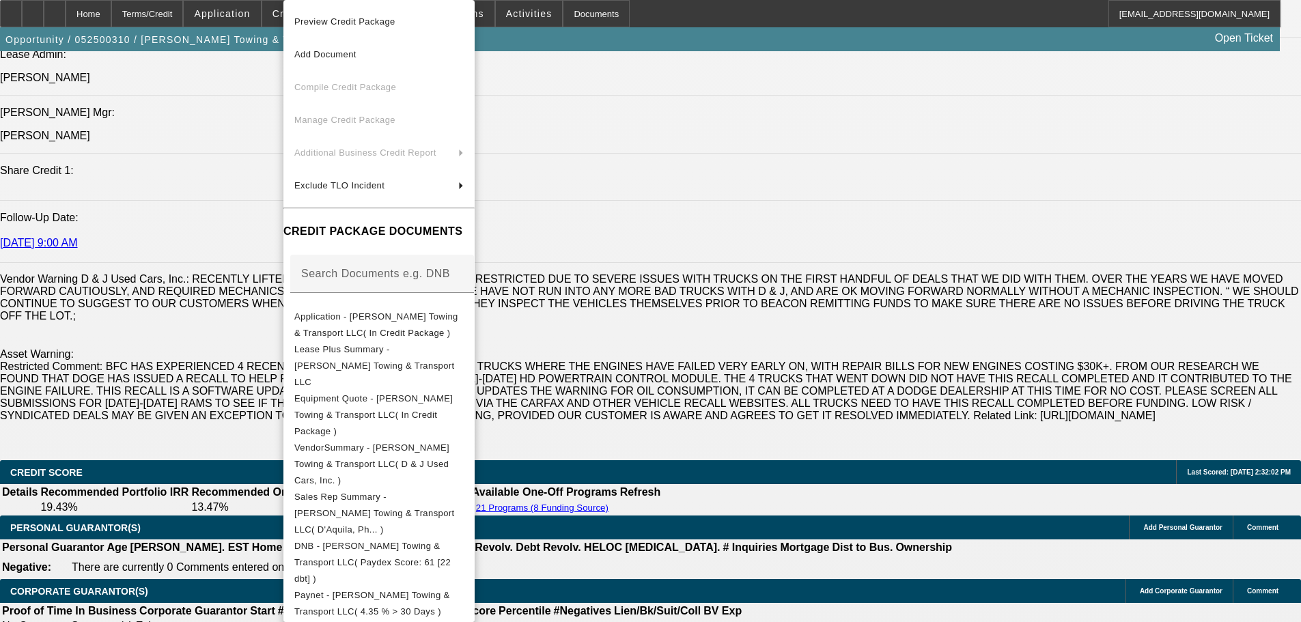
scroll to position [68, 0]
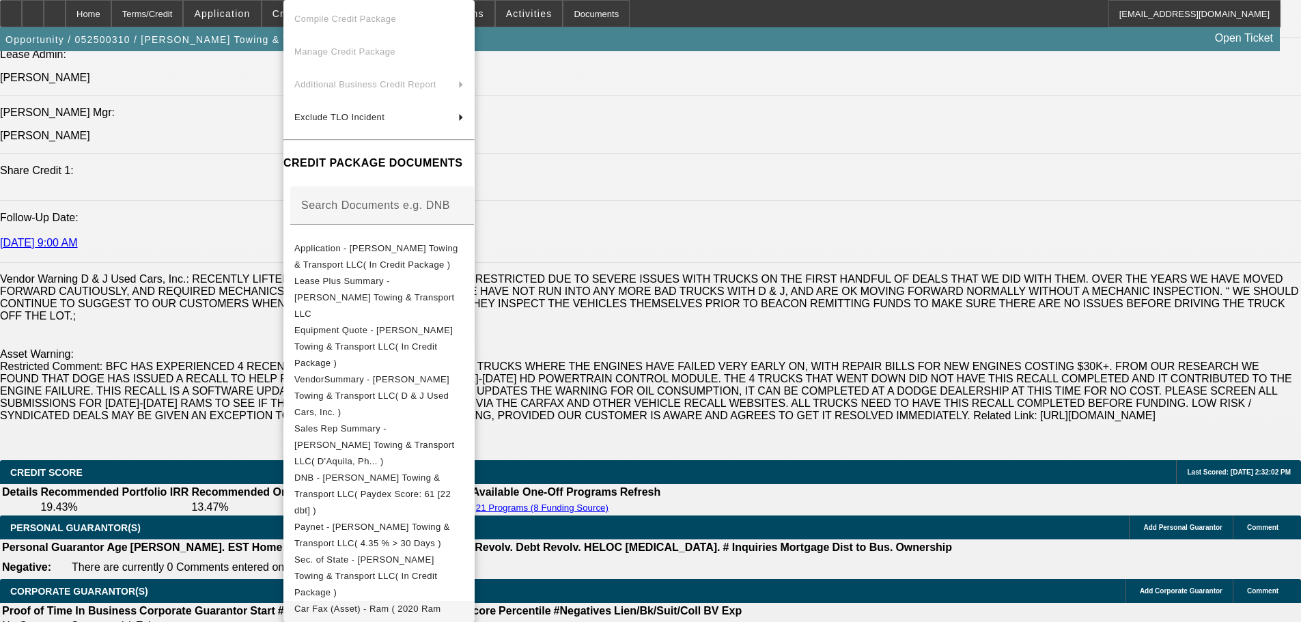
click at [375, 601] on button "Car Fax (Asset) - Ram ( 2020 Ram 5500 VIN....8967 )" at bounding box center [378, 617] width 191 height 33
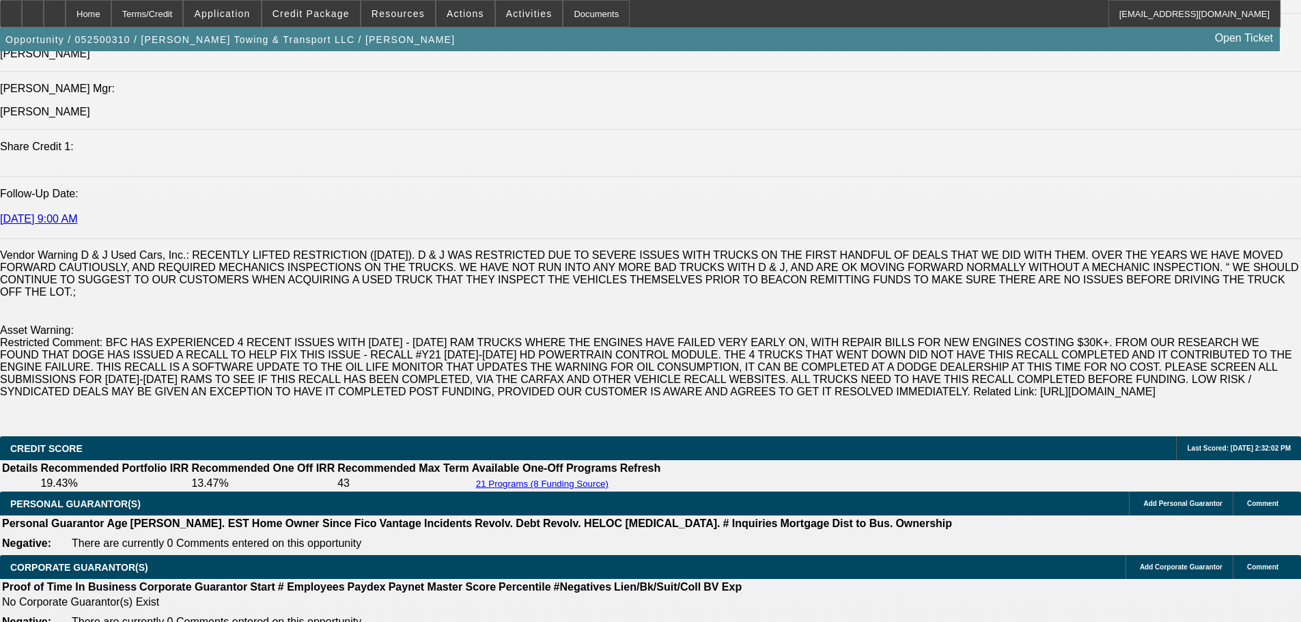
scroll to position [1827, 0]
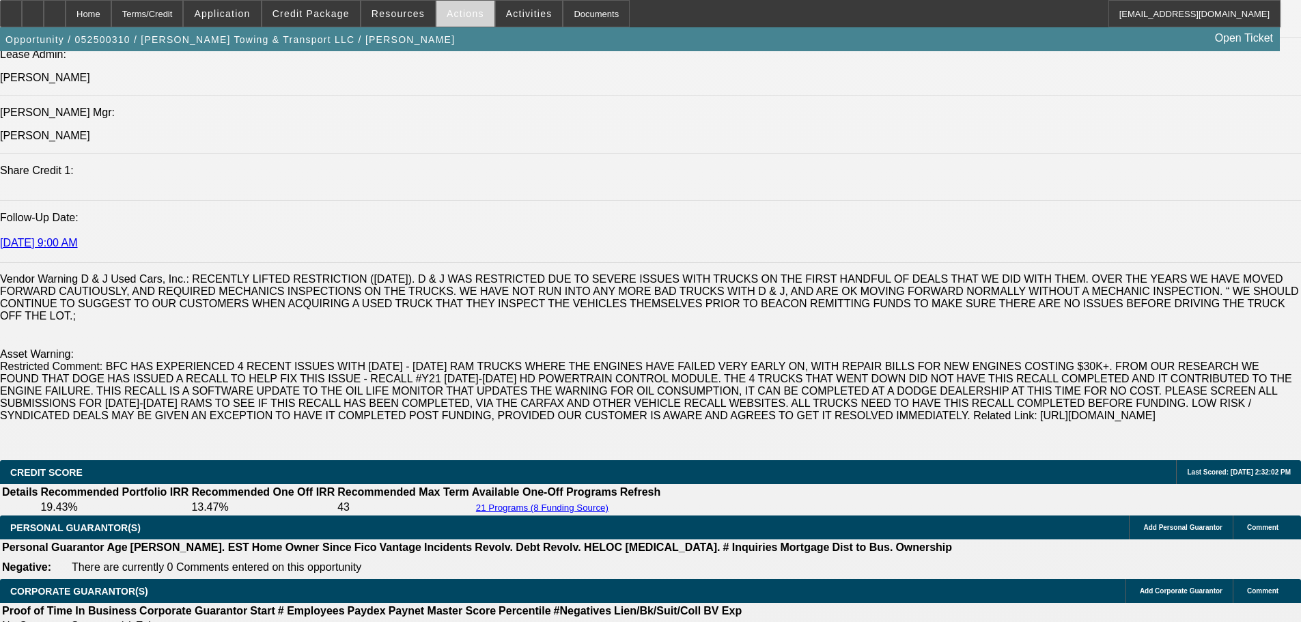
click at [471, 18] on span at bounding box center [465, 13] width 58 height 33
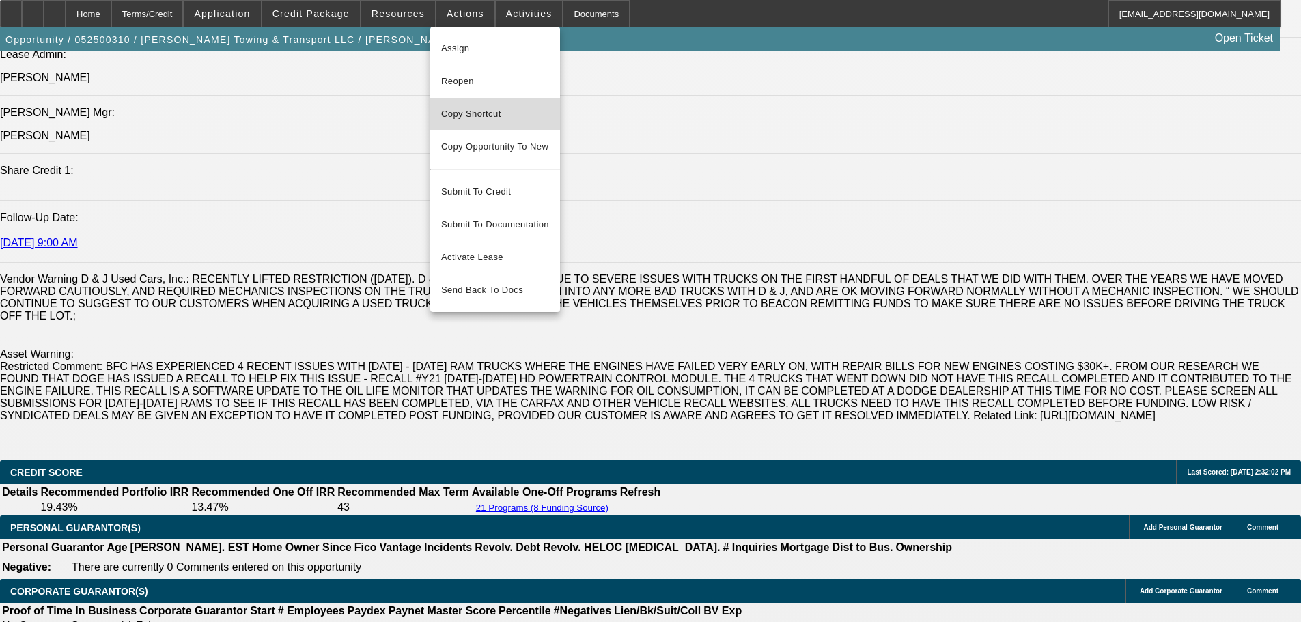
click at [473, 112] on span "Copy Shortcut" at bounding box center [495, 114] width 108 height 16
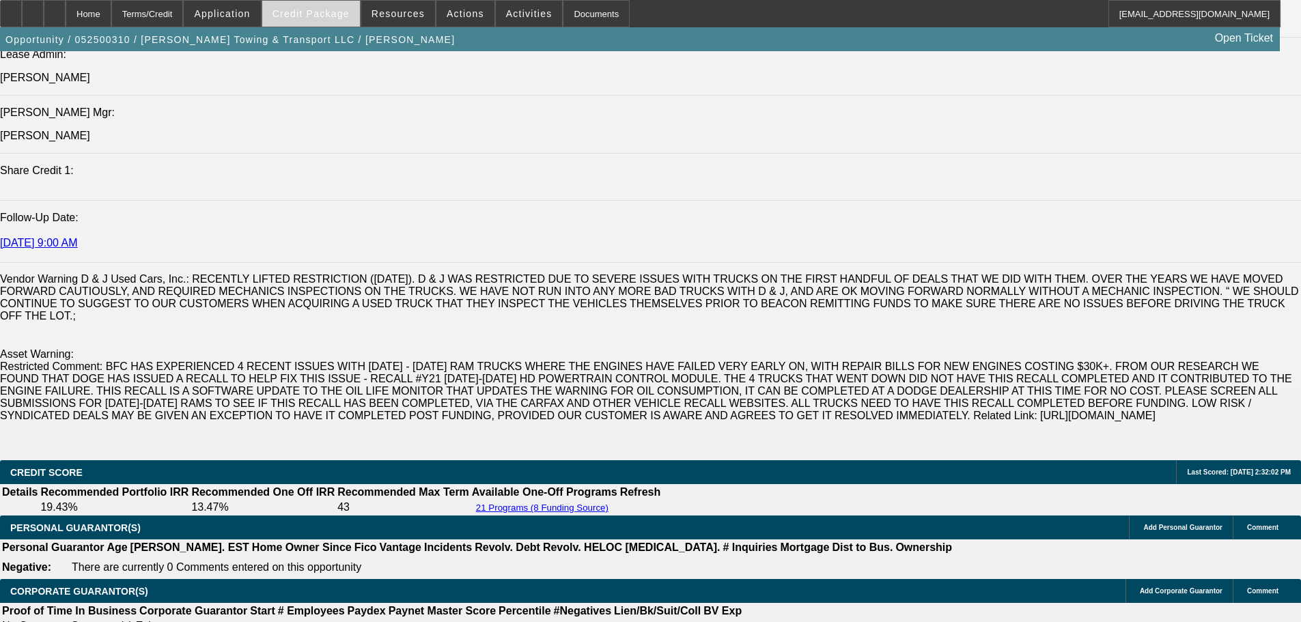
click at [326, 15] on span "Credit Package" at bounding box center [310, 13] width 77 height 11
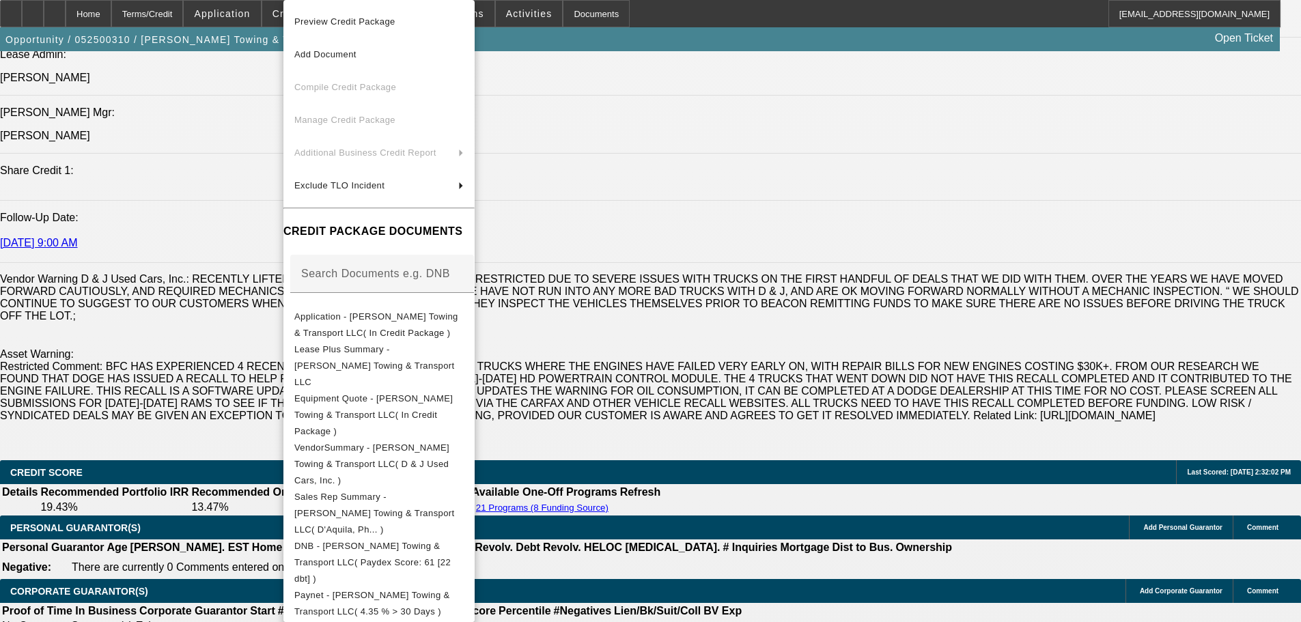
click at [343, 27] on span "Preview Credit Package" at bounding box center [378, 22] width 169 height 16
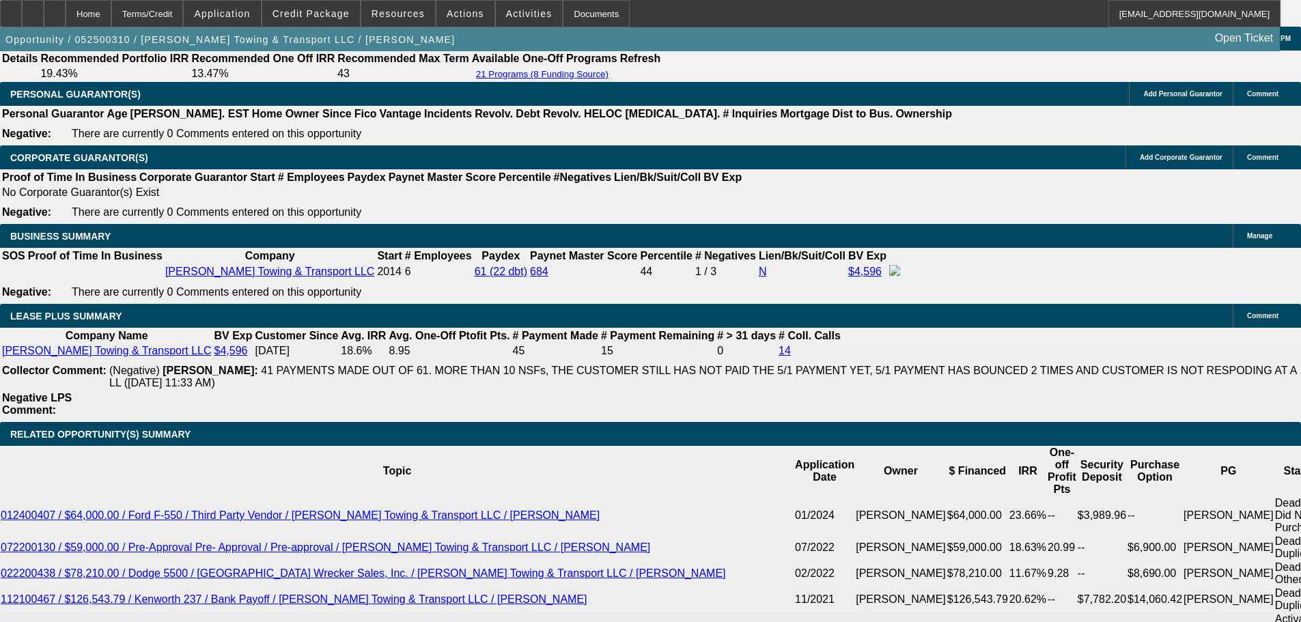
scroll to position [2236, 0]
